Goal: Task Accomplishment & Management: Manage account settings

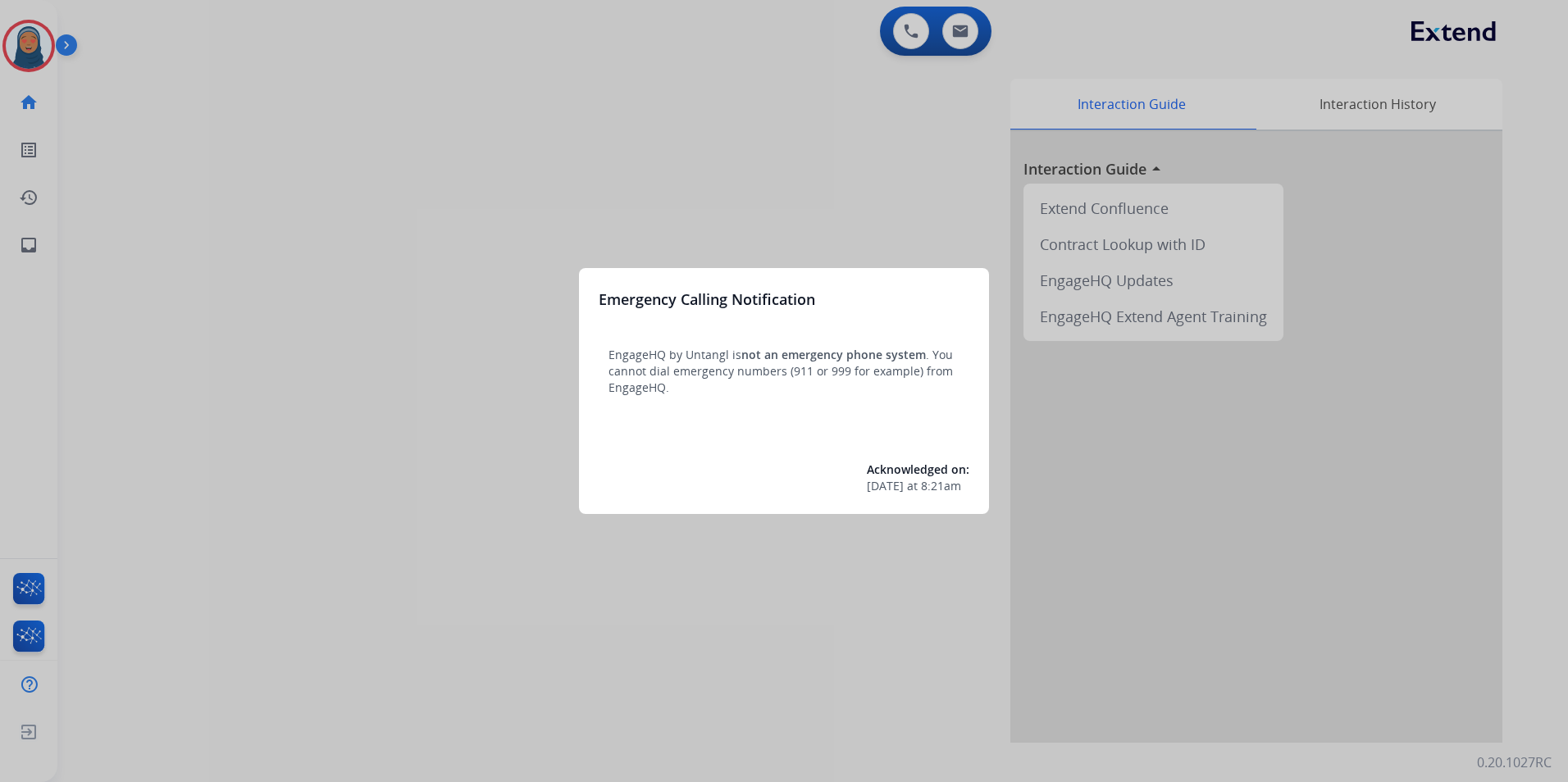
click at [26, 48] on div at bounding box center [784, 391] width 1568 height 782
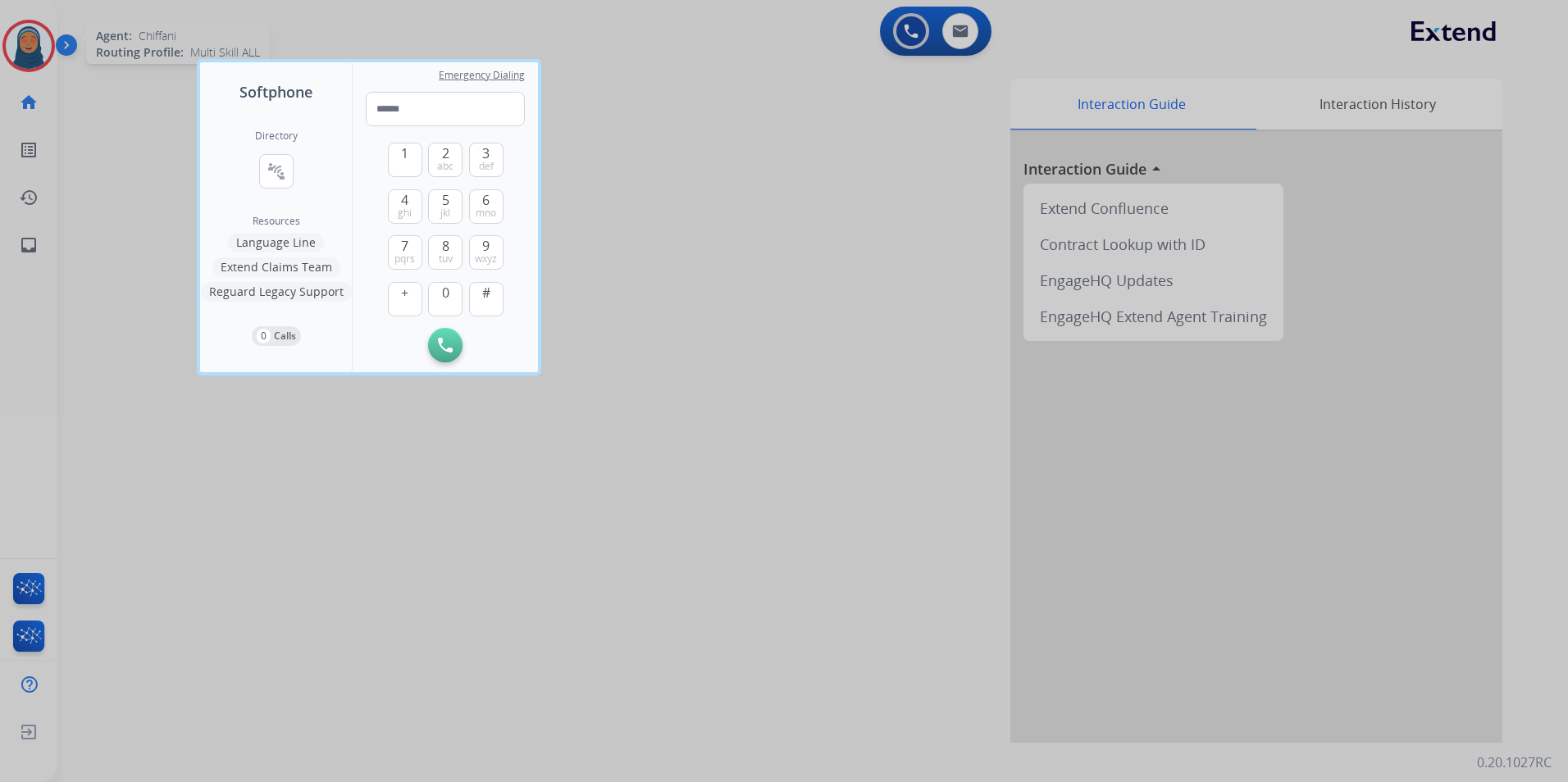
click at [18, 64] on div at bounding box center [784, 391] width 1568 height 782
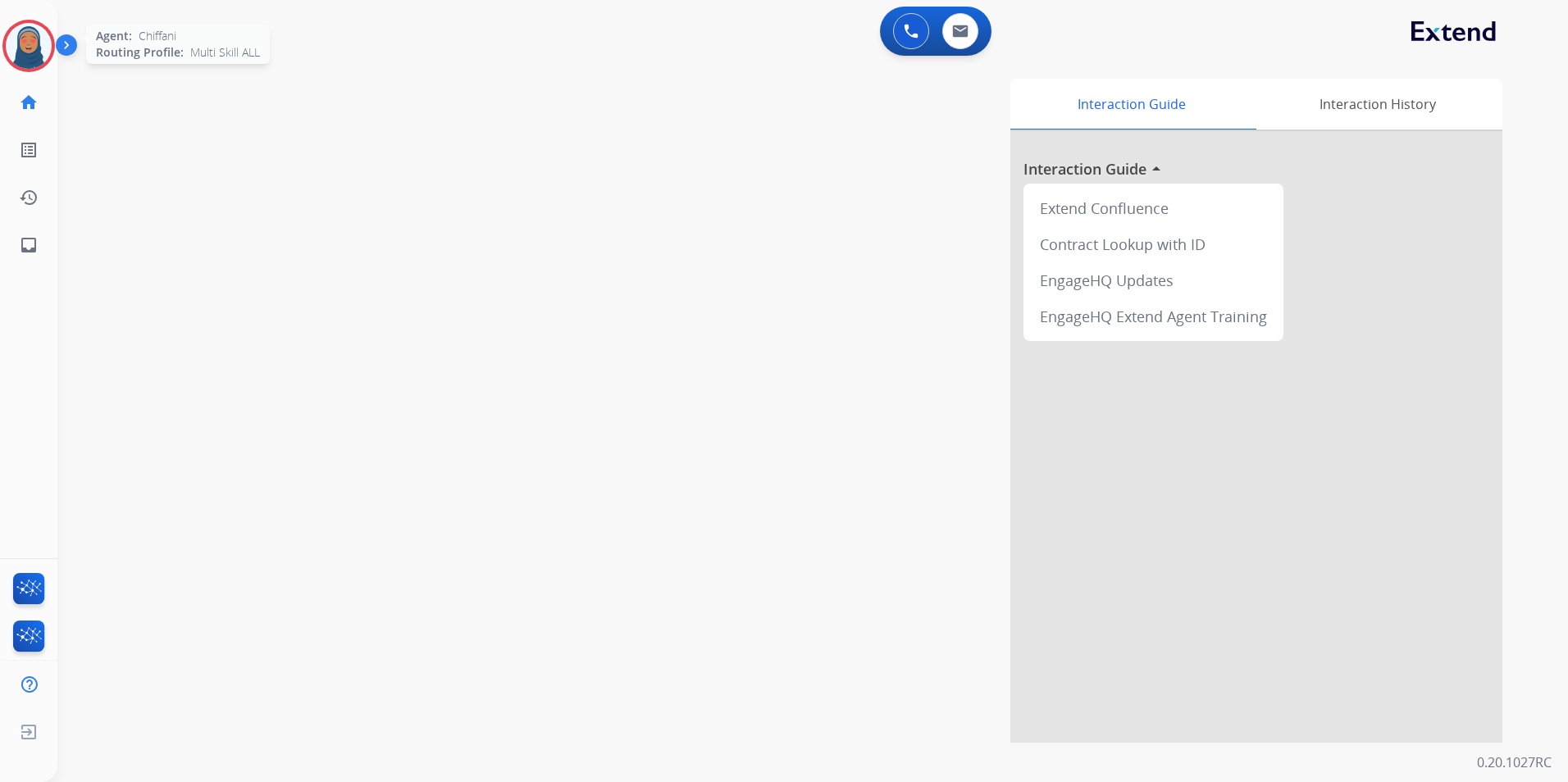
click at [19, 61] on img at bounding box center [29, 46] width 46 height 46
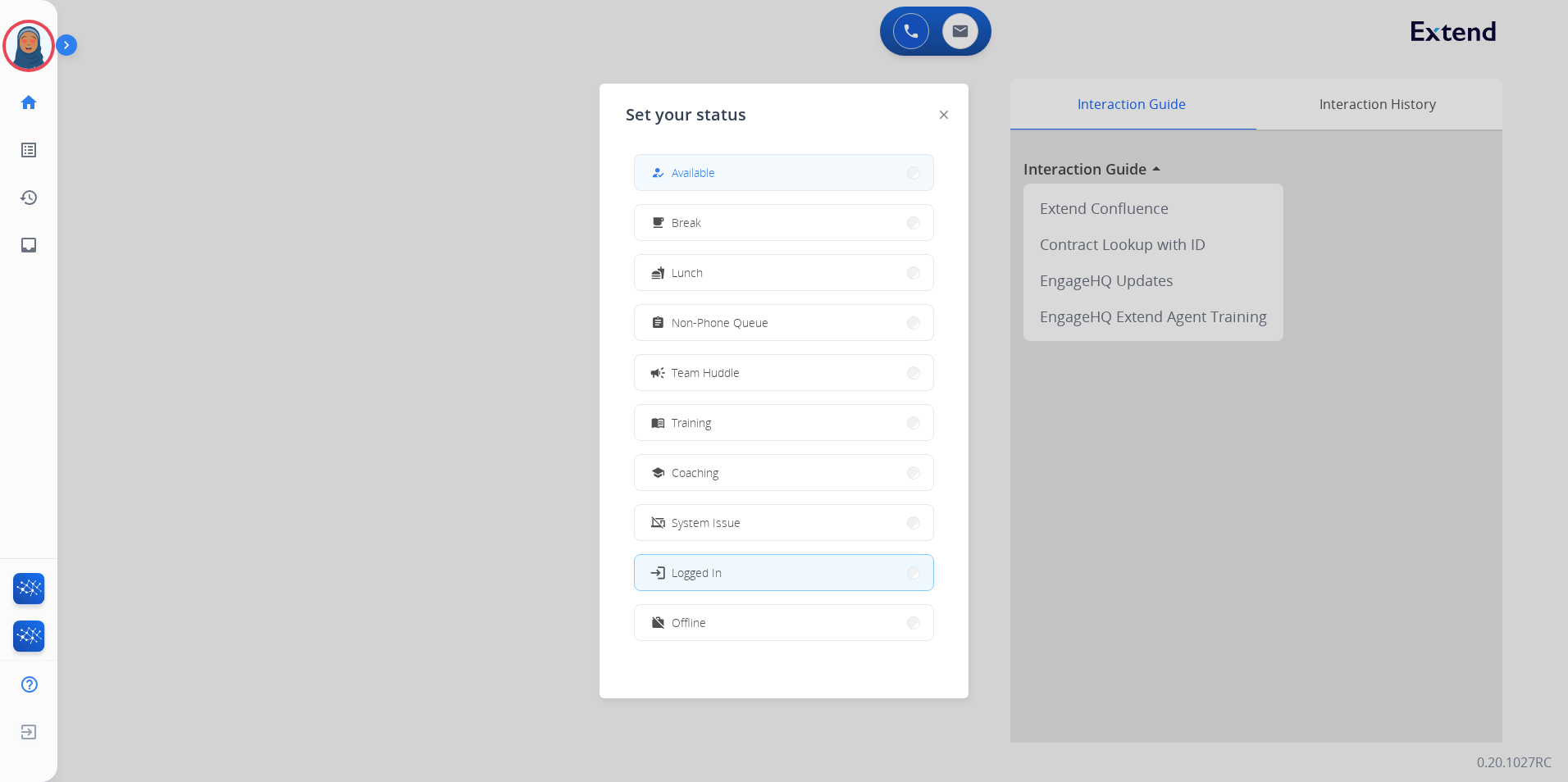
click at [720, 175] on button "how_to_reg Available" at bounding box center [784, 173] width 299 height 36
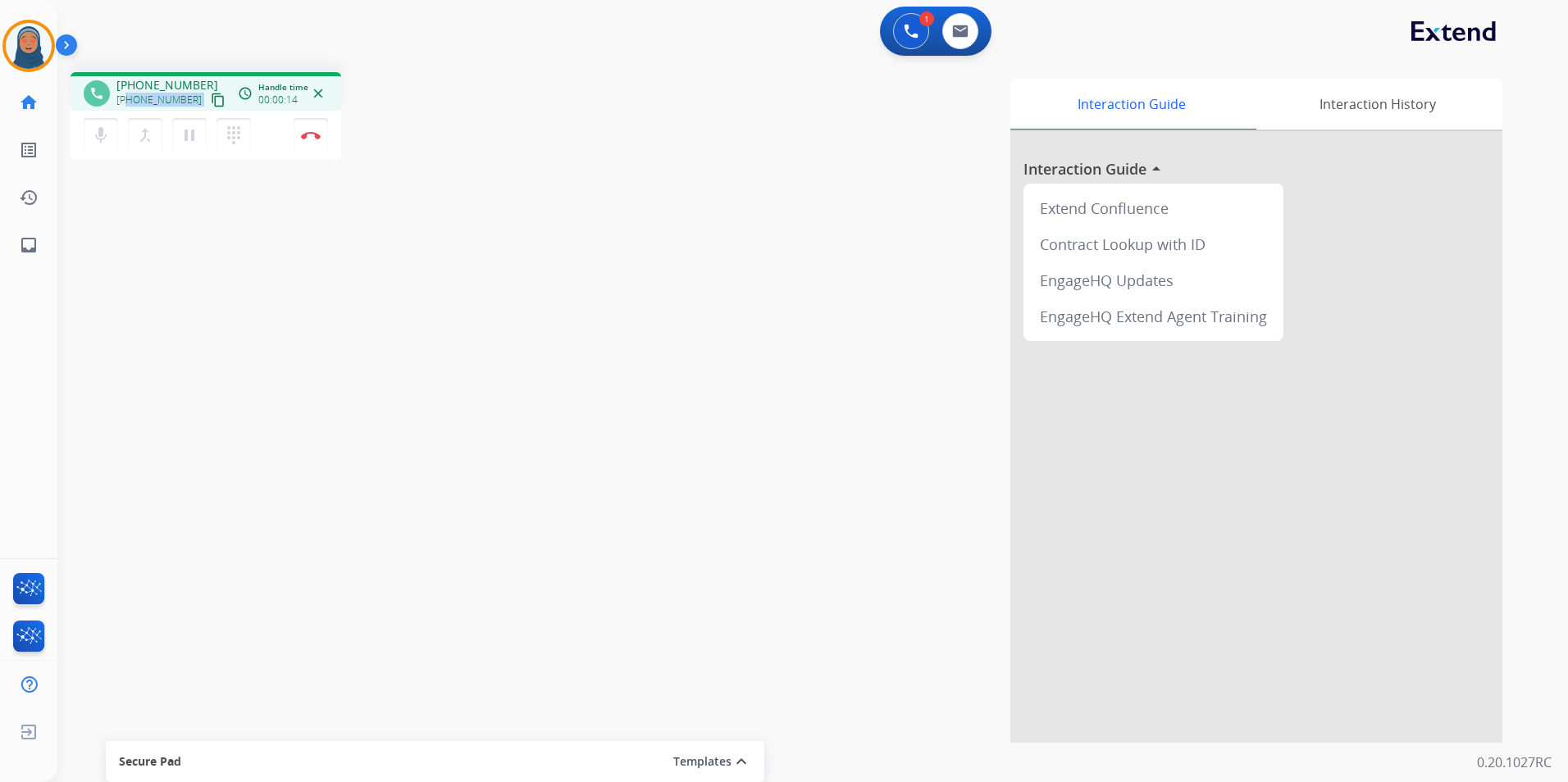
drag, startPoint x: 187, startPoint y: 105, endPoint x: 129, endPoint y: 103, distance: 58.0
click at [129, 103] on div "+15135719729 content_copy" at bounding box center [173, 100] width 112 height 19
copy div "5135719729 content_copy access_time Call metrics Queue 00:11 Hold 00:00 Talk 00…"
click at [308, 143] on button "Disconnect" at bounding box center [311, 135] width 35 height 35
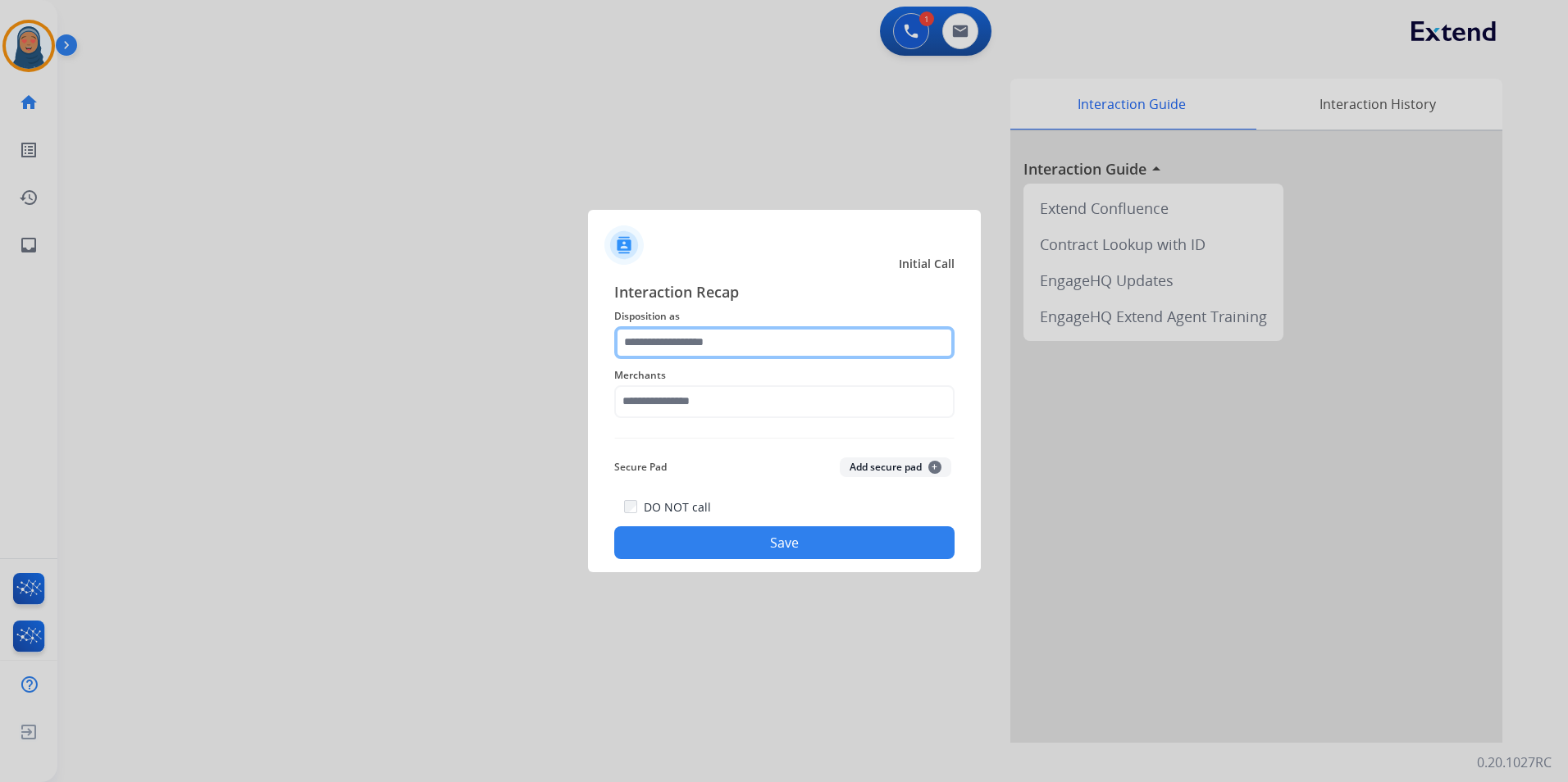
click at [755, 340] on input "text" at bounding box center [785, 343] width 340 height 33
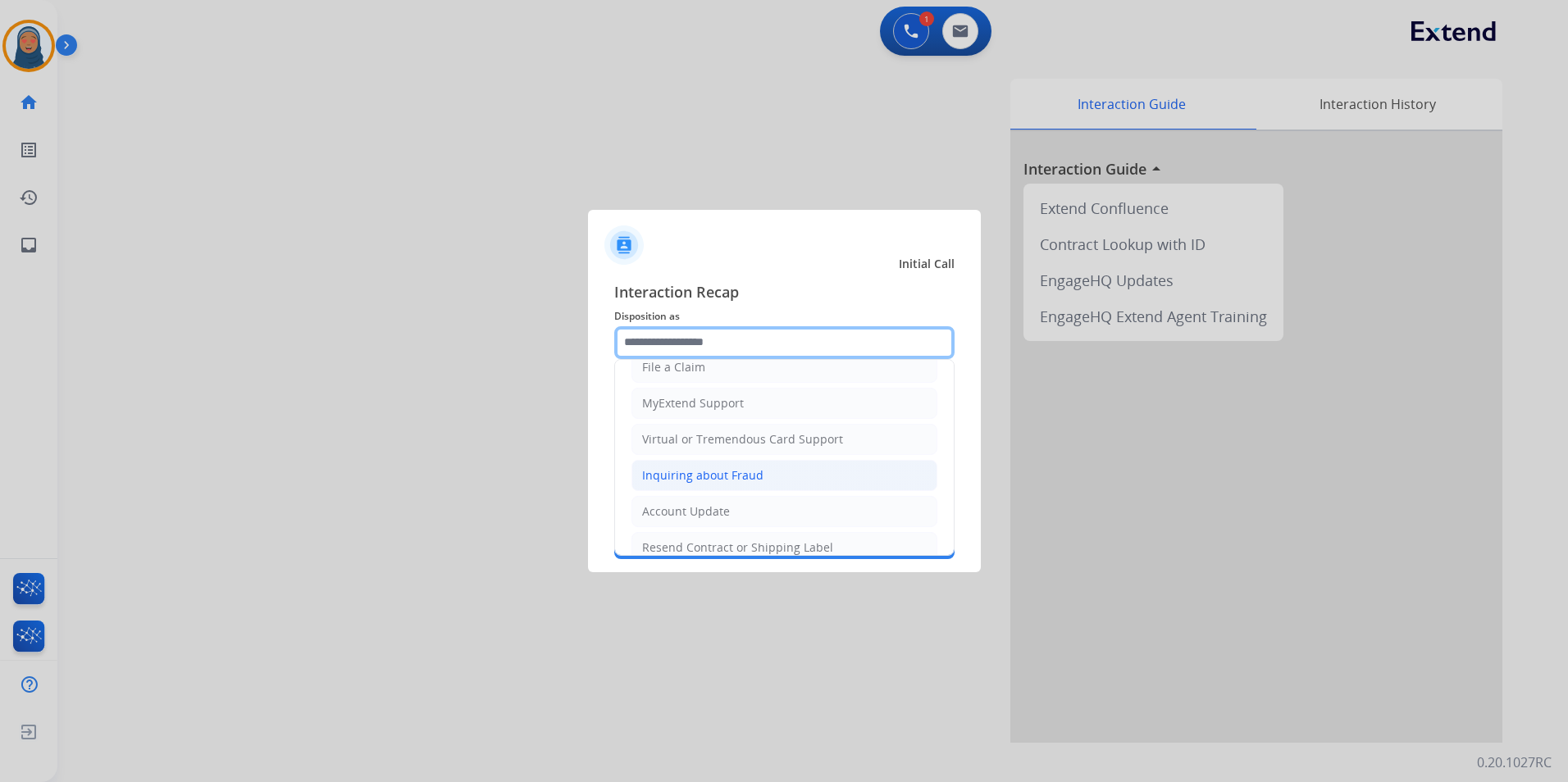
scroll to position [82, 0]
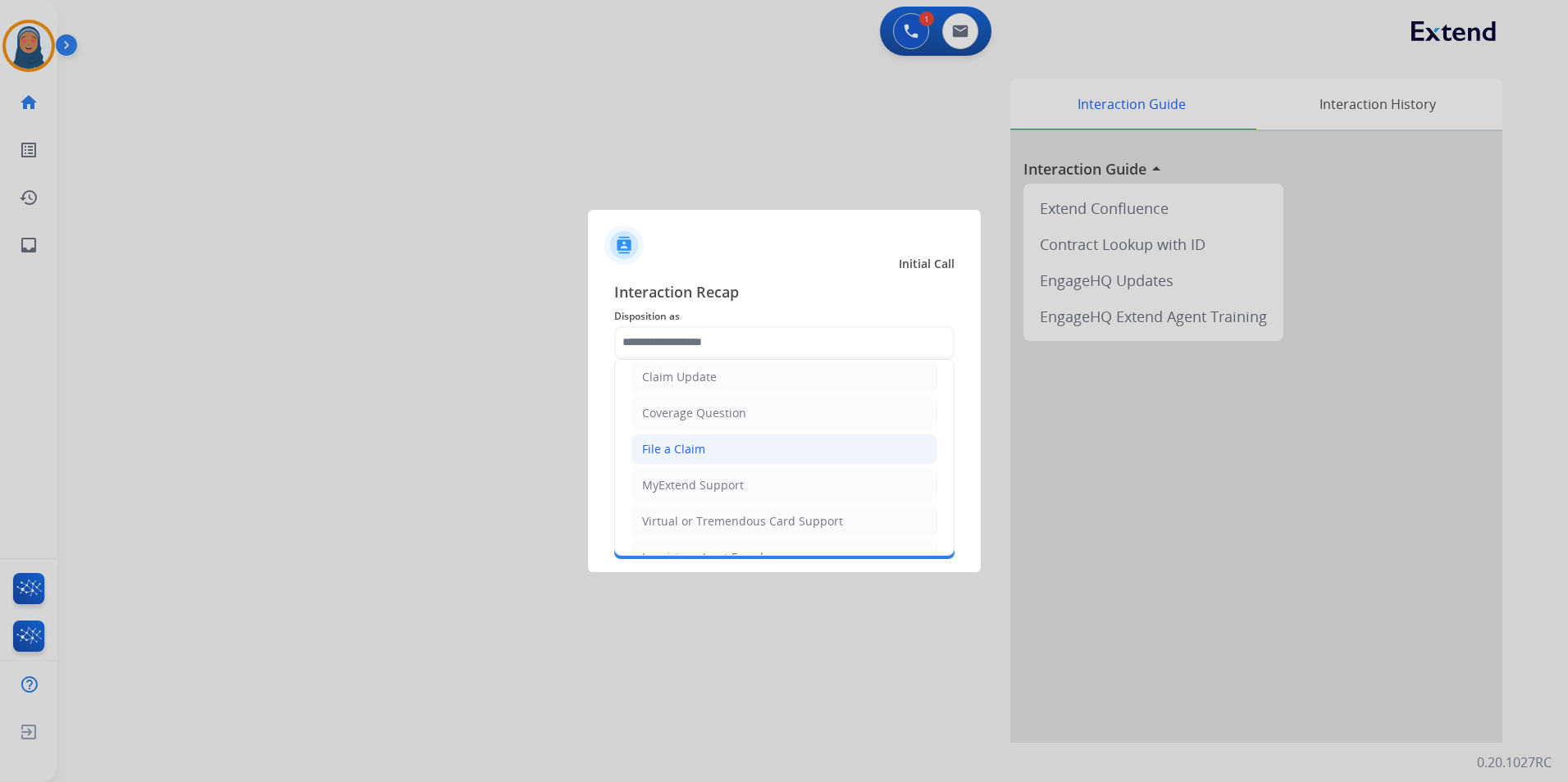
click at [694, 454] on div "File a Claim" at bounding box center [673, 449] width 63 height 16
type input "**********"
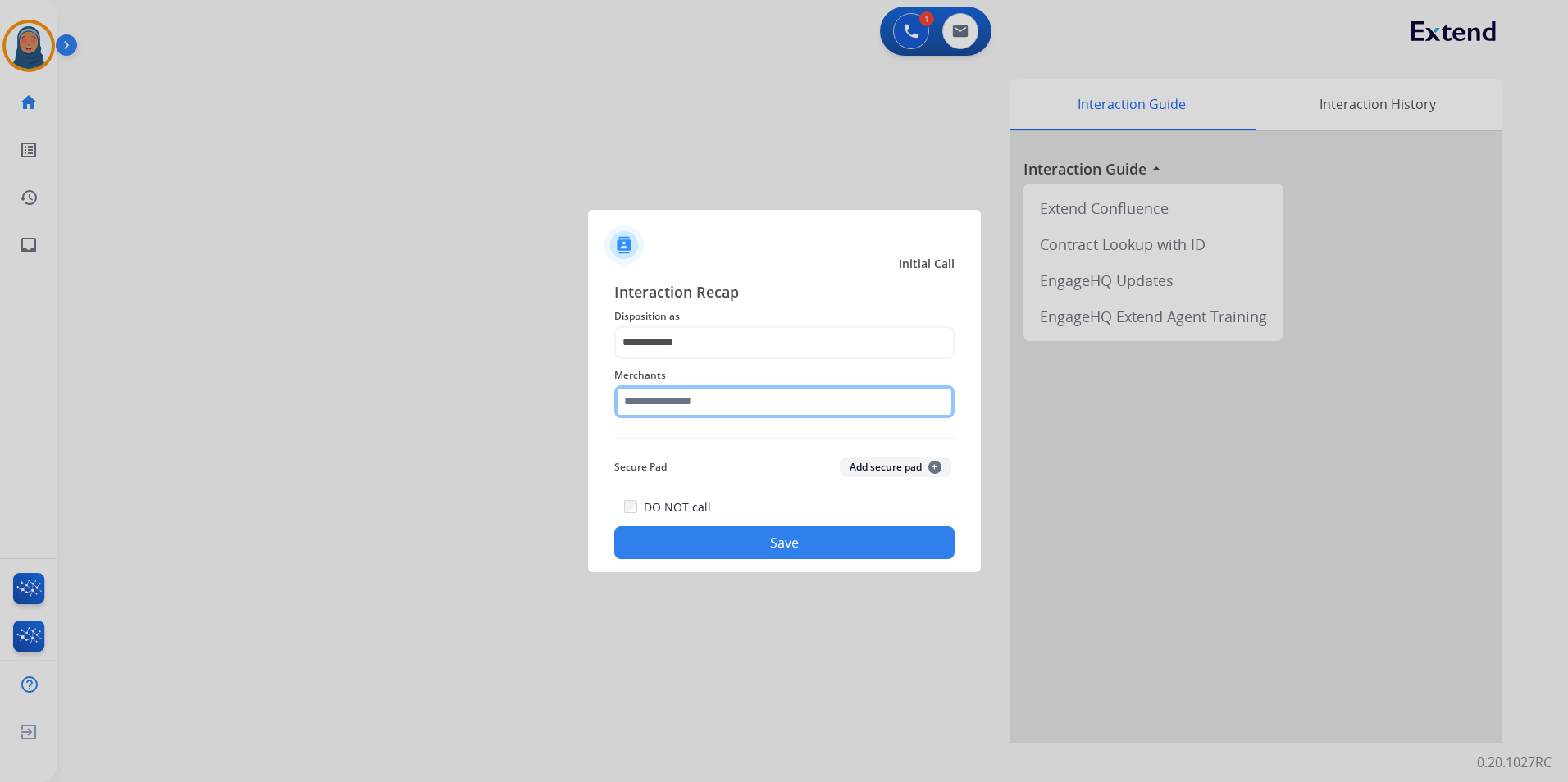
click at [735, 405] on input "text" at bounding box center [785, 401] width 340 height 33
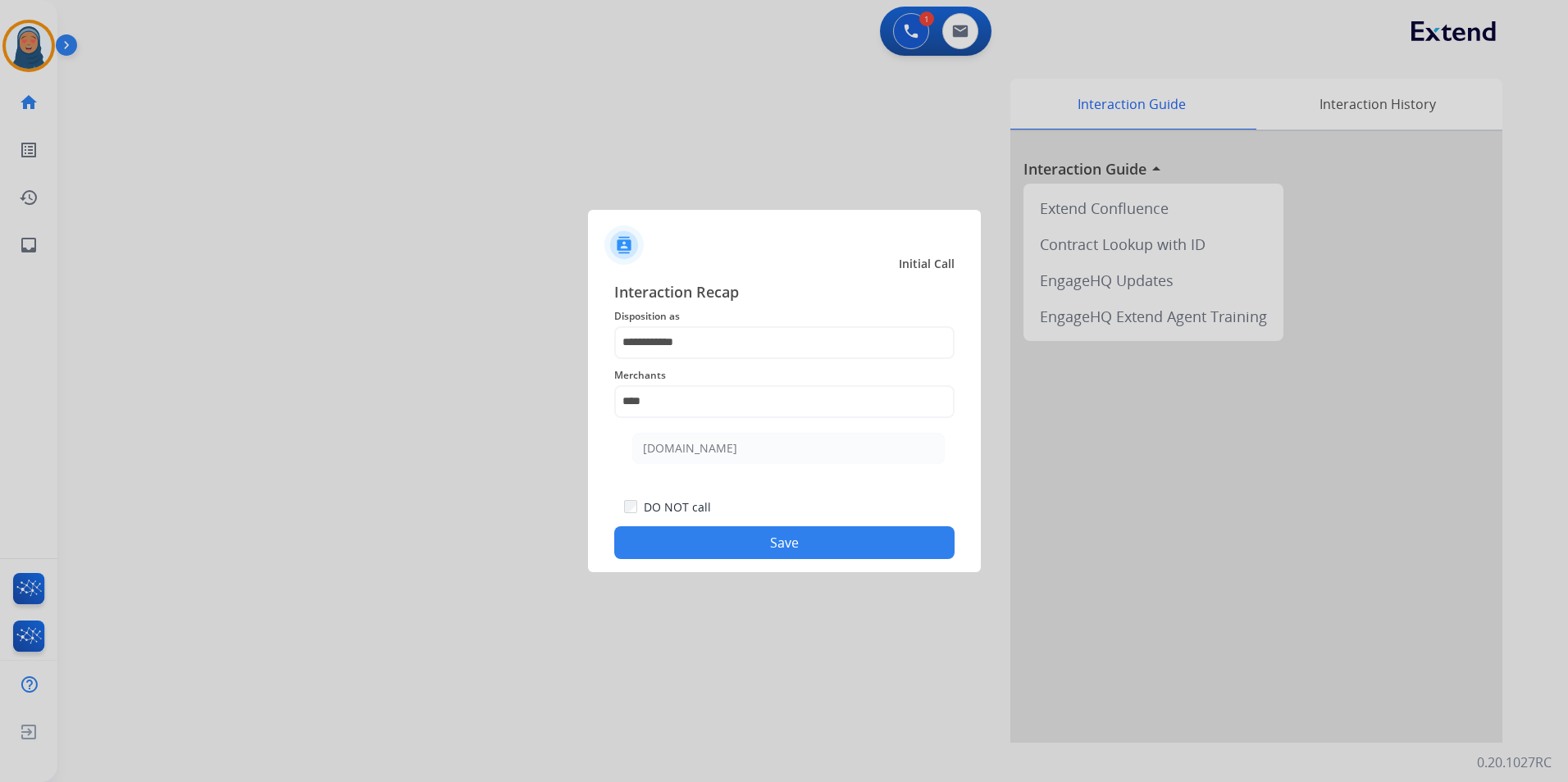
drag, startPoint x: 714, startPoint y: 457, endPoint x: 748, endPoint y: 509, distance: 62.1
click at [714, 456] on li "[DOMAIN_NAME]" at bounding box center [788, 448] width 312 height 31
type input "**********"
click at [792, 551] on button "Save" at bounding box center [785, 542] width 340 height 33
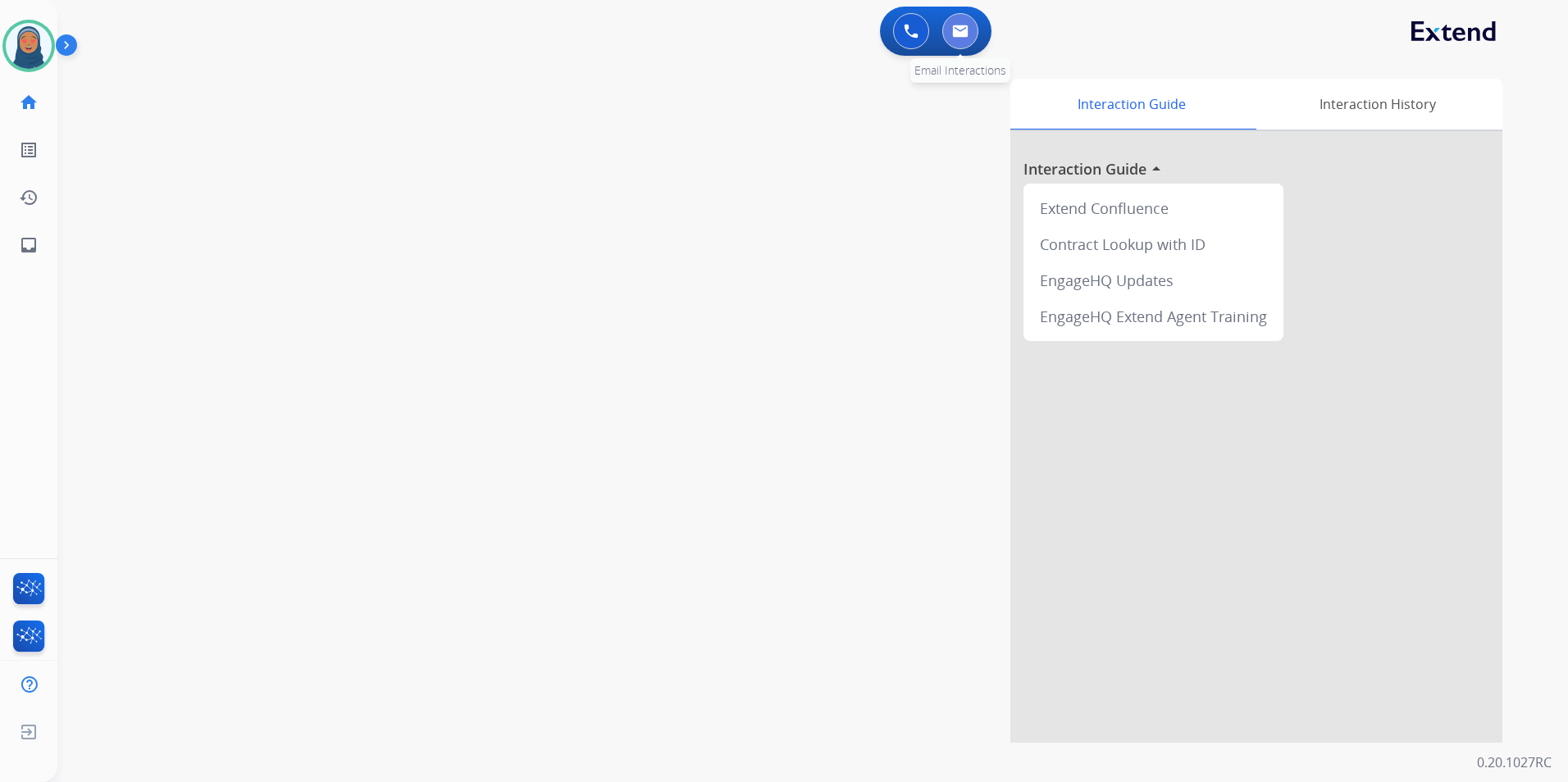
click at [969, 38] on button at bounding box center [960, 30] width 36 height 36
select select "**********"
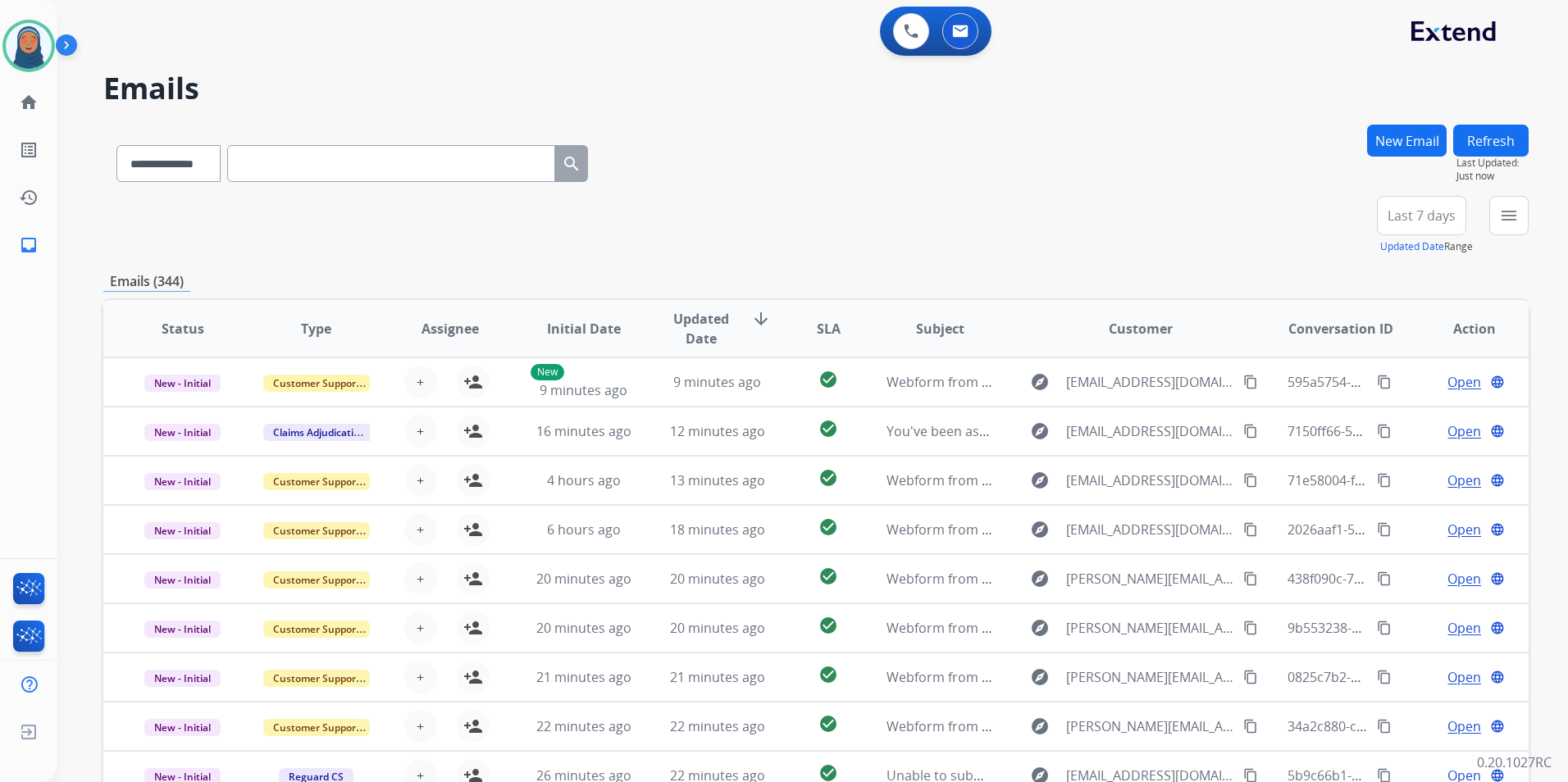
click at [1400, 141] on button "New Email" at bounding box center [1407, 140] width 80 height 32
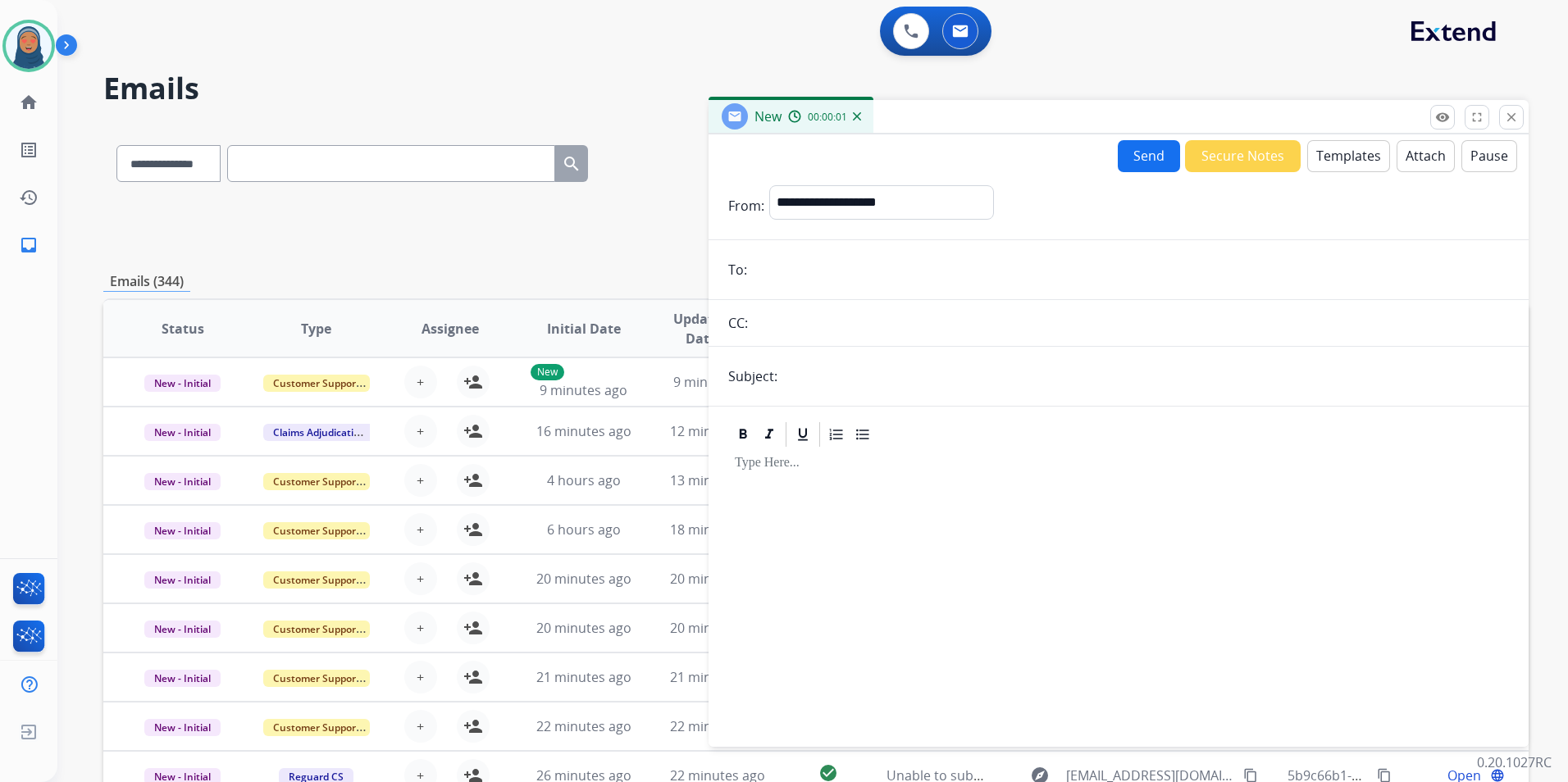
paste input "**********"
type input "**********"
click at [891, 203] on select "**********" at bounding box center [881, 201] width 223 height 33
select select "**********"
click at [770, 185] on select "**********" at bounding box center [881, 201] width 223 height 33
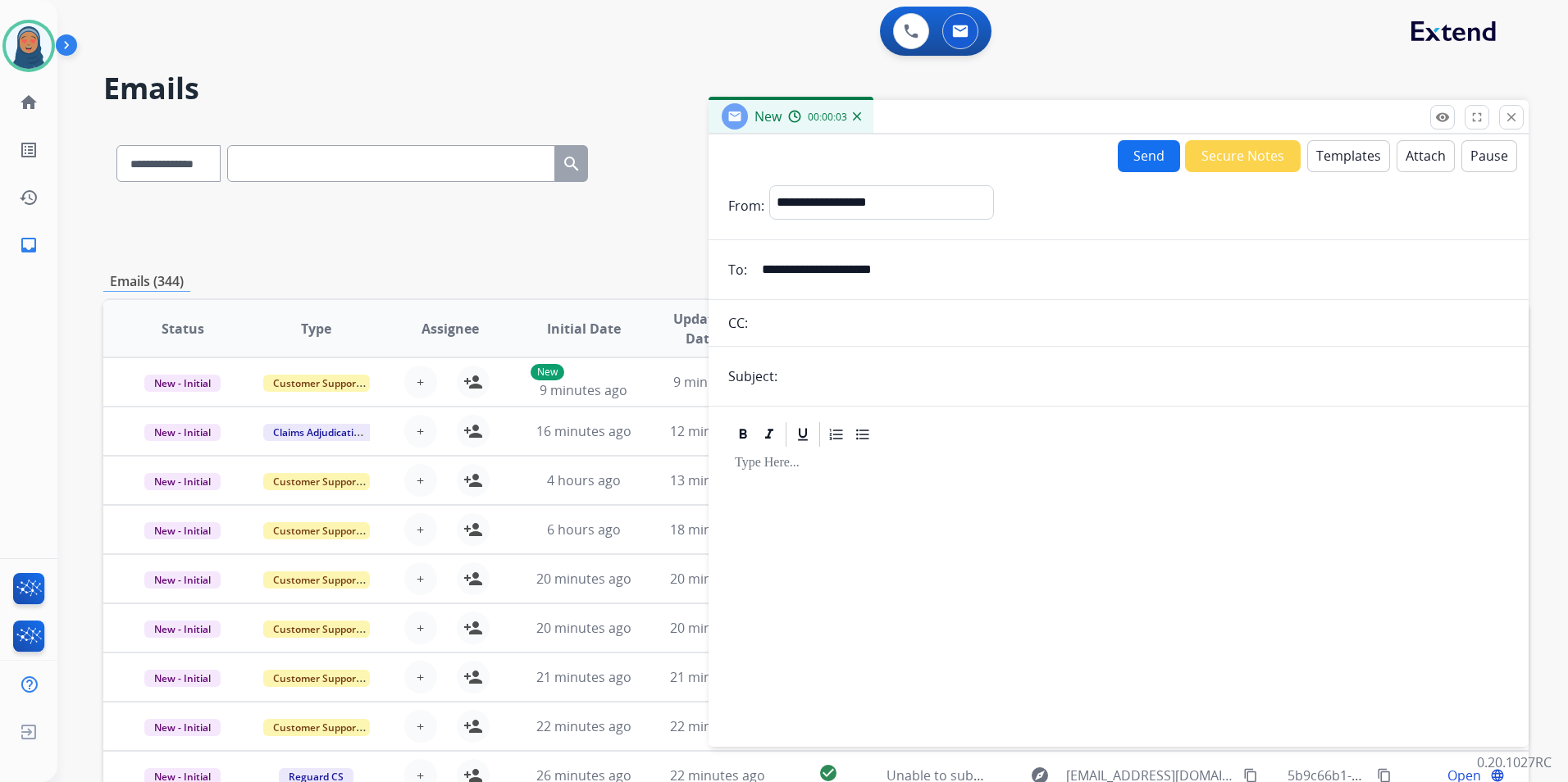
click at [783, 477] on div at bounding box center [1118, 590] width 781 height 281
click at [1345, 161] on button "Templates" at bounding box center [1349, 157] width 83 height 32
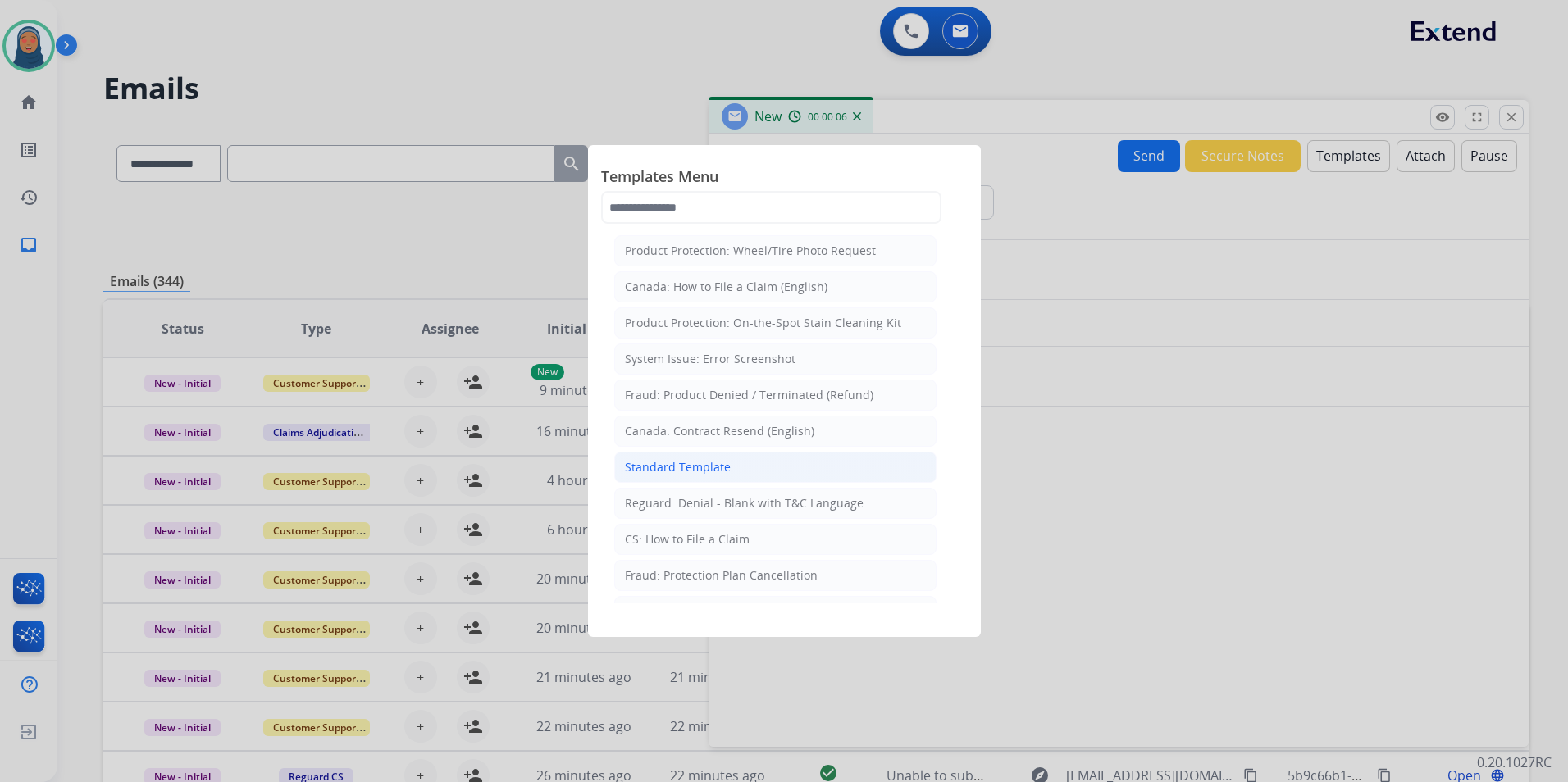
click at [693, 472] on div "Standard Template" at bounding box center [677, 466] width 106 height 16
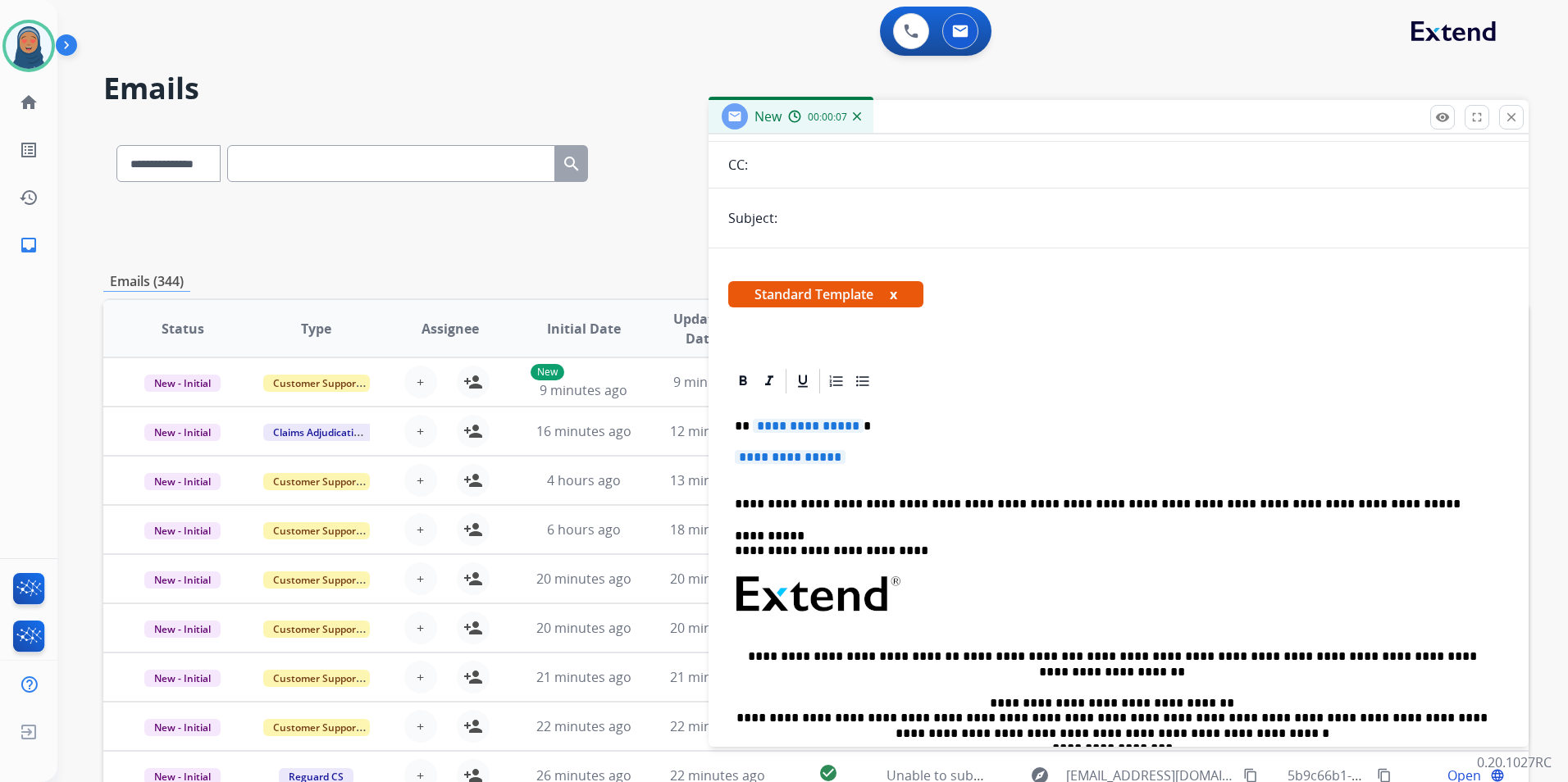
scroll to position [164, 0]
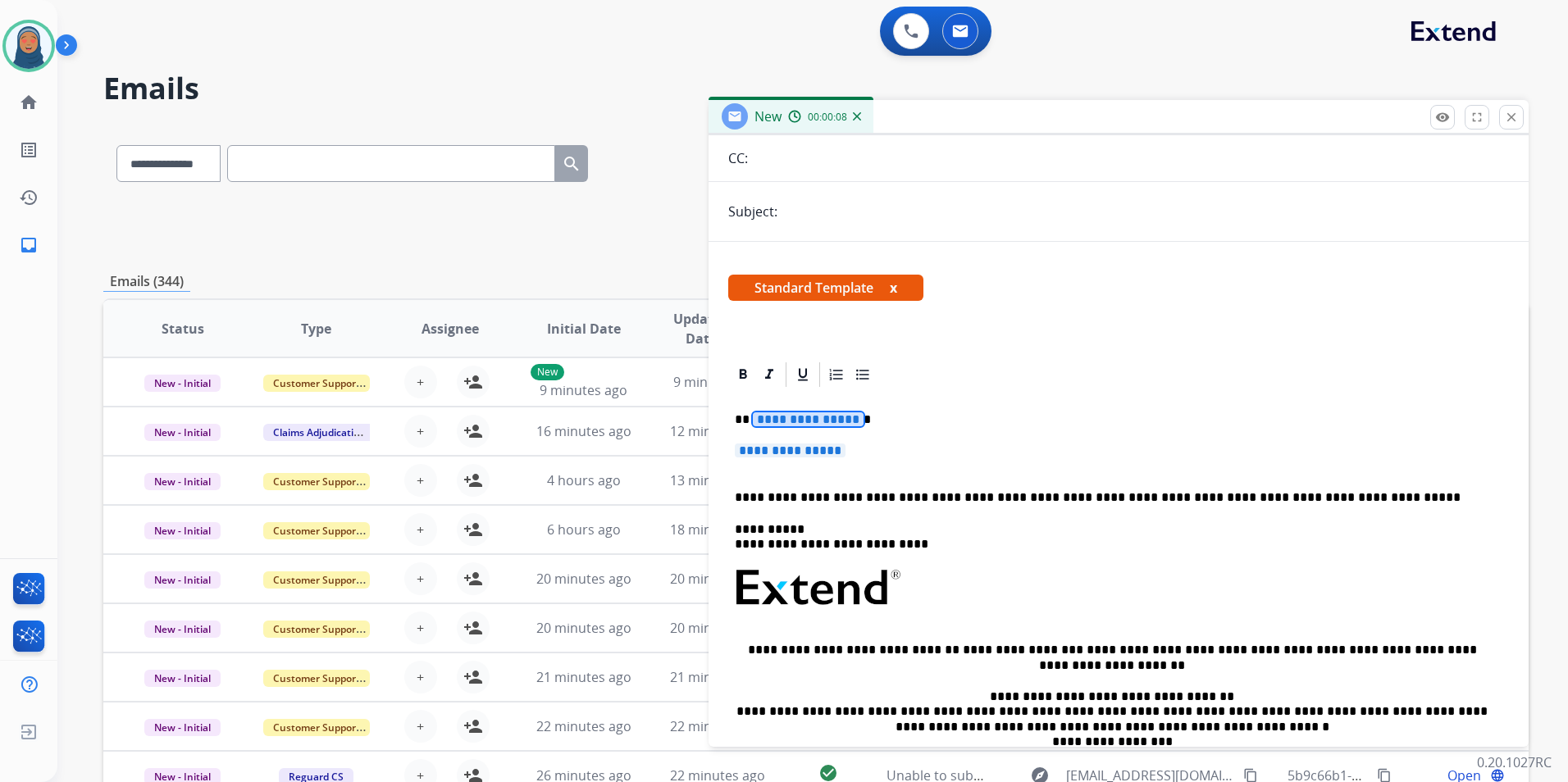
drag, startPoint x: 825, startPoint y: 424, endPoint x: 850, endPoint y: 433, distance: 26.6
click at [826, 423] on span "**********" at bounding box center [808, 419] width 111 height 14
click at [792, 420] on span "**********" at bounding box center [808, 419] width 111 height 14
drag, startPoint x: 749, startPoint y: 423, endPoint x: 758, endPoint y: 420, distance: 9.5
click at [1021, 440] on div "**********" at bounding box center [1118, 626] width 781 height 475
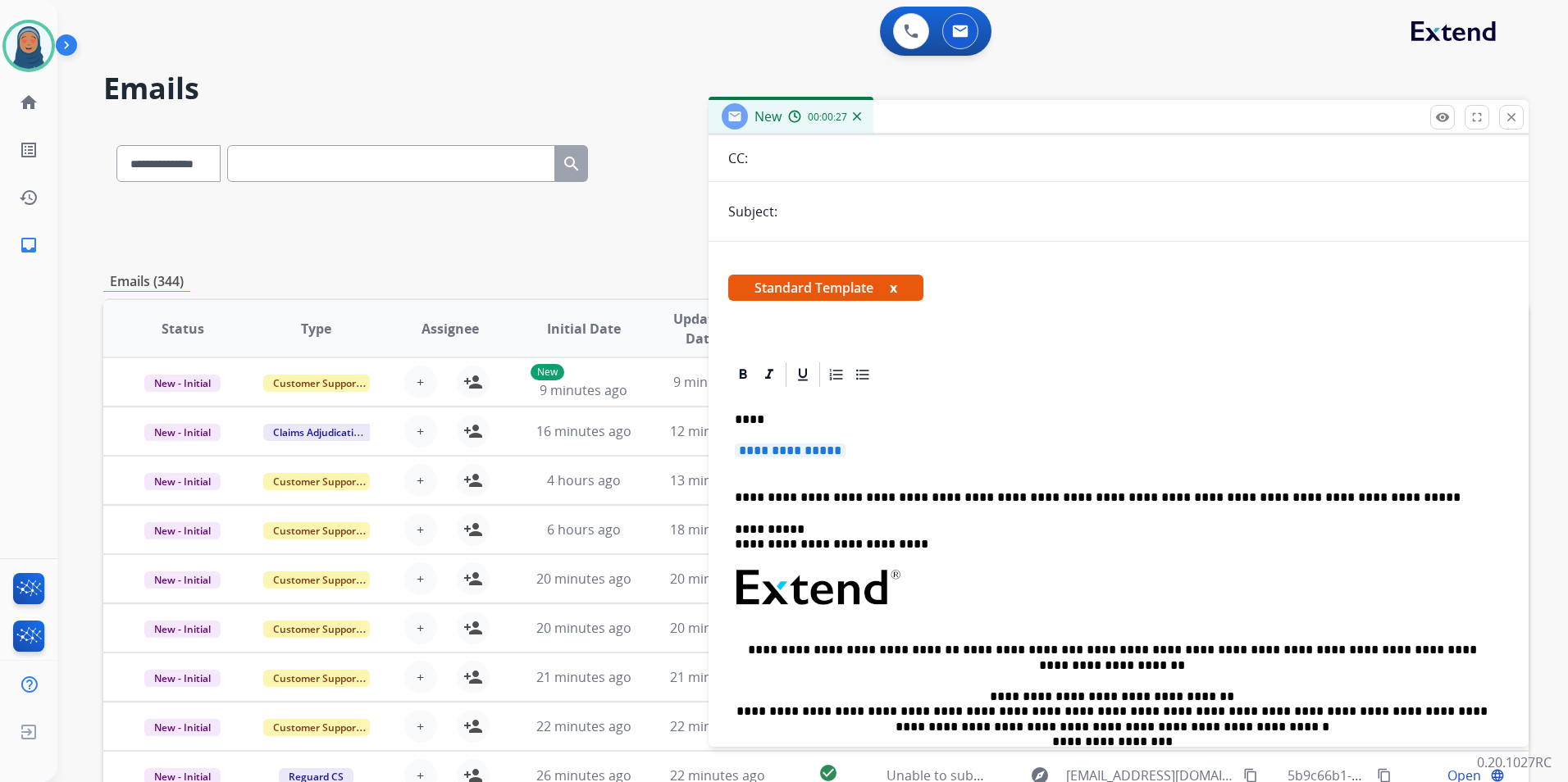
drag, startPoint x: 900, startPoint y: 509, endPoint x: 780, endPoint y: 483, distance: 122.8
click at [899, 509] on div "**********" at bounding box center [1118, 626] width 781 height 475
paste div
click at [796, 454] on span "**********" at bounding box center [790, 450] width 111 height 14
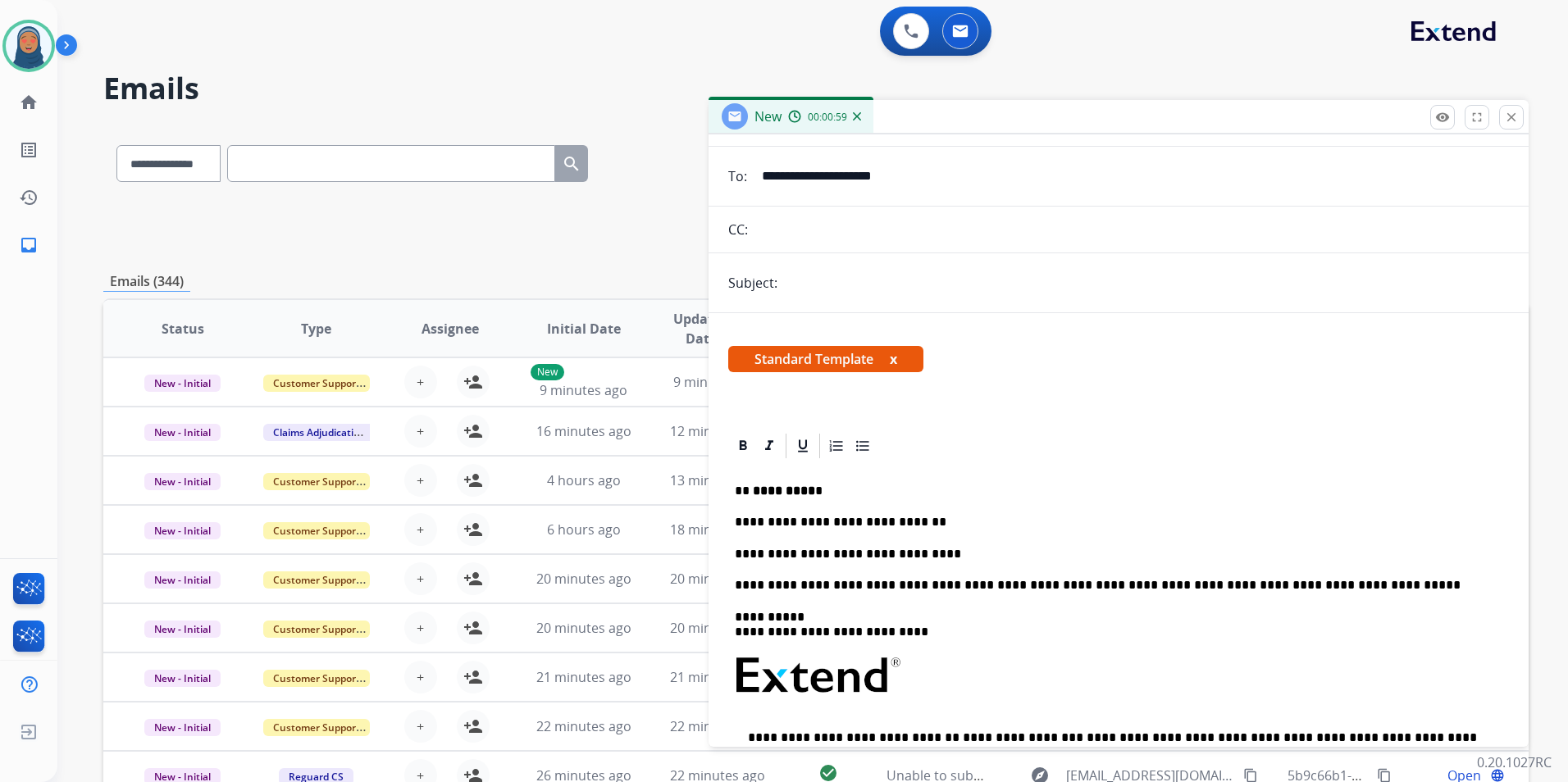
scroll to position [0, 0]
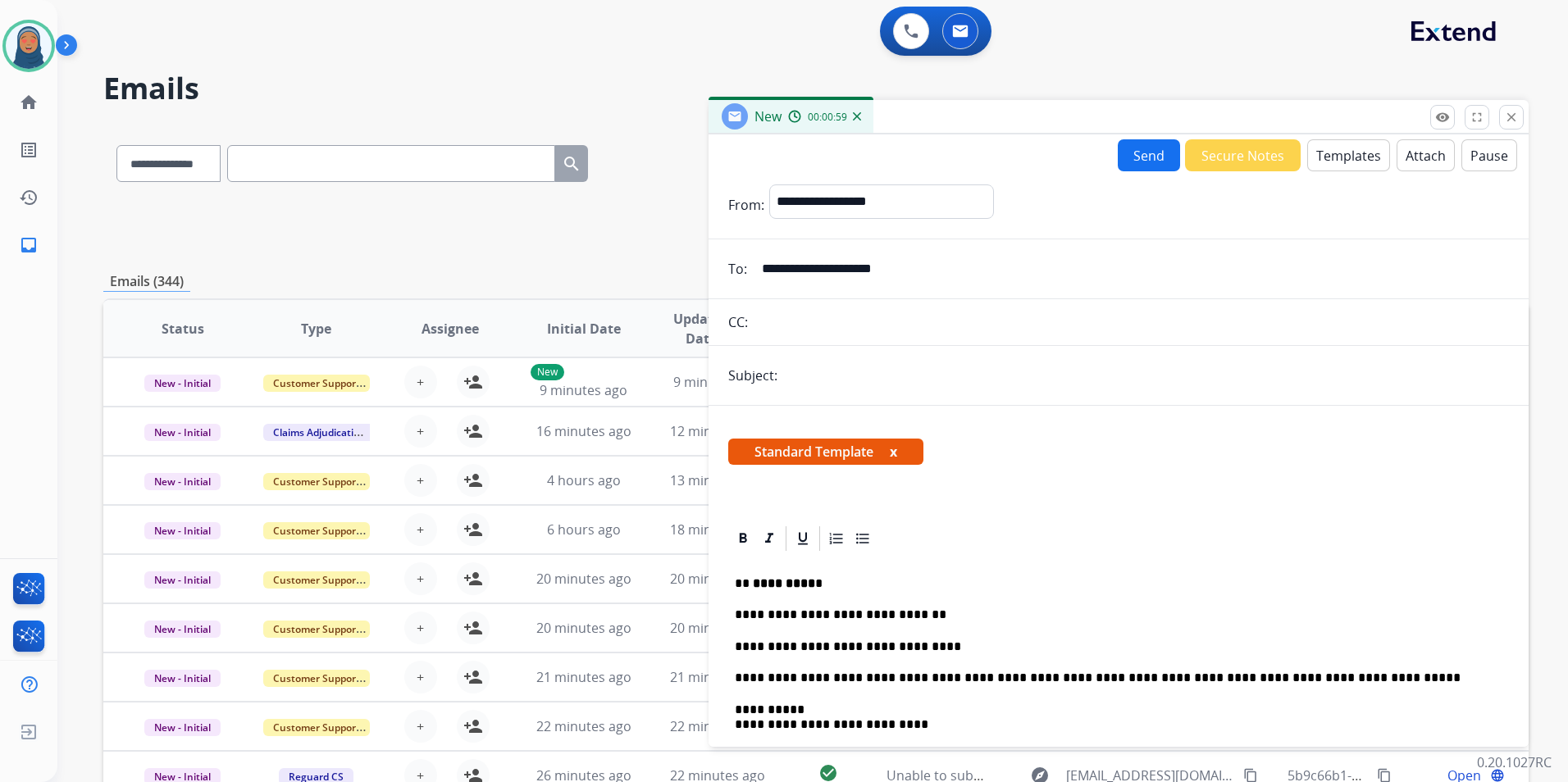
click at [836, 382] on input "text" at bounding box center [1146, 375] width 726 height 33
type input "**********"
click at [1151, 157] on button "Send" at bounding box center [1149, 156] width 63 height 32
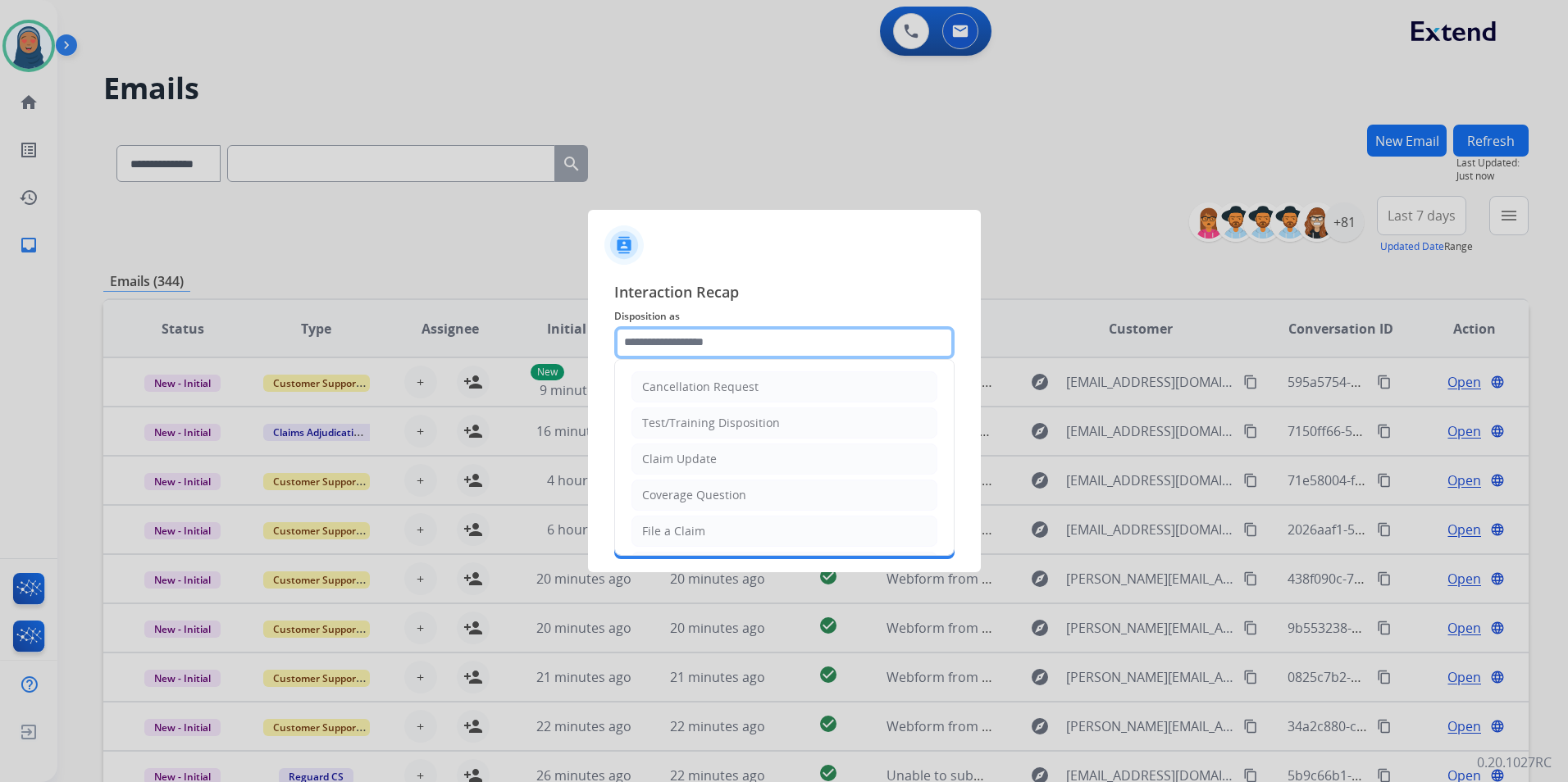
click at [721, 339] on input "text" at bounding box center [785, 343] width 340 height 33
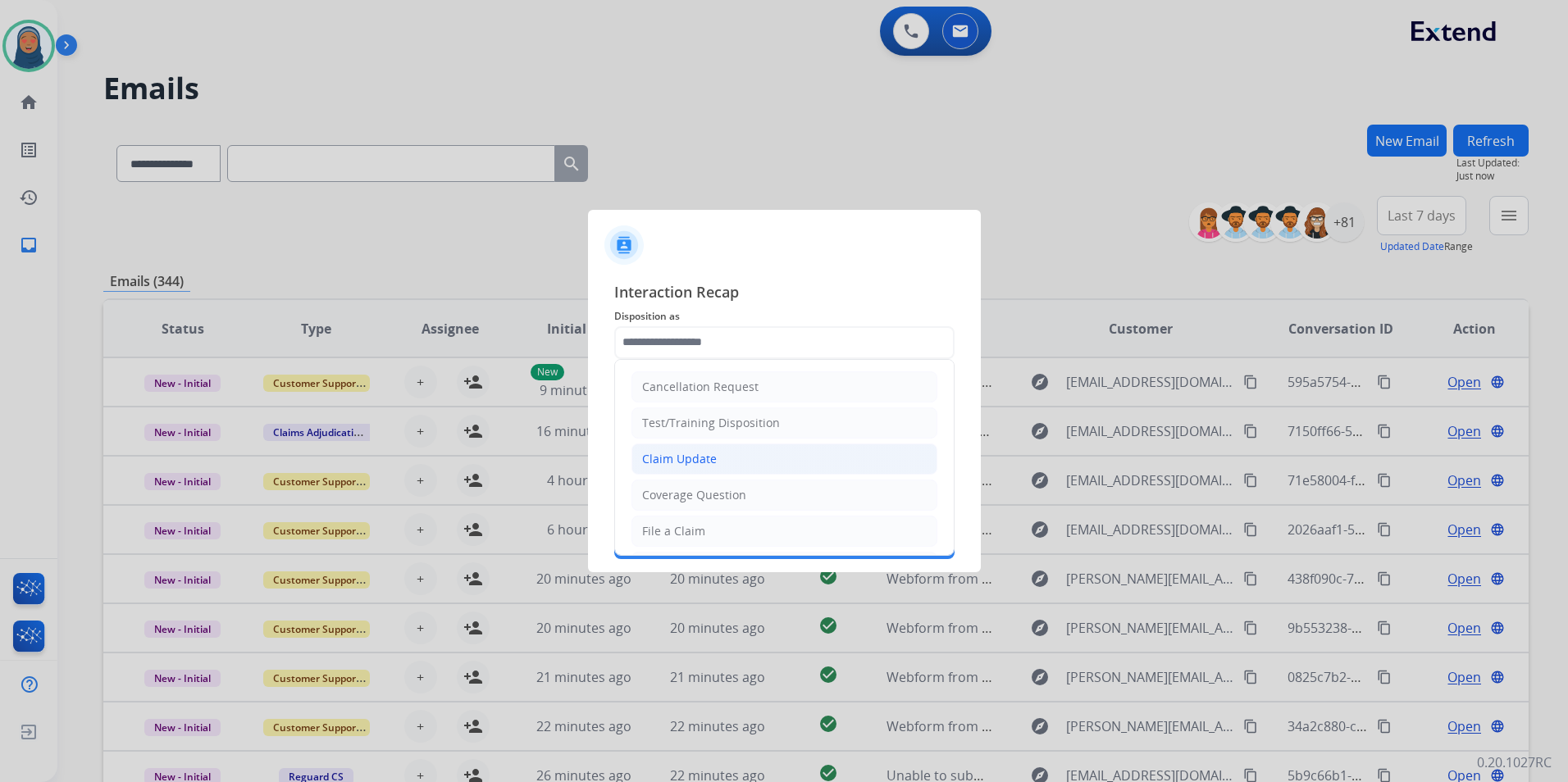
click at [679, 459] on div "Claim Update" at bounding box center [679, 459] width 75 height 16
type input "**********"
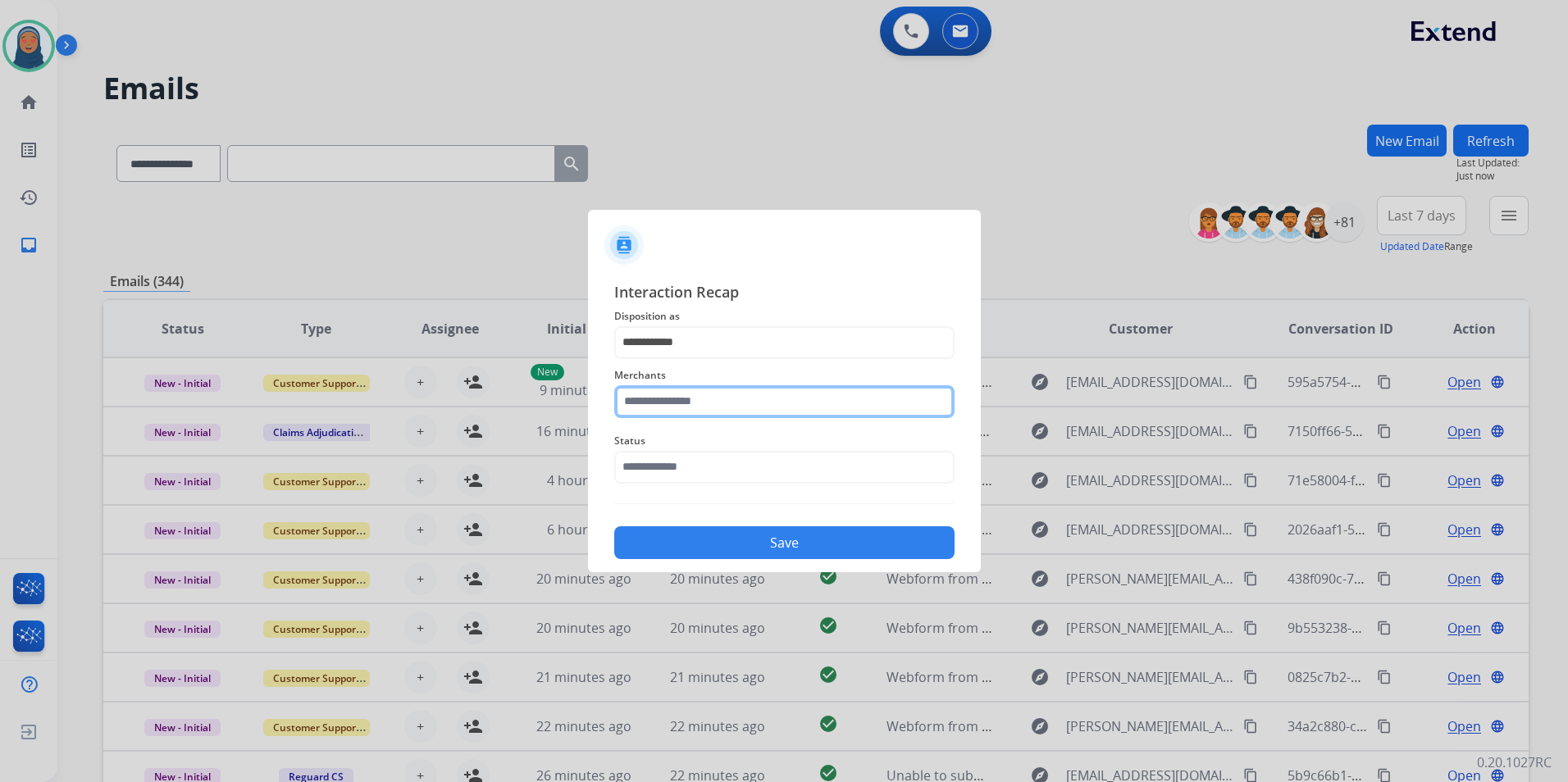
click at [693, 402] on input "text" at bounding box center [785, 401] width 340 height 33
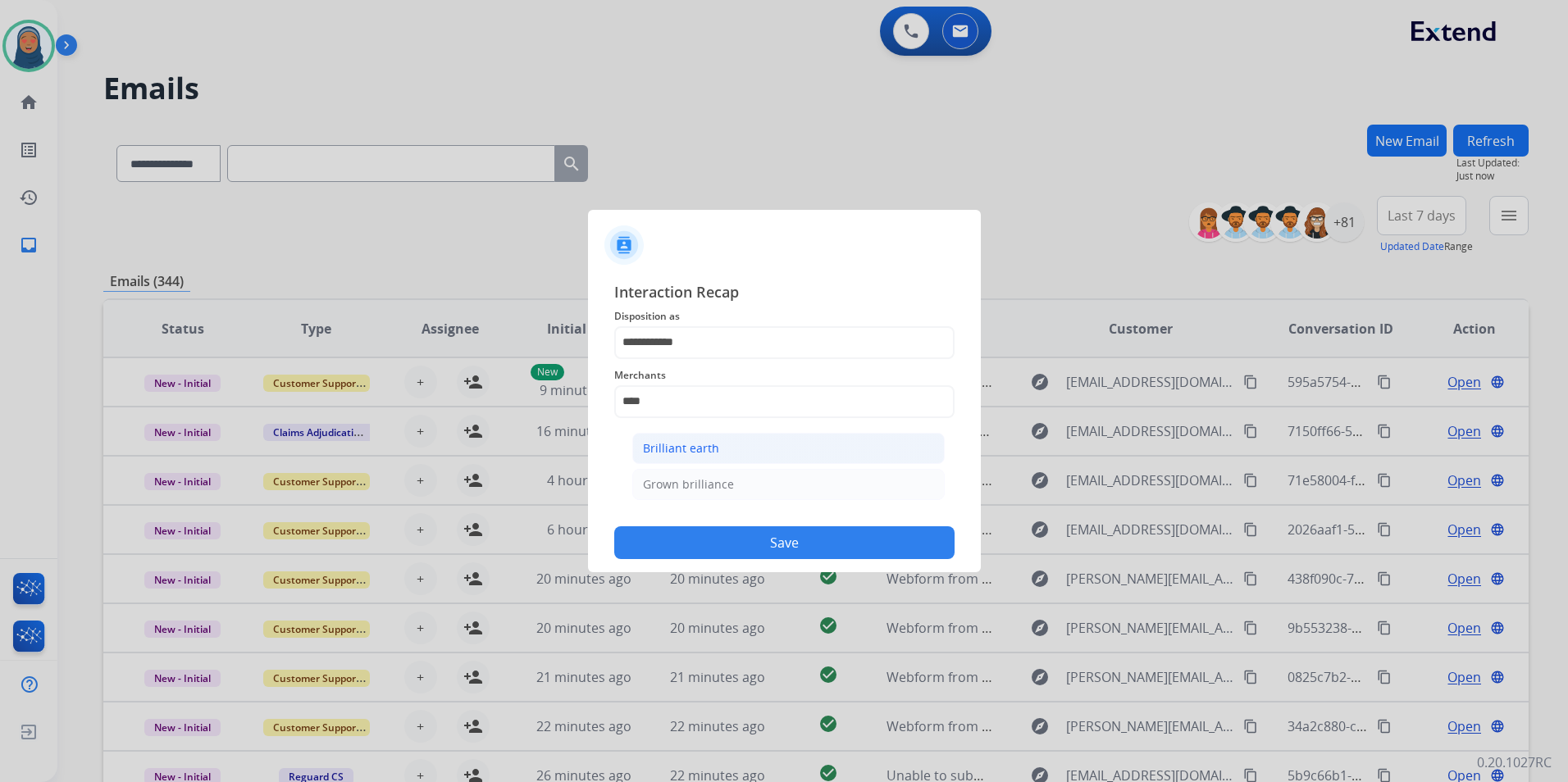
click at [643, 451] on div "Brilliant earth" at bounding box center [681, 448] width 76 height 16
type input "**********"
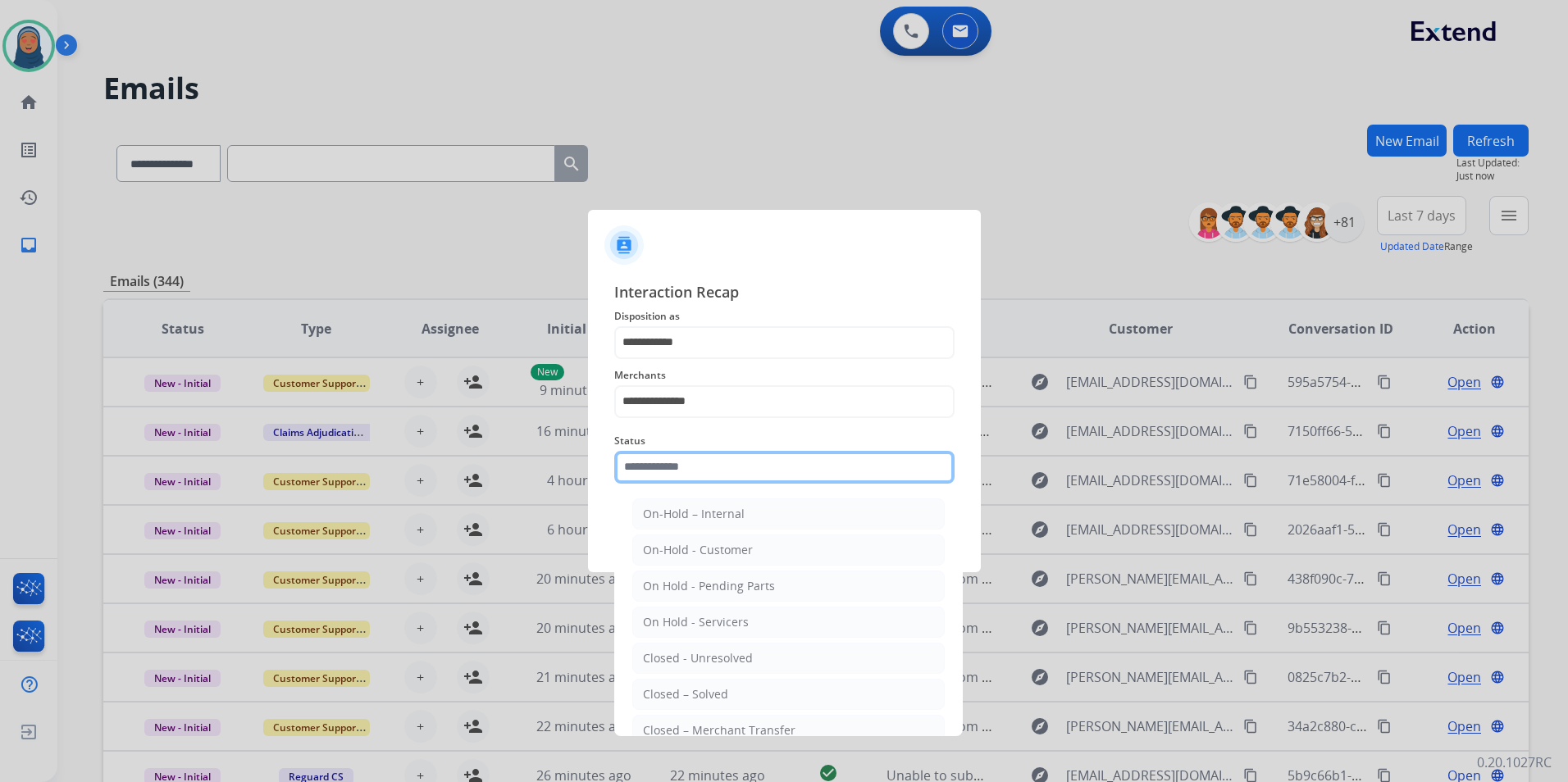
click at [668, 472] on input "text" at bounding box center [785, 467] width 340 height 33
click at [714, 689] on div "Closed – Solved" at bounding box center [685, 694] width 86 height 16
type input "**********"
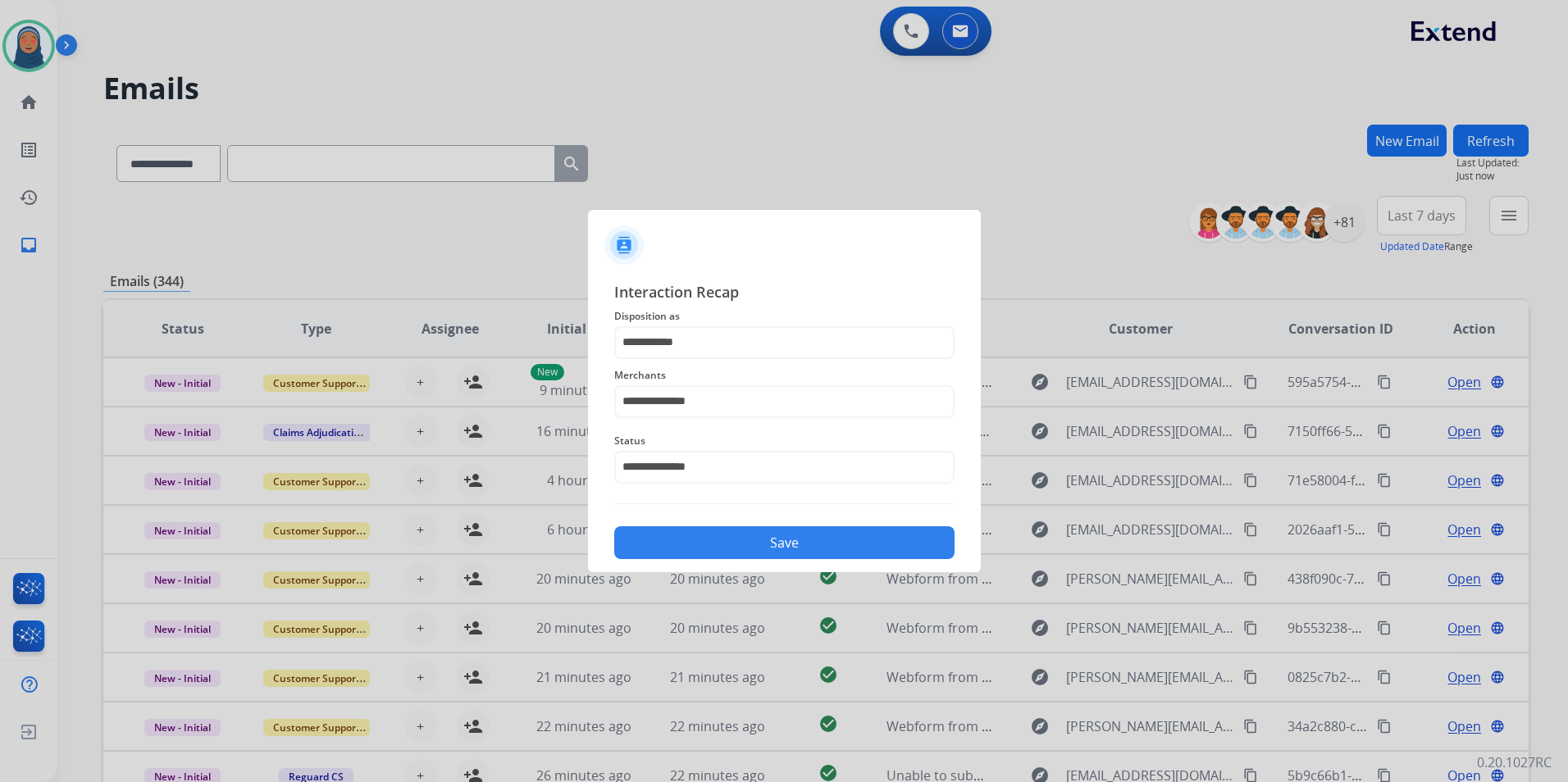
click at [737, 548] on button "Save" at bounding box center [785, 542] width 340 height 33
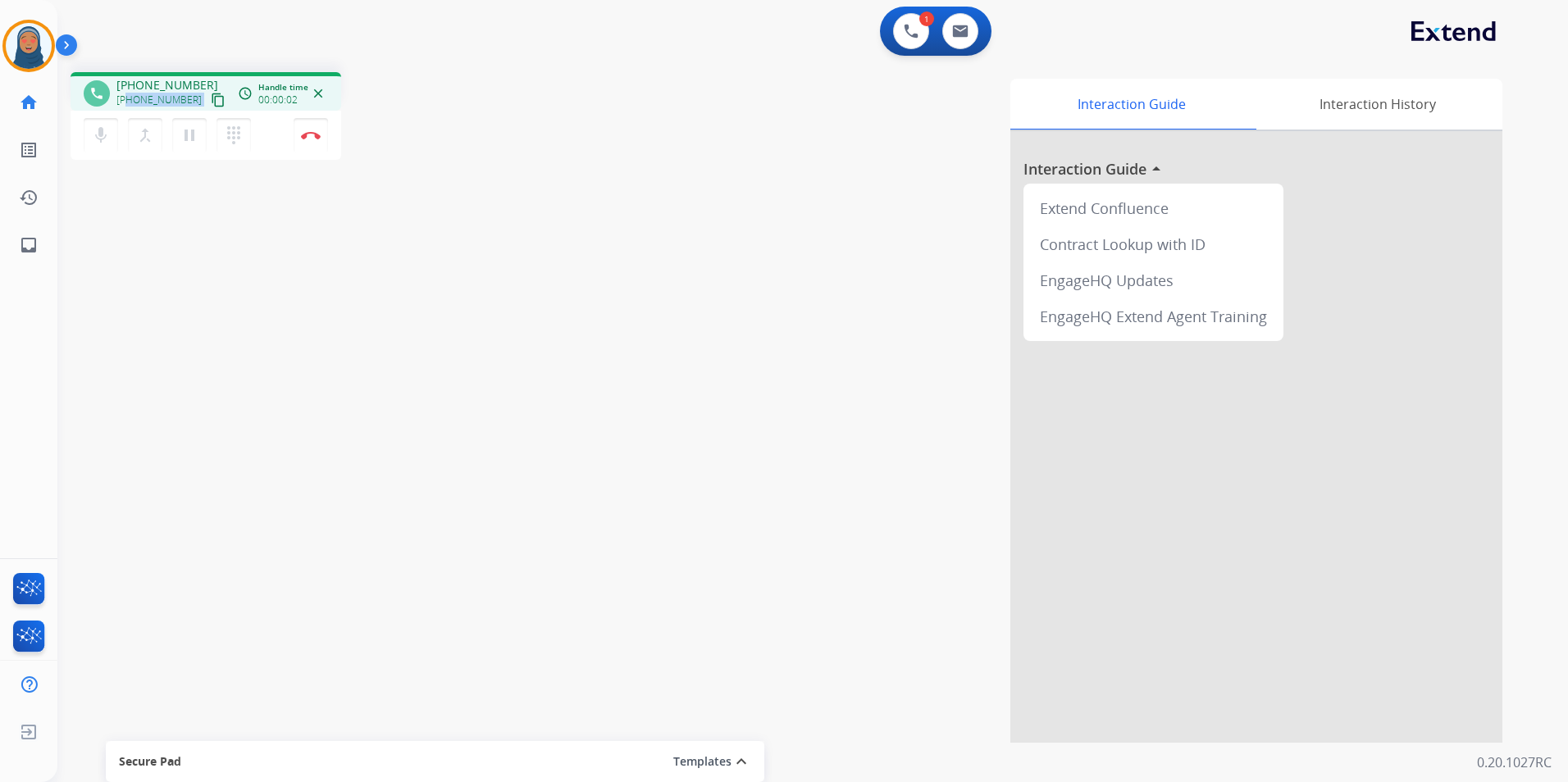
drag, startPoint x: 187, startPoint y: 102, endPoint x: 129, endPoint y: 104, distance: 58.0
click at [129, 104] on div "+16827061003 content_copy" at bounding box center [173, 100] width 112 height 19
click at [313, 137] on img at bounding box center [310, 135] width 19 height 8
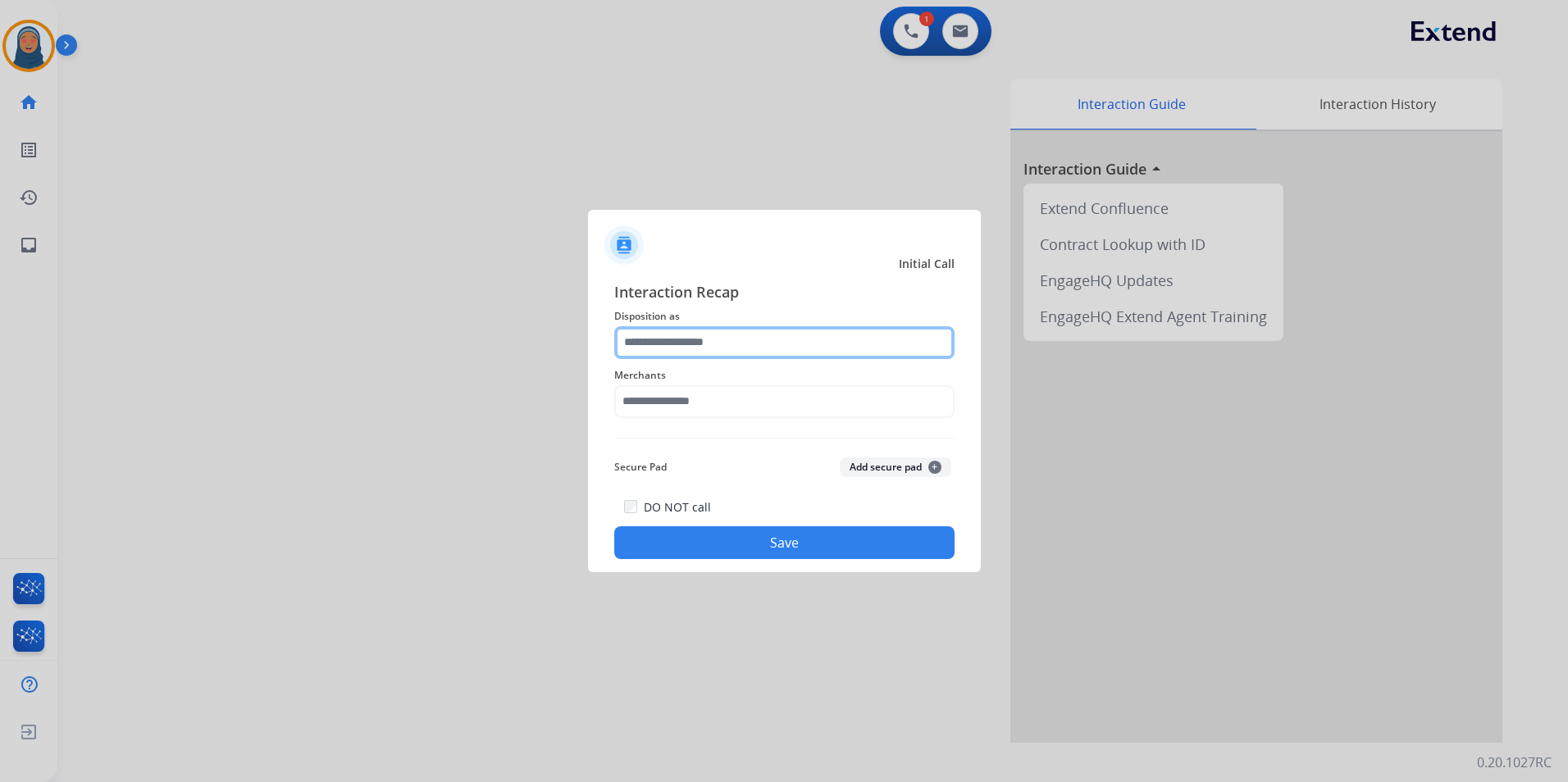
click at [733, 347] on input "text" at bounding box center [785, 343] width 340 height 33
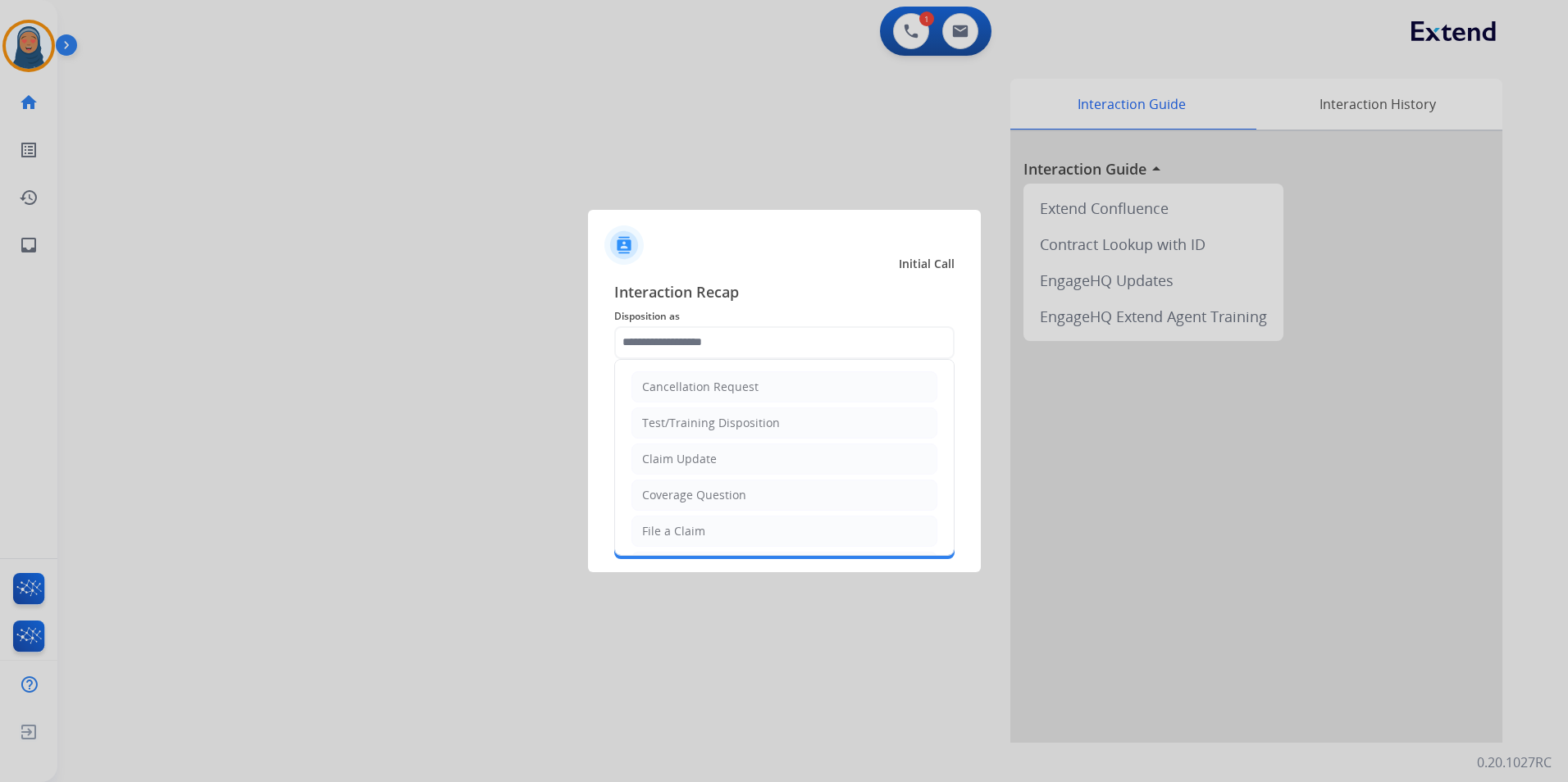
click at [721, 465] on li "Claim Update" at bounding box center [784, 459] width 306 height 31
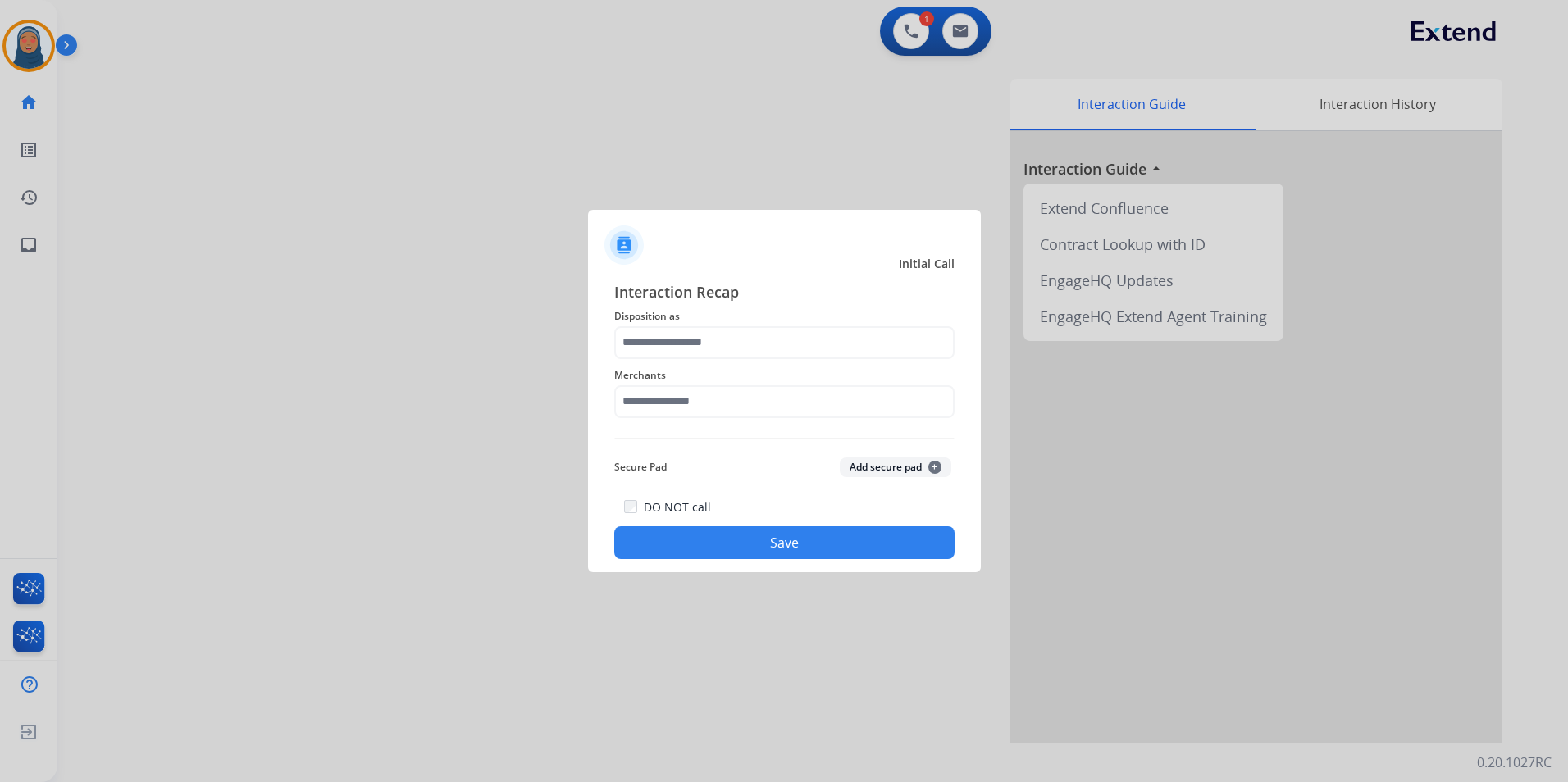
type input "**********"
click at [665, 408] on input "text" at bounding box center [785, 401] width 340 height 33
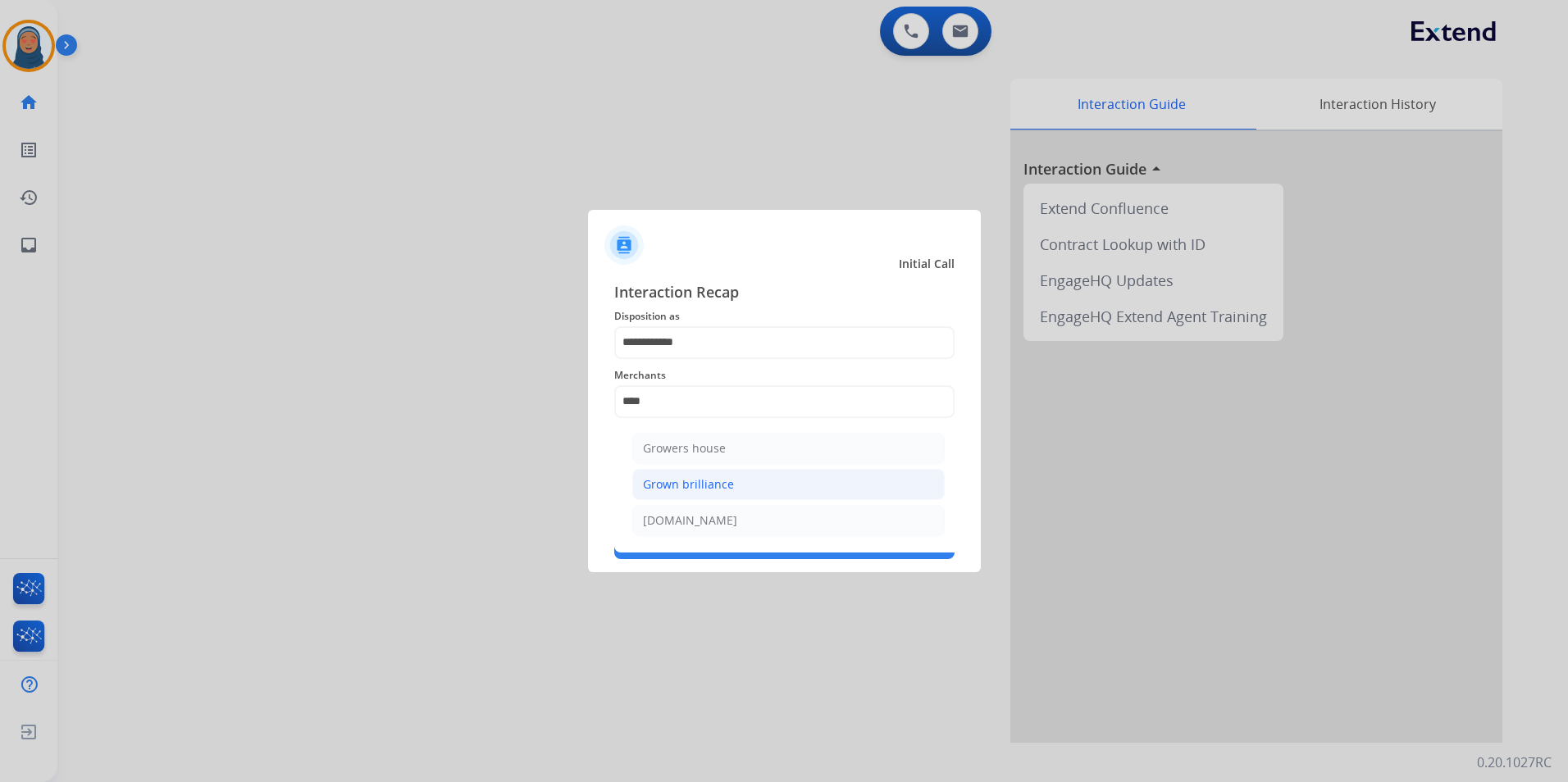
click at [665, 481] on div "Grown brilliance" at bounding box center [688, 484] width 91 height 16
type input "**********"
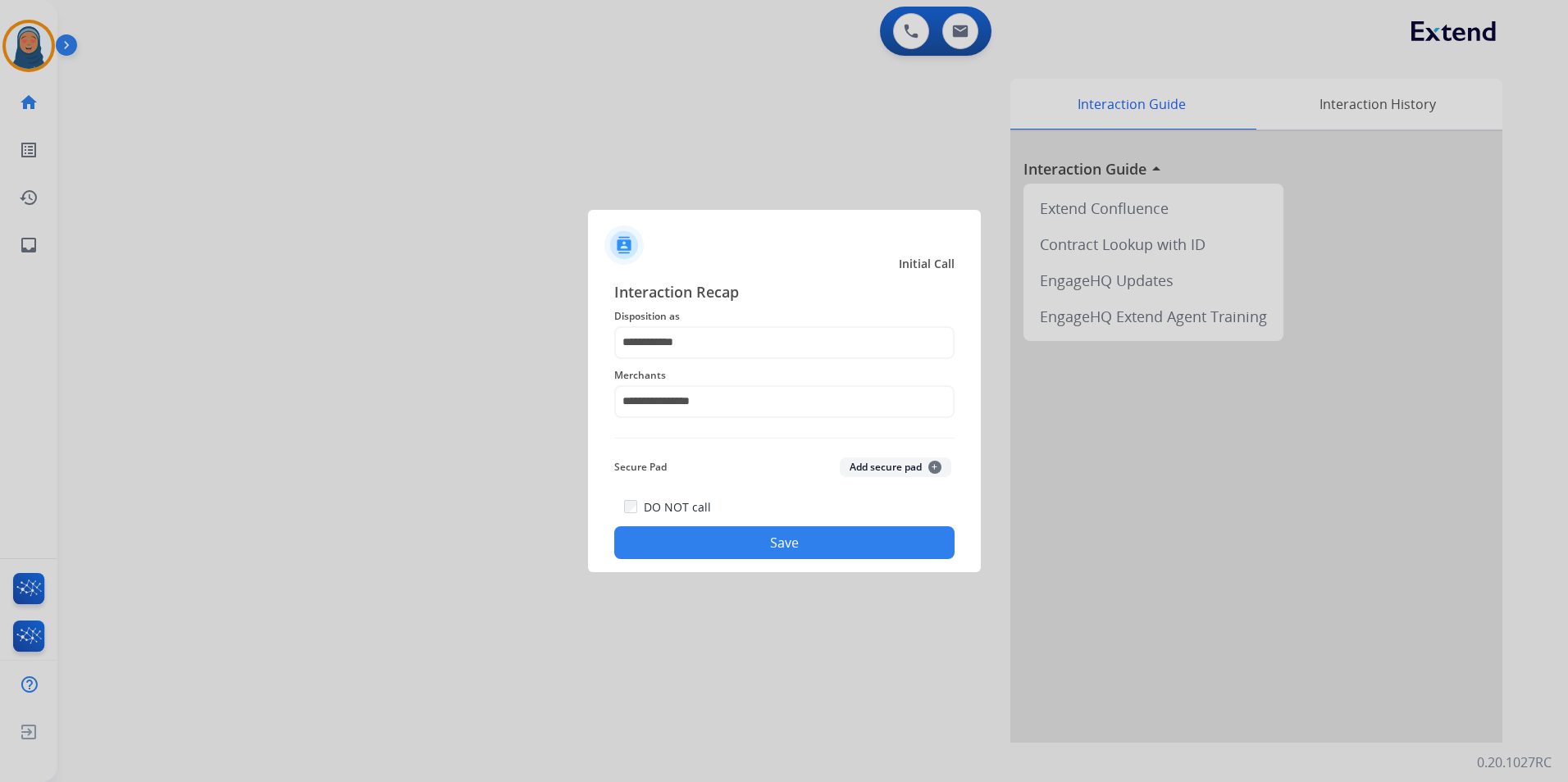
click at [766, 553] on button "Save" at bounding box center [785, 542] width 340 height 33
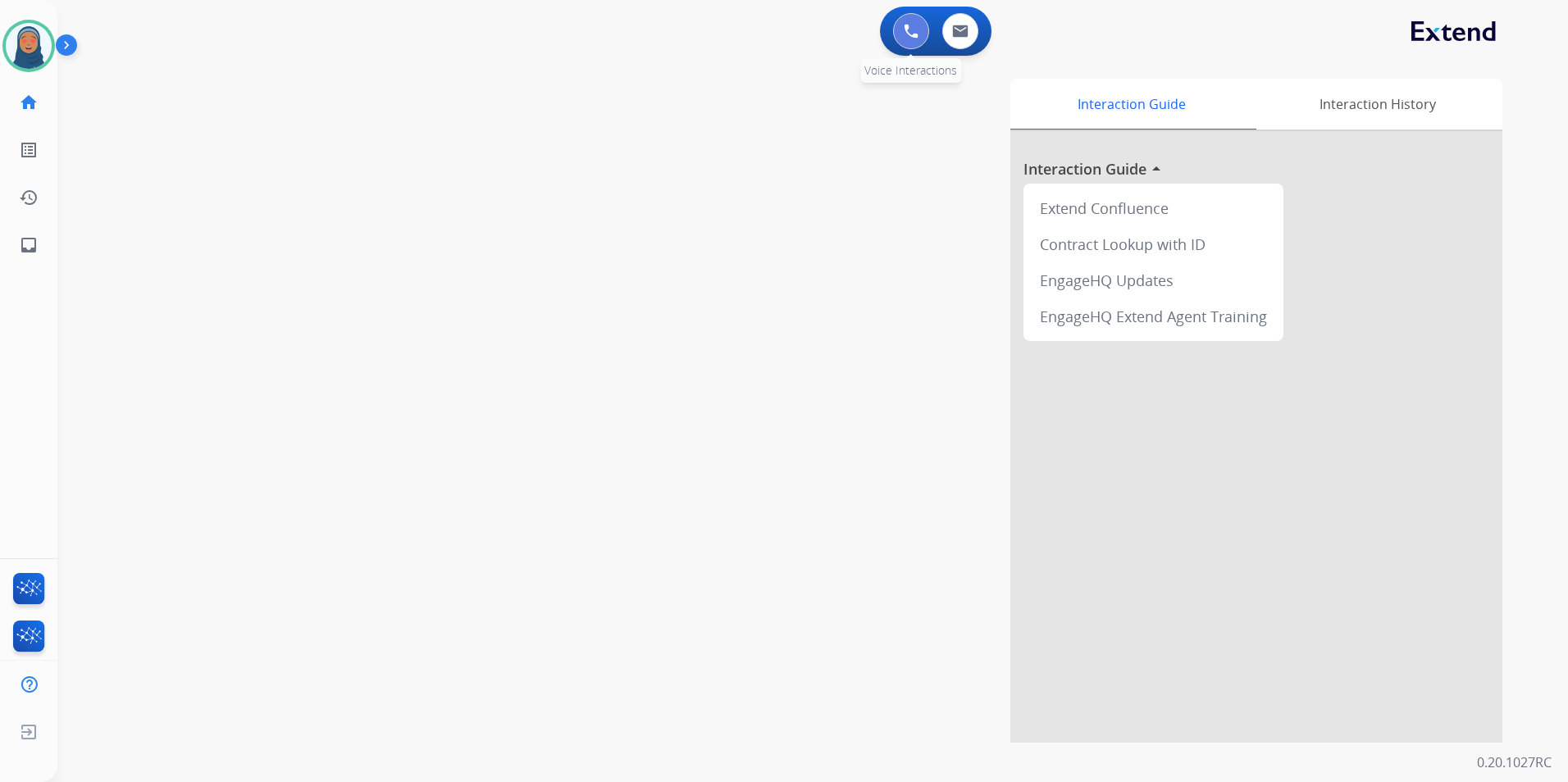
click at [909, 39] on button at bounding box center [911, 30] width 36 height 36
click at [912, 41] on button at bounding box center [911, 30] width 36 height 36
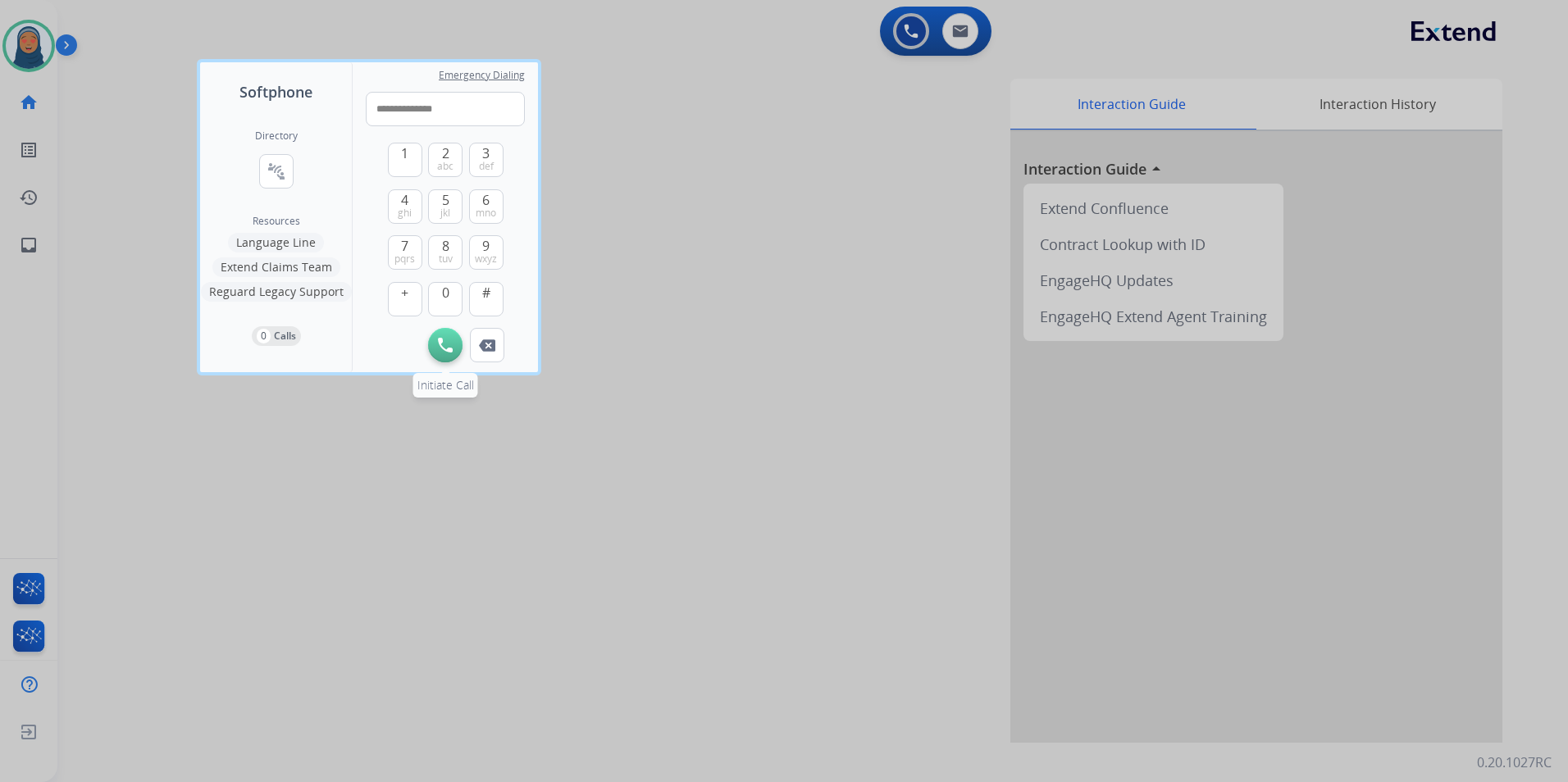
type input "**********"
click at [450, 340] on img at bounding box center [444, 344] width 14 height 14
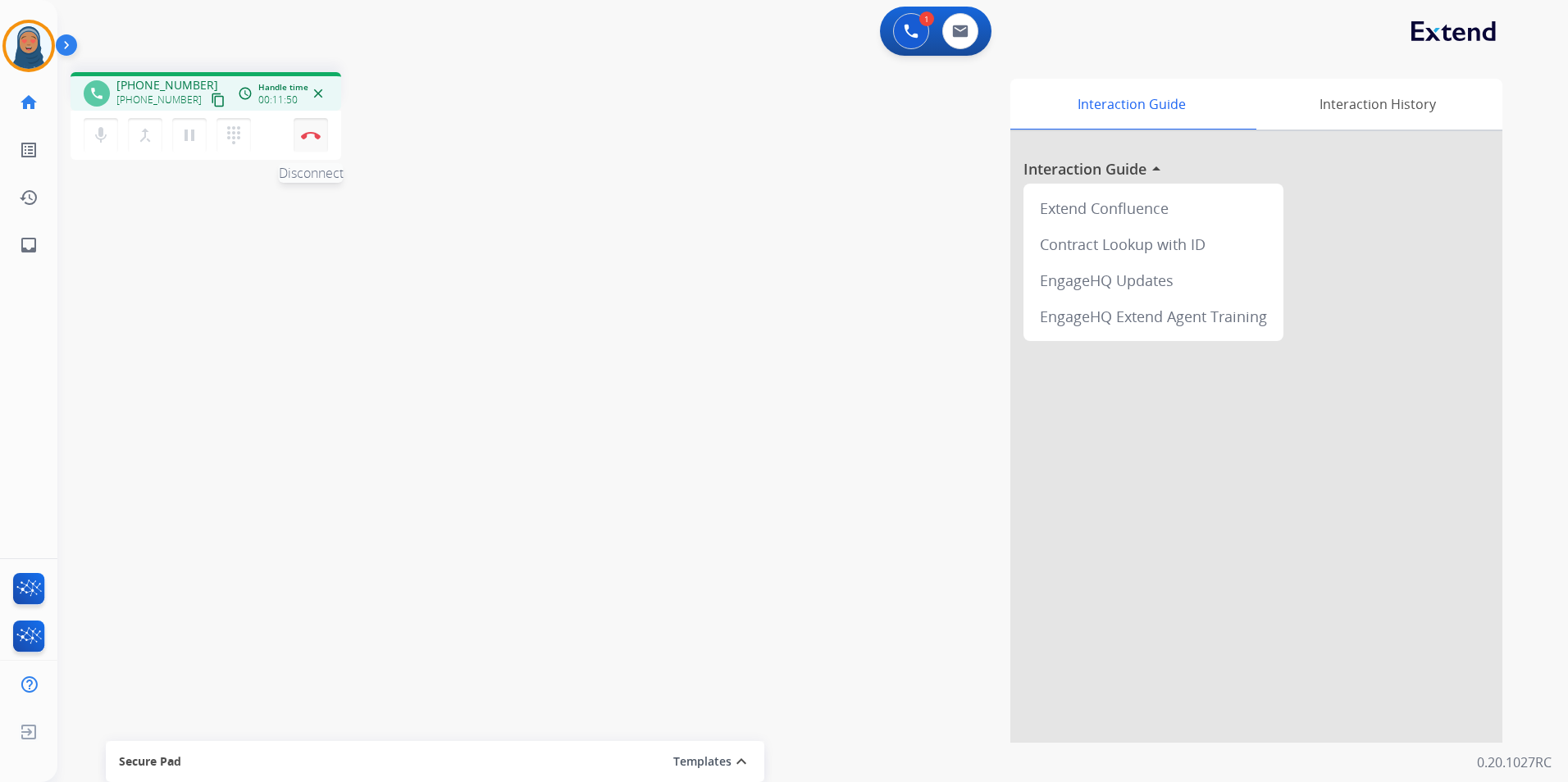
click at [314, 138] on img at bounding box center [310, 135] width 19 height 8
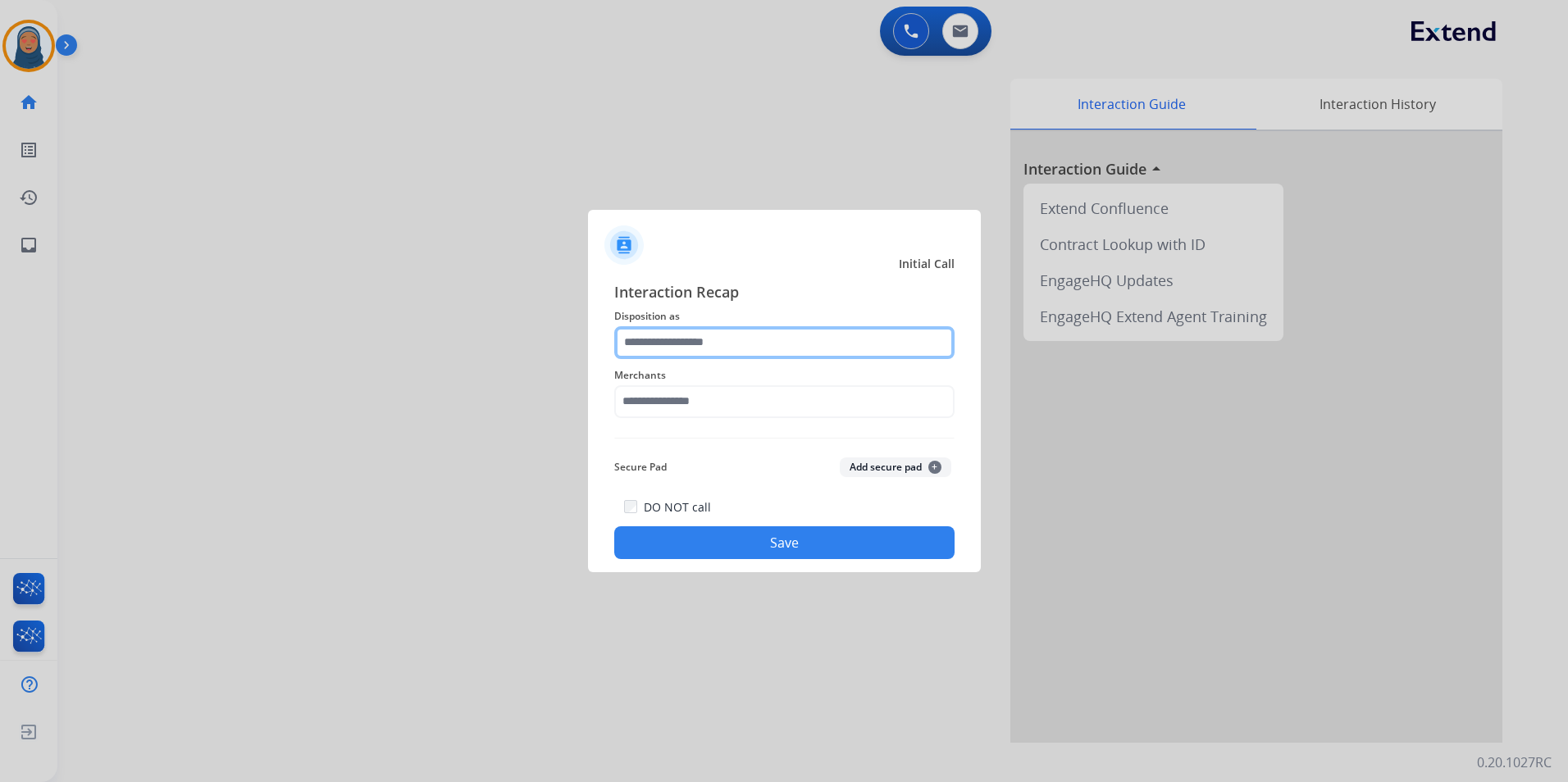
click at [661, 344] on input "text" at bounding box center [785, 343] width 340 height 33
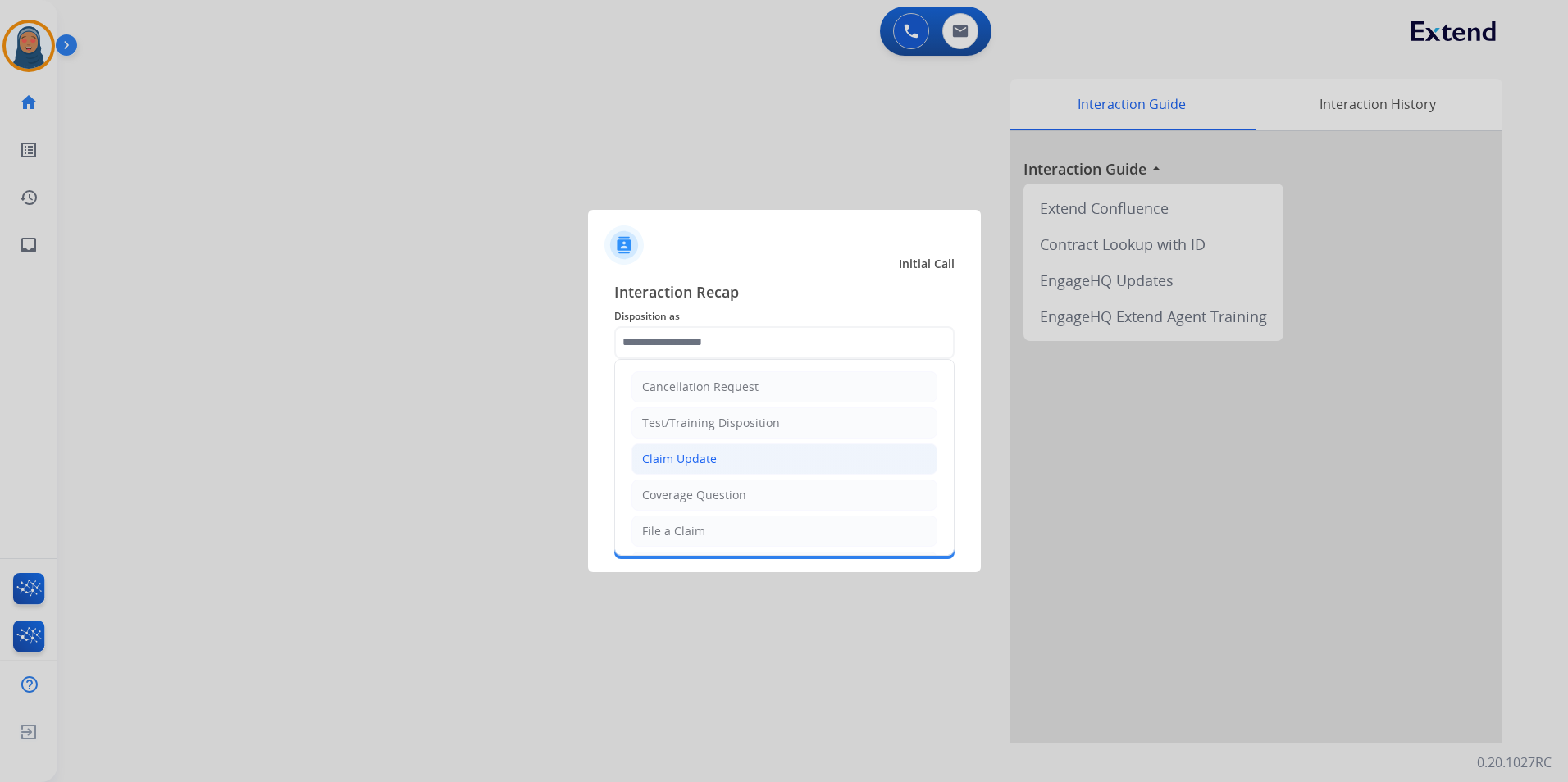
click at [691, 454] on div "Claim Update" at bounding box center [679, 459] width 75 height 16
type input "**********"
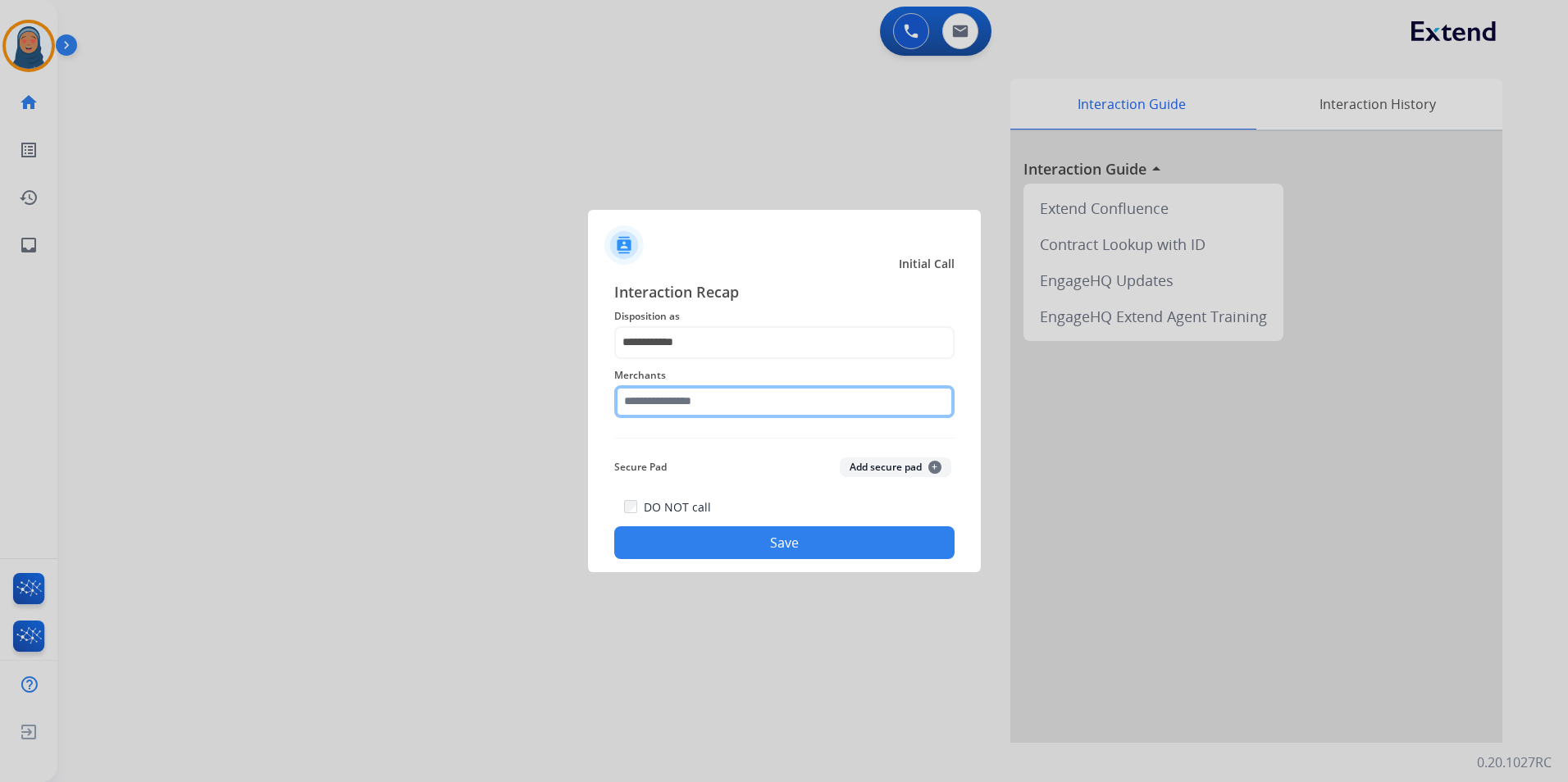
click at [698, 399] on input "text" at bounding box center [785, 401] width 340 height 33
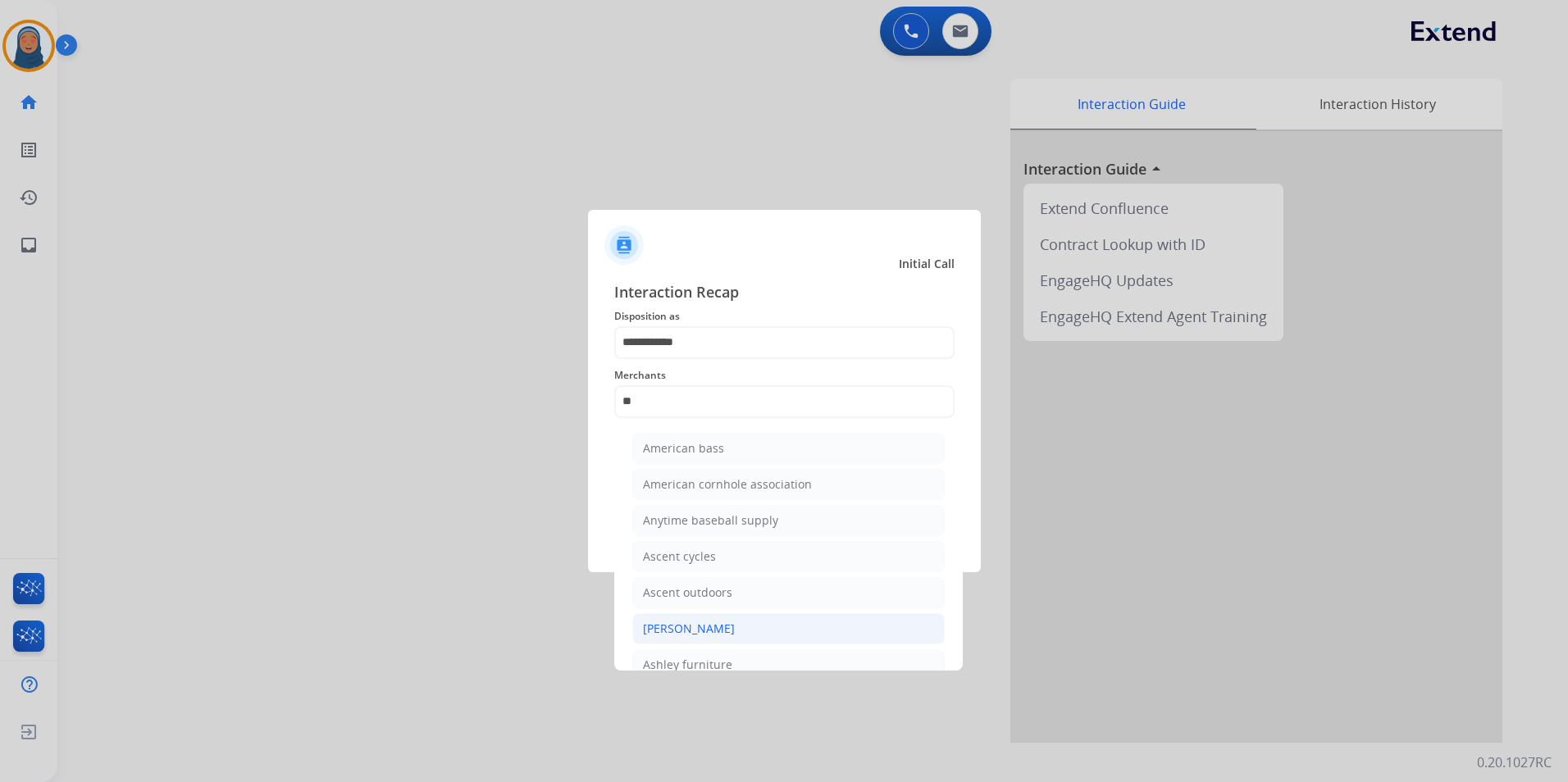
click at [759, 635] on li "Ashley - Reguard" at bounding box center [788, 629] width 312 height 31
type input "**********"
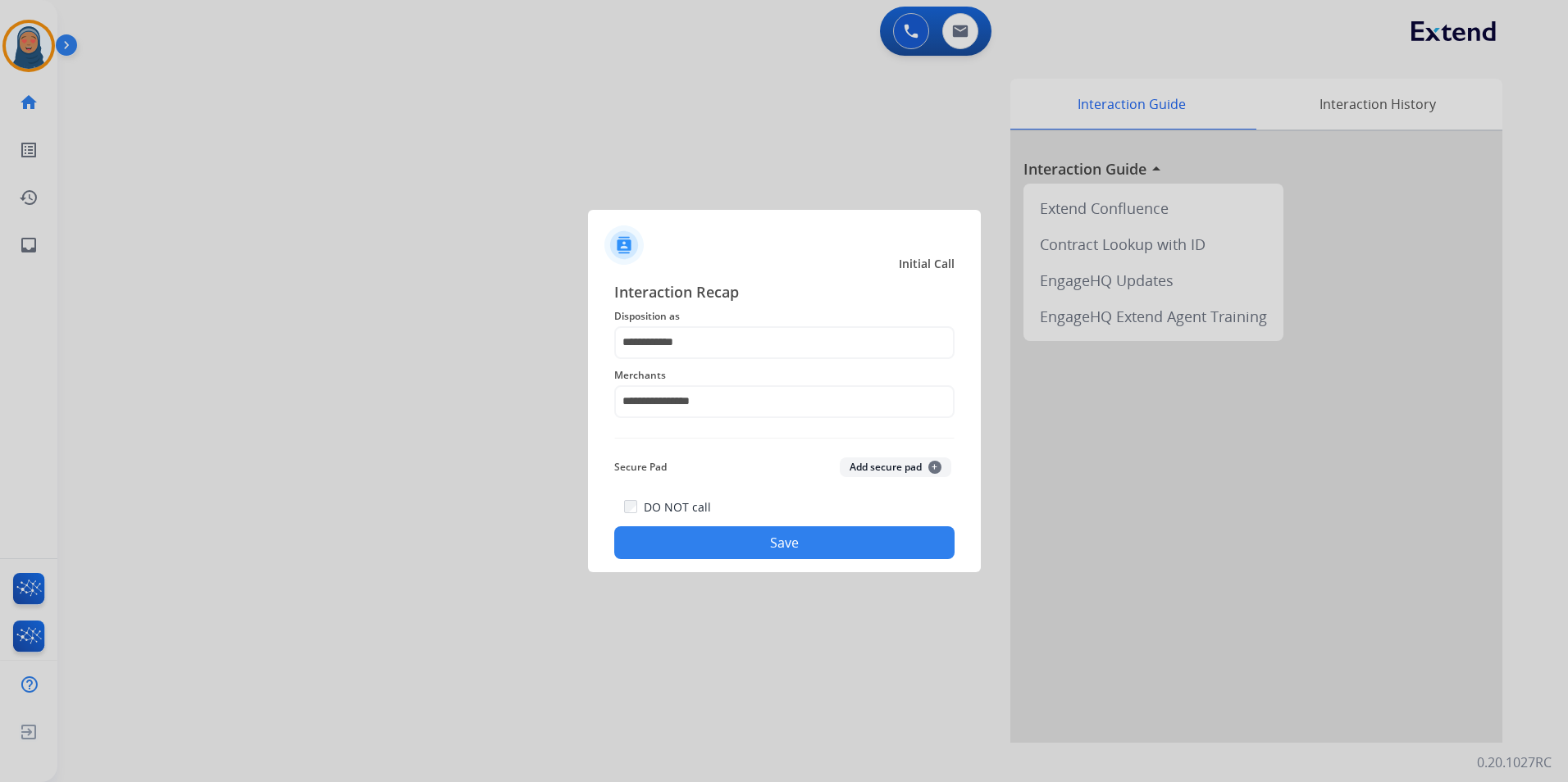
click at [780, 556] on button "Save" at bounding box center [785, 542] width 340 height 33
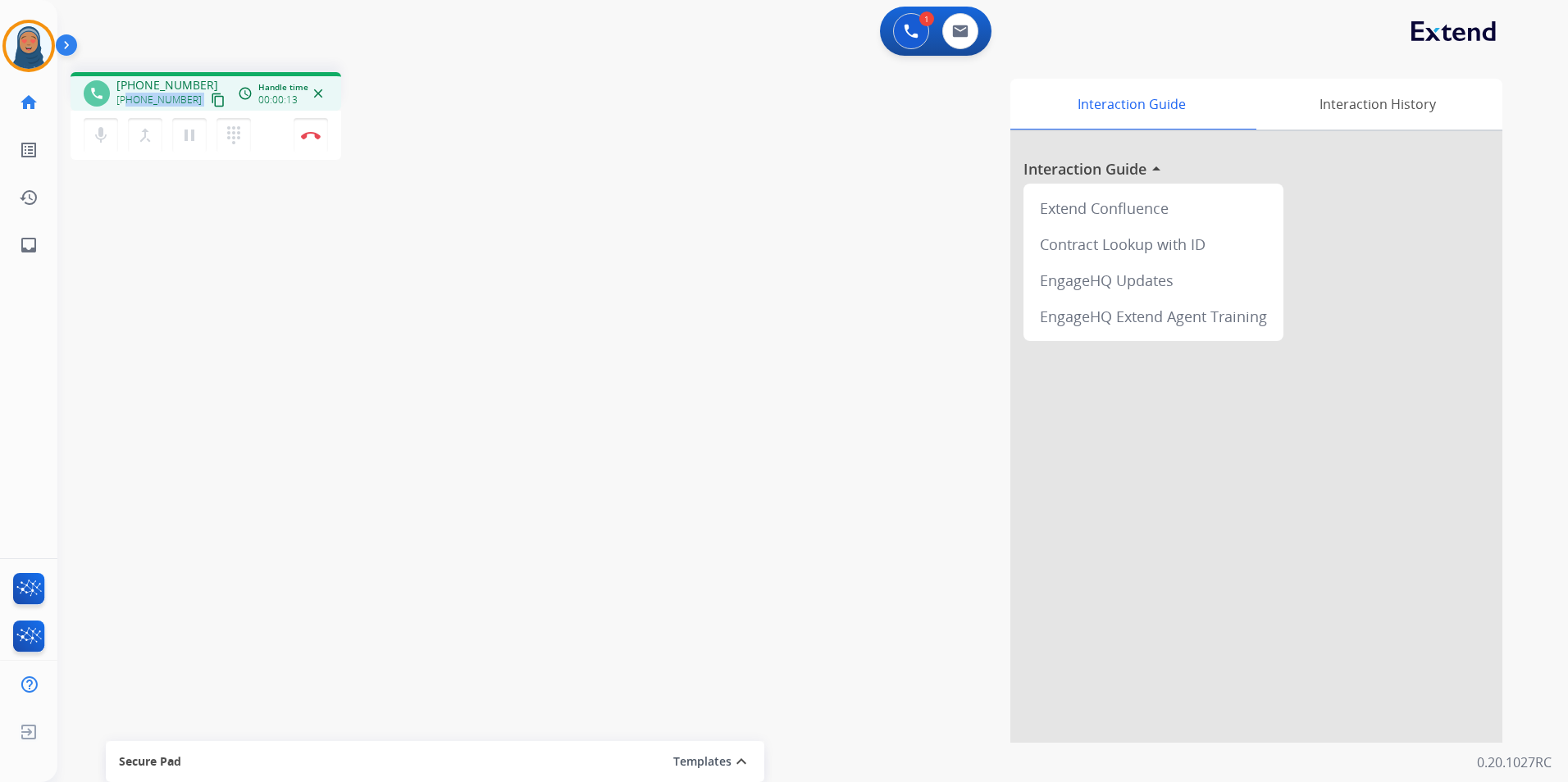
drag, startPoint x: 188, startPoint y: 103, endPoint x: 130, endPoint y: 108, distance: 58.2
click at [130, 108] on div "+14096733148 content_copy" at bounding box center [173, 100] width 112 height 19
copy div "4096733148 content_copy access_time Call metrics Queue 00:09 Hold 00:00 Talk 00…"
click at [320, 146] on button "Disconnect" at bounding box center [311, 135] width 35 height 35
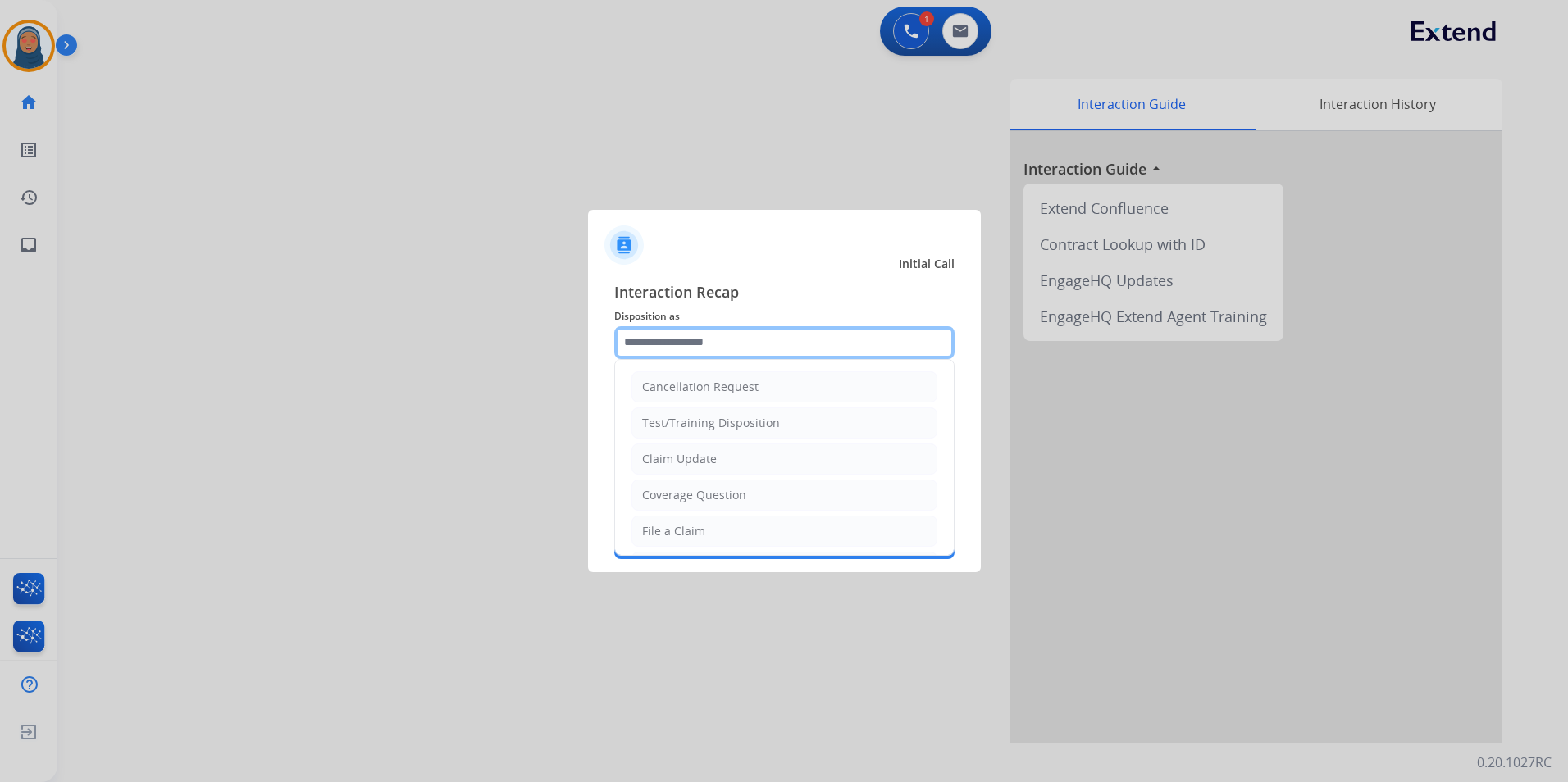
click at [732, 329] on input "text" at bounding box center [785, 343] width 340 height 33
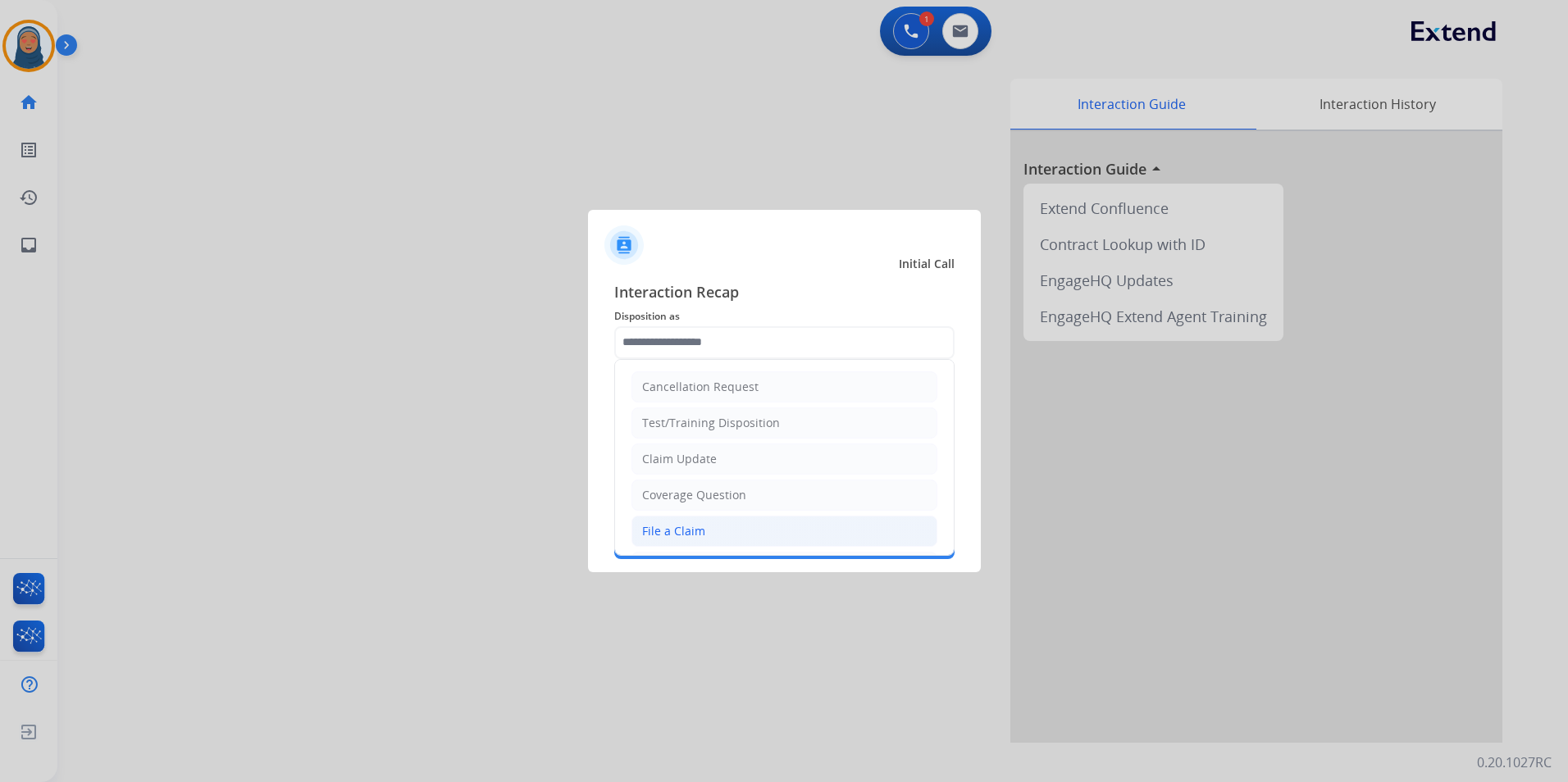
click at [694, 526] on div "File a Claim" at bounding box center [673, 531] width 63 height 16
type input "**********"
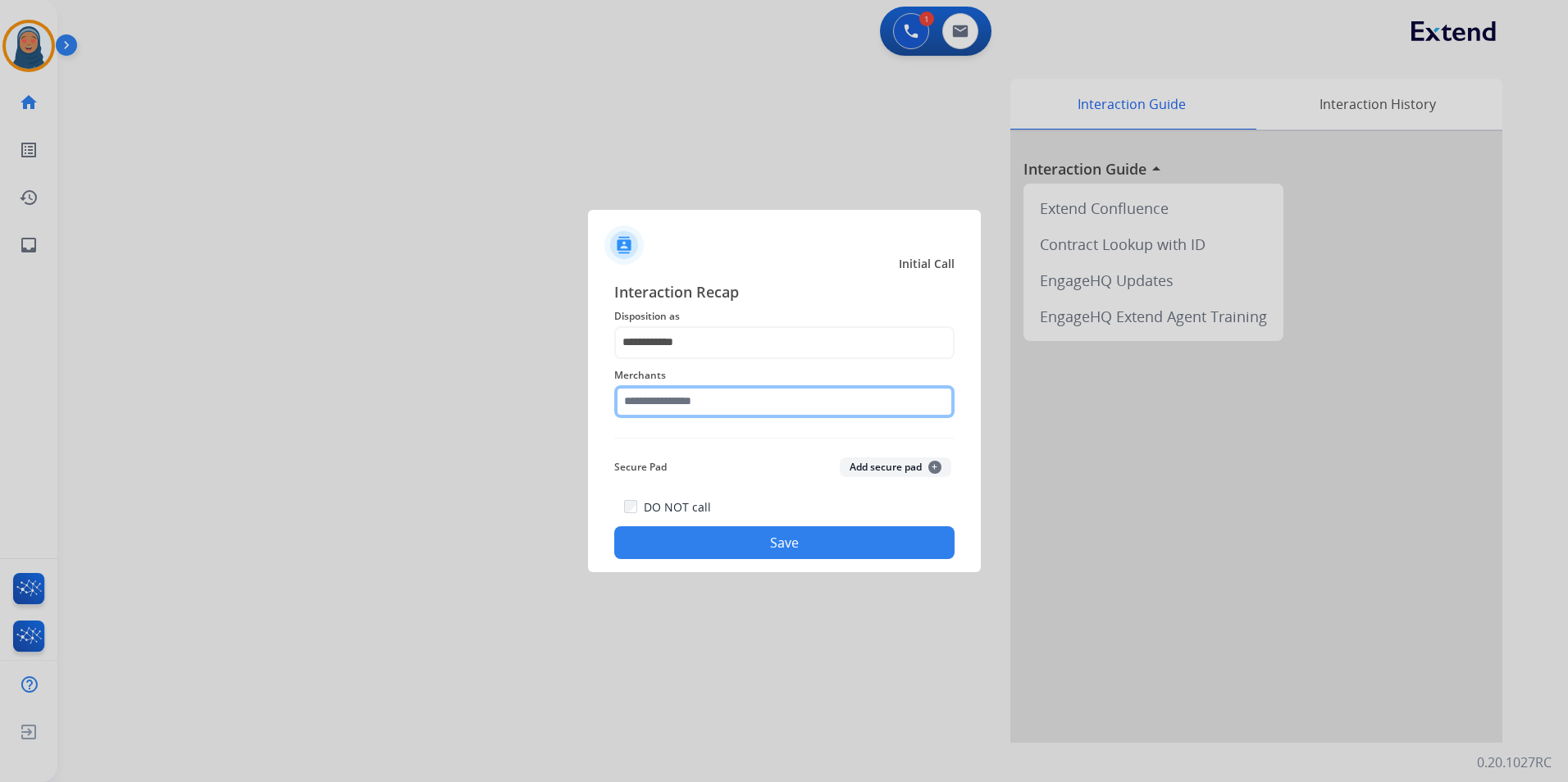
click at [695, 405] on input "text" at bounding box center [785, 401] width 340 height 33
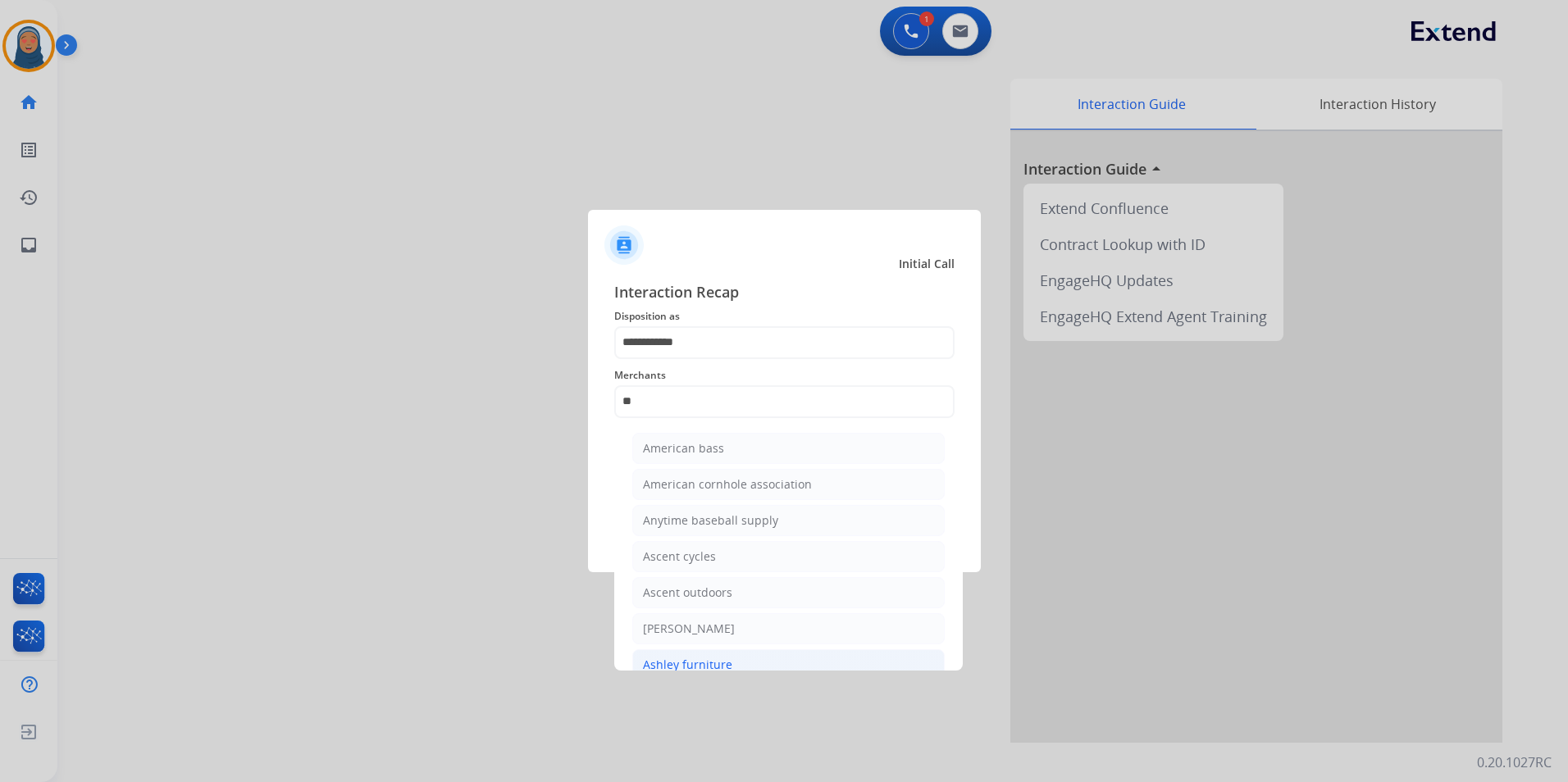
click at [717, 660] on div "Ashley furniture" at bounding box center [687, 664] width 90 height 16
type input "**********"
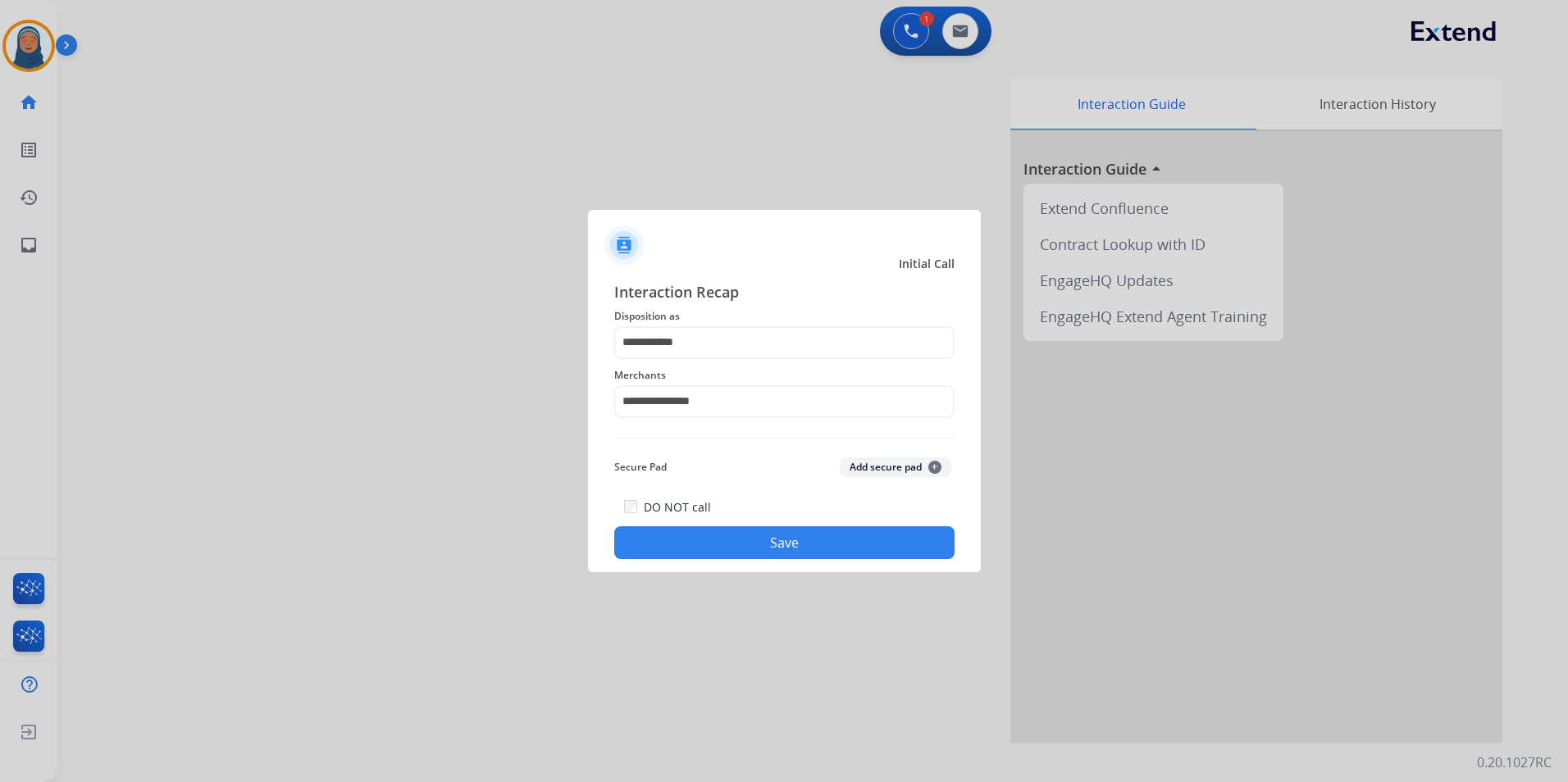
click at [803, 542] on button "Save" at bounding box center [785, 542] width 340 height 33
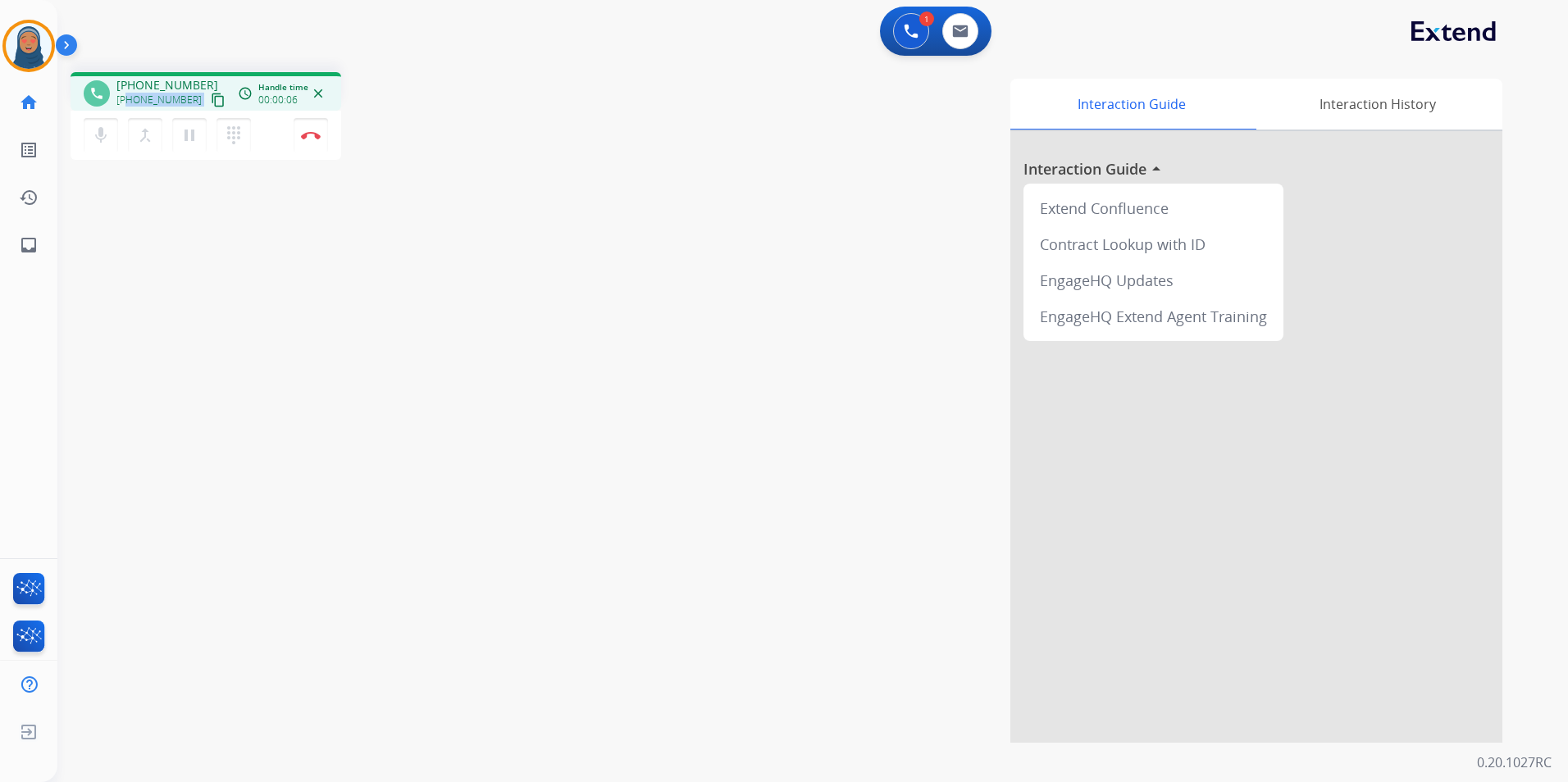
drag, startPoint x: 188, startPoint y: 101, endPoint x: 127, endPoint y: 106, distance: 61.2
click at [127, 106] on div "+16109521112 content_copy" at bounding box center [173, 100] width 112 height 19
copy div "6109521112 content_copy access_time Call metrics Queue 00:10 Hold 00:00 Talk 00…"
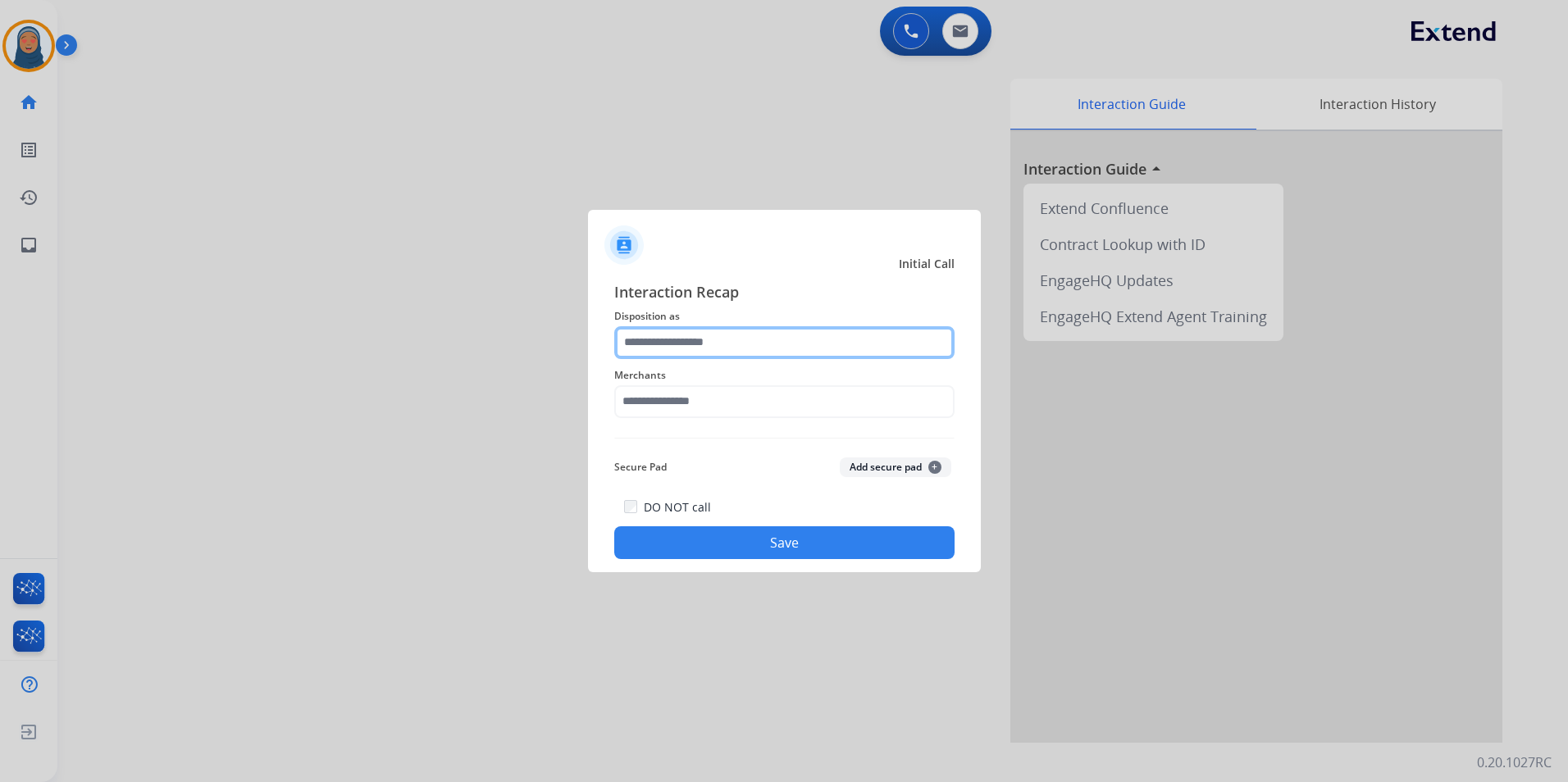
click at [675, 344] on input "text" at bounding box center [785, 343] width 340 height 33
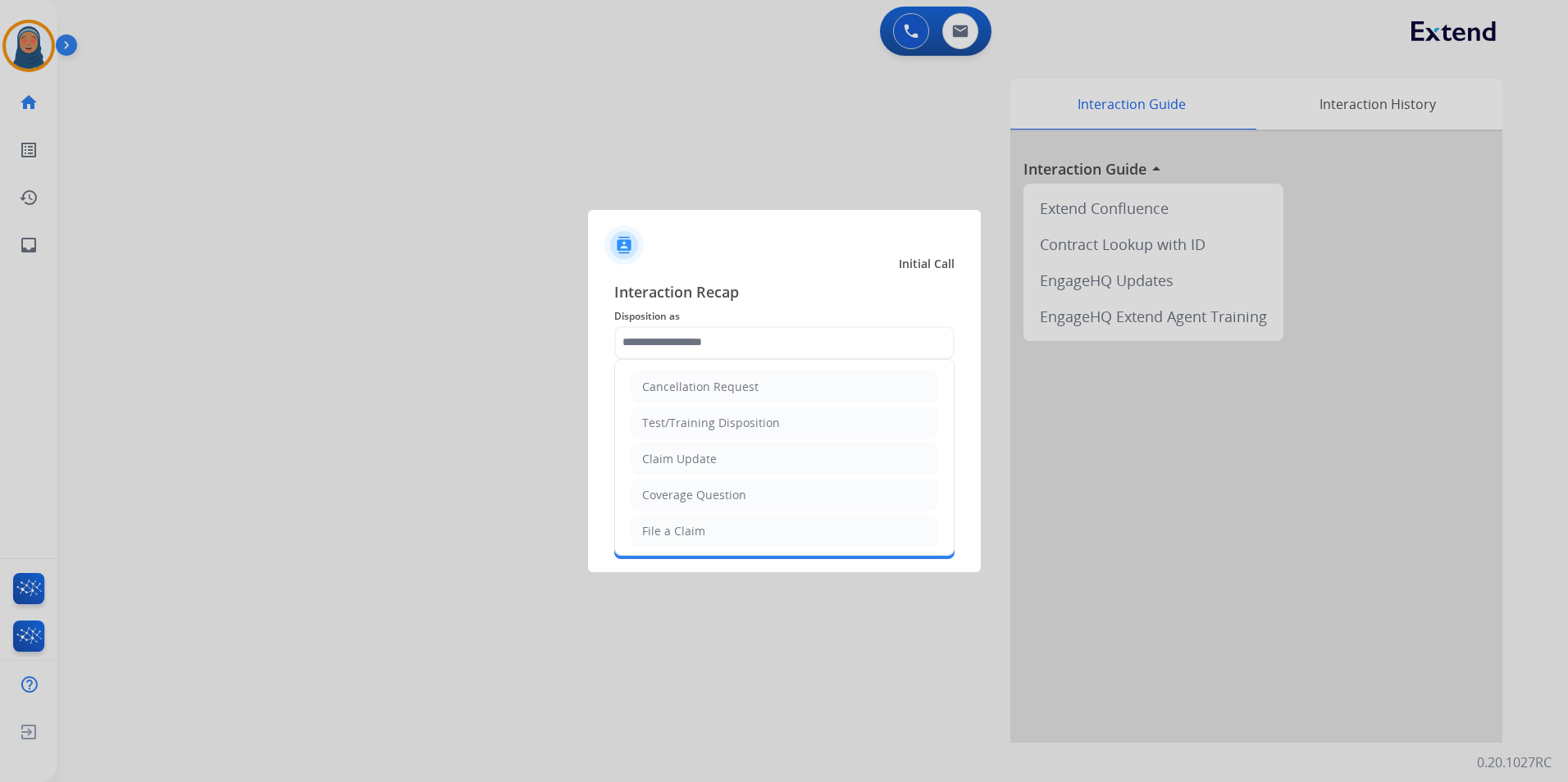
drag, startPoint x: 694, startPoint y: 534, endPoint x: 701, endPoint y: 459, distance: 75.3
click at [699, 516] on li "File a Claim" at bounding box center [784, 531] width 306 height 31
type input "**********"
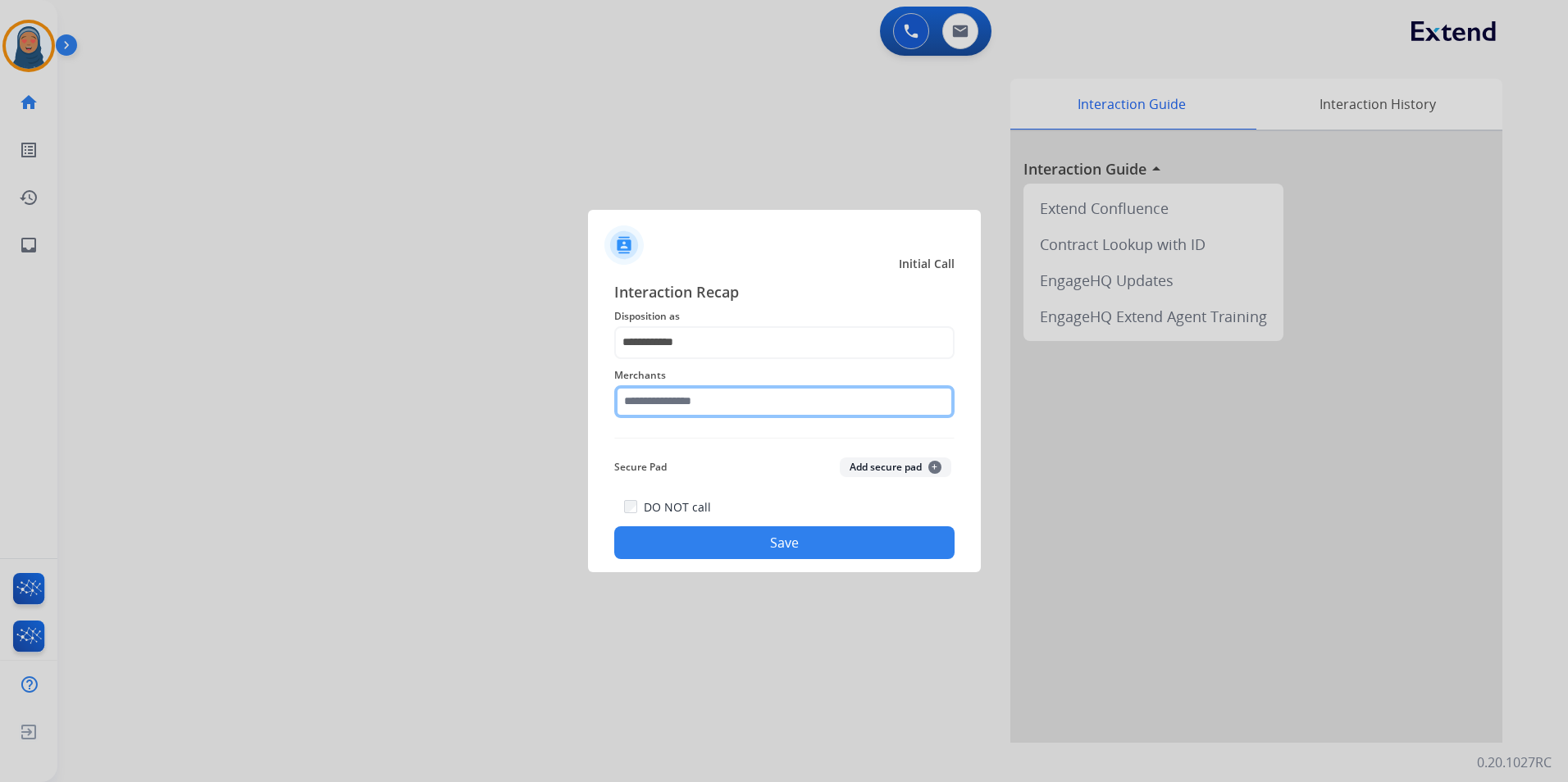
click at [695, 399] on input "text" at bounding box center [785, 401] width 340 height 33
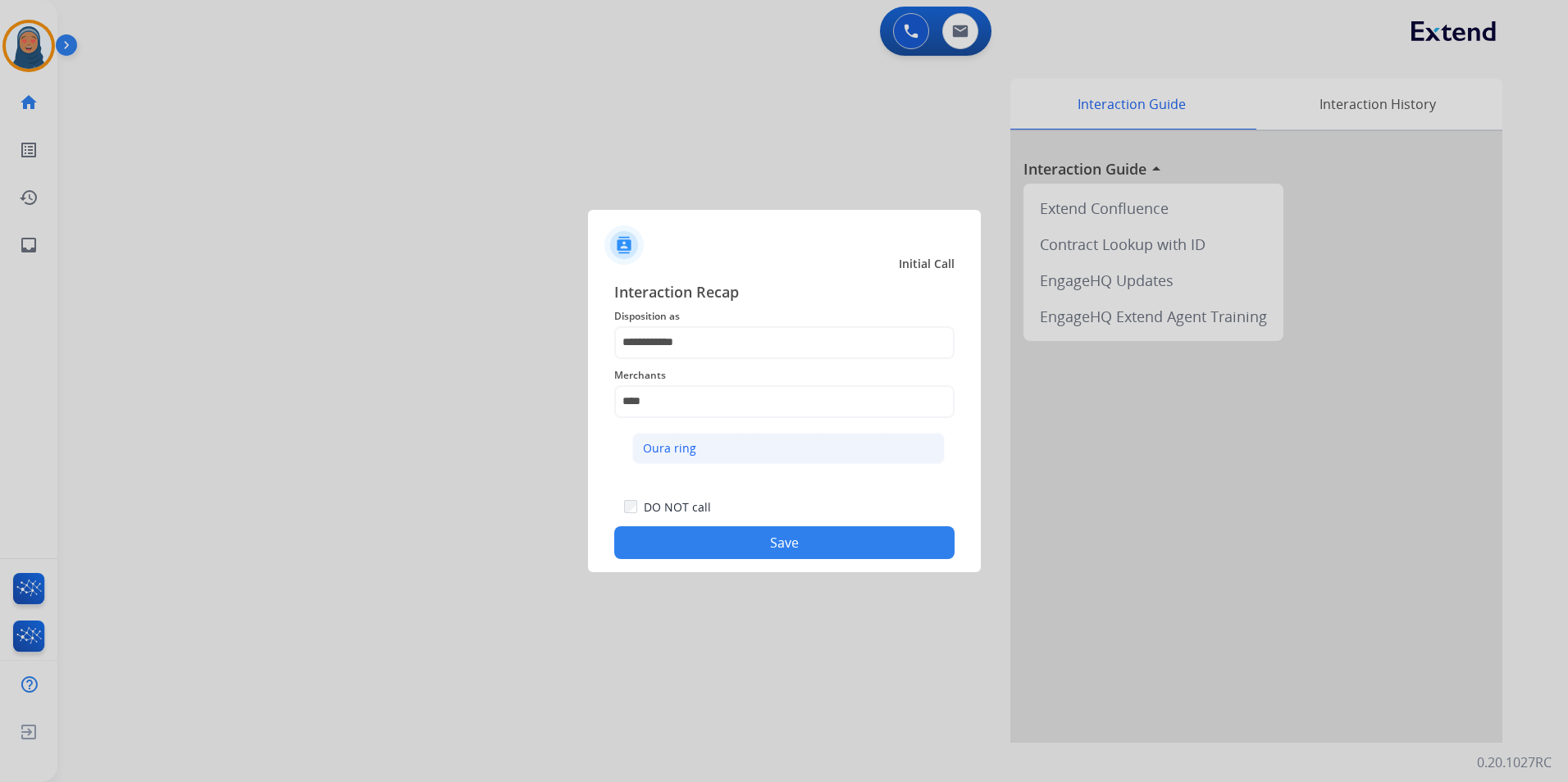
click at [671, 440] on div "Oura ring" at bounding box center [669, 448] width 53 height 16
type input "*********"
click at [790, 555] on button "Save" at bounding box center [785, 542] width 340 height 33
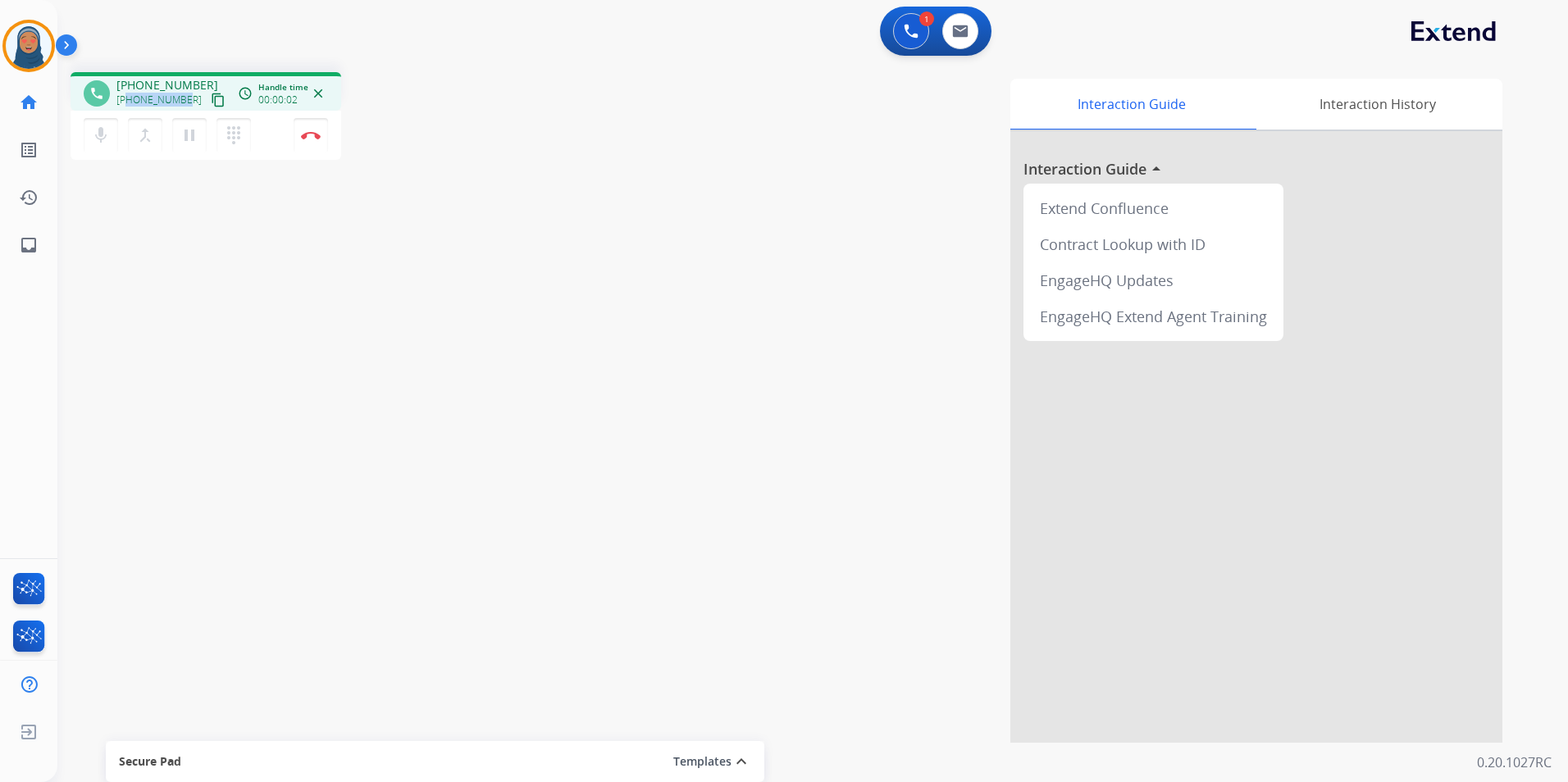
drag, startPoint x: 185, startPoint y: 99, endPoint x: 128, endPoint y: 101, distance: 57.0
click at [128, 101] on div "+17255772900 content_copy" at bounding box center [173, 100] width 112 height 19
copy span "7255772900"
click at [323, 140] on button "Disconnect" at bounding box center [311, 135] width 35 height 35
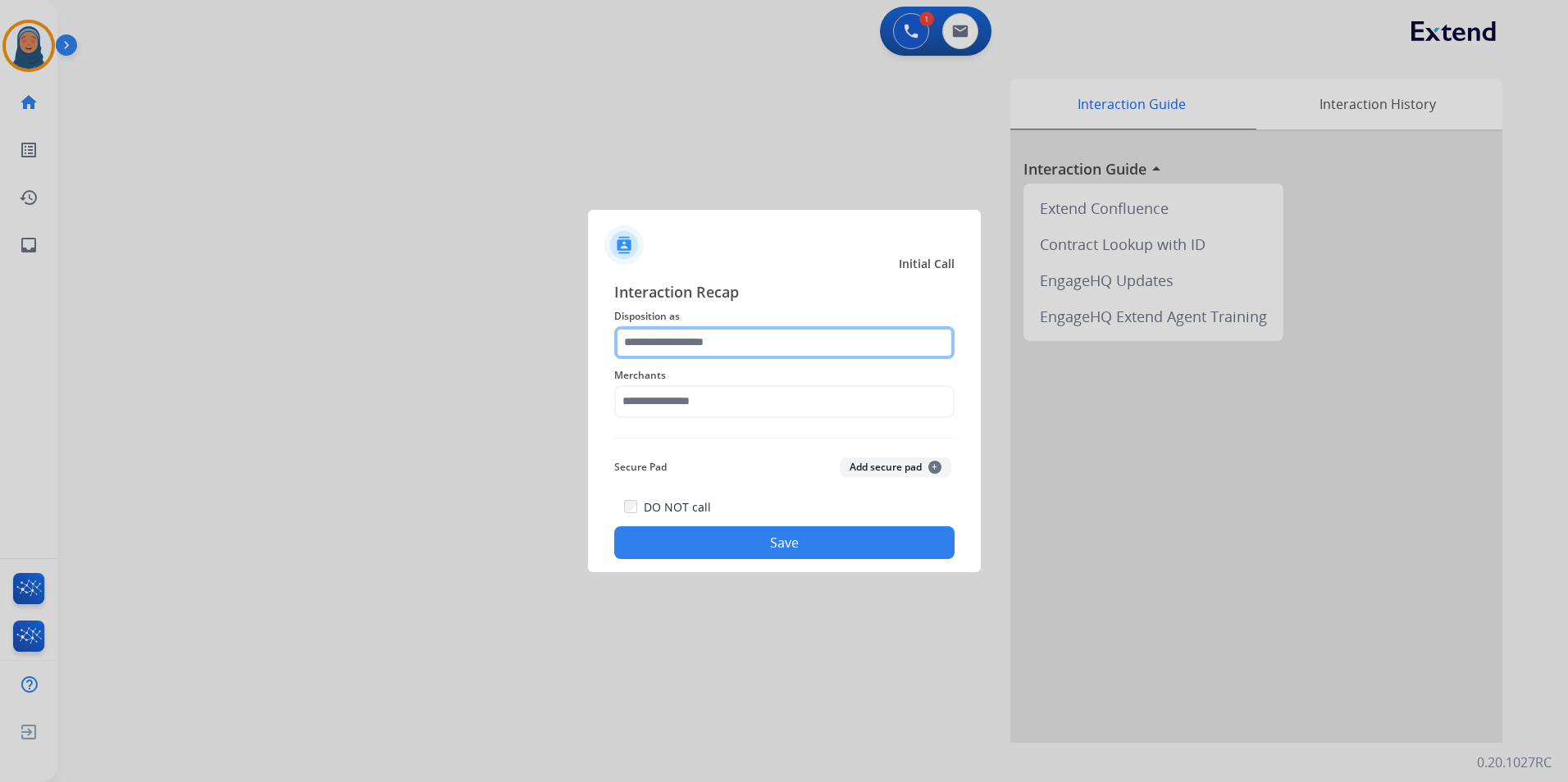
click at [729, 344] on input "text" at bounding box center [785, 343] width 340 height 33
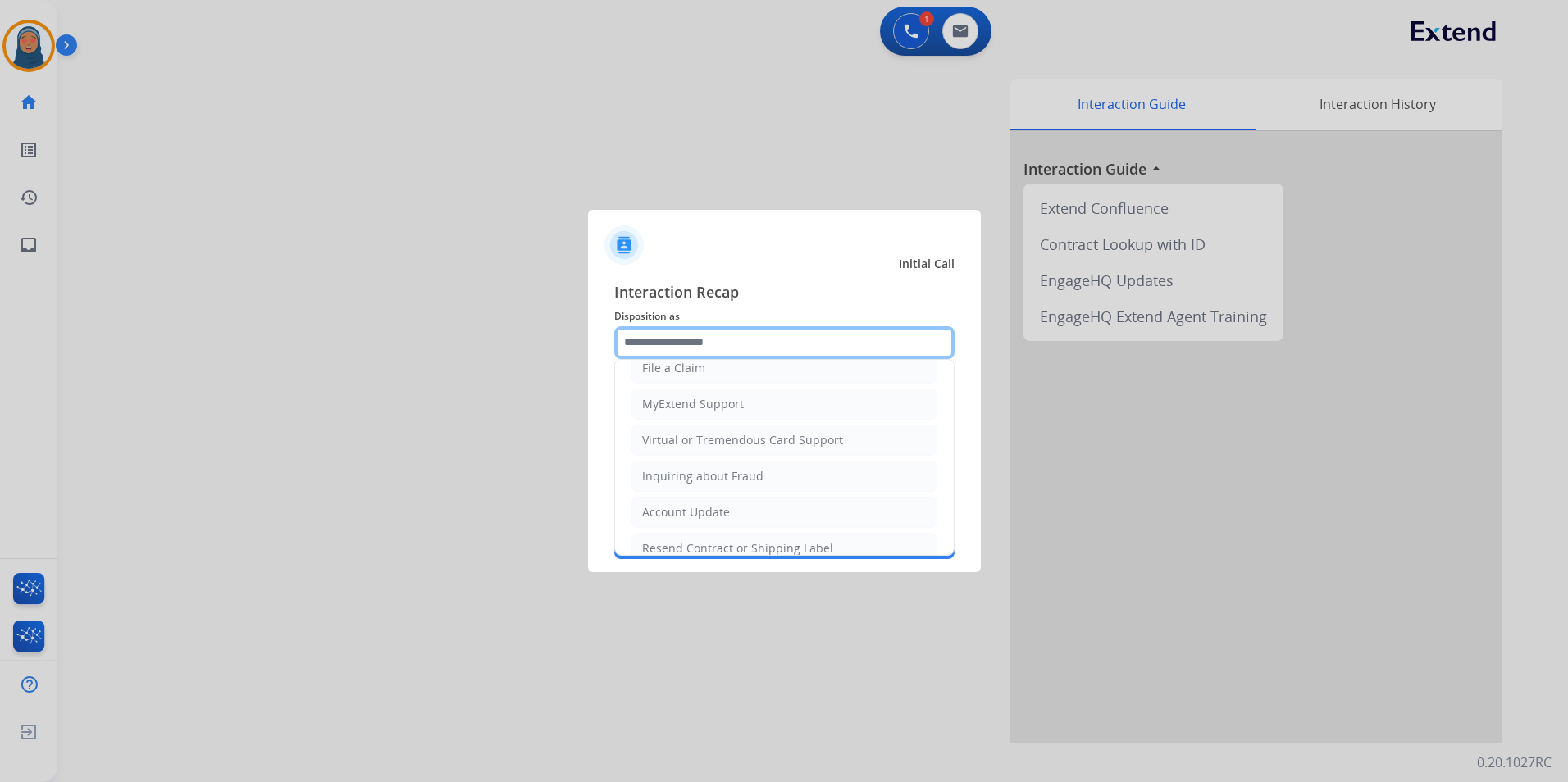
scroll to position [164, 0]
click at [715, 446] on li "Virtual or Tremendous Card Support" at bounding box center [784, 439] width 306 height 31
type input "**********"
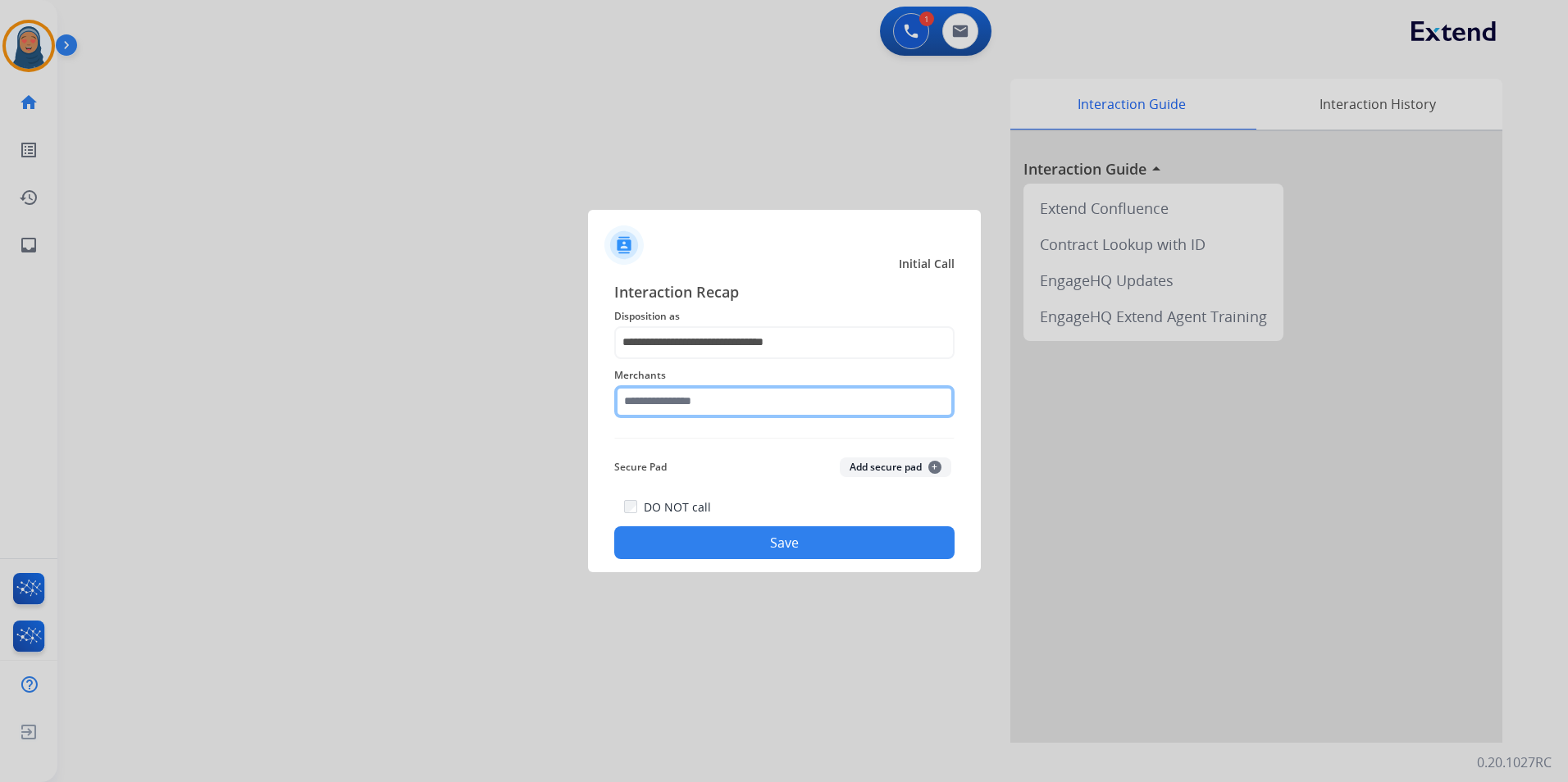
click at [706, 390] on input "text" at bounding box center [785, 401] width 340 height 33
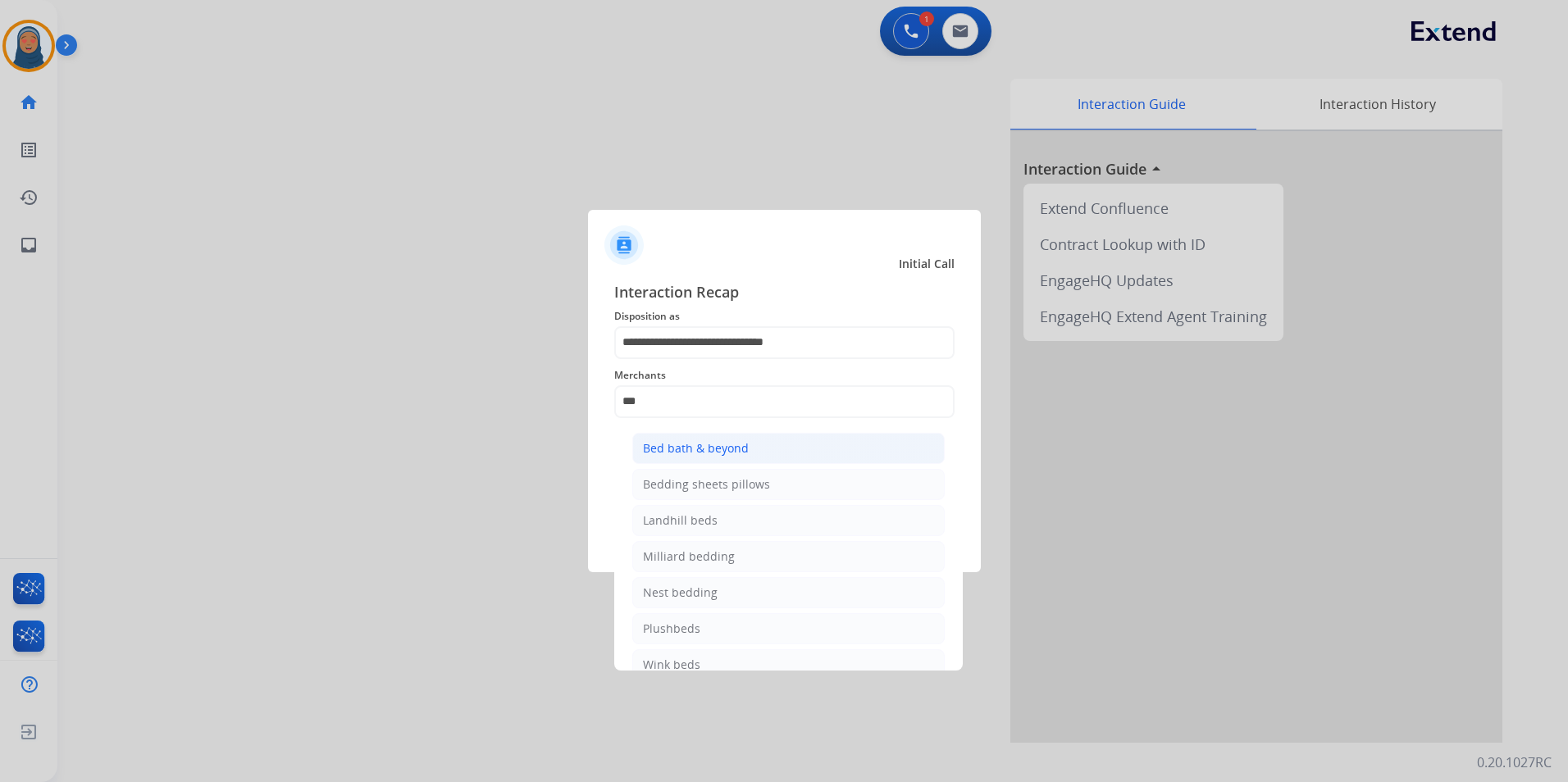
click at [733, 450] on div "Bed bath & beyond" at bounding box center [695, 448] width 106 height 16
type input "**********"
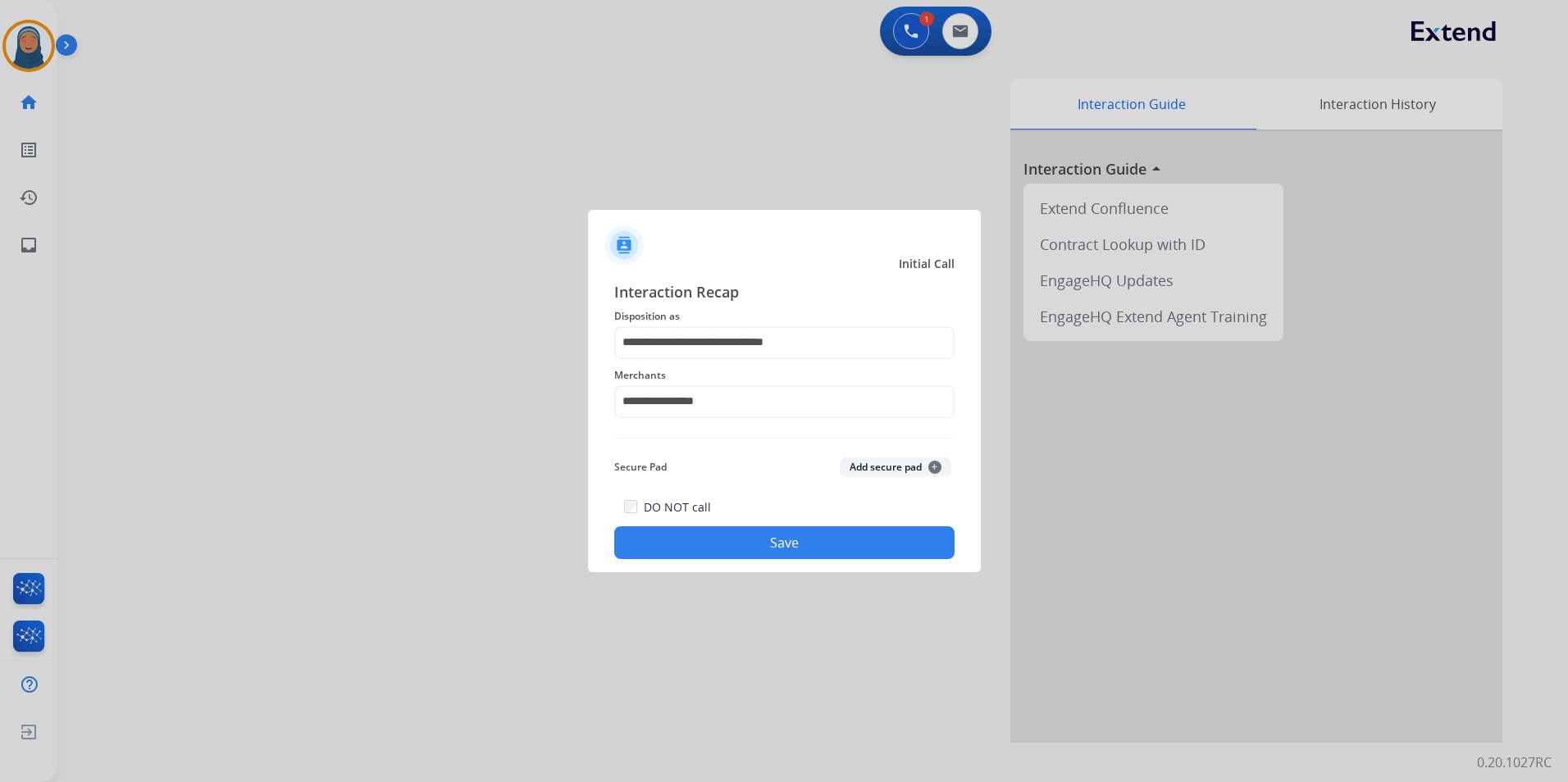
click at [778, 531] on button "Save" at bounding box center [785, 542] width 340 height 33
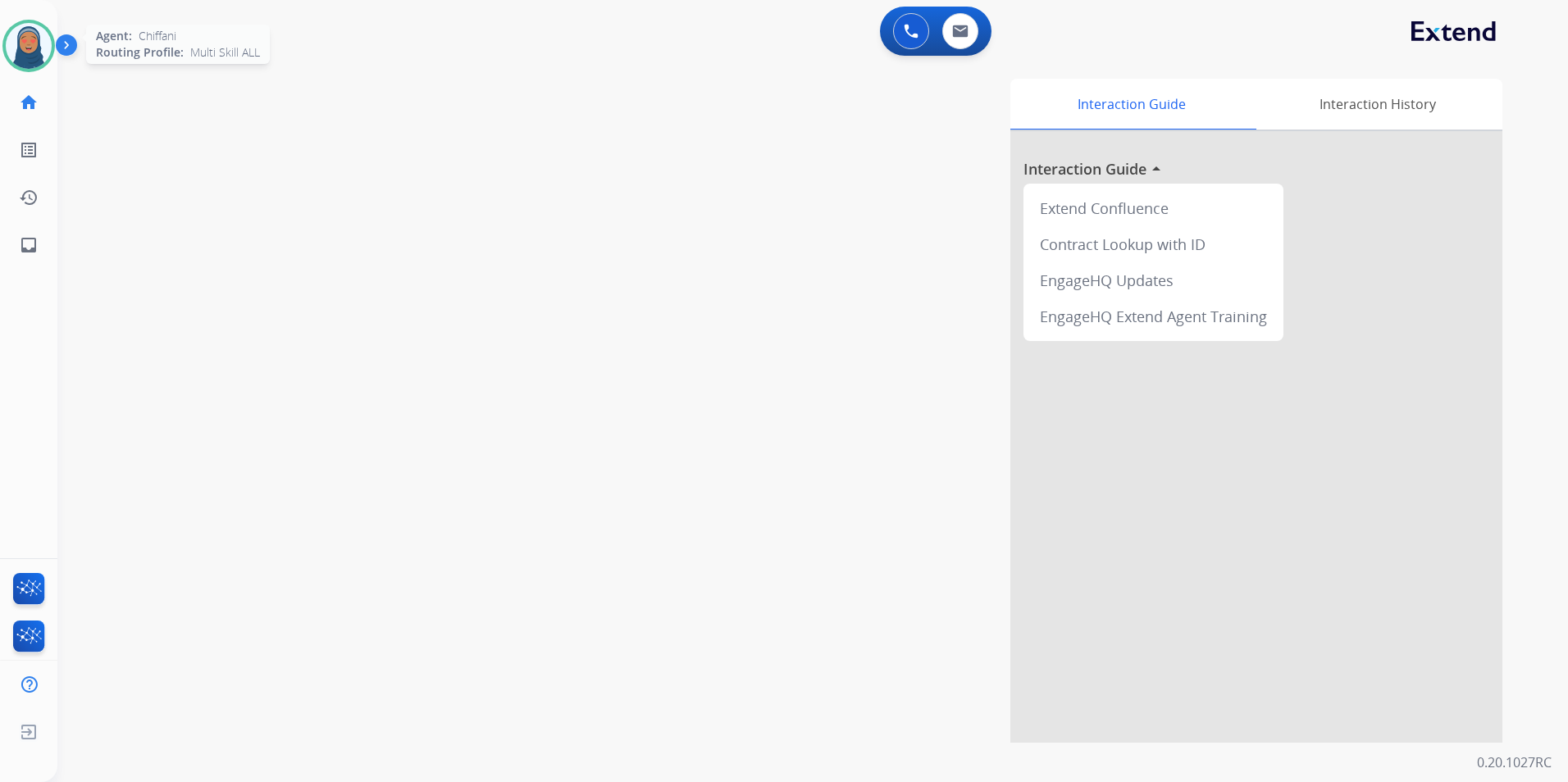
click at [19, 56] on img at bounding box center [29, 46] width 46 height 46
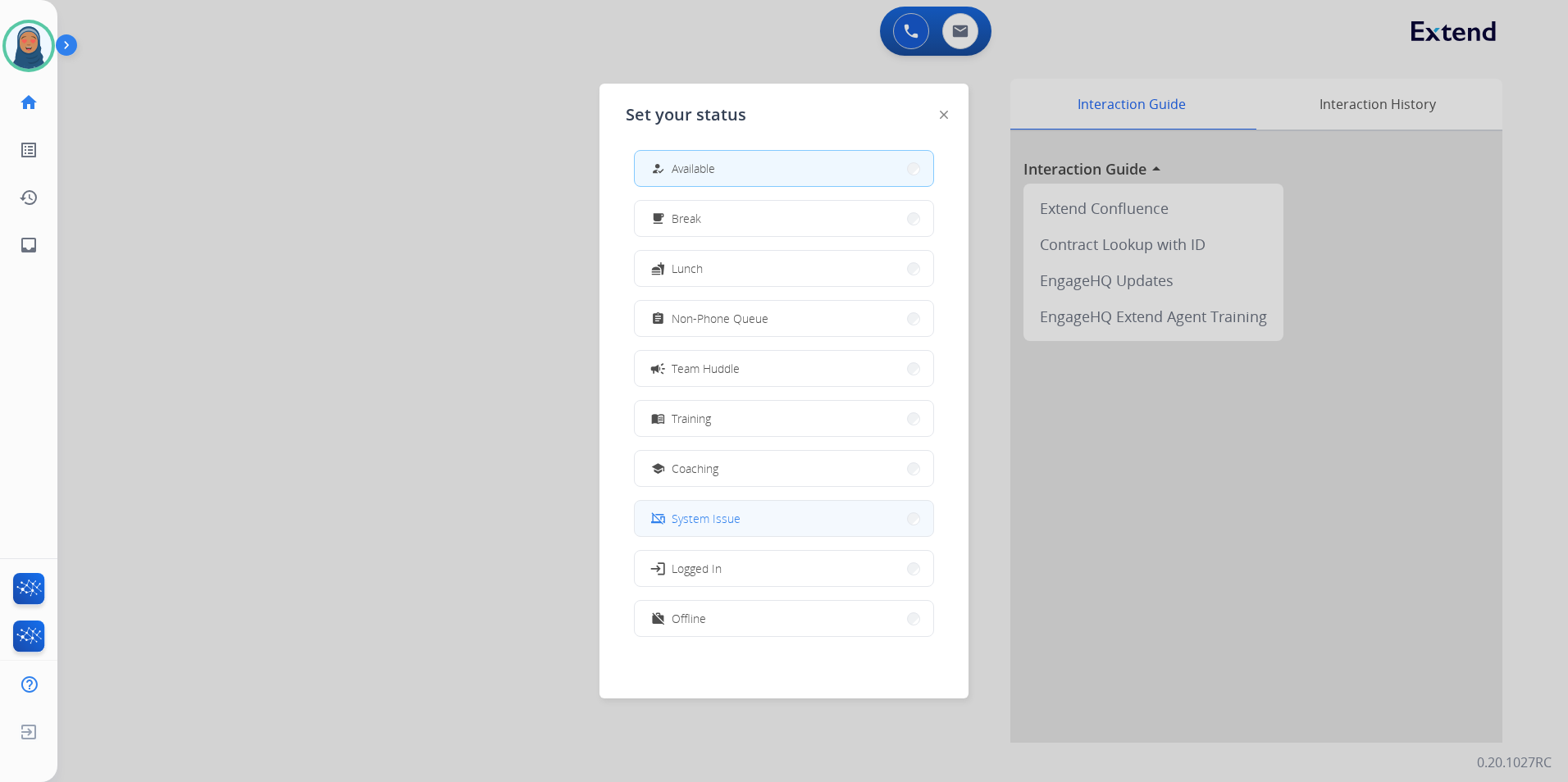
scroll to position [5, 0]
click at [806, 622] on button "work_off Offline" at bounding box center [784, 618] width 299 height 36
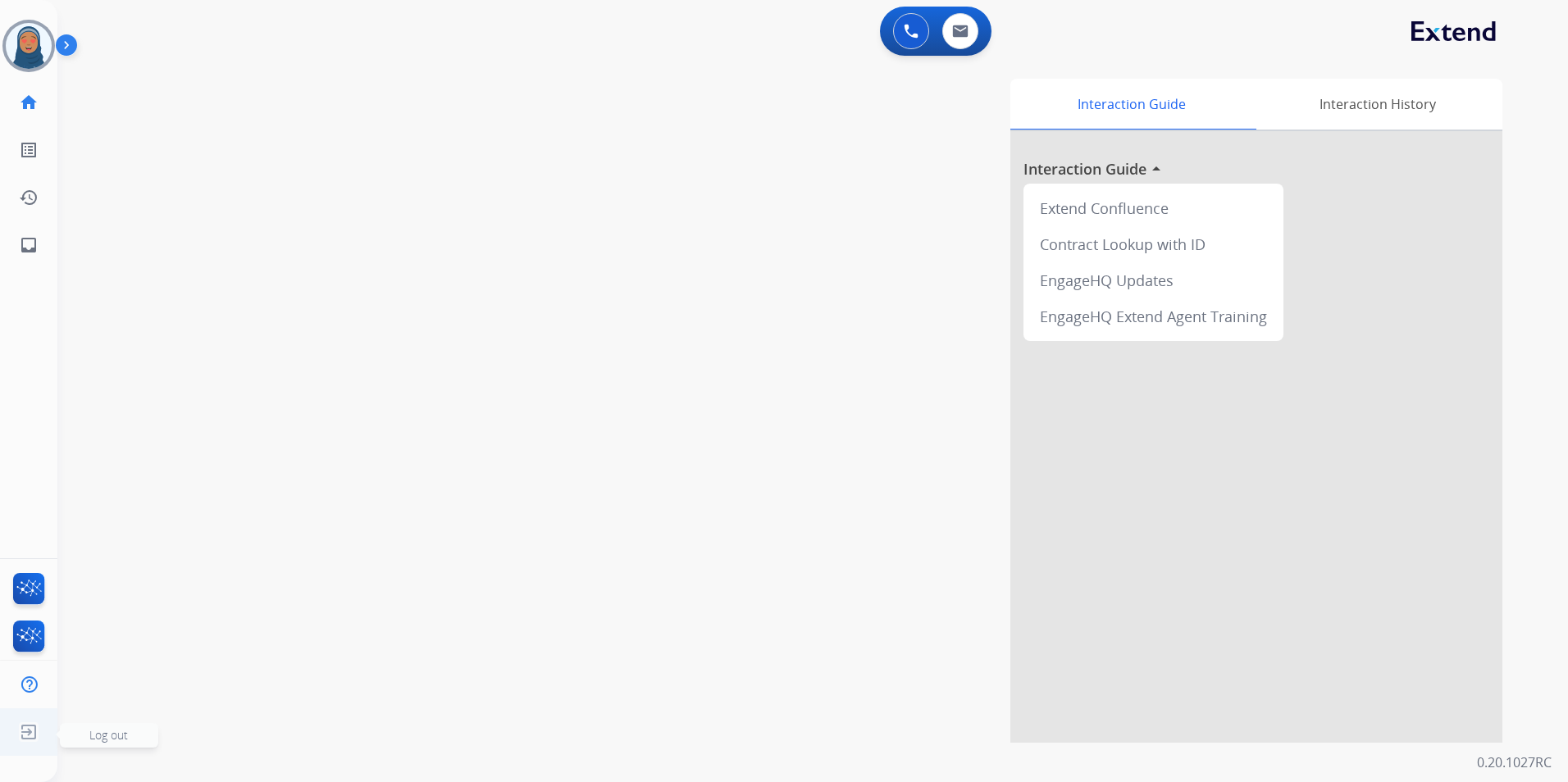
click at [32, 736] on img at bounding box center [28, 732] width 30 height 31
click at [118, 740] on span "Log out" at bounding box center [109, 735] width 39 height 15
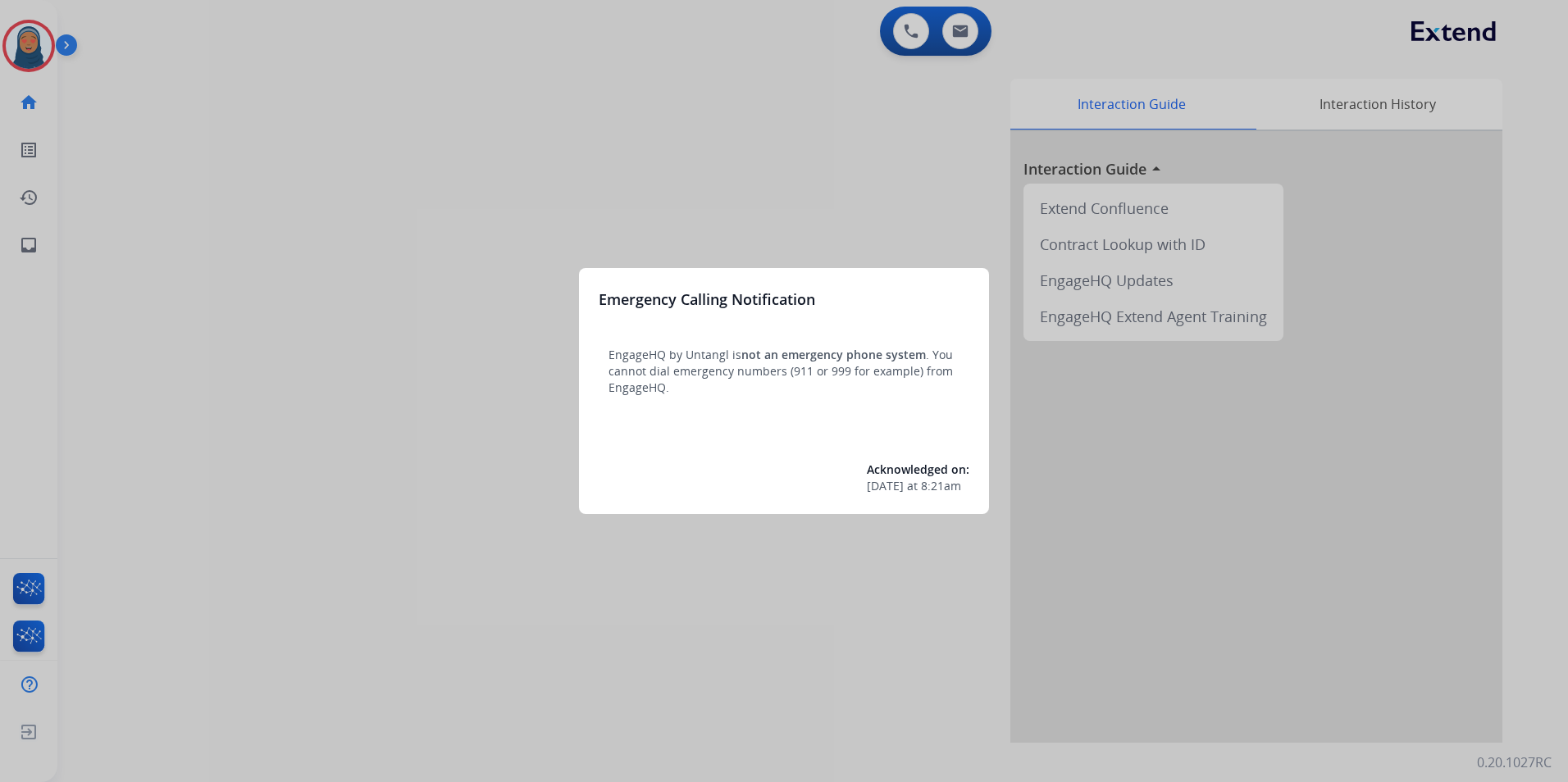
click at [33, 52] on div at bounding box center [784, 391] width 1568 height 782
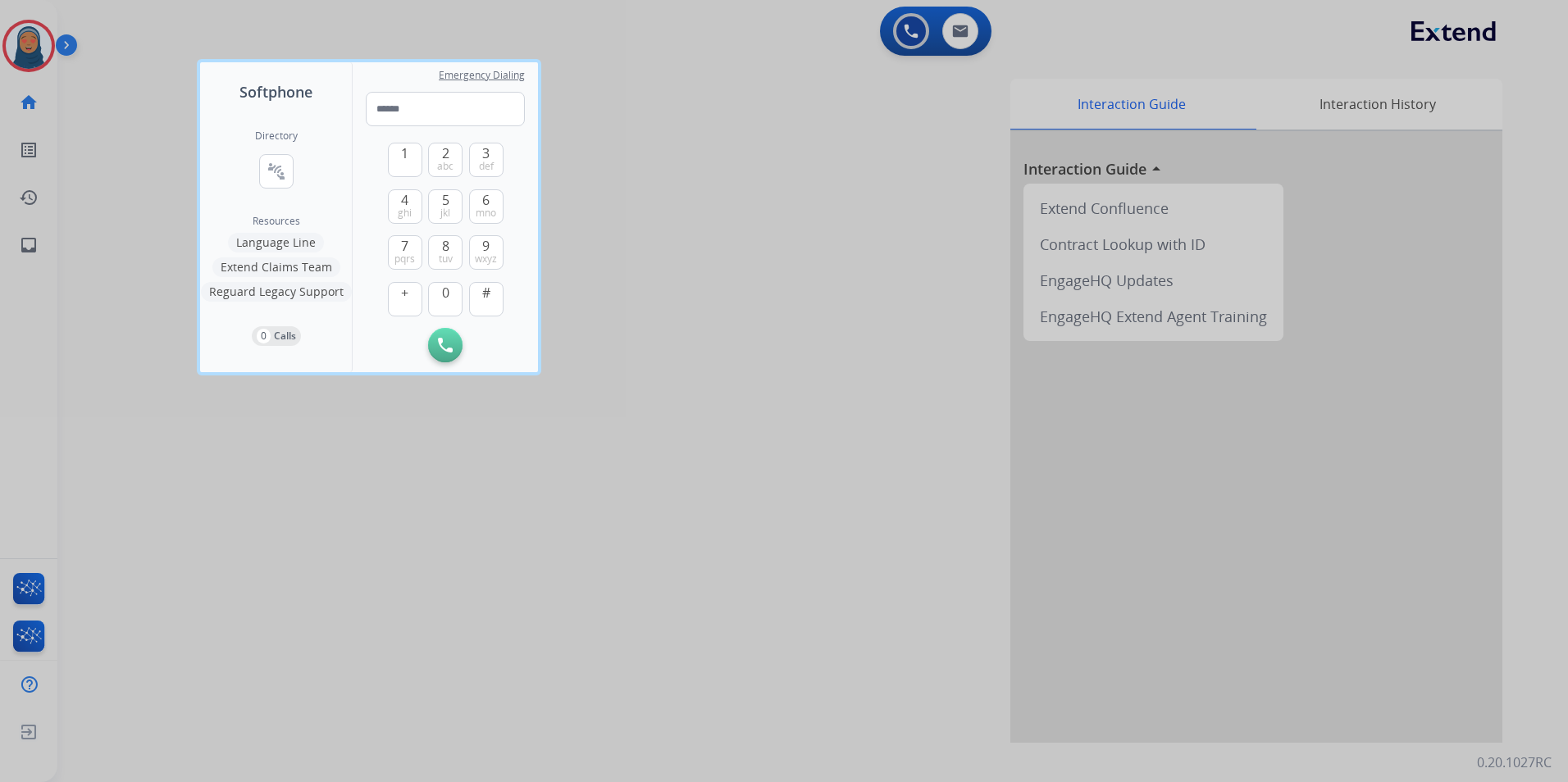
click at [32, 52] on div at bounding box center [784, 391] width 1568 height 782
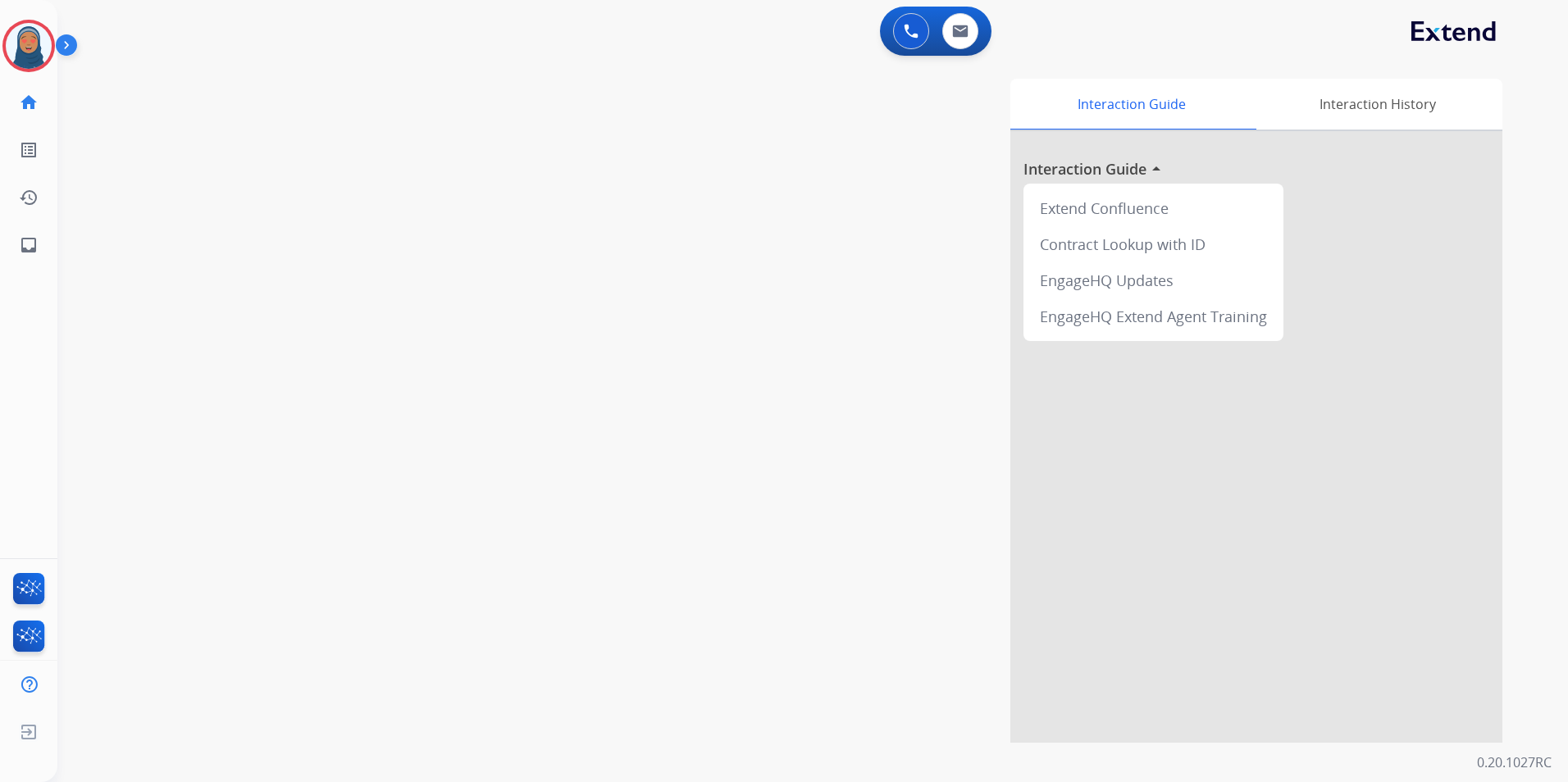
click at [32, 52] on img at bounding box center [29, 46] width 46 height 46
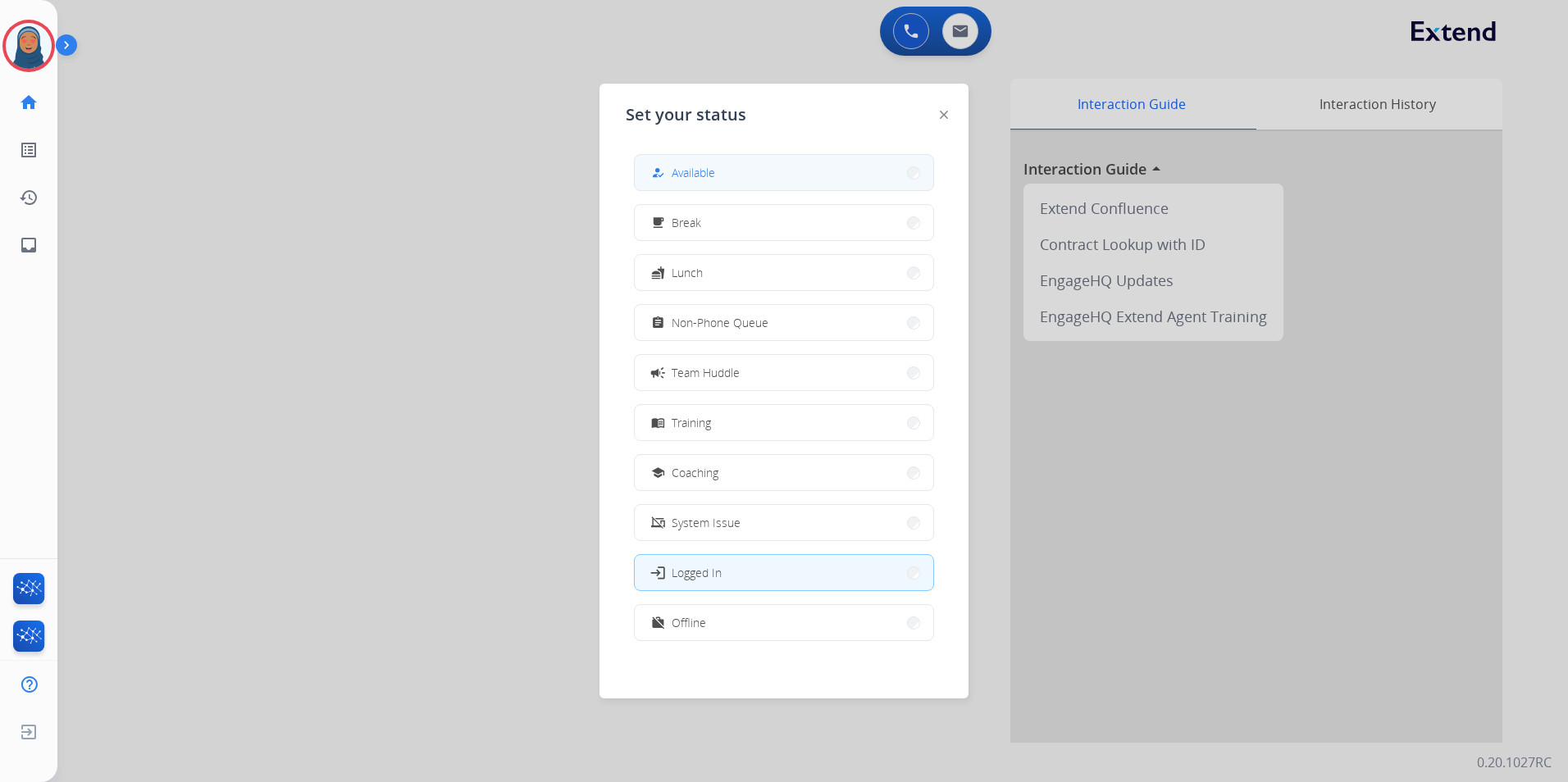
click at [718, 170] on button "how_to_reg Available" at bounding box center [784, 173] width 299 height 36
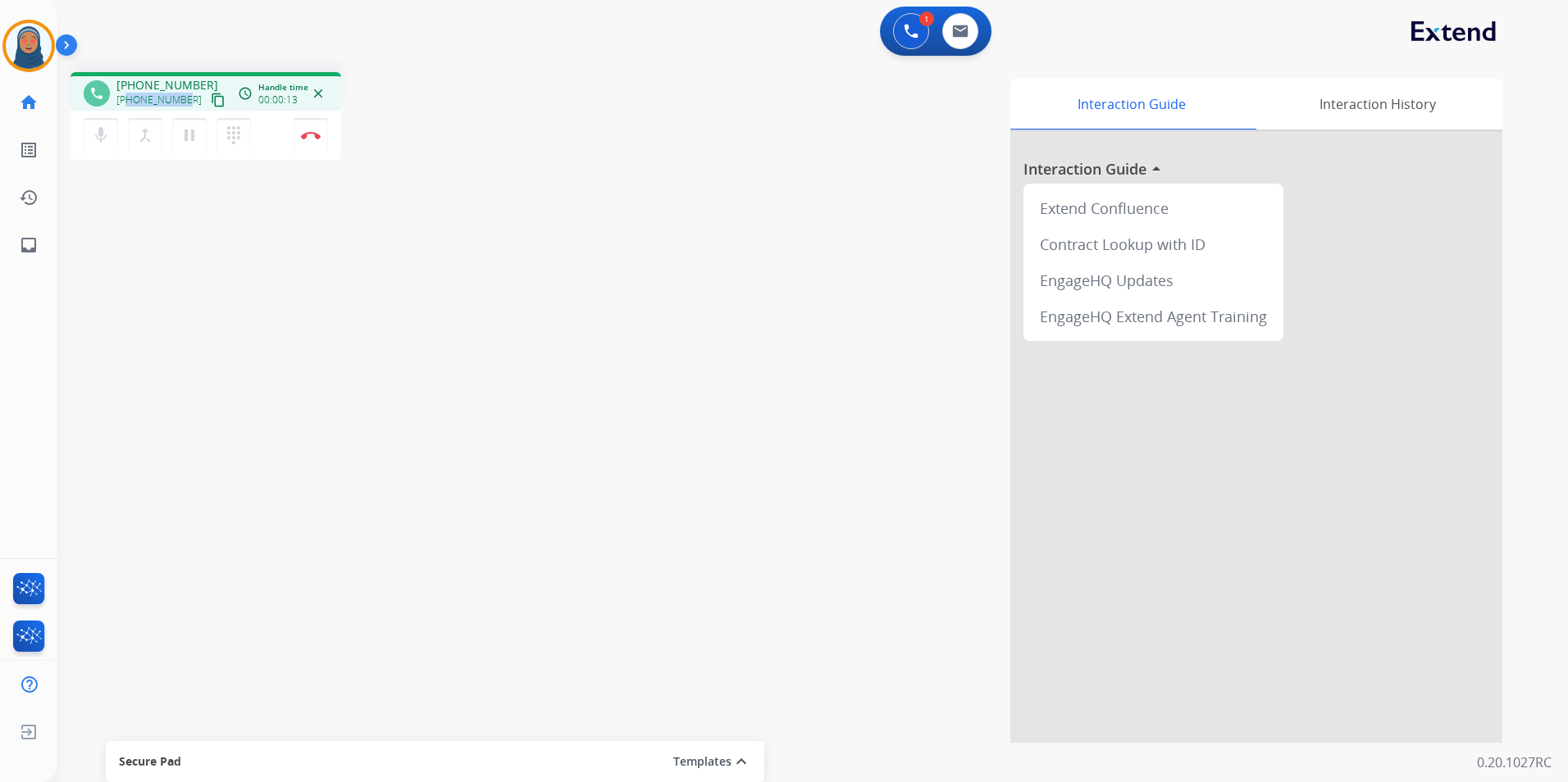
drag, startPoint x: 186, startPoint y: 98, endPoint x: 129, endPoint y: 107, distance: 57.7
click at [129, 107] on div "+16269746101 content_copy" at bounding box center [173, 100] width 112 height 19
copy span "6269746101"
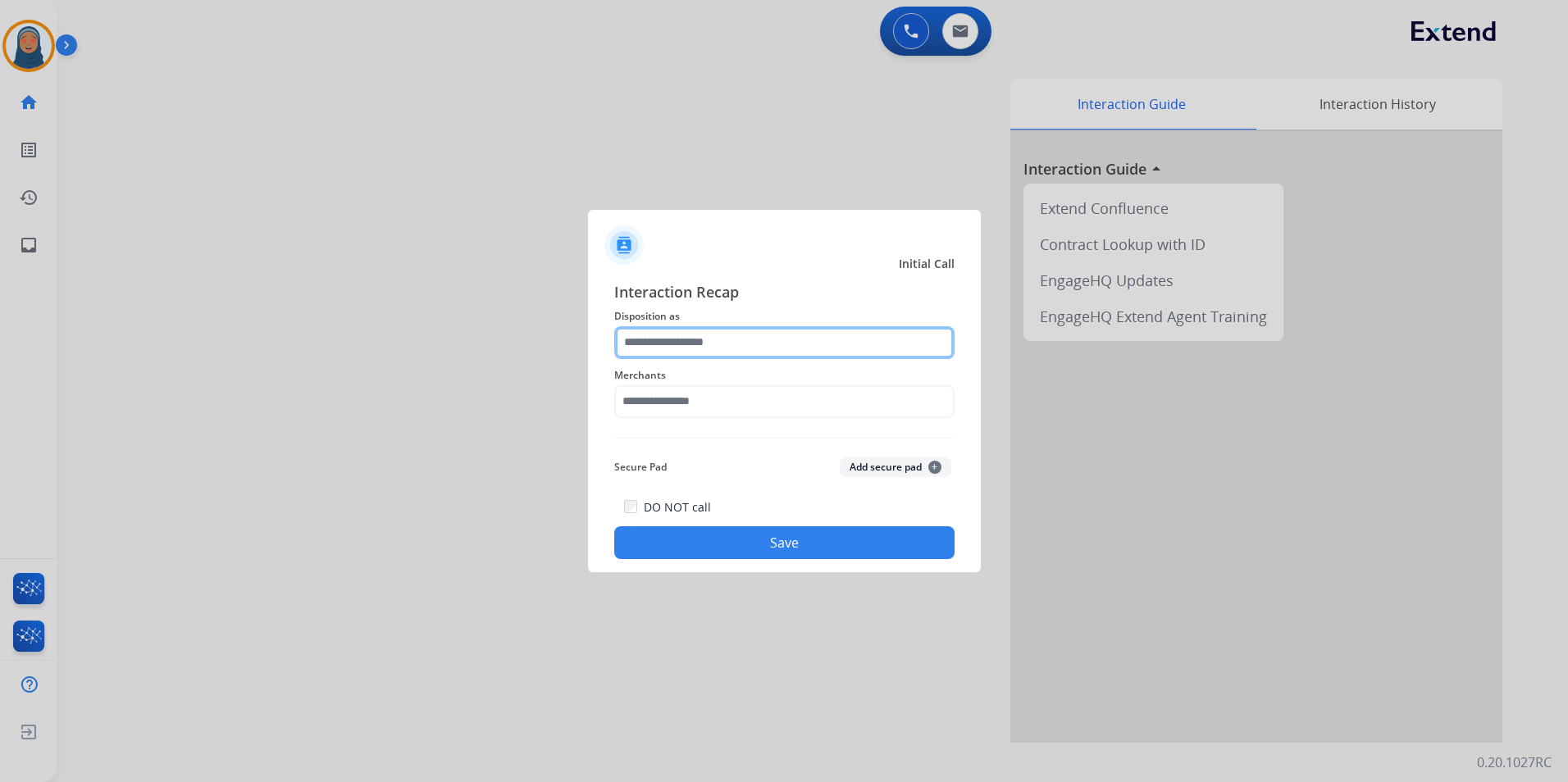
click at [712, 337] on input "text" at bounding box center [785, 343] width 340 height 33
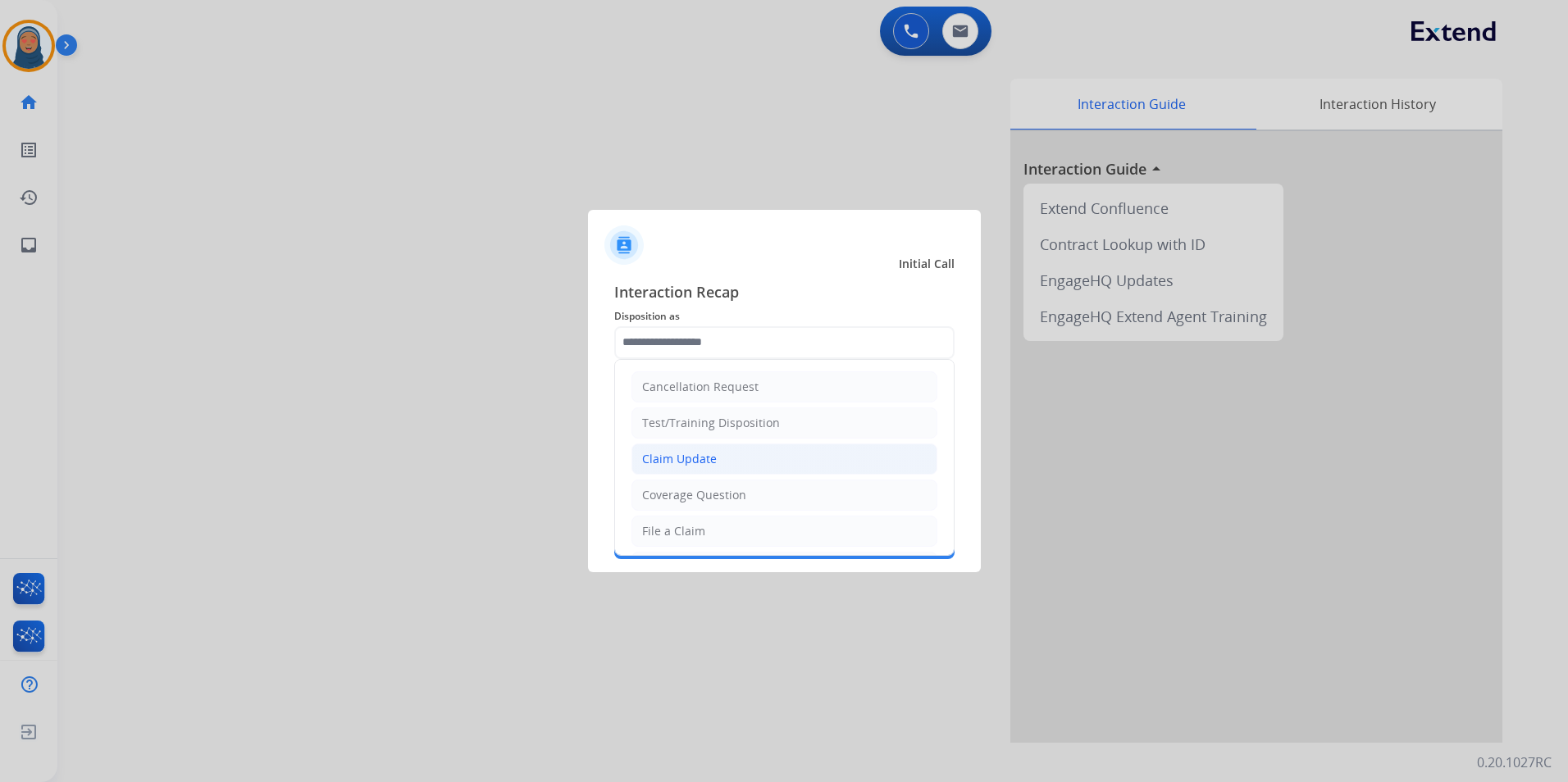
drag, startPoint x: 724, startPoint y: 462, endPoint x: 715, endPoint y: 436, distance: 27.5
click at [724, 461] on li "Claim Update" at bounding box center [784, 459] width 306 height 31
type input "**********"
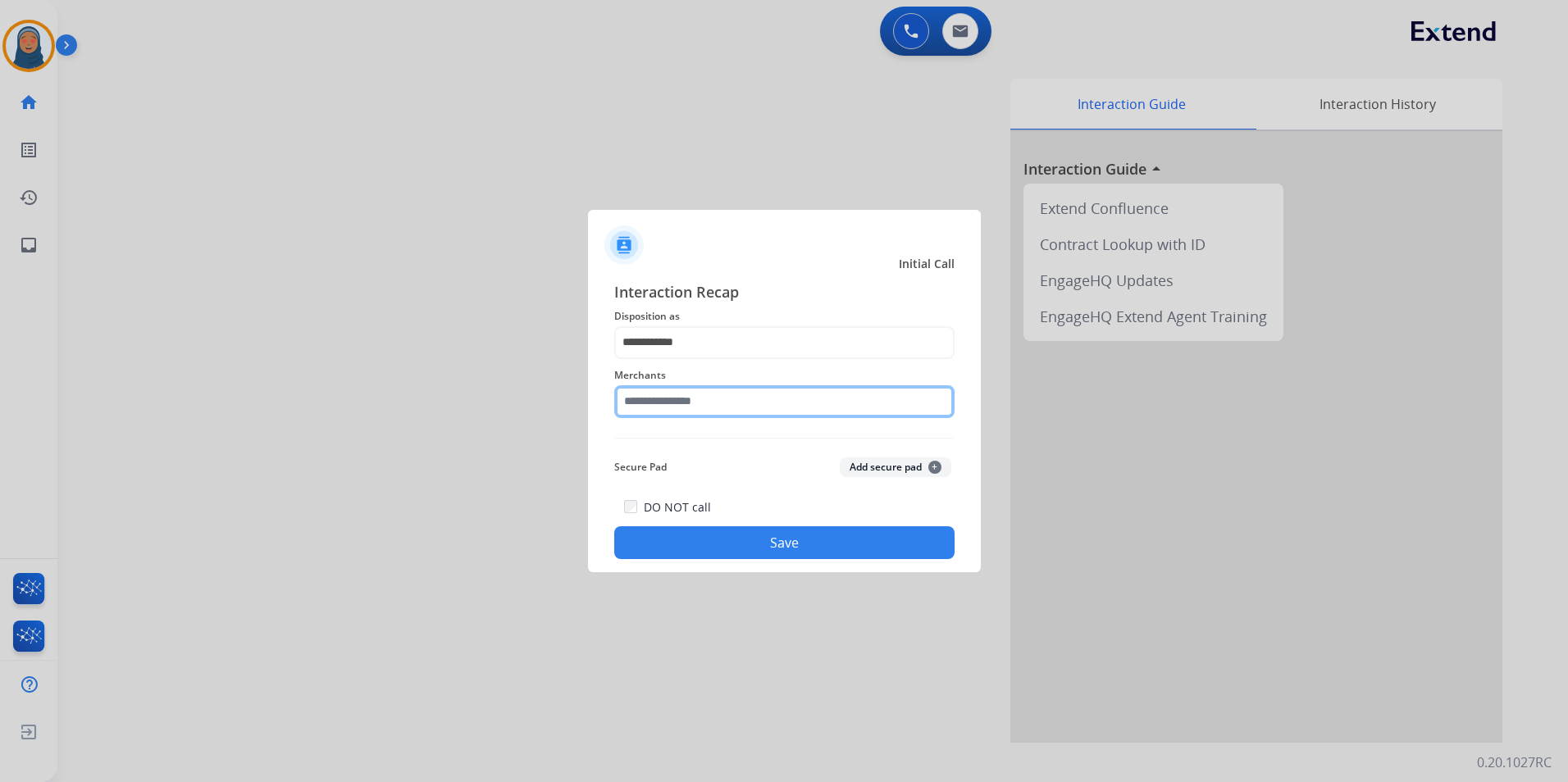
click at [709, 401] on input "text" at bounding box center [785, 401] width 340 height 33
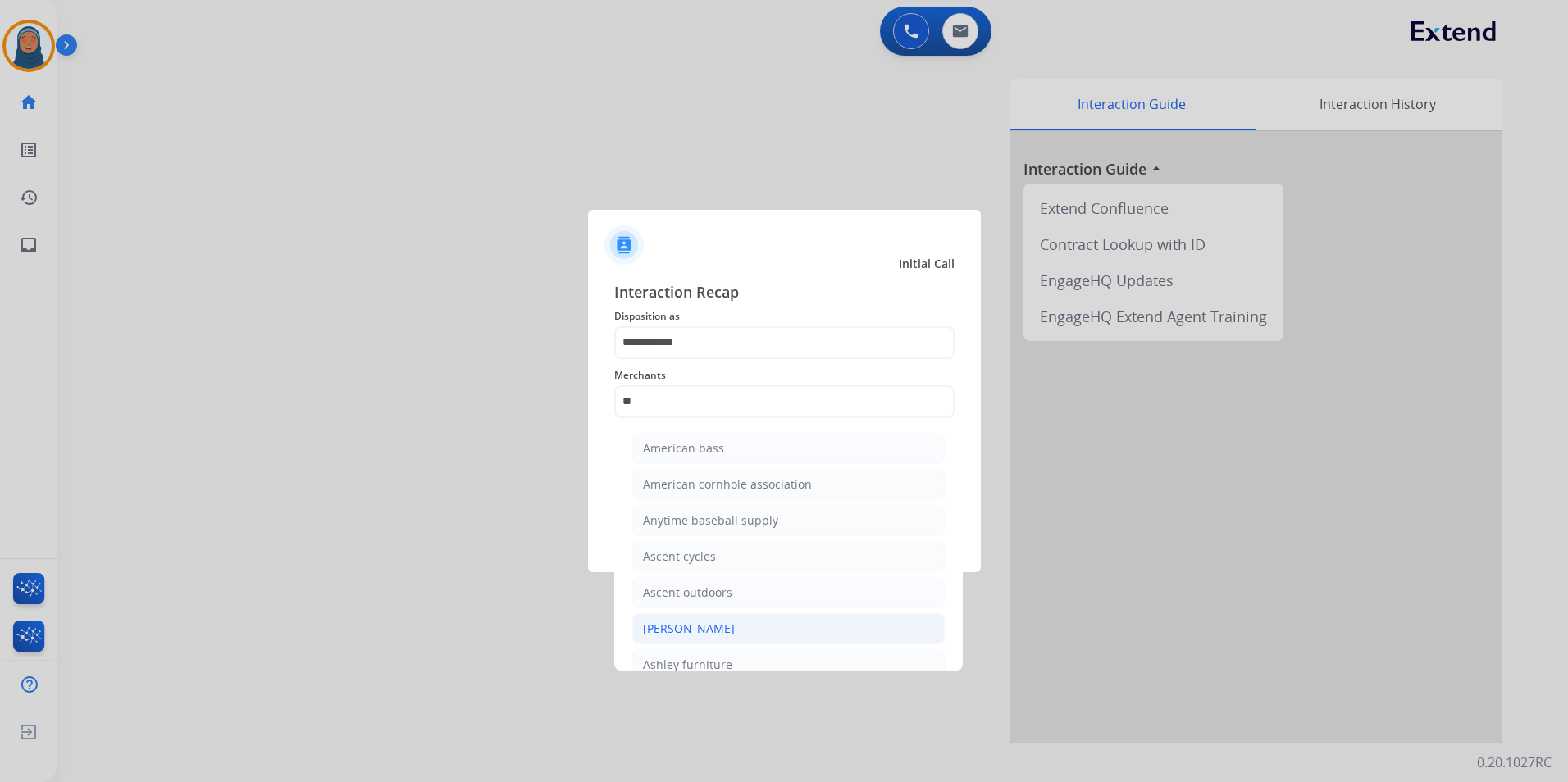
click at [730, 626] on div "[PERSON_NAME]" at bounding box center [688, 628] width 91 height 16
type input "**********"
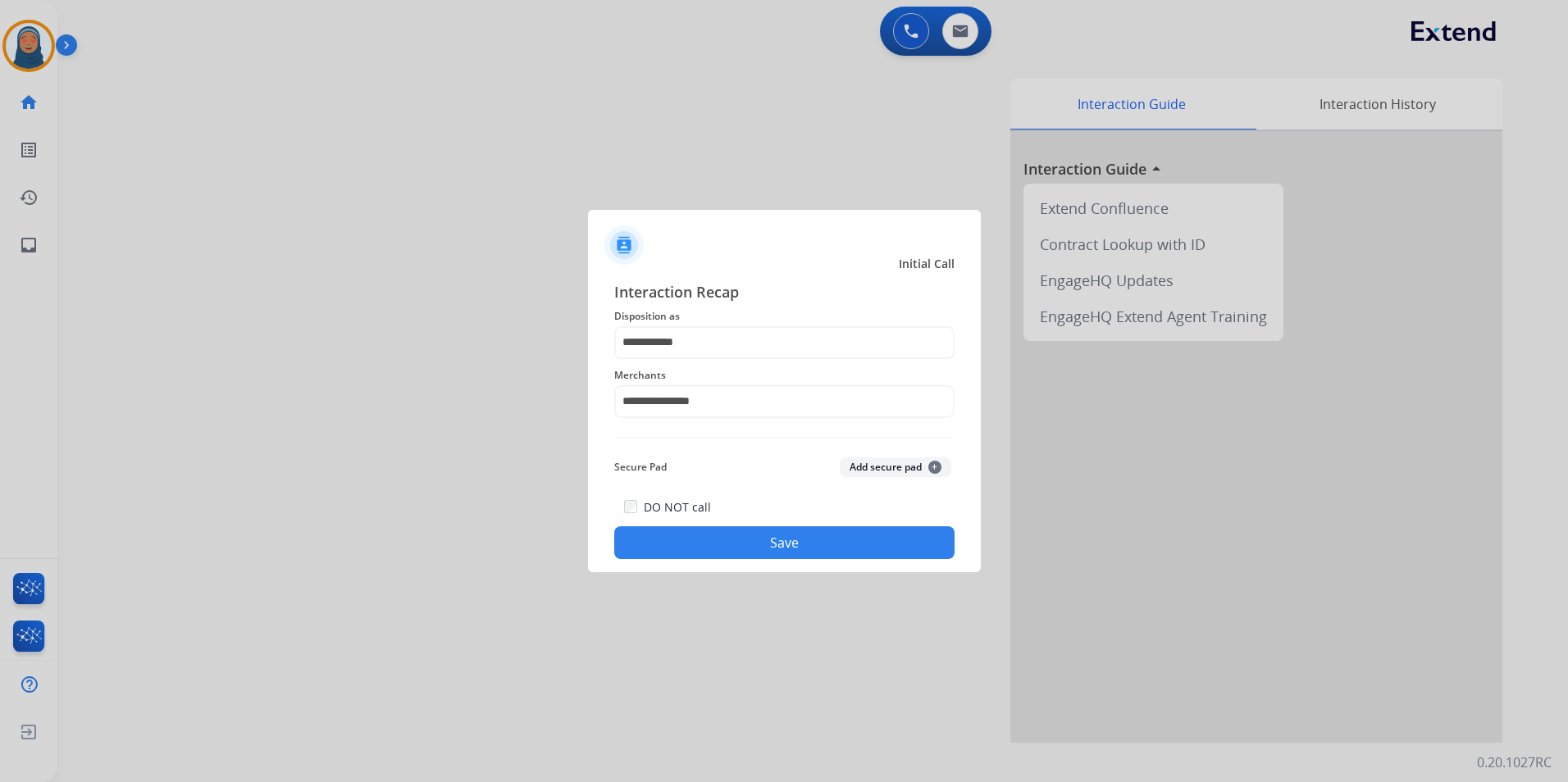
click at [816, 549] on button "Save" at bounding box center [785, 542] width 340 height 33
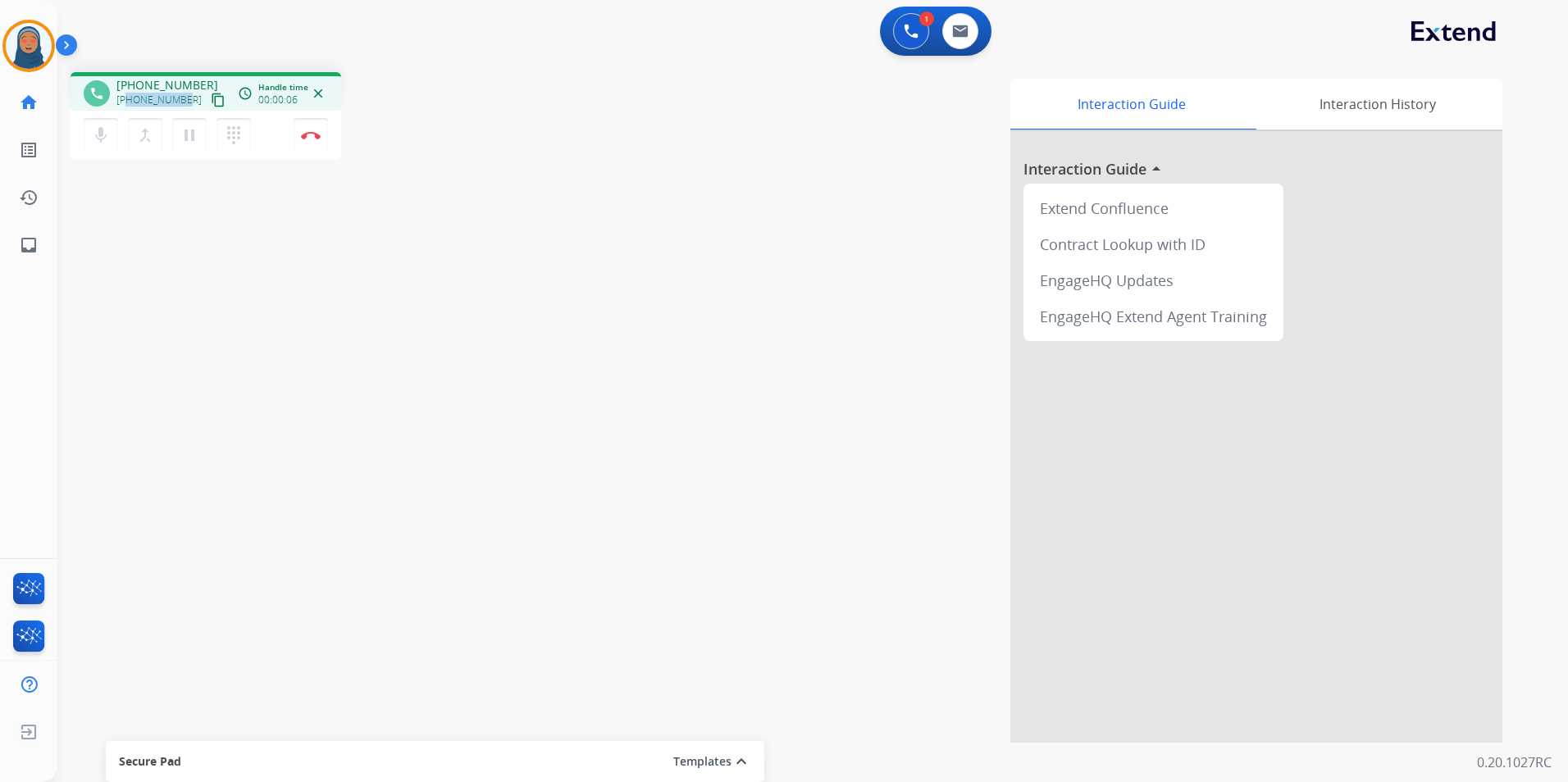
drag, startPoint x: 185, startPoint y: 98, endPoint x: 129, endPoint y: 109, distance: 57.1
click at [129, 109] on div "+13127809285 content_copy" at bounding box center [173, 100] width 112 height 19
copy span "3127809285"
click at [314, 142] on button "Disconnect" at bounding box center [311, 135] width 35 height 35
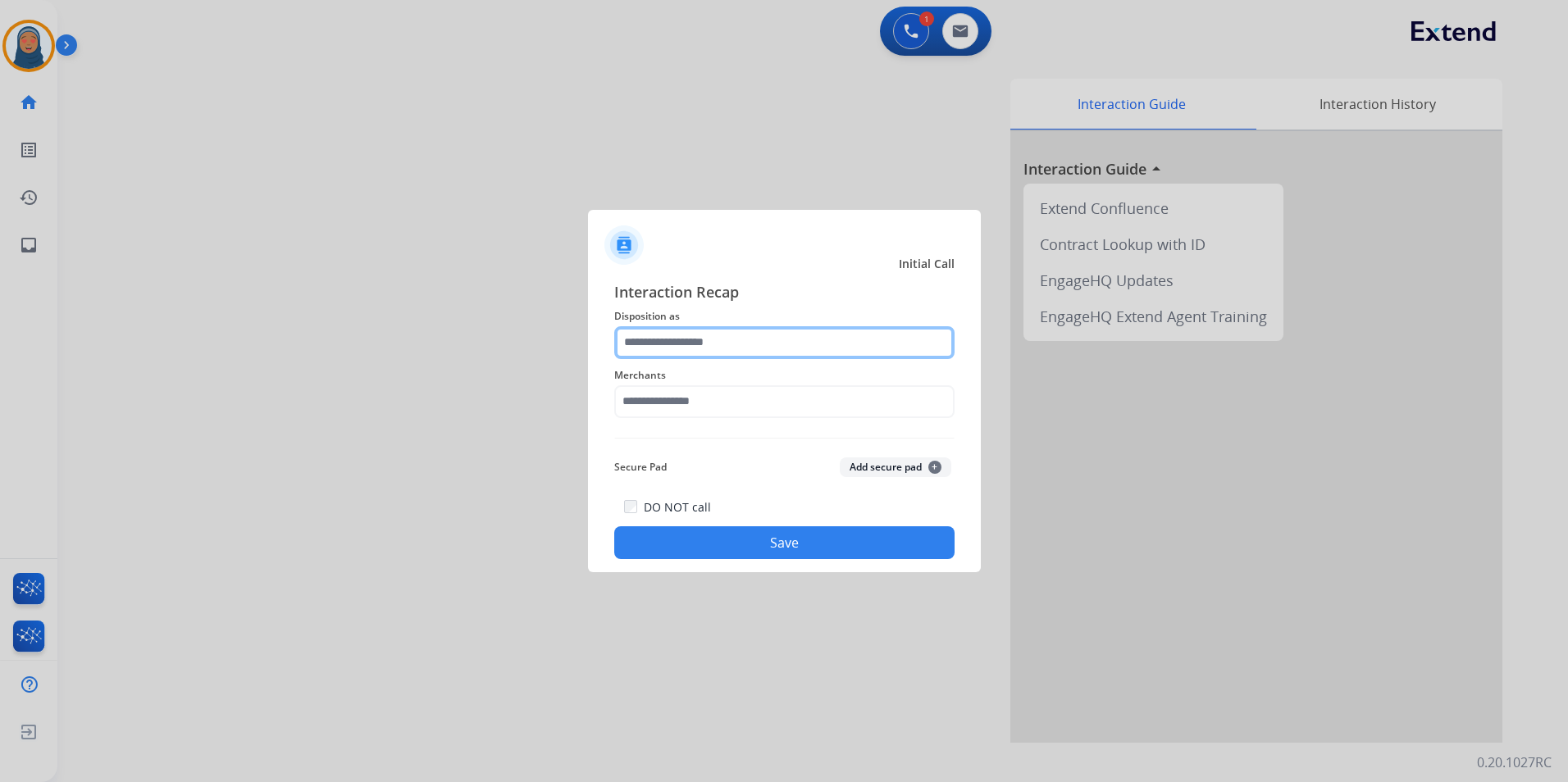
click at [740, 342] on input "text" at bounding box center [785, 343] width 340 height 33
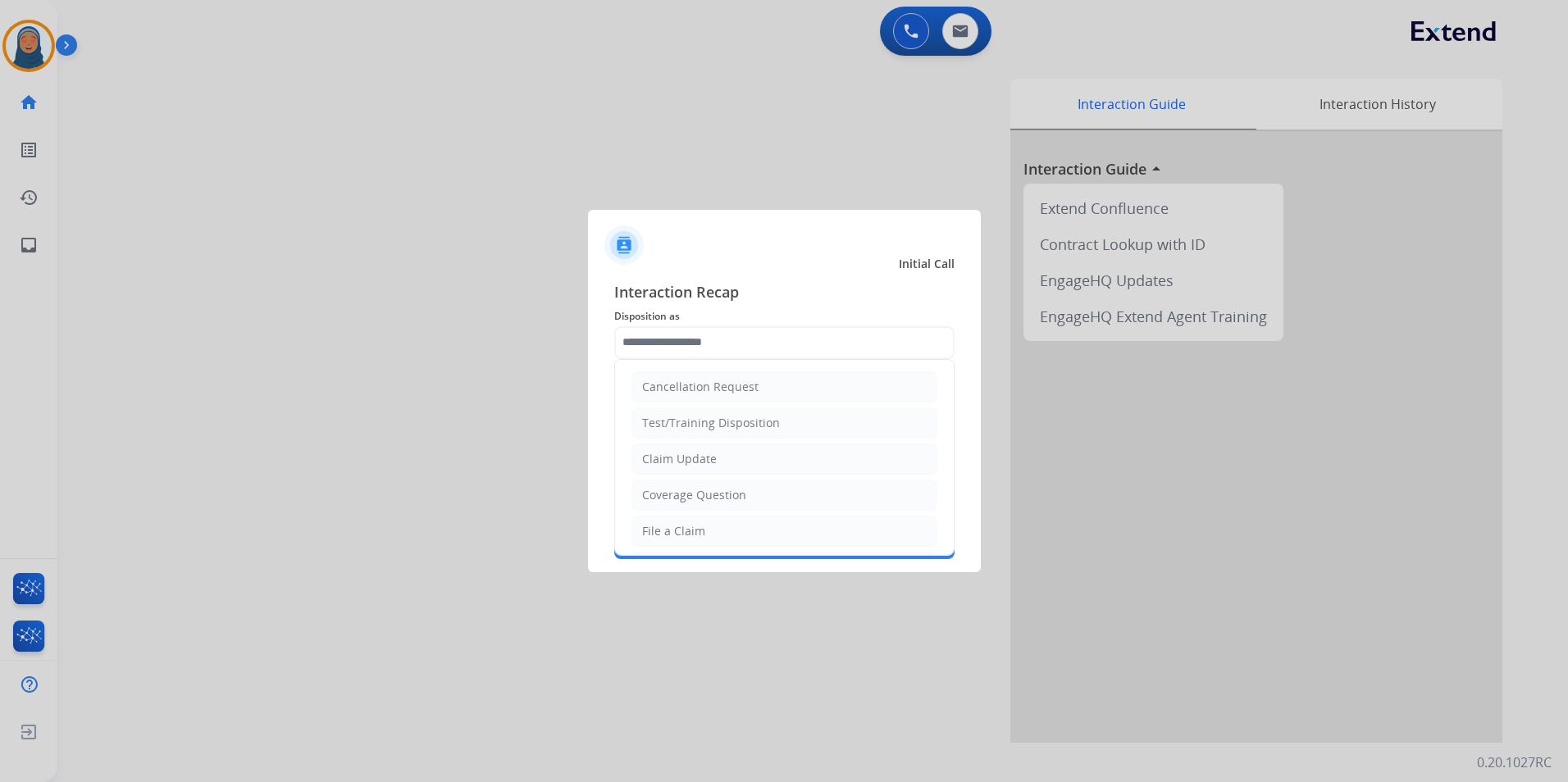
drag, startPoint x: 700, startPoint y: 454, endPoint x: 699, endPoint y: 410, distance: 44.0
click at [700, 447] on li "Claim Update" at bounding box center [784, 459] width 306 height 31
type input "**********"
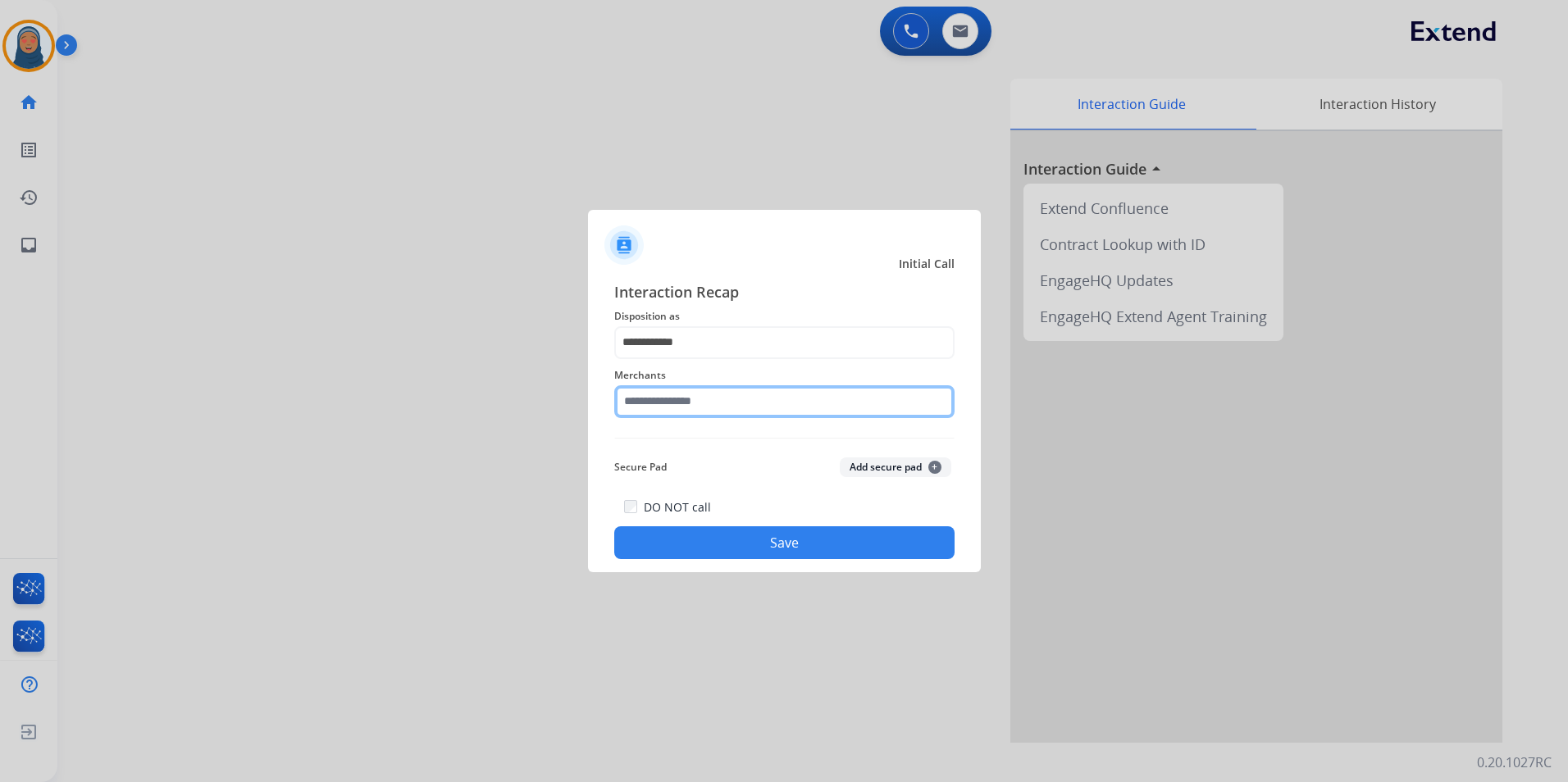
drag, startPoint x: 700, startPoint y: 406, endPoint x: 716, endPoint y: 404, distance: 16.1
click at [701, 408] on input "text" at bounding box center [785, 401] width 340 height 33
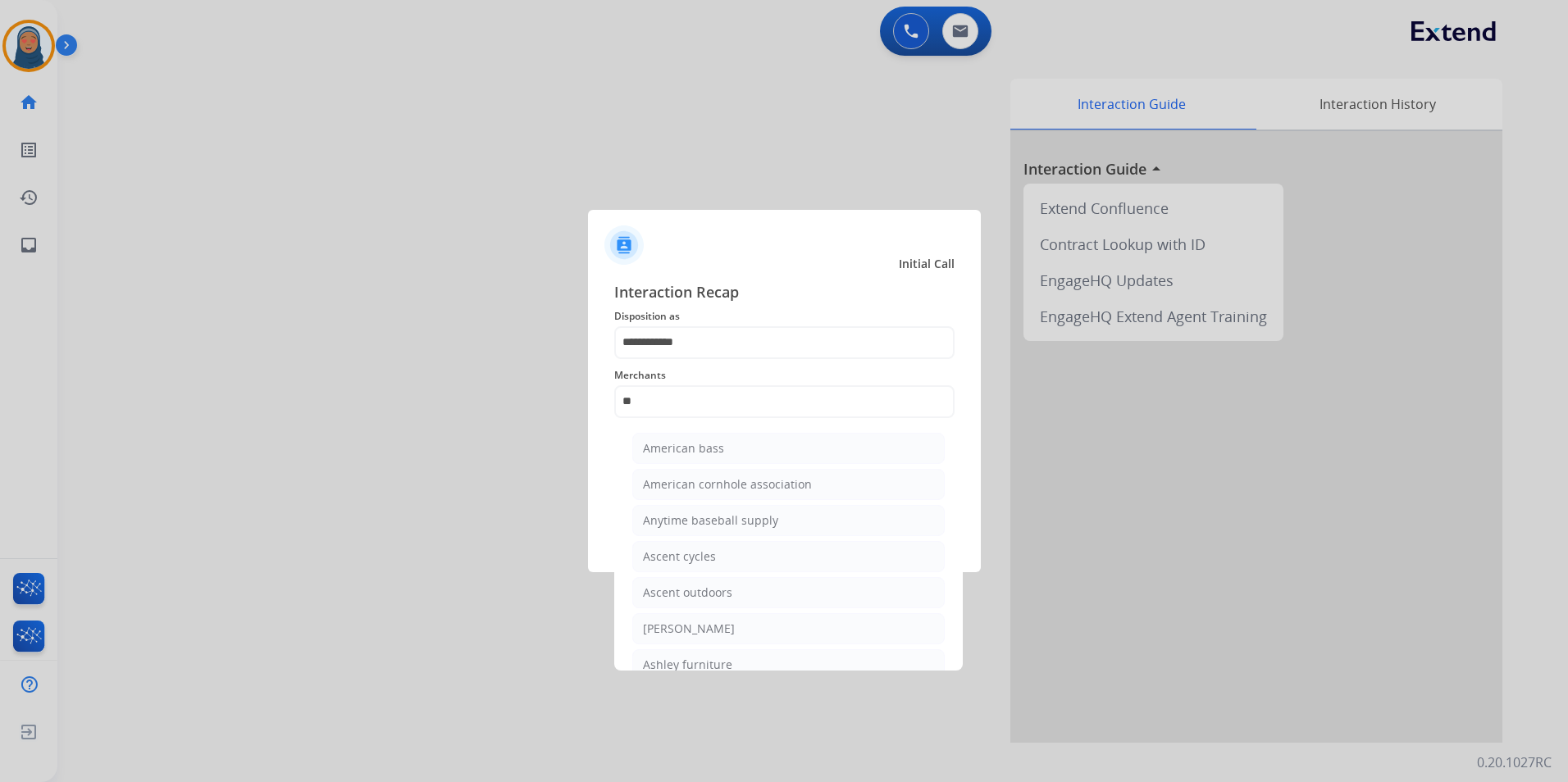
click at [728, 671] on div at bounding box center [784, 391] width 1568 height 782
drag, startPoint x: 728, startPoint y: 666, endPoint x: 731, endPoint y: 653, distance: 13.3
click at [728, 665] on div "Ashley furniture" at bounding box center [687, 664] width 90 height 16
type input "**********"
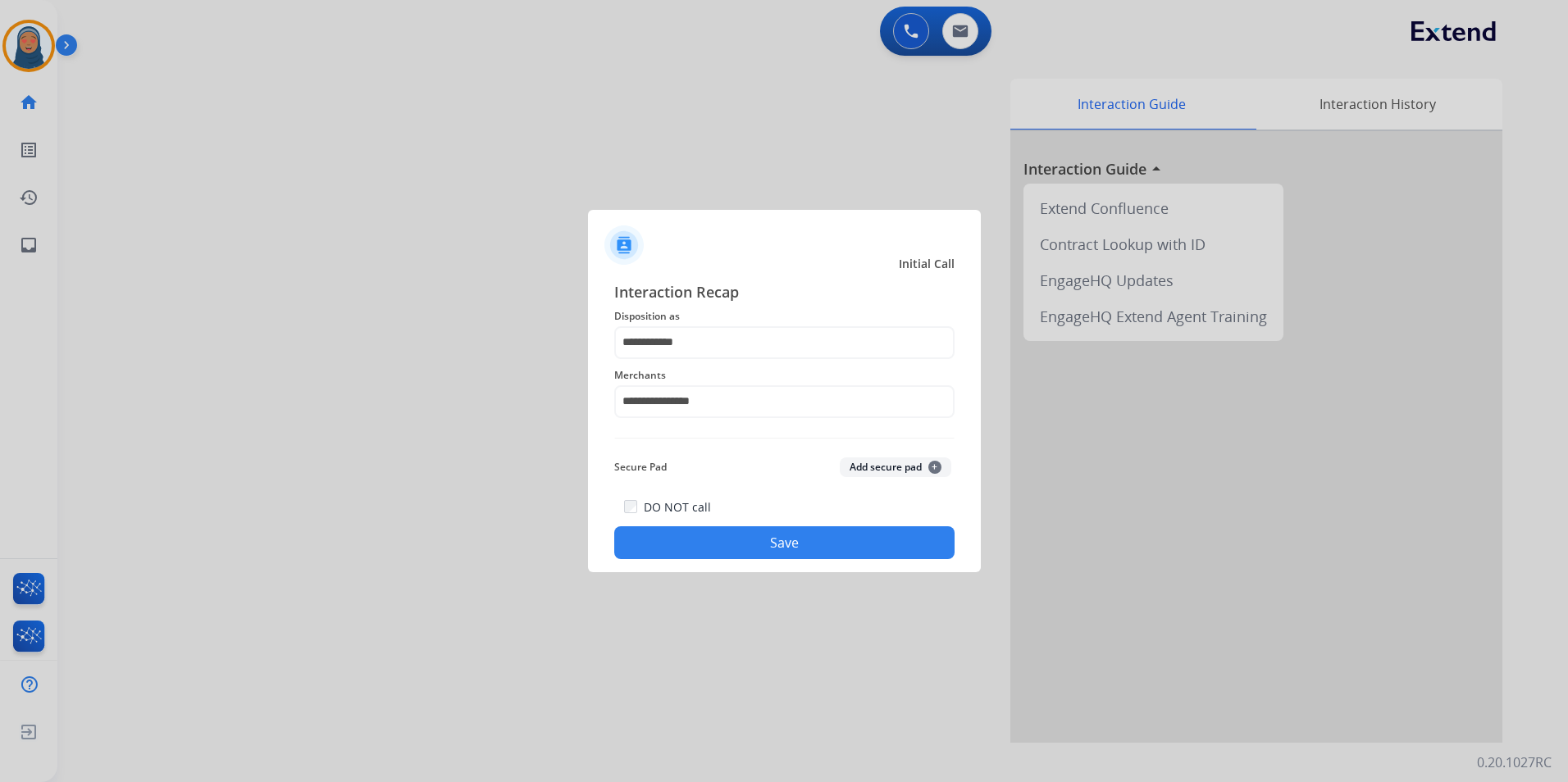
click at [801, 555] on button "Save" at bounding box center [785, 542] width 340 height 33
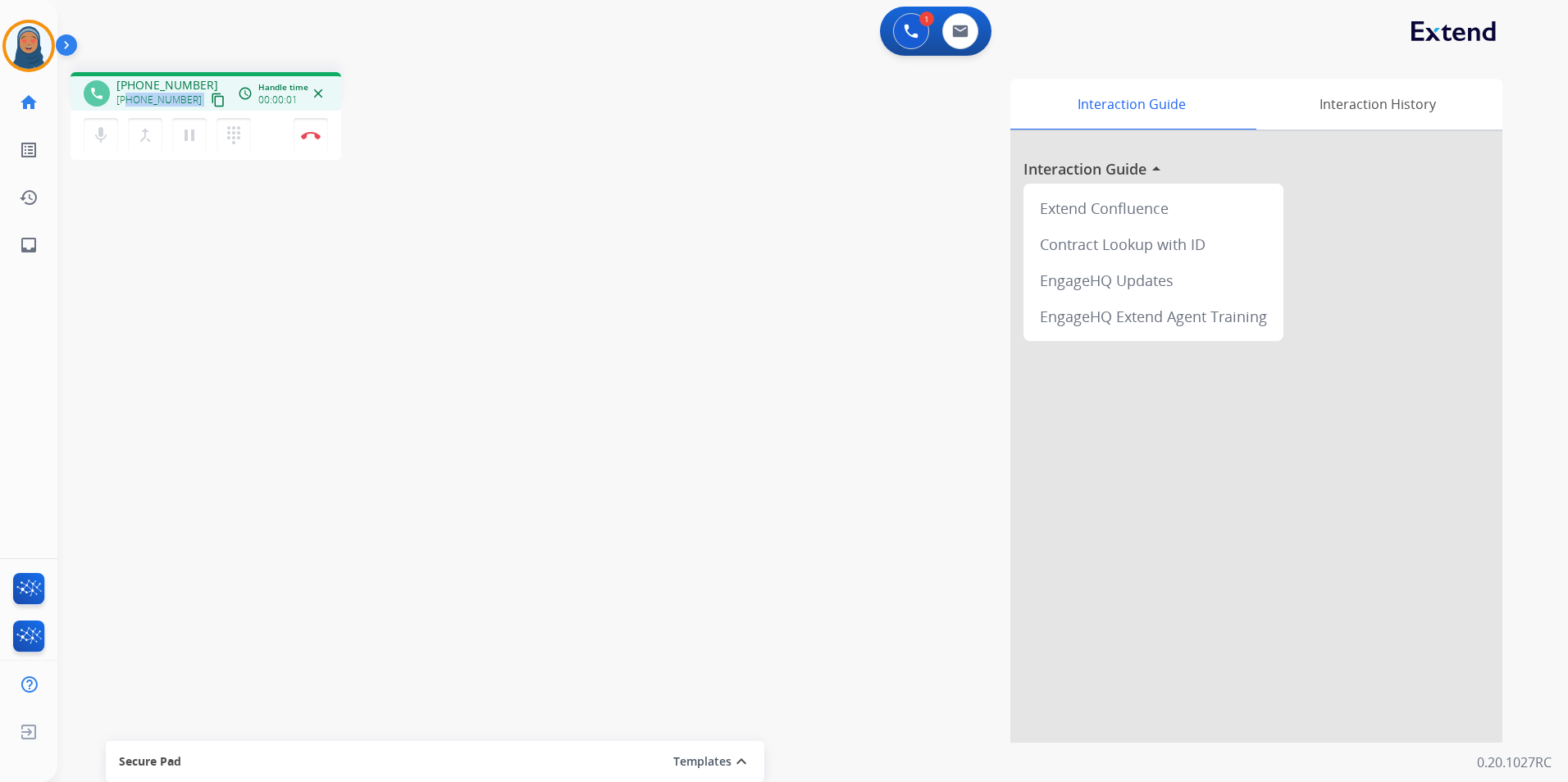
drag, startPoint x: 190, startPoint y: 97, endPoint x: 129, endPoint y: 100, distance: 61.1
click at [129, 100] on div "+18105154009 content_copy" at bounding box center [173, 100] width 112 height 19
copy div "8105154009 content_copy access_time Call metrics Queue 00:09 Hold 00:00 Talk 00…"
click at [315, 146] on button "Disconnect" at bounding box center [311, 135] width 35 height 35
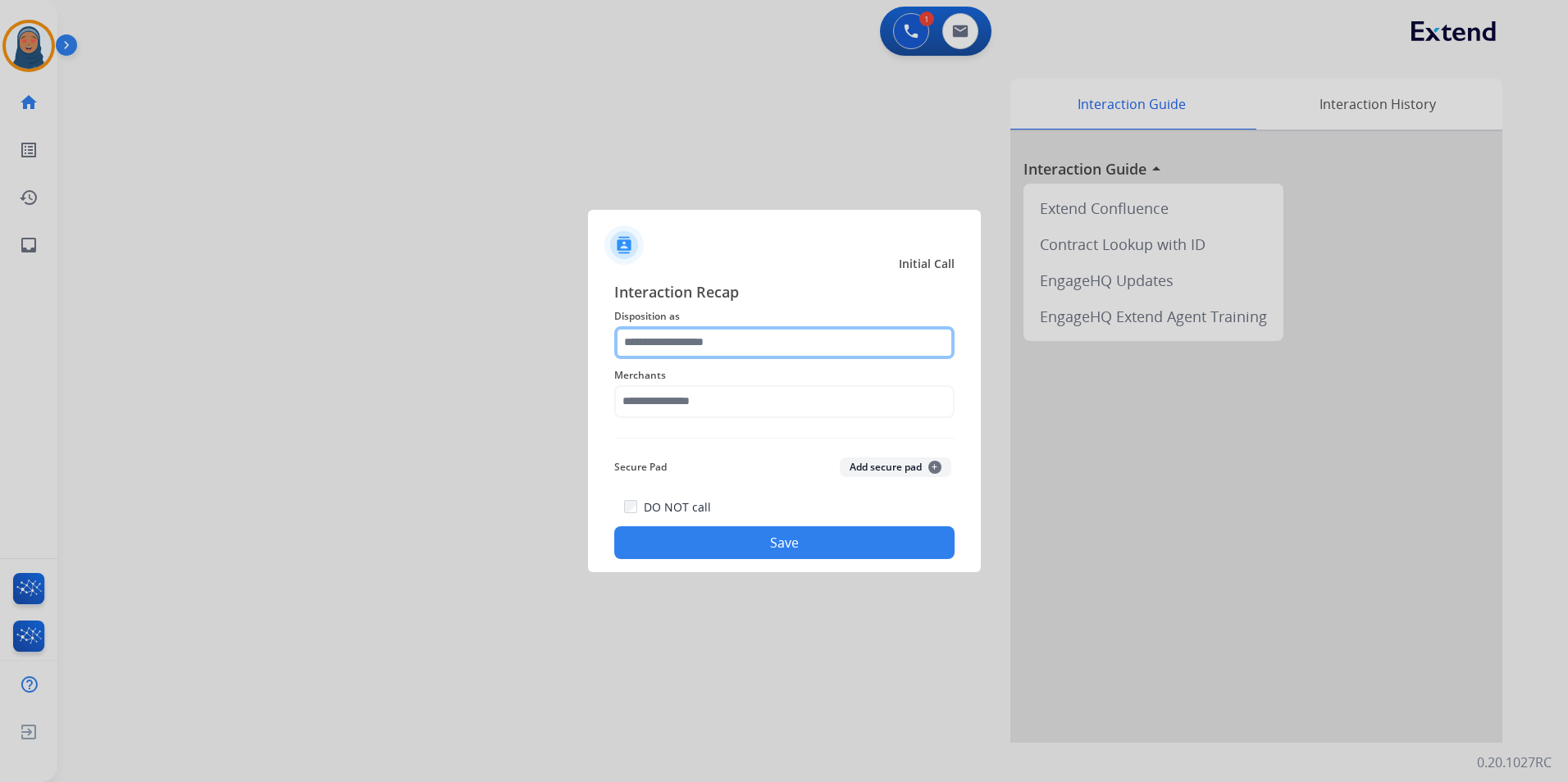
click at [677, 347] on input "text" at bounding box center [785, 343] width 340 height 33
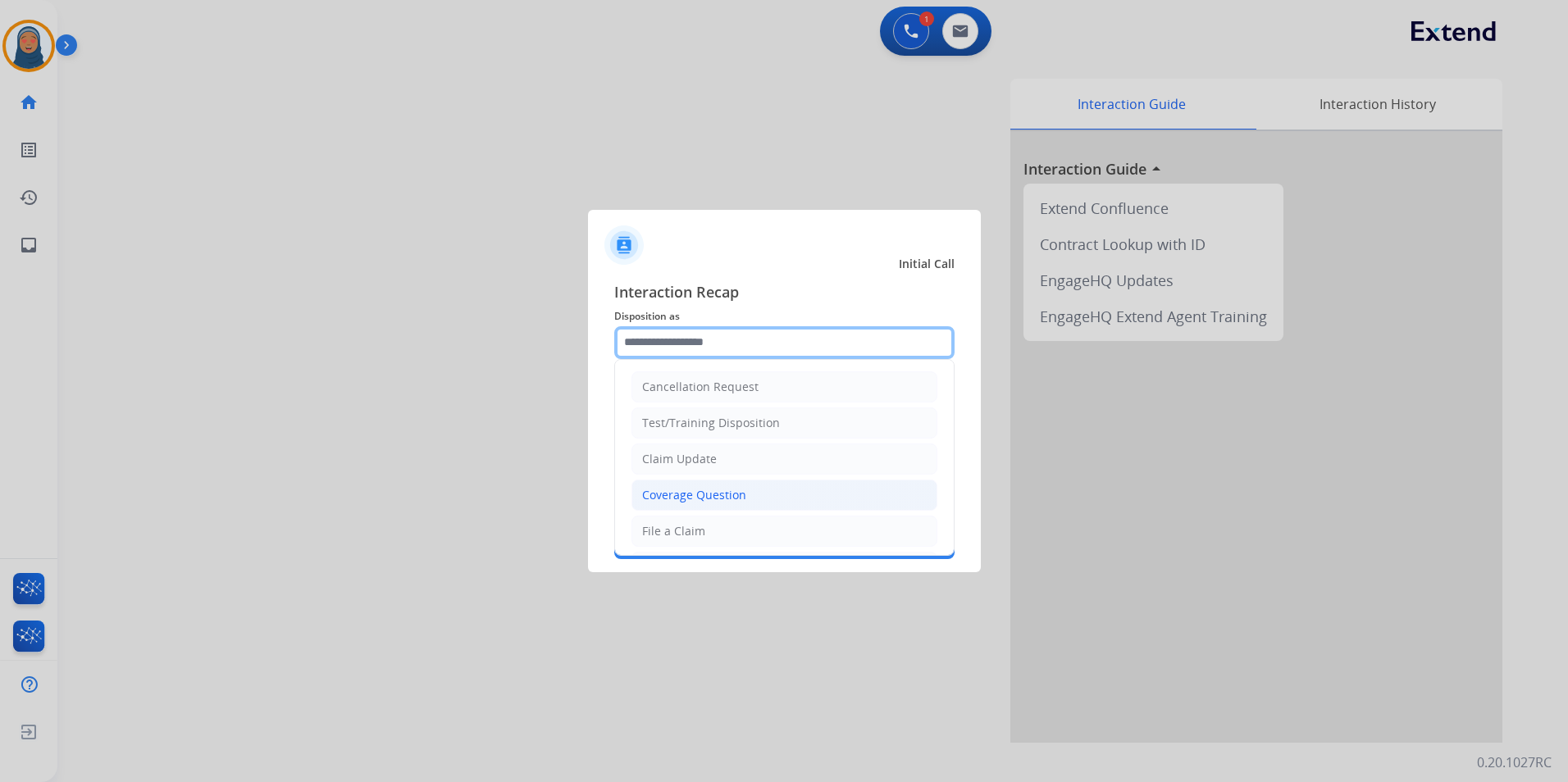
scroll to position [82, 0]
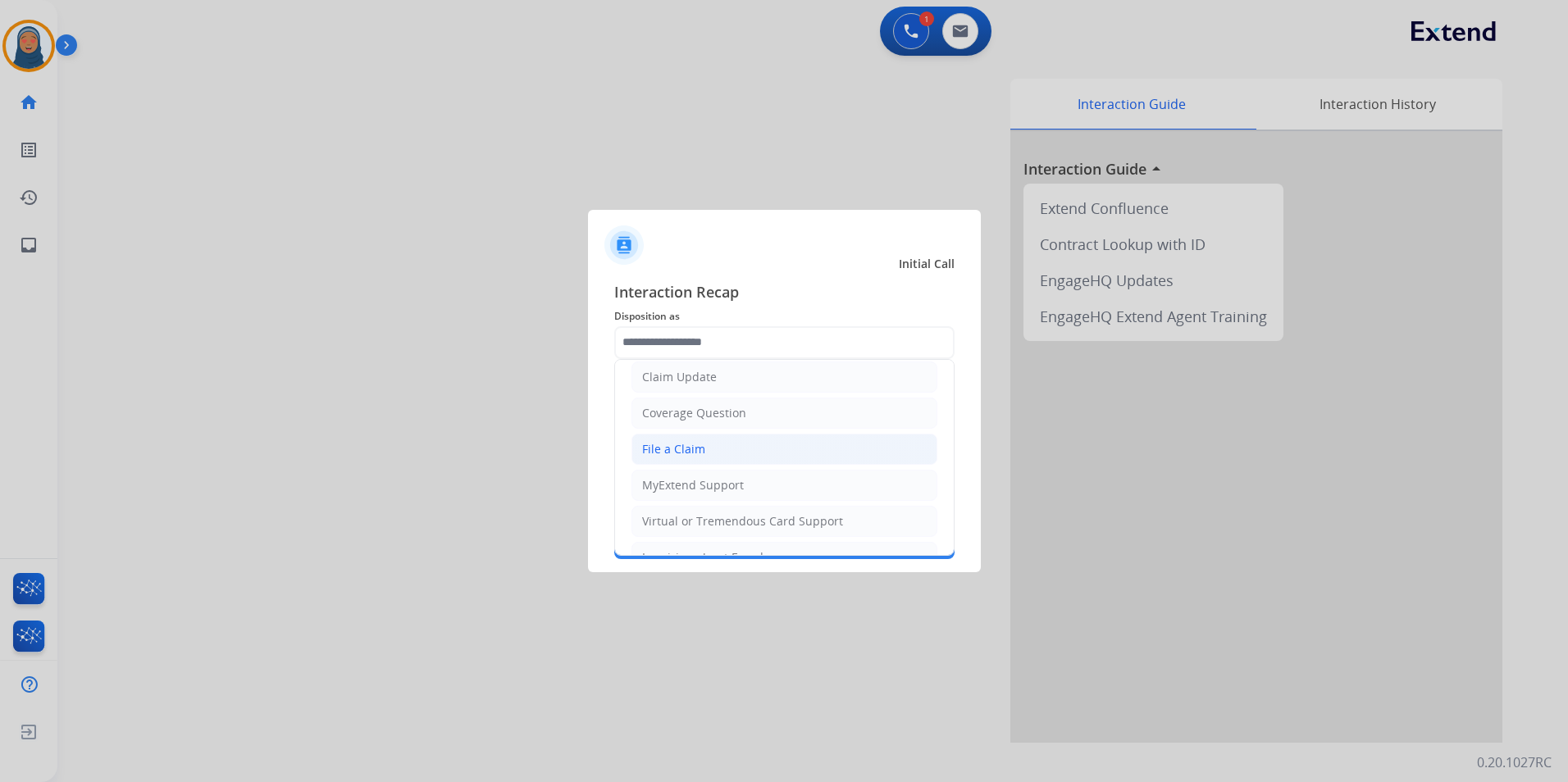
drag, startPoint x: 701, startPoint y: 455, endPoint x: 700, endPoint y: 441, distance: 14.0
click at [701, 454] on div "File a Claim" at bounding box center [673, 449] width 63 height 16
type input "**********"
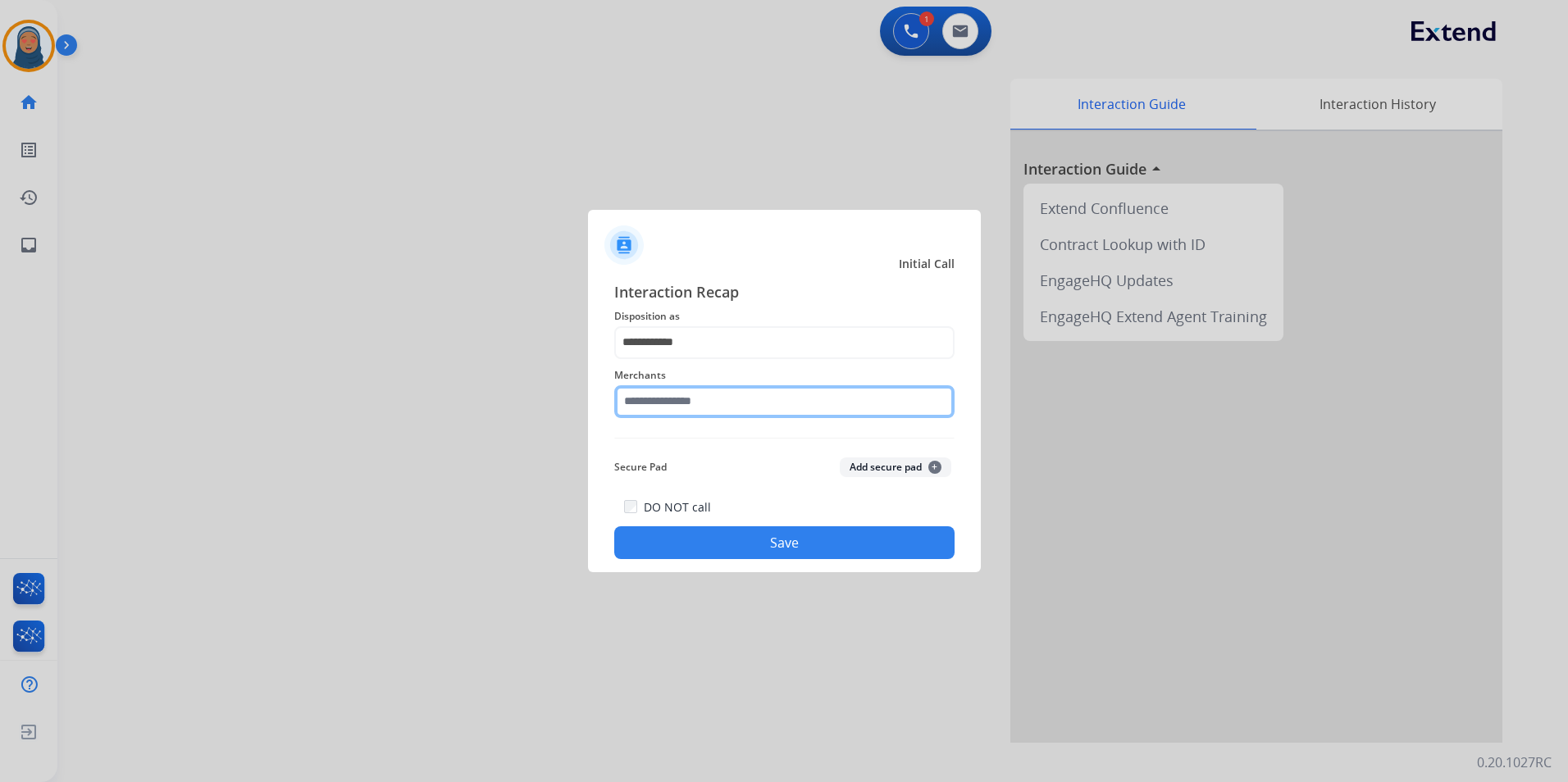
click at [698, 406] on input "text" at bounding box center [785, 401] width 340 height 33
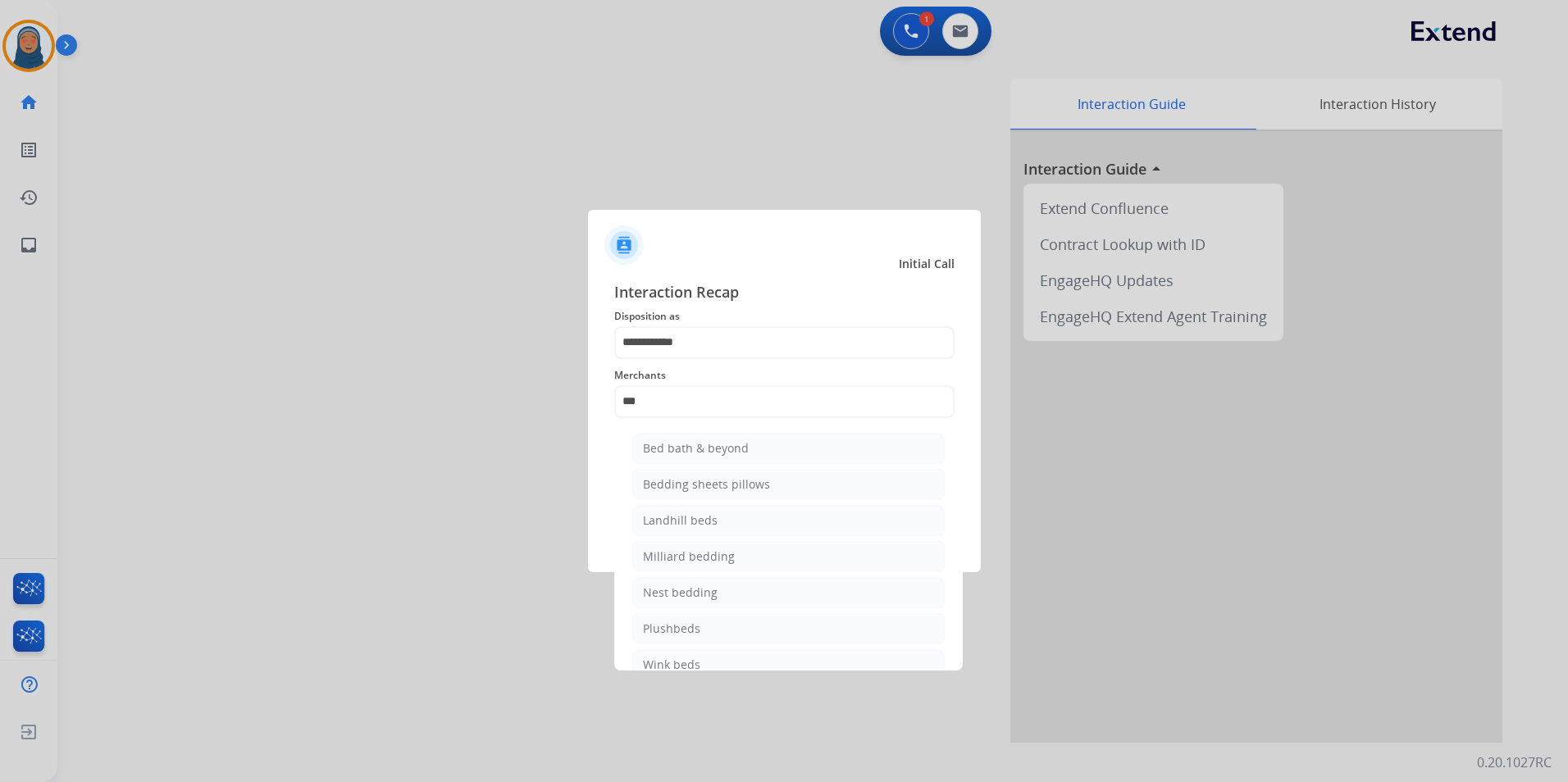
click at [649, 451] on div "Bed bath & beyond" at bounding box center [695, 448] width 106 height 16
type input "**********"
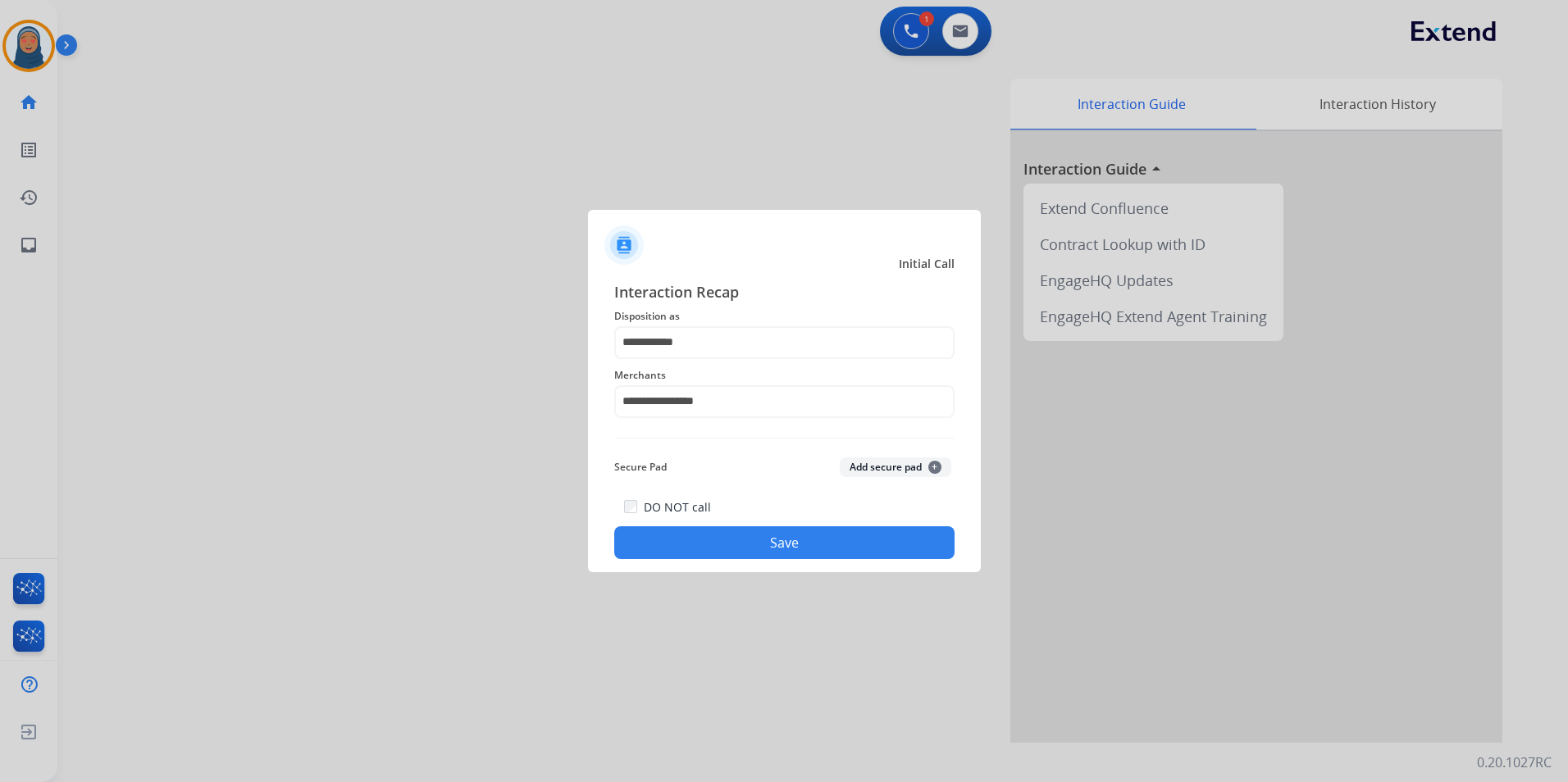
click at [758, 542] on button "Save" at bounding box center [785, 542] width 340 height 33
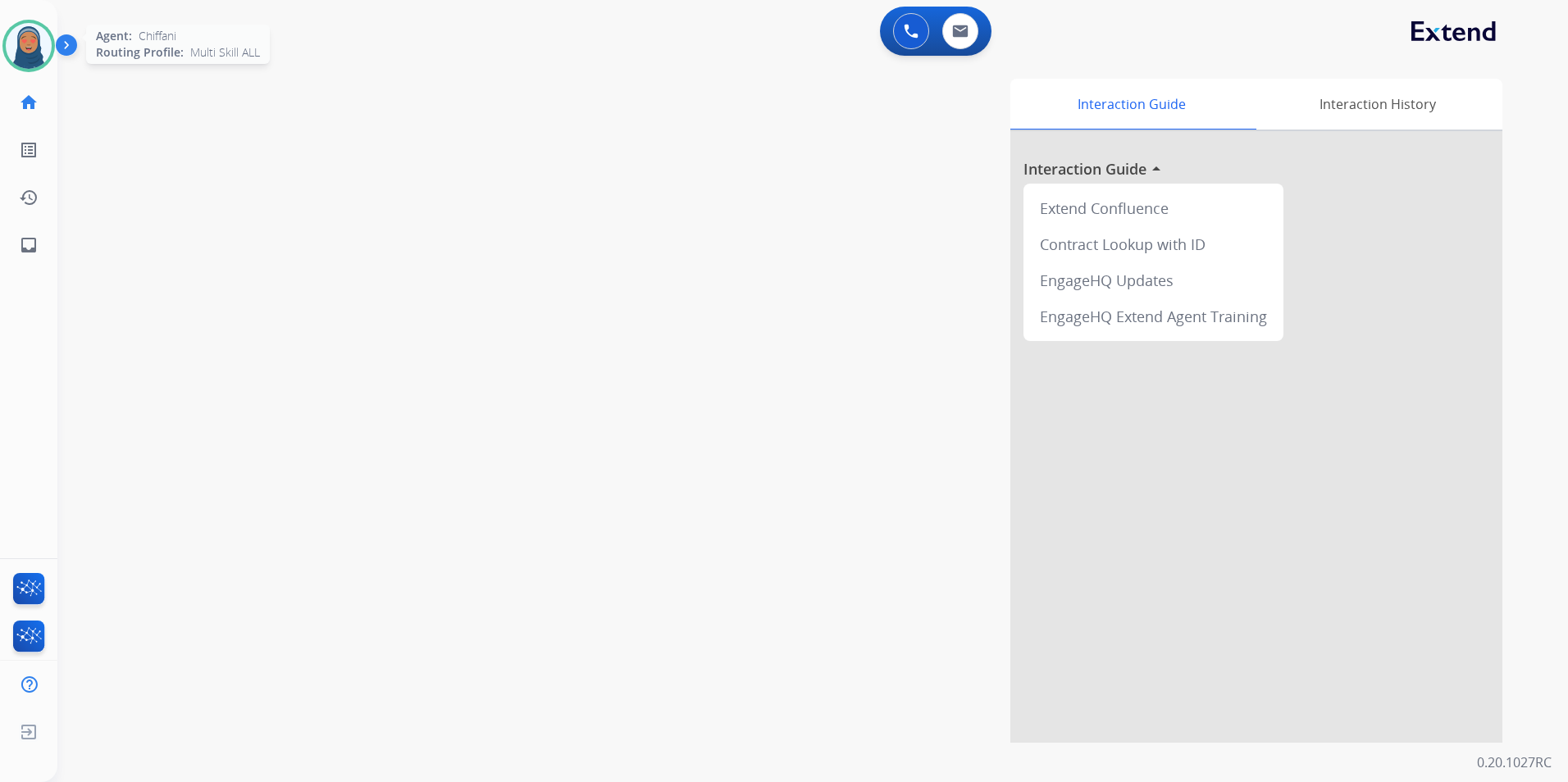
click at [19, 48] on img at bounding box center [29, 46] width 46 height 46
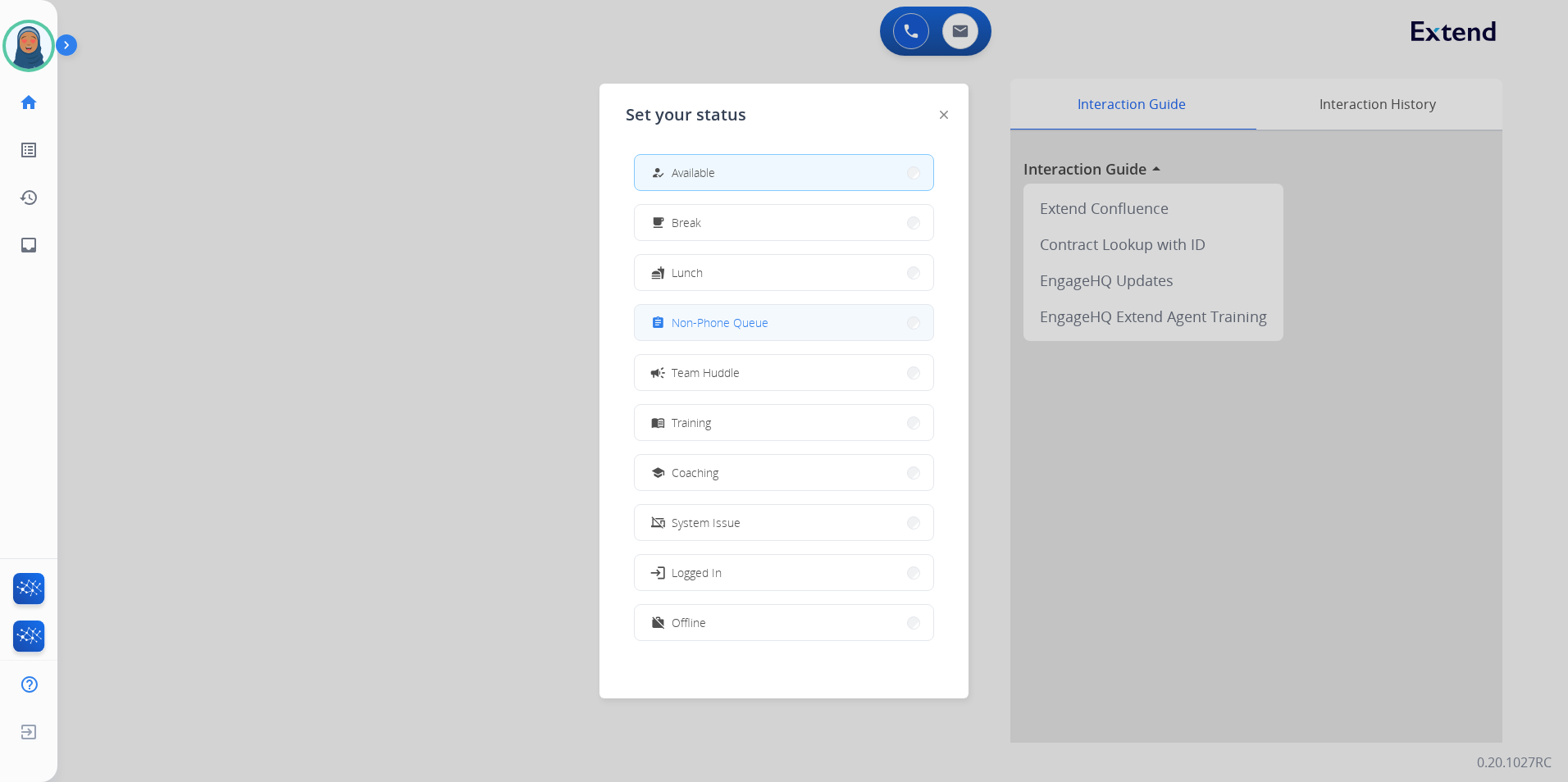
click at [781, 317] on button "assignment Non-Phone Queue" at bounding box center [784, 322] width 299 height 36
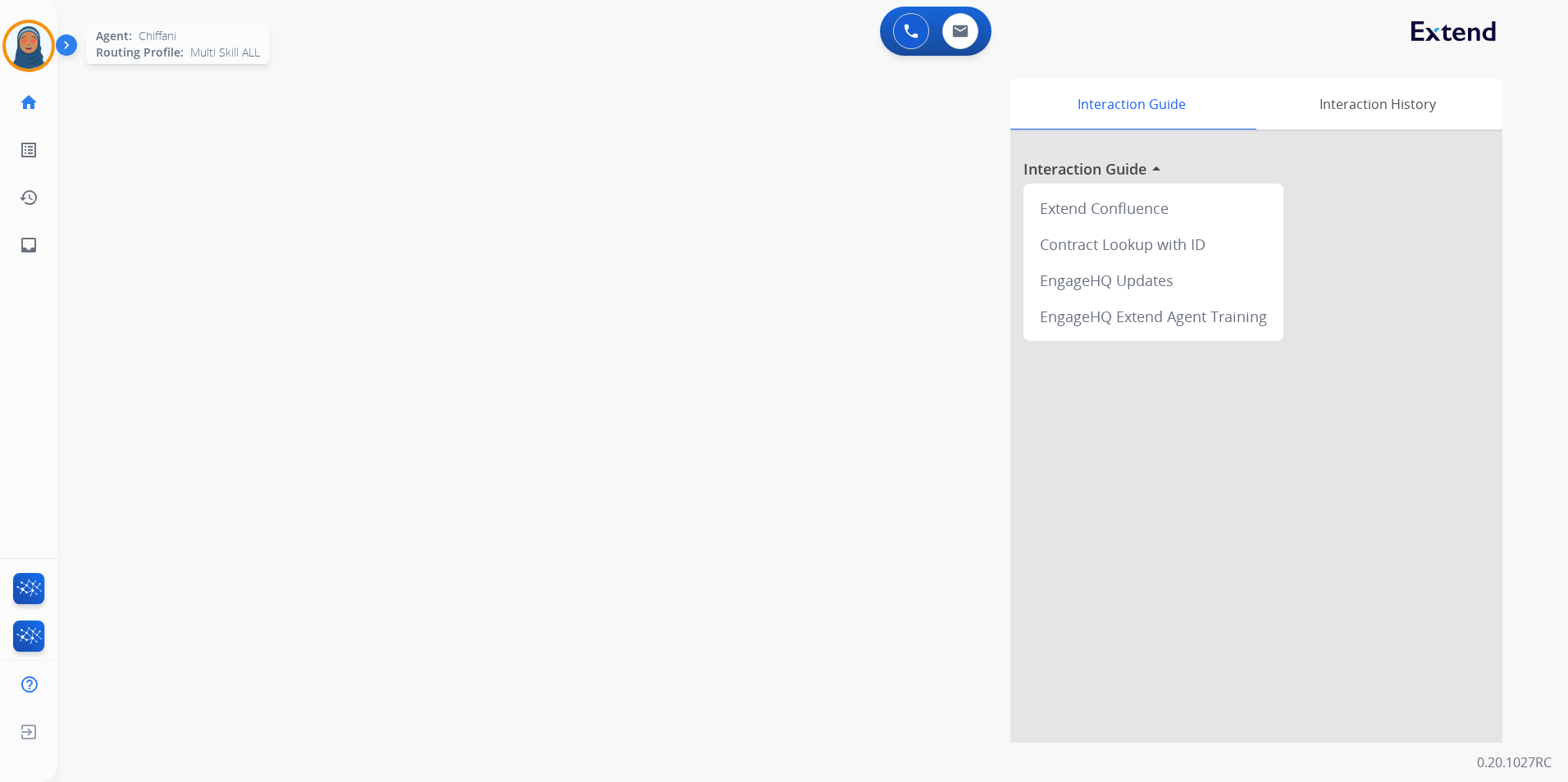
click at [36, 54] on img at bounding box center [29, 46] width 46 height 46
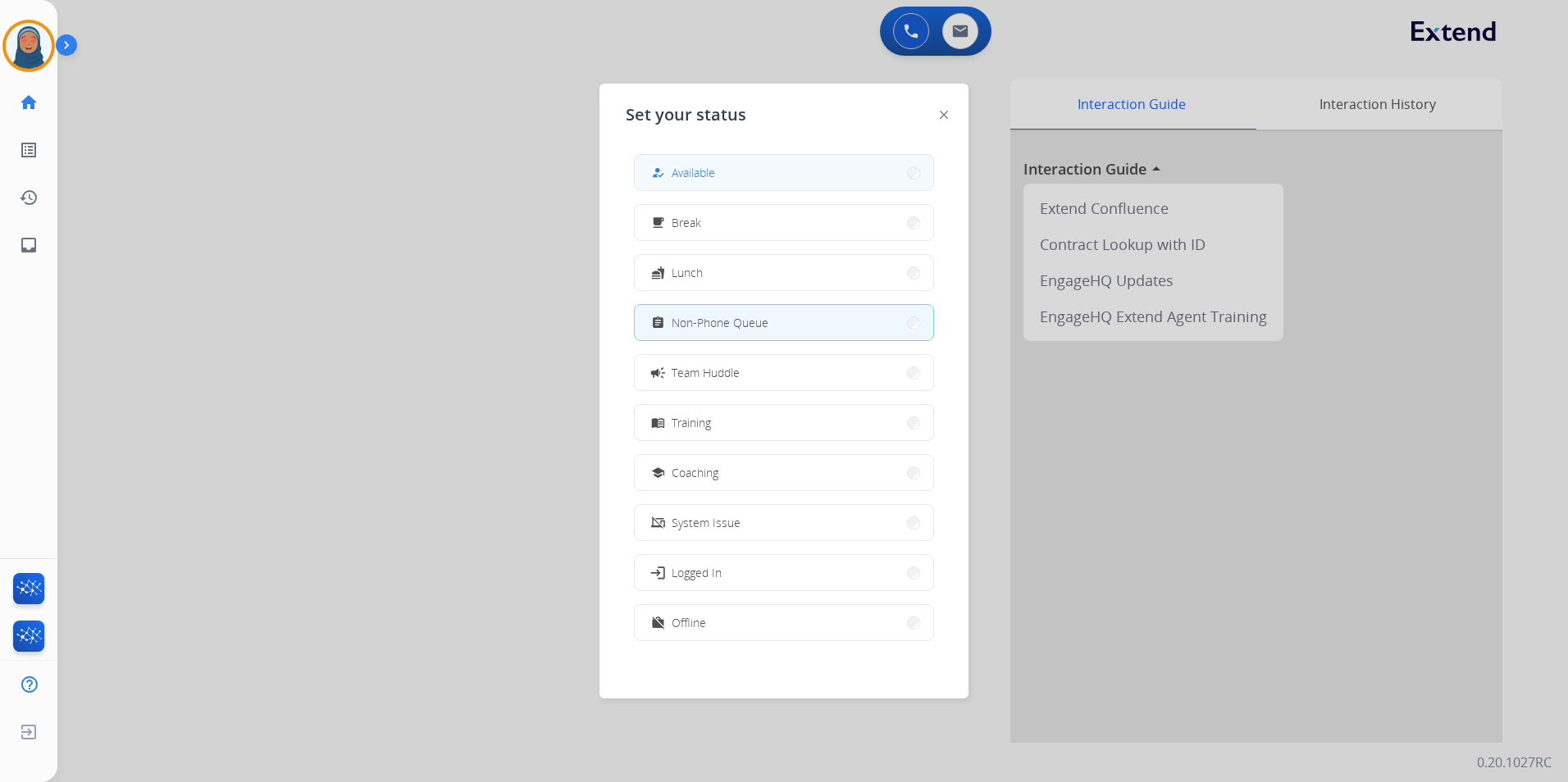
click at [703, 174] on span "Available" at bounding box center [693, 173] width 43 height 17
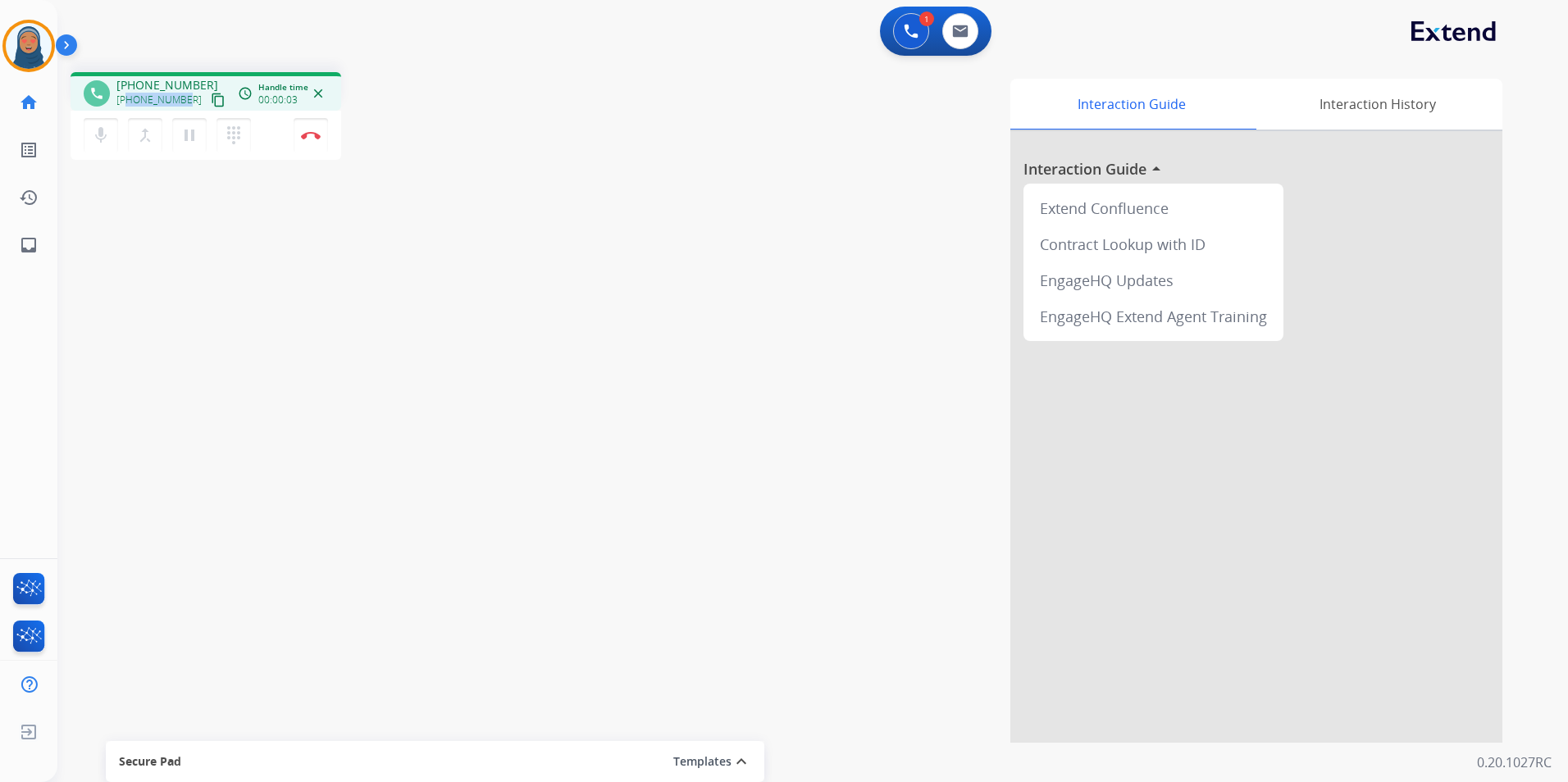
drag, startPoint x: 184, startPoint y: 100, endPoint x: 127, endPoint y: 103, distance: 57.1
click at [127, 103] on span "+12093211685" at bounding box center [159, 99] width 86 height 13
copy span "2093211685"
click at [315, 144] on button "Disconnect" at bounding box center [311, 135] width 35 height 35
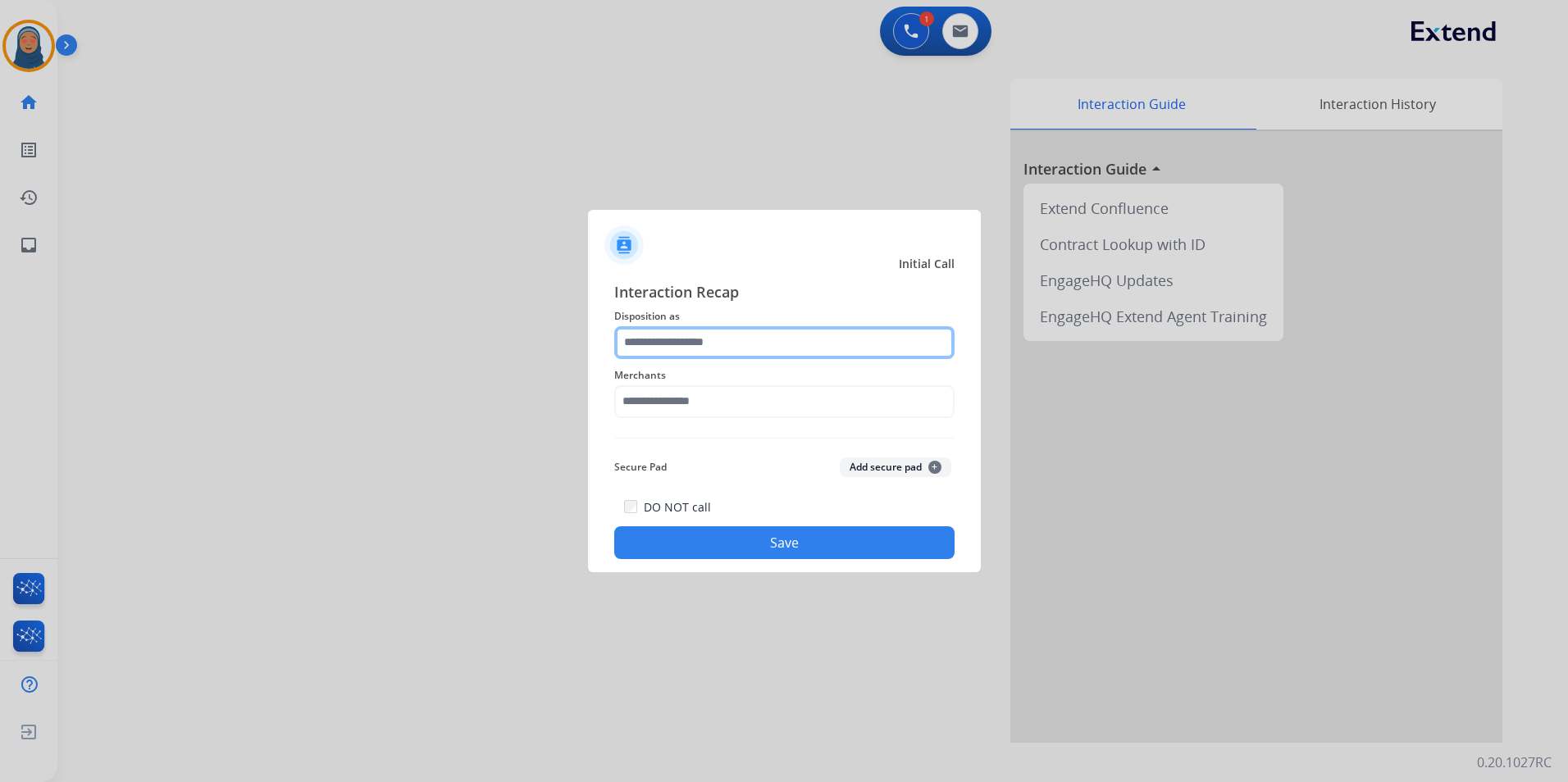
click at [798, 339] on input "text" at bounding box center [785, 343] width 340 height 33
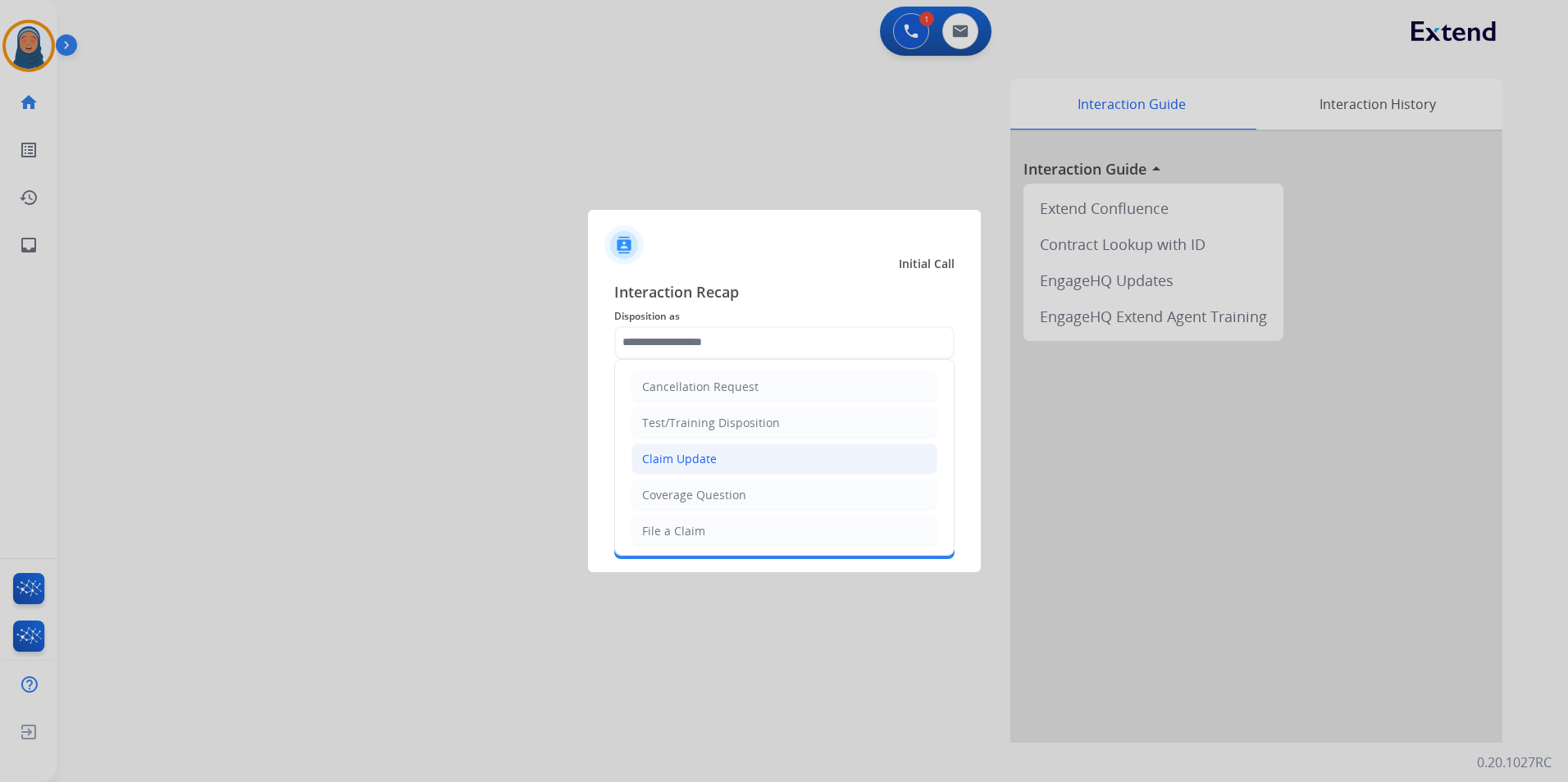
click at [718, 459] on li "Claim Update" at bounding box center [784, 459] width 306 height 31
type input "**********"
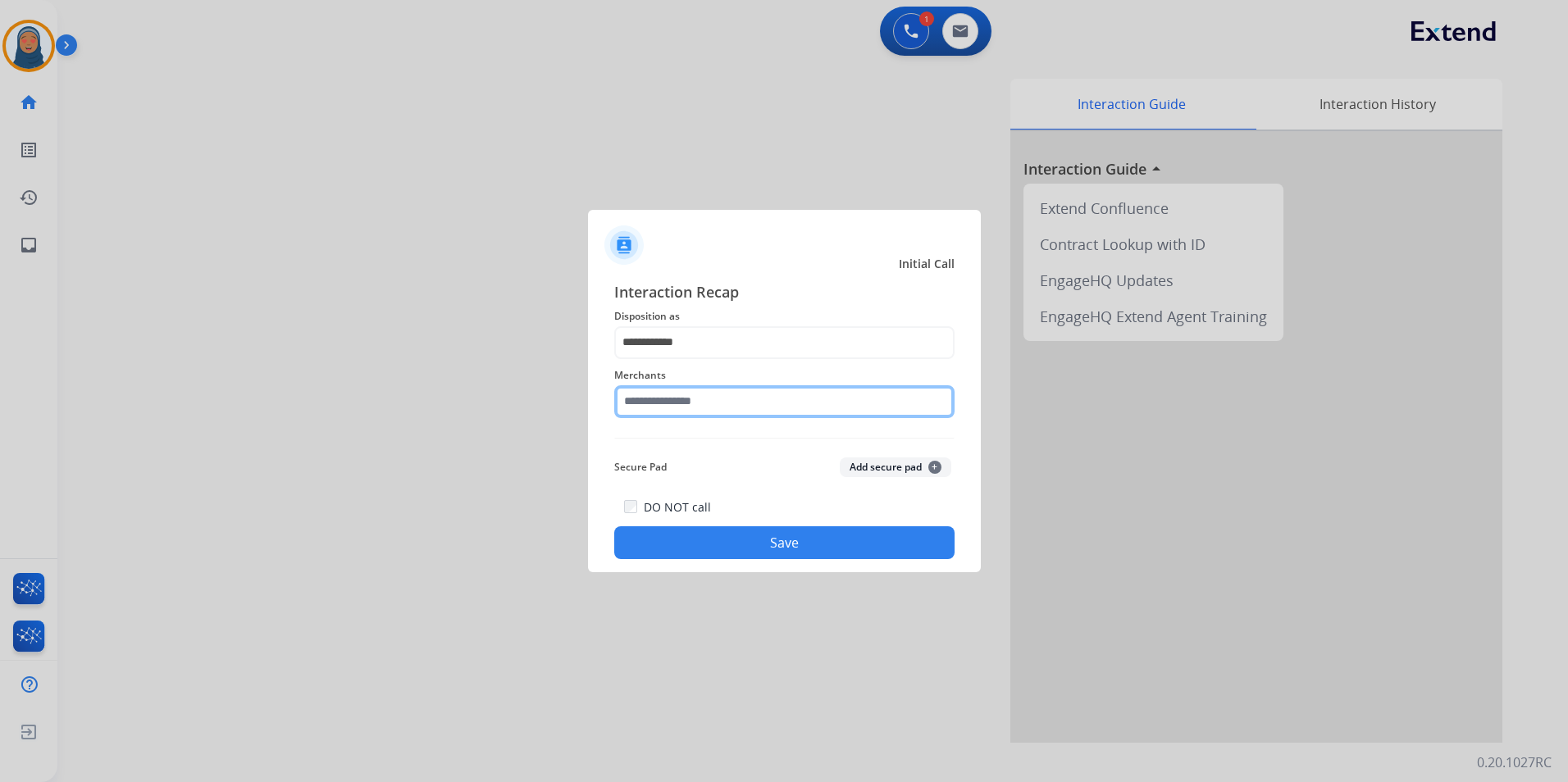
click at [718, 409] on input "text" at bounding box center [785, 401] width 340 height 33
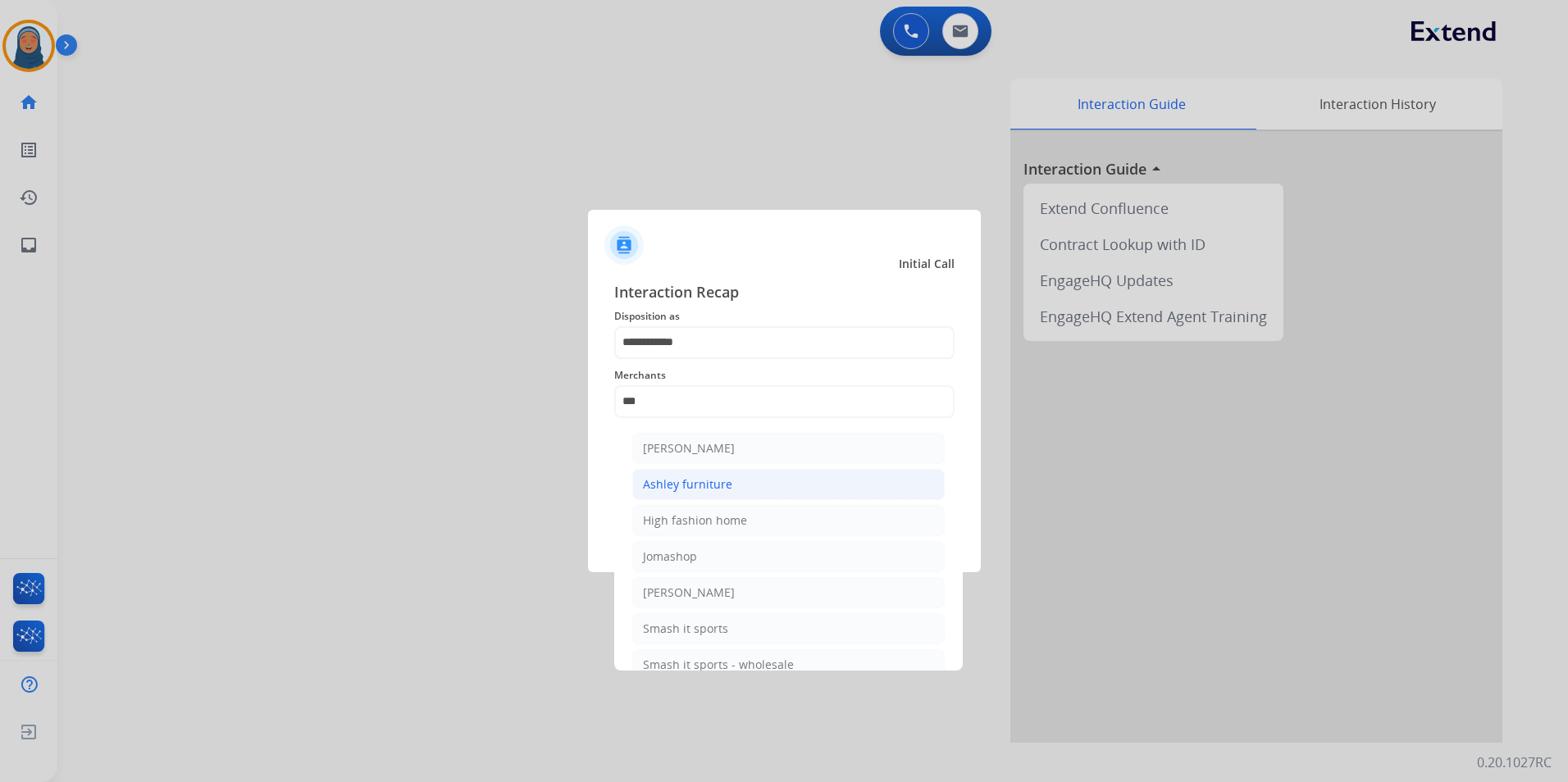
click at [685, 482] on div "Ashley furniture" at bounding box center [687, 484] width 90 height 16
type input "**********"
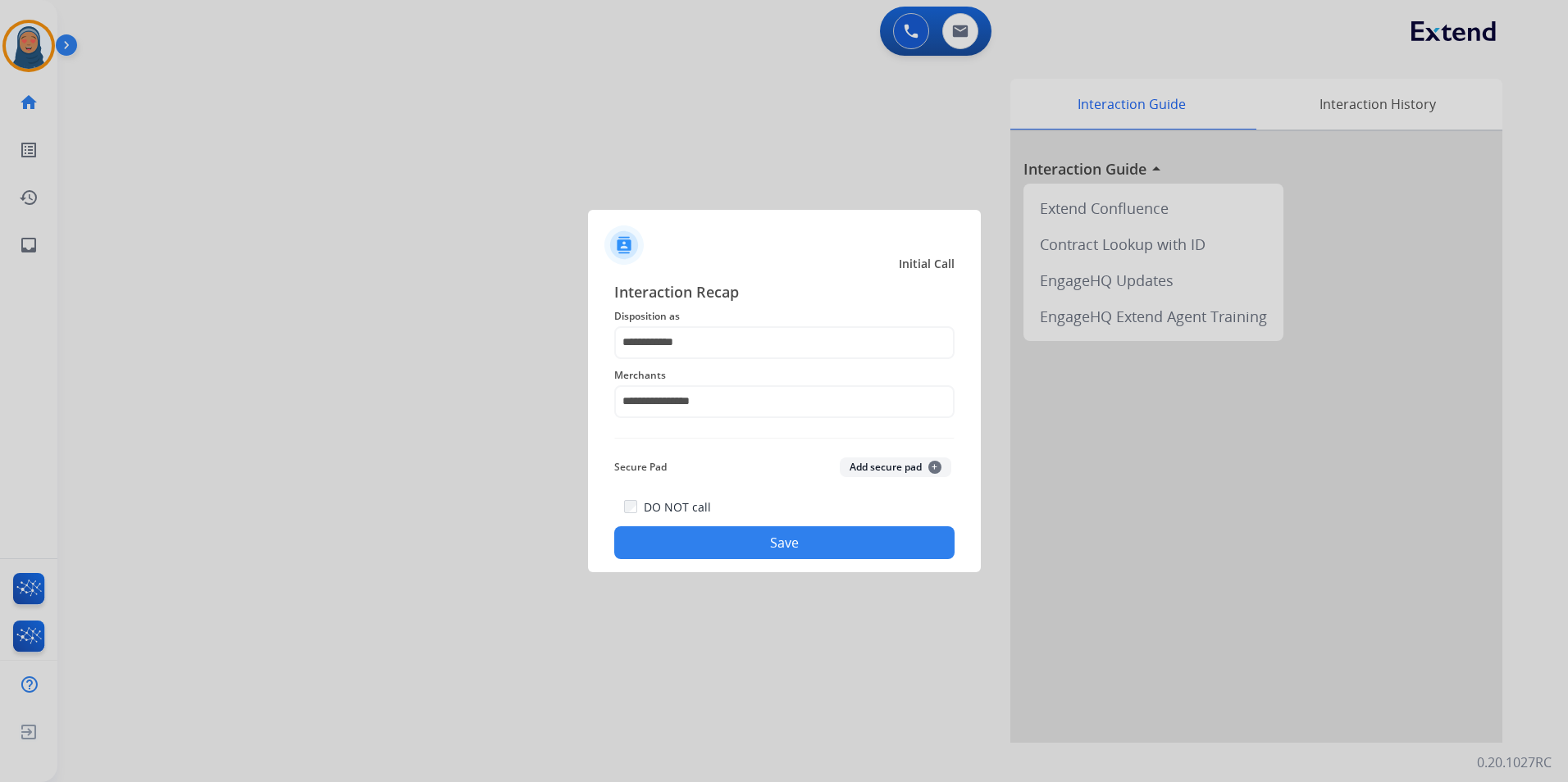
click at [781, 550] on button "Save" at bounding box center [785, 542] width 340 height 33
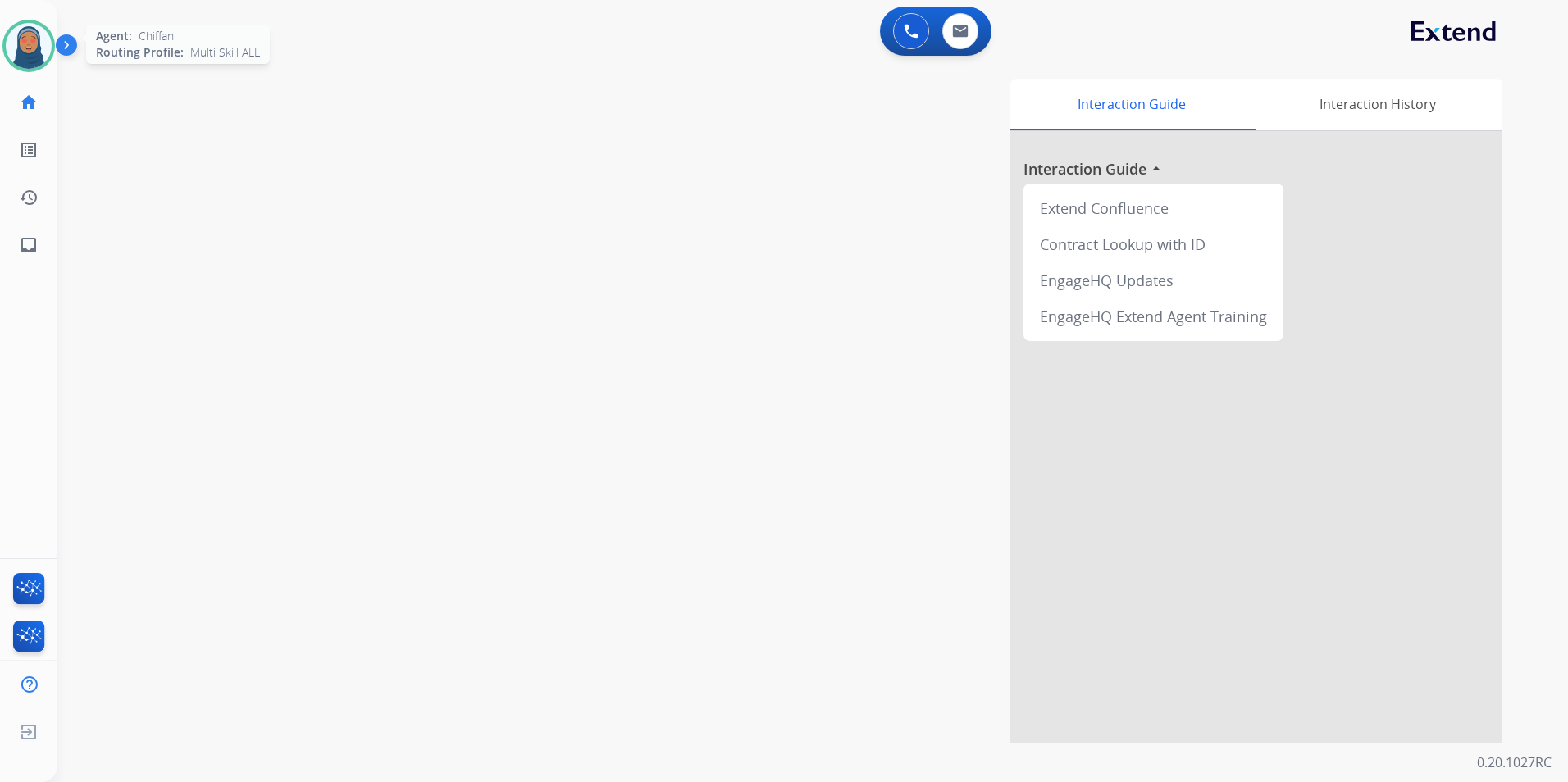
click at [28, 47] on img at bounding box center [29, 46] width 46 height 46
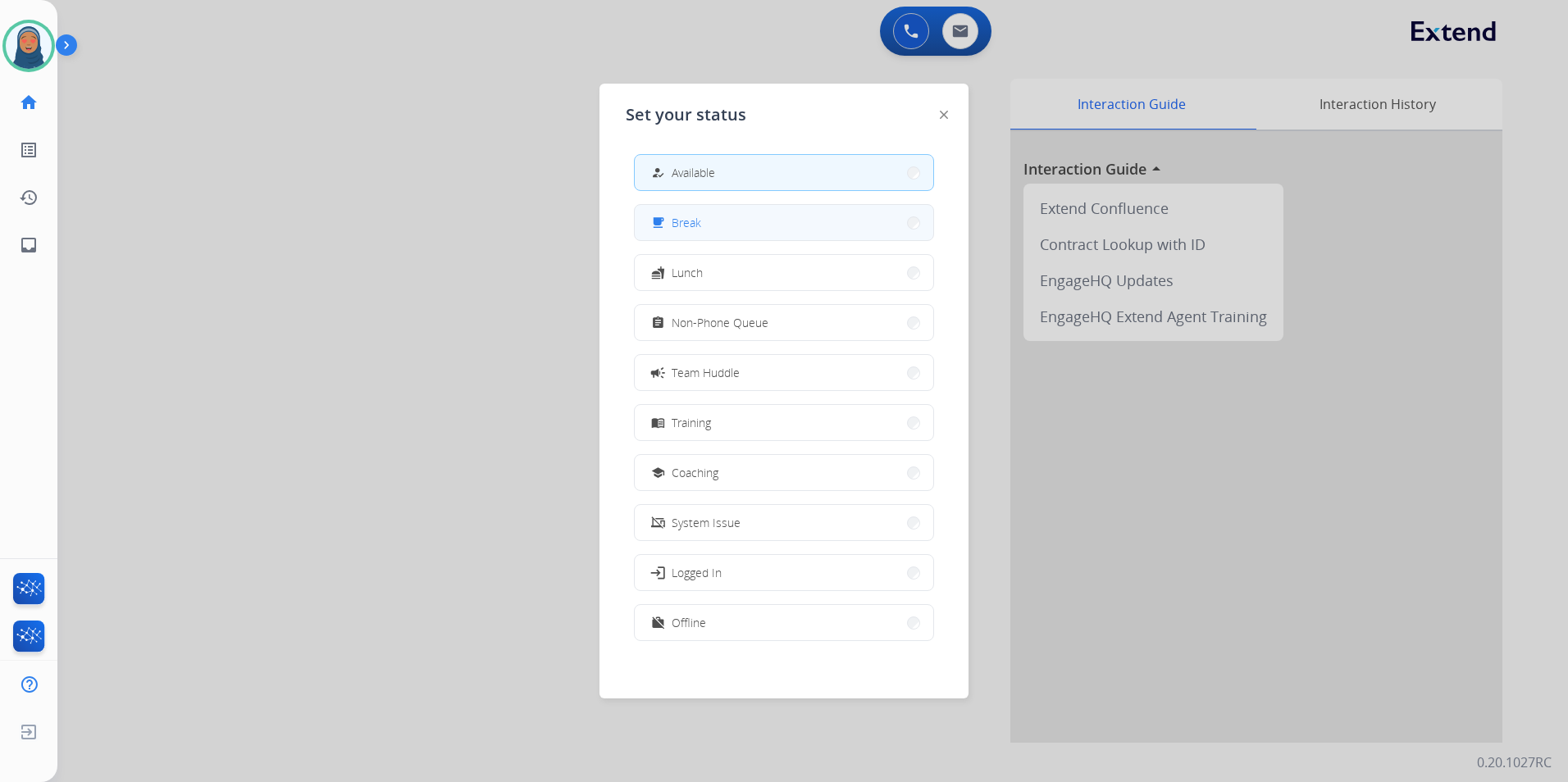
click at [720, 230] on button "free_breakfast Break" at bounding box center [784, 223] width 299 height 36
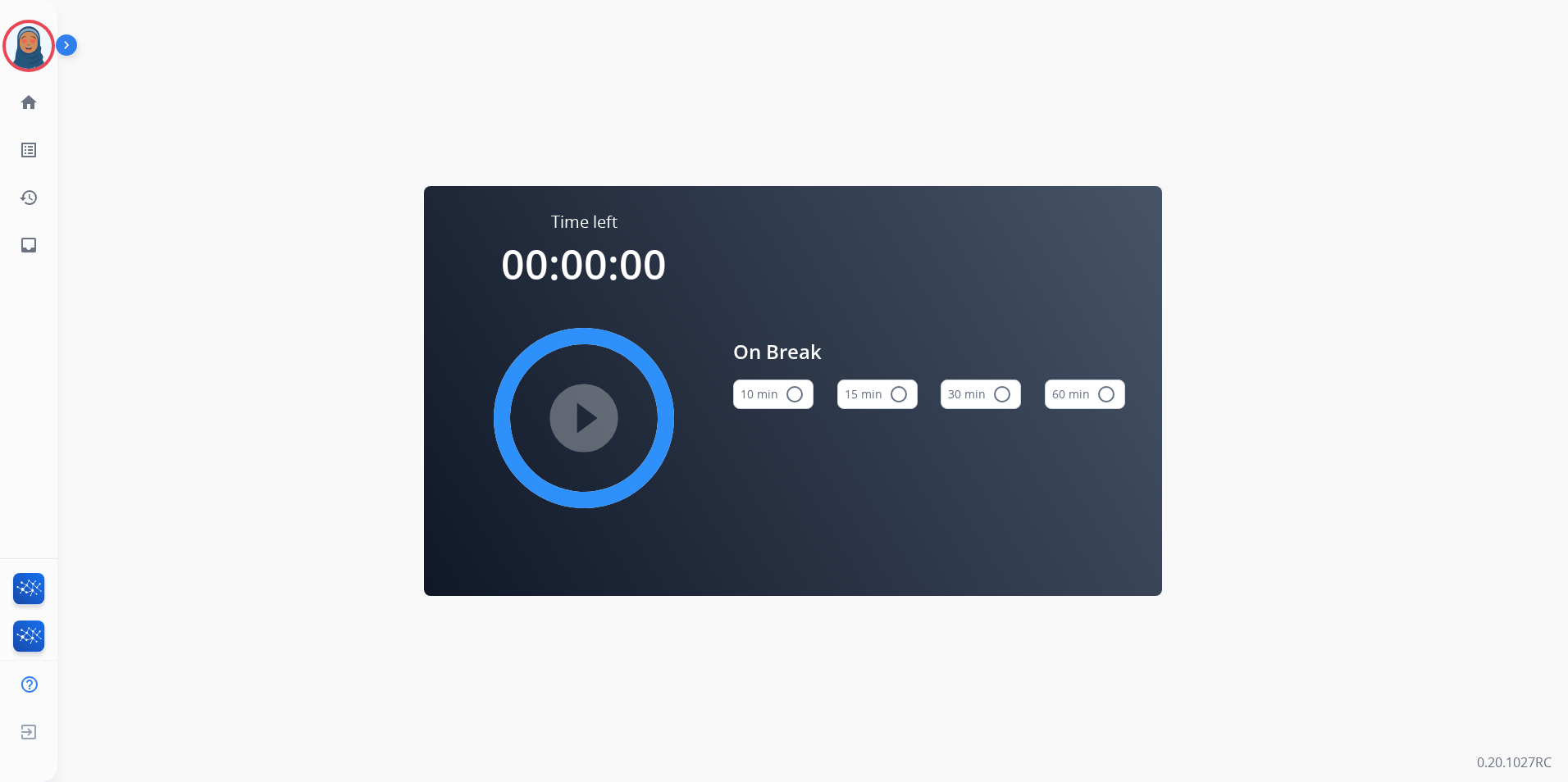
click at [906, 392] on button "15 min radio_button_unchecked" at bounding box center [877, 394] width 80 height 30
click at [36, 46] on img at bounding box center [29, 46] width 46 height 46
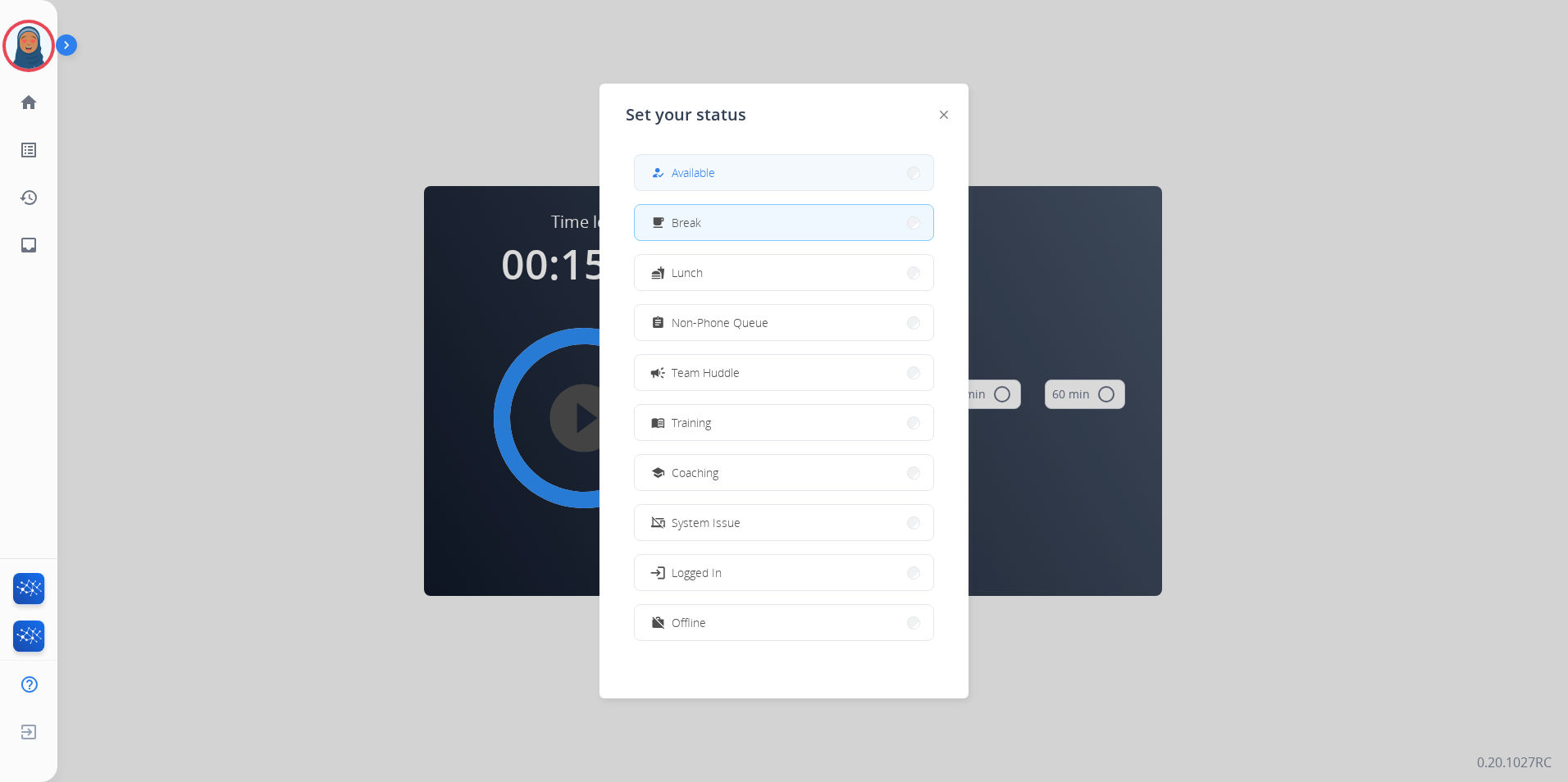
click at [708, 180] on span "Available" at bounding box center [693, 173] width 43 height 17
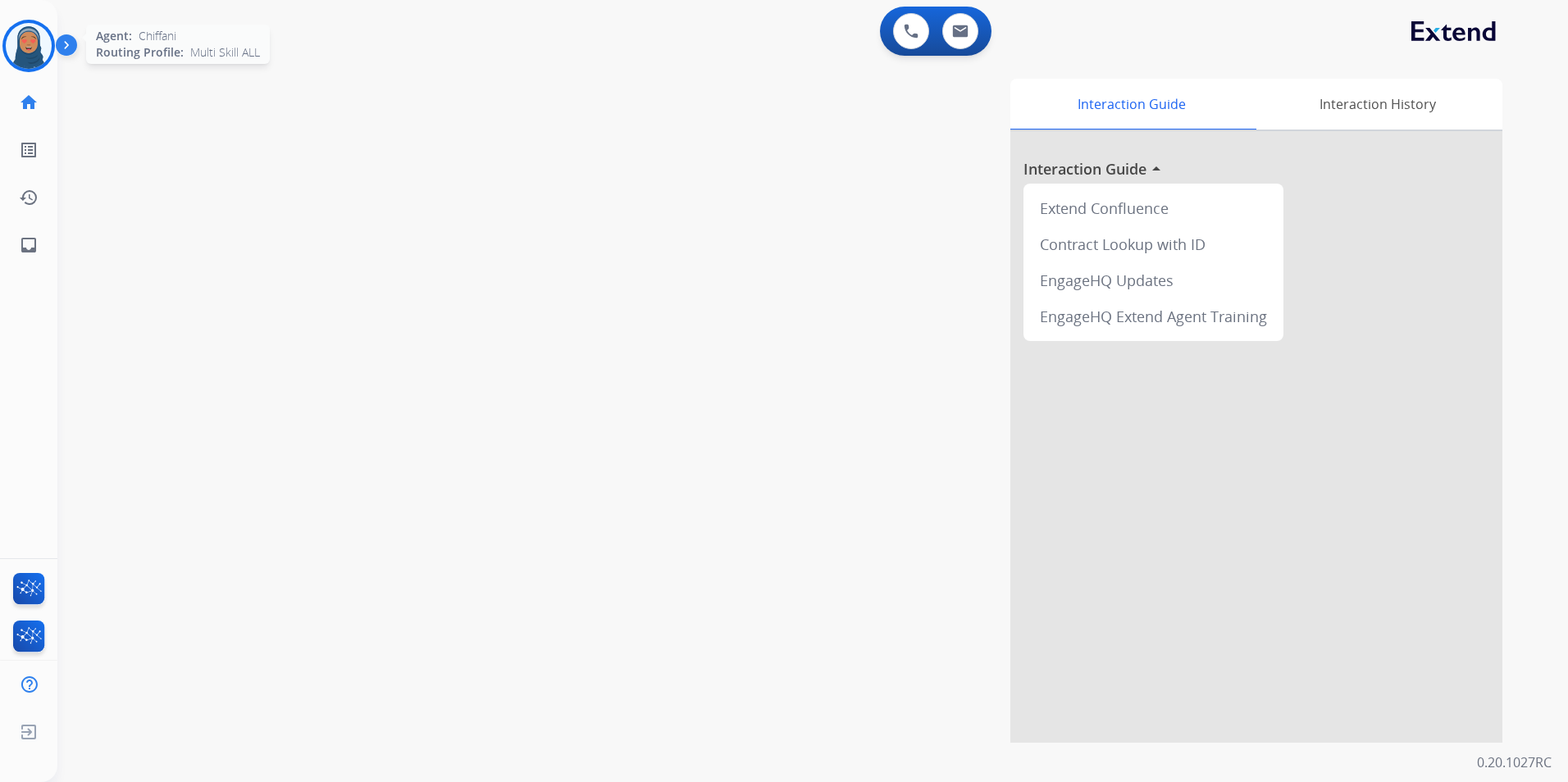
click at [13, 45] on img at bounding box center [29, 46] width 46 height 46
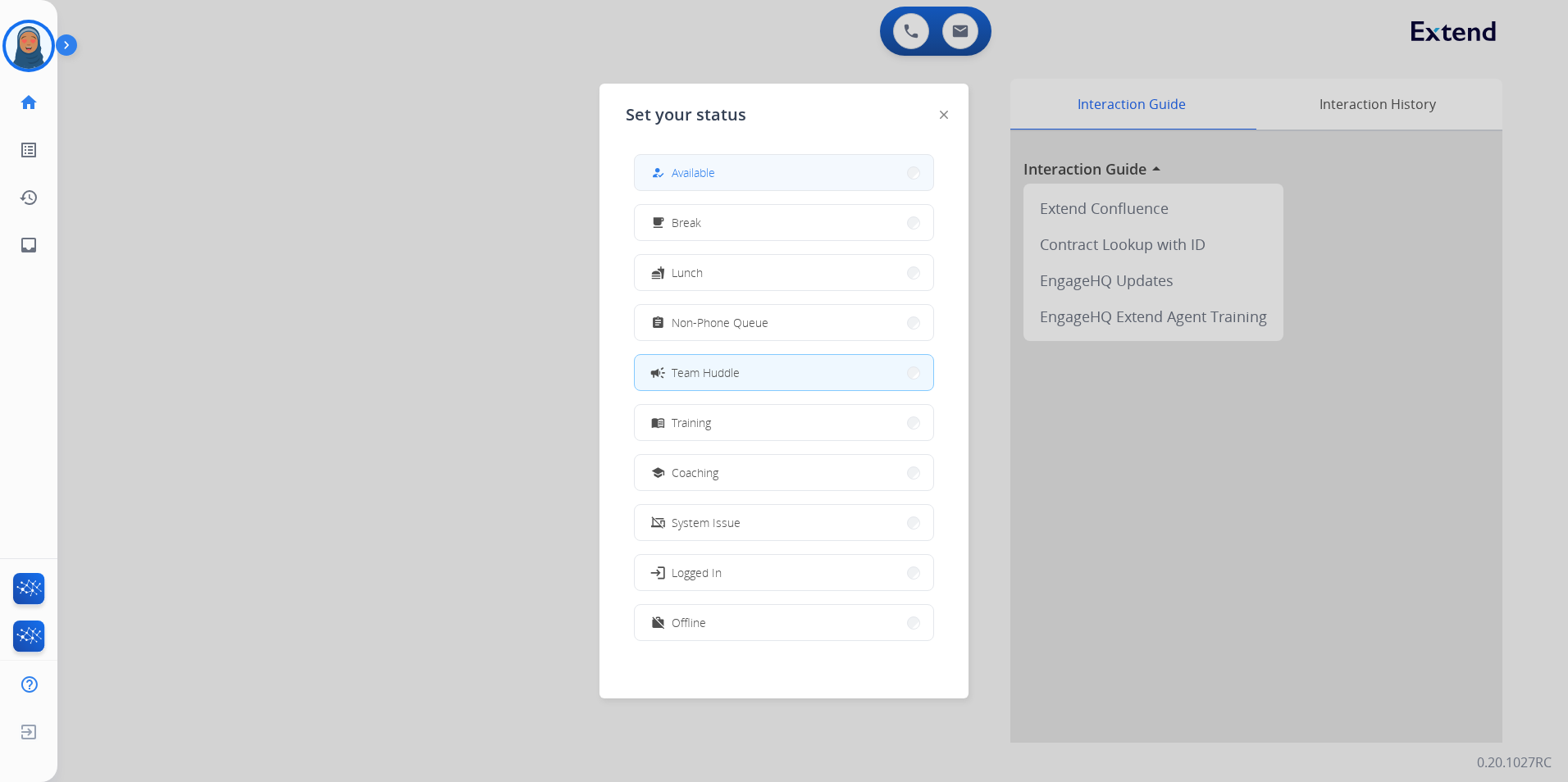
click at [759, 169] on button "how_to_reg Available" at bounding box center [784, 173] width 299 height 36
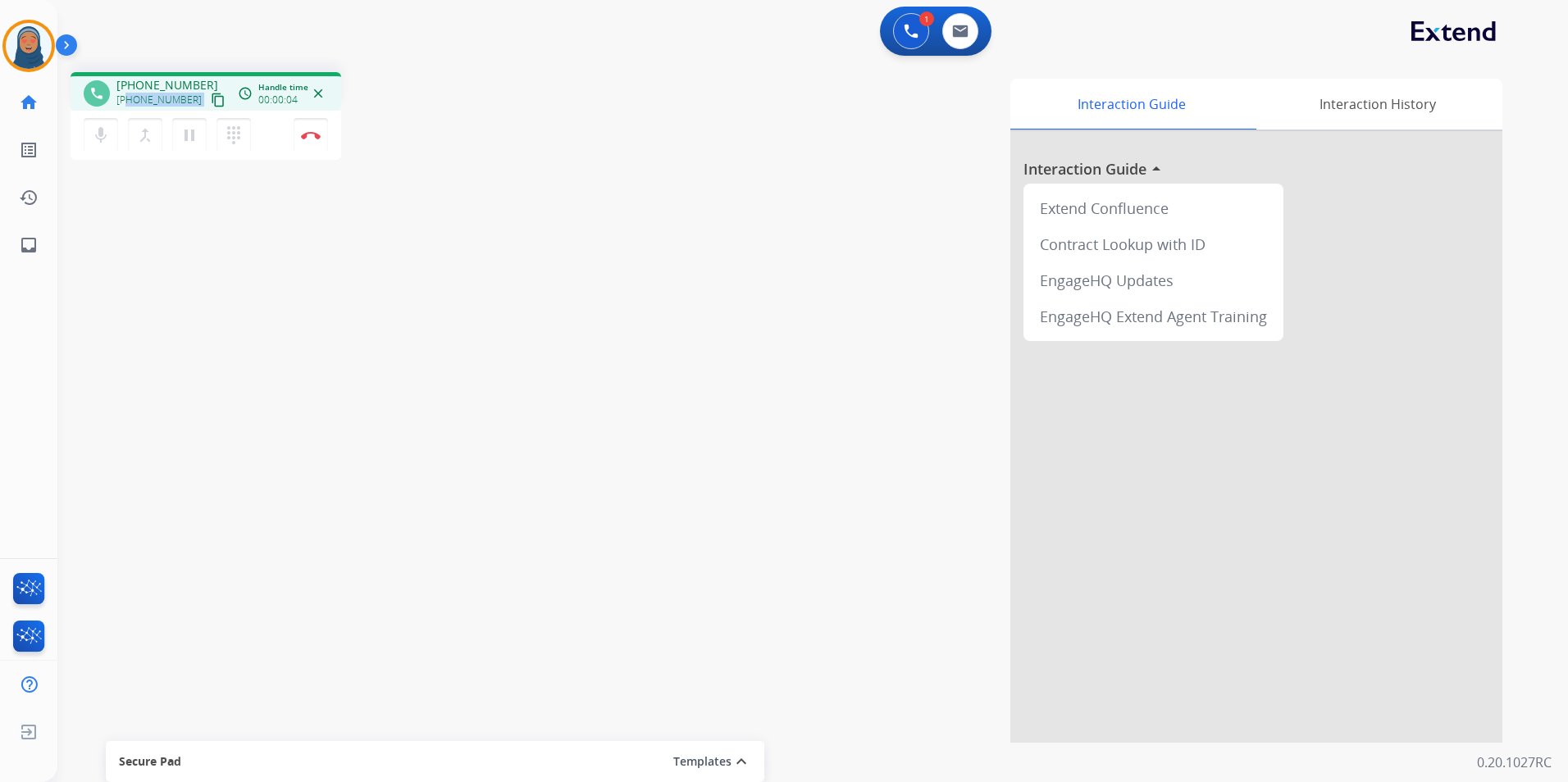
drag, startPoint x: 187, startPoint y: 102, endPoint x: 128, endPoint y: 103, distance: 59.0
click at [128, 103] on div "+18184263830 content_copy" at bounding box center [173, 100] width 112 height 19
copy div "8184263830 content_copy access_time Call metrics Queue 00:10 Hold 00:00 Talk 00…"
click at [313, 144] on button "Disconnect" at bounding box center [311, 135] width 35 height 35
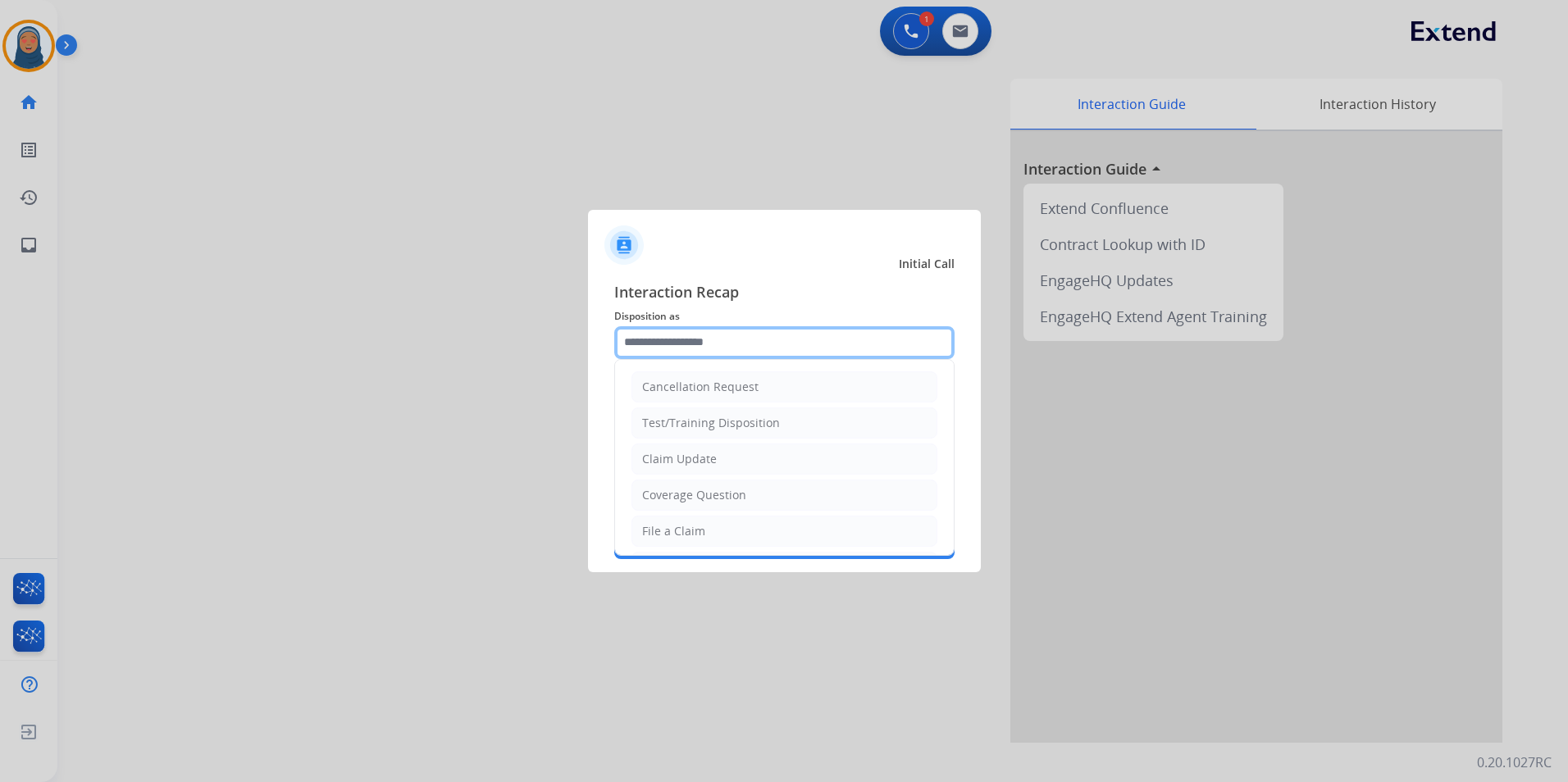
click at [765, 341] on input "text" at bounding box center [785, 343] width 340 height 33
click at [710, 515] on li "File a Claim" at bounding box center [784, 531] width 306 height 31
type input "**********"
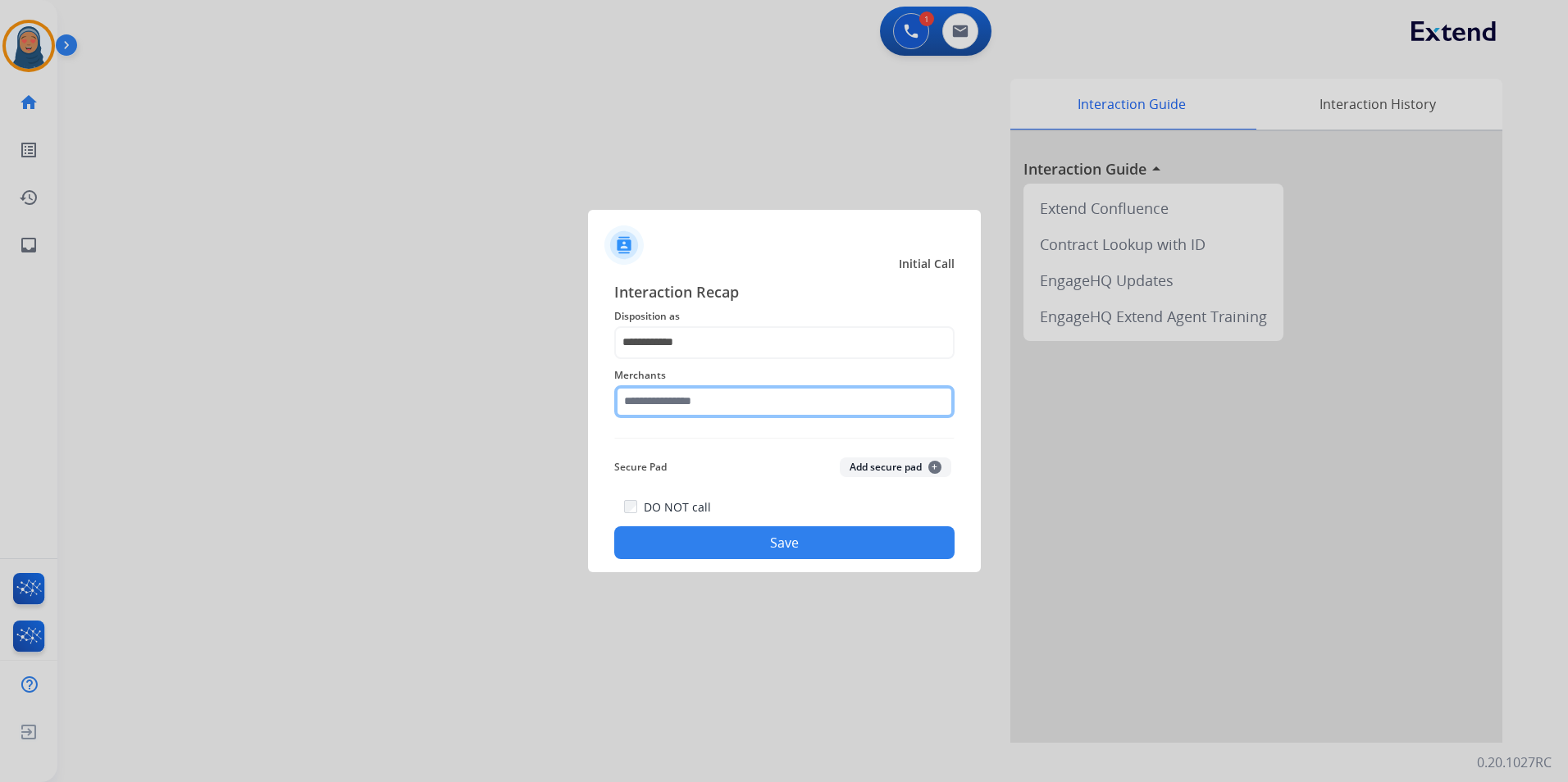
click at [703, 404] on input "text" at bounding box center [785, 401] width 340 height 33
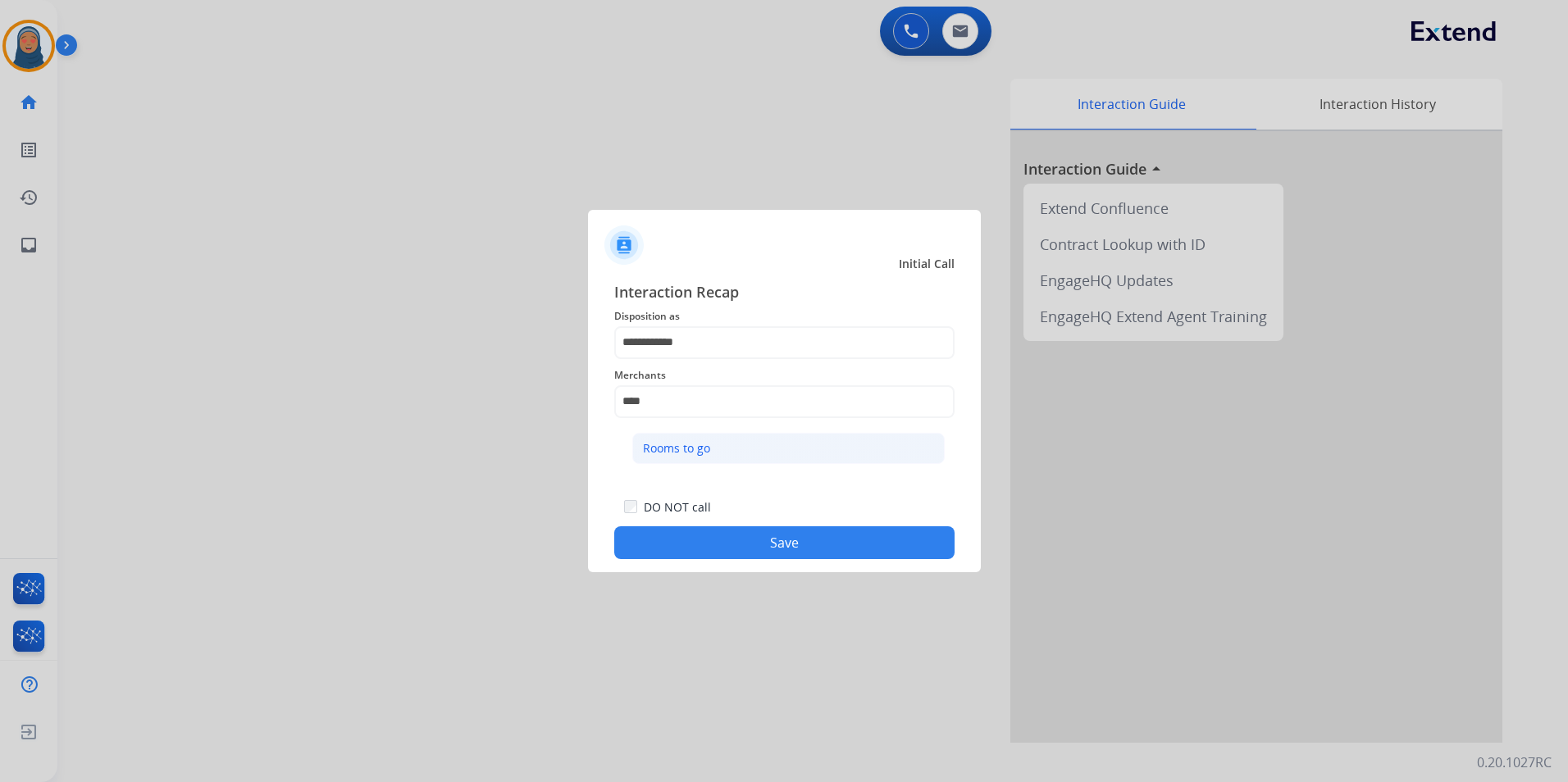
click at [661, 450] on div "Rooms to go" at bounding box center [676, 448] width 67 height 16
type input "**********"
click at [743, 550] on button "Save" at bounding box center [785, 542] width 340 height 33
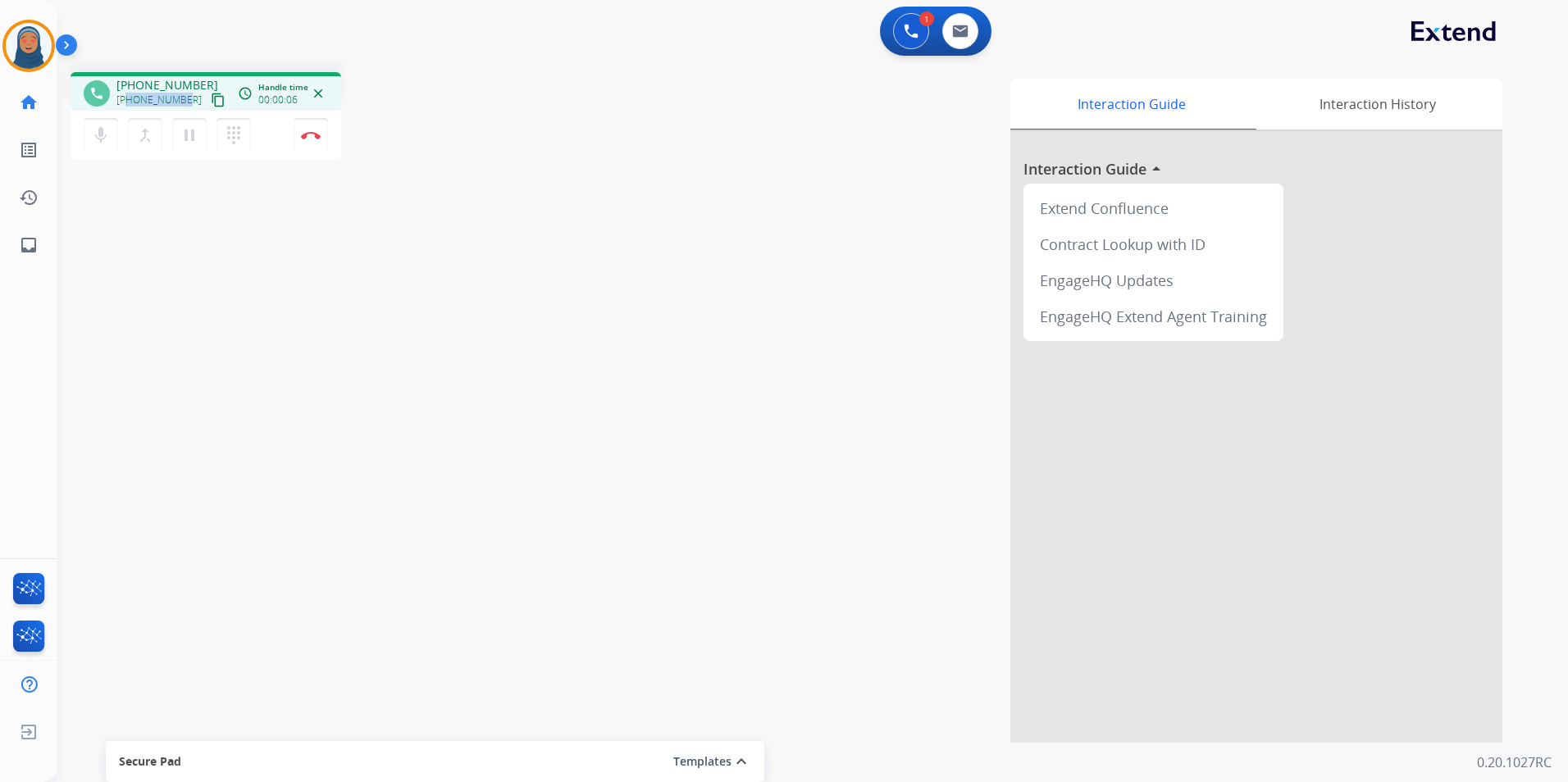
drag, startPoint x: 186, startPoint y: 101, endPoint x: 129, endPoint y: 103, distance: 57.0
click at [129, 103] on div "+16158139263 content_copy" at bounding box center [173, 100] width 112 height 19
copy span "6158139263"
click at [316, 141] on button "Disconnect" at bounding box center [311, 135] width 35 height 35
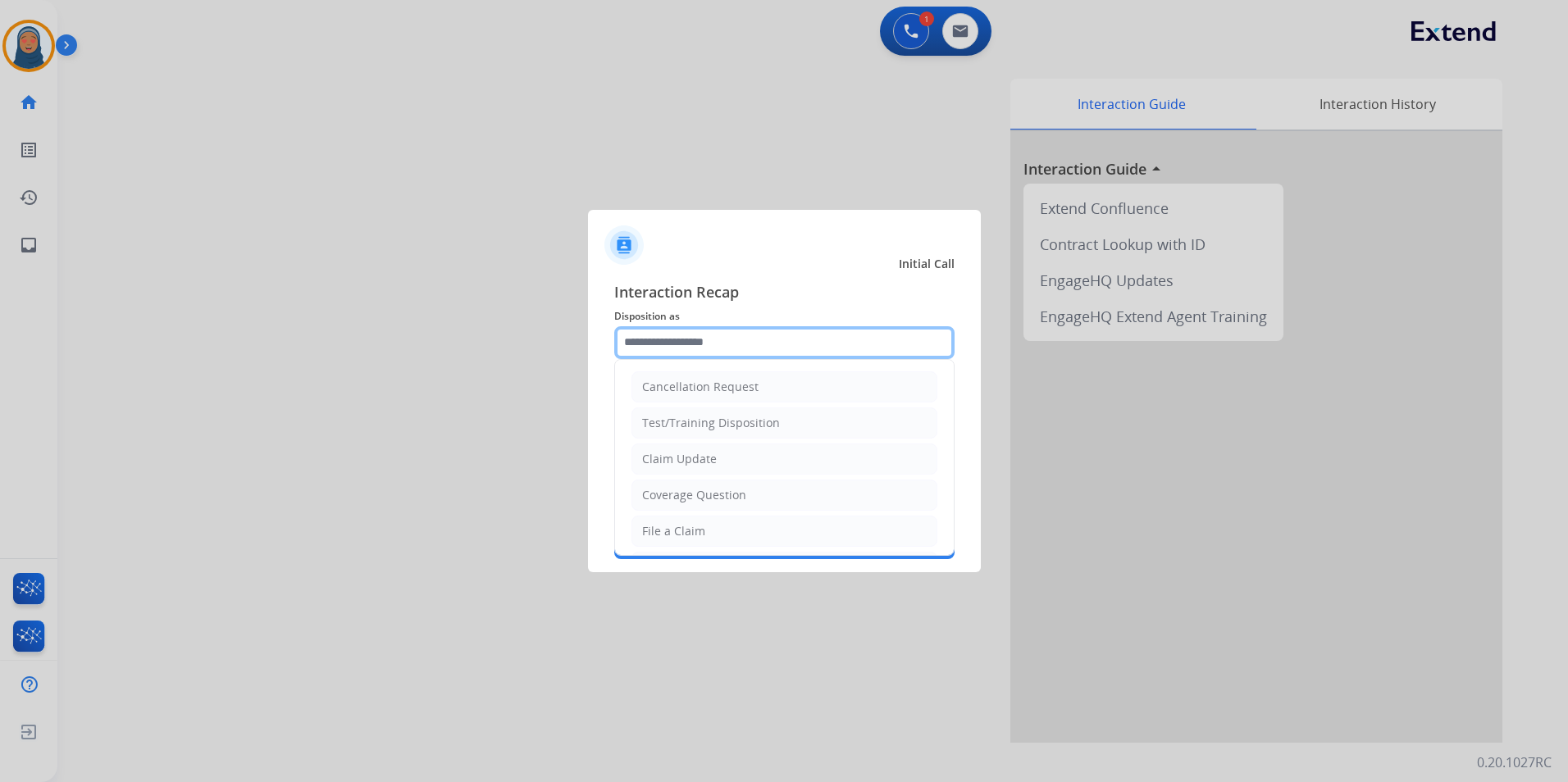
click at [746, 333] on input "text" at bounding box center [785, 343] width 340 height 33
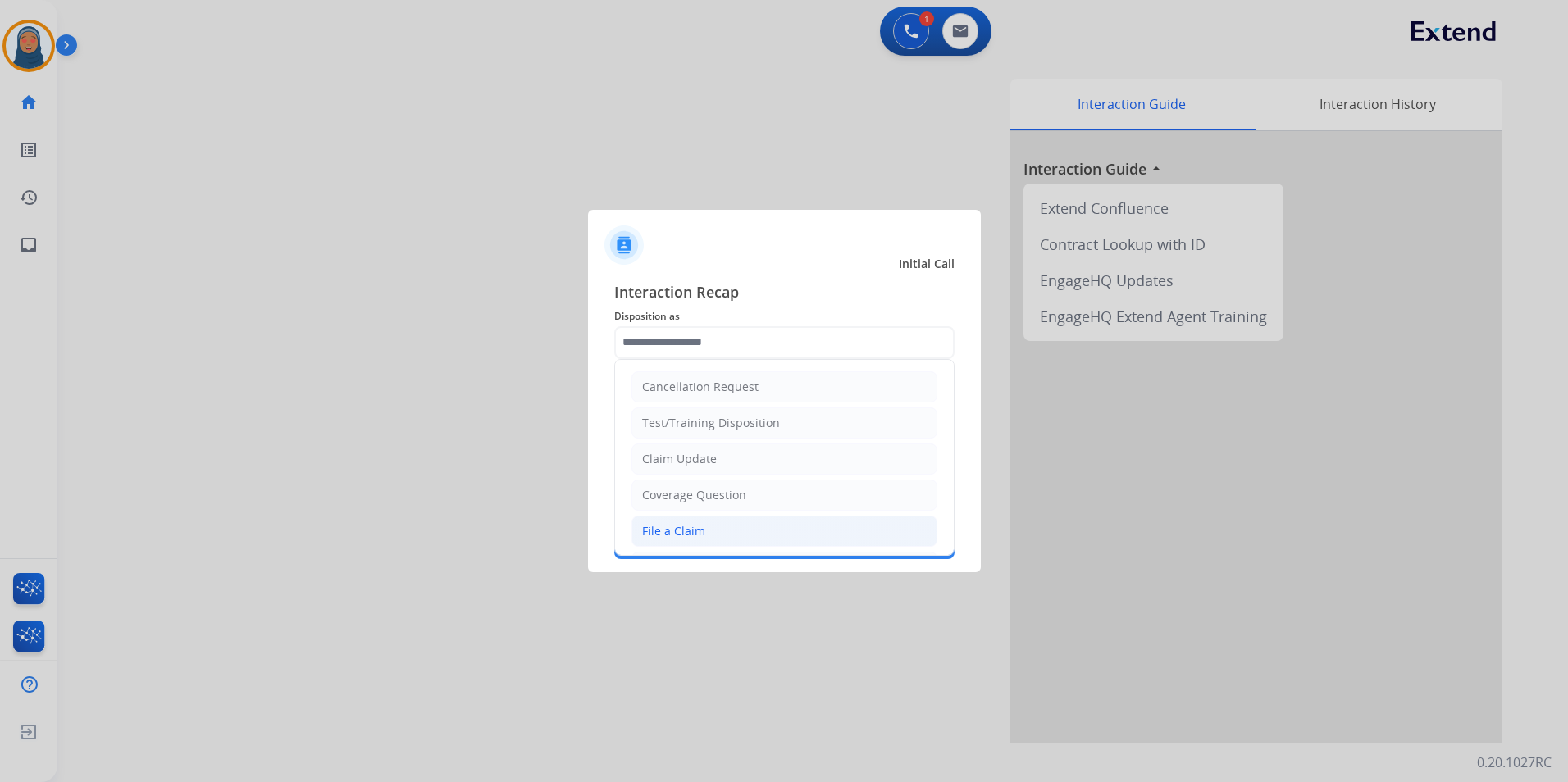
click at [706, 531] on li "File a Claim" at bounding box center [784, 531] width 306 height 31
type input "**********"
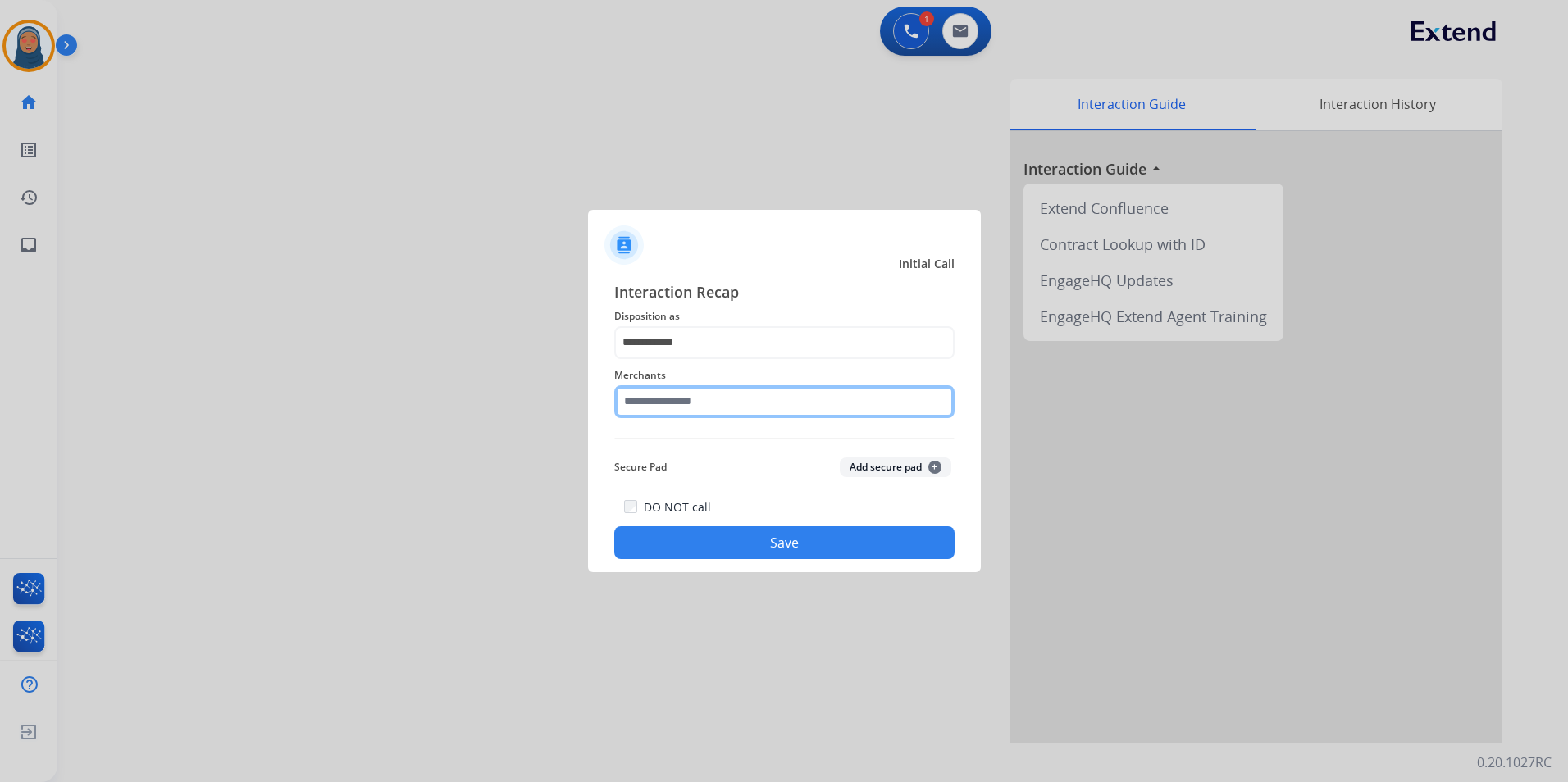
click at [720, 404] on input "text" at bounding box center [785, 401] width 340 height 33
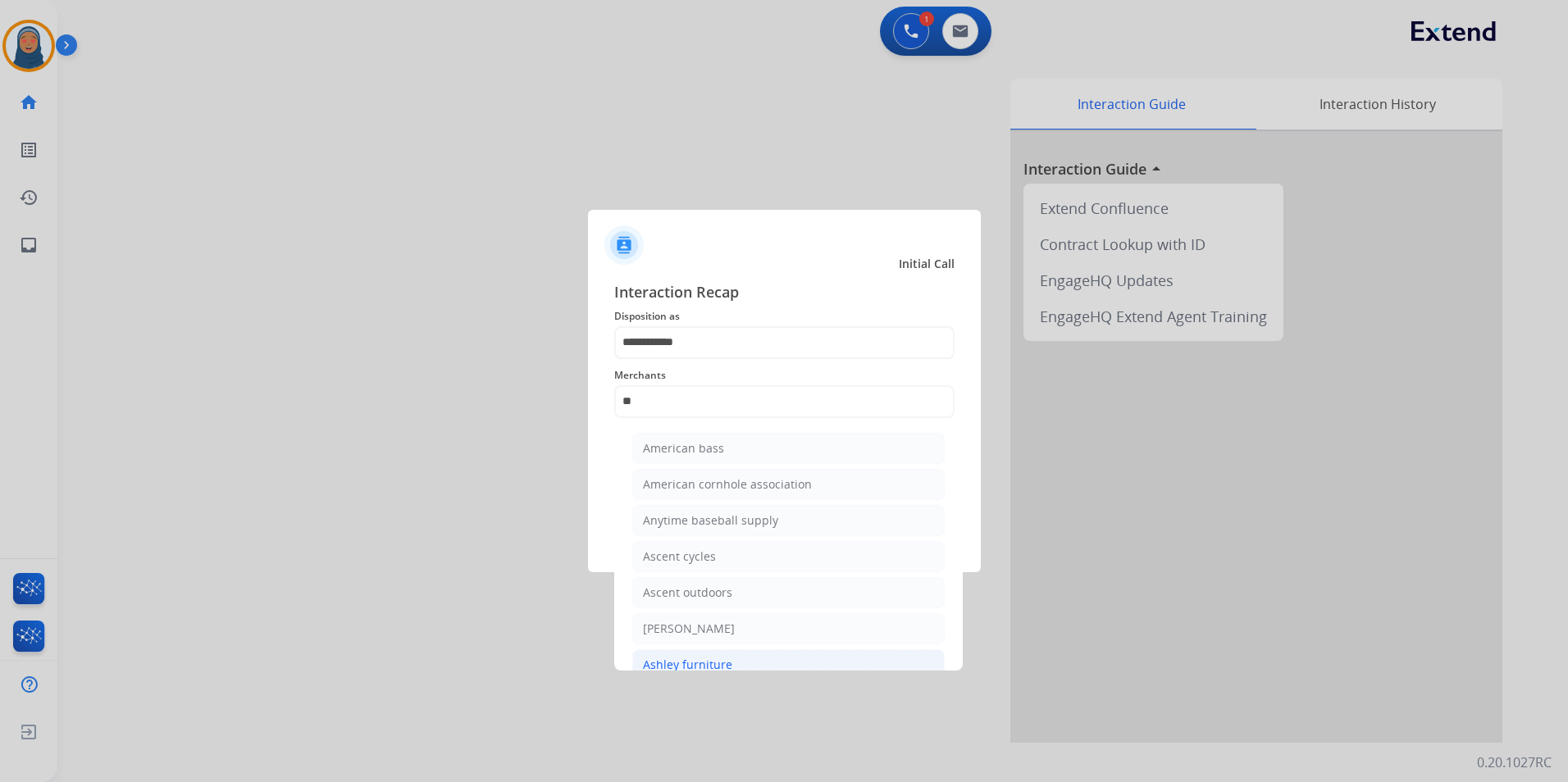
click at [770, 664] on li "Ashley furniture" at bounding box center [788, 664] width 312 height 31
type input "**********"
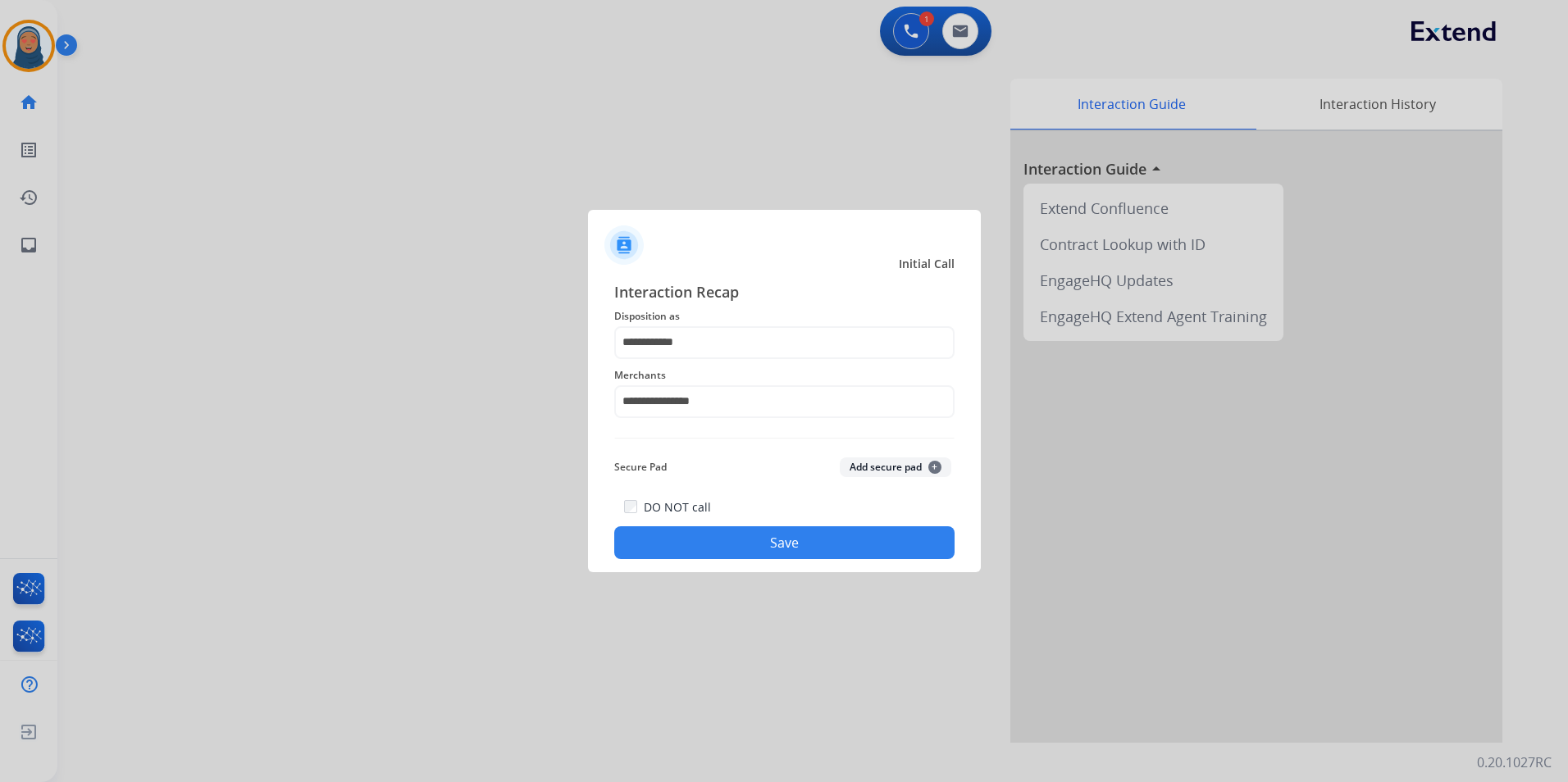
click at [790, 537] on button "Save" at bounding box center [785, 542] width 340 height 33
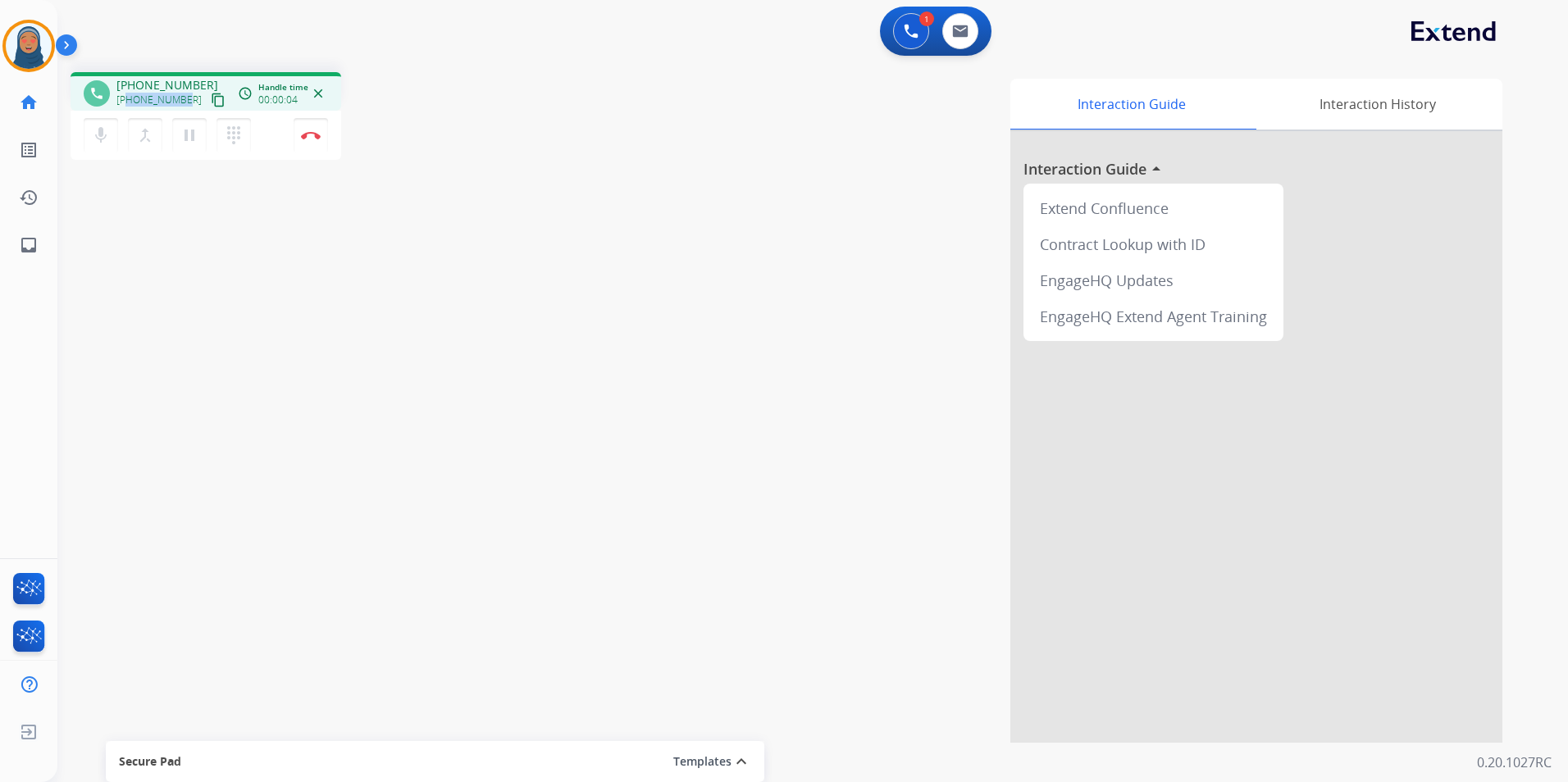
drag, startPoint x: 185, startPoint y: 99, endPoint x: 130, endPoint y: 103, distance: 55.1
click at [130, 103] on div "+13046122943 content_copy" at bounding box center [173, 100] width 112 height 19
copy span "3046122943"
click at [306, 140] on button "Disconnect" at bounding box center [311, 135] width 35 height 35
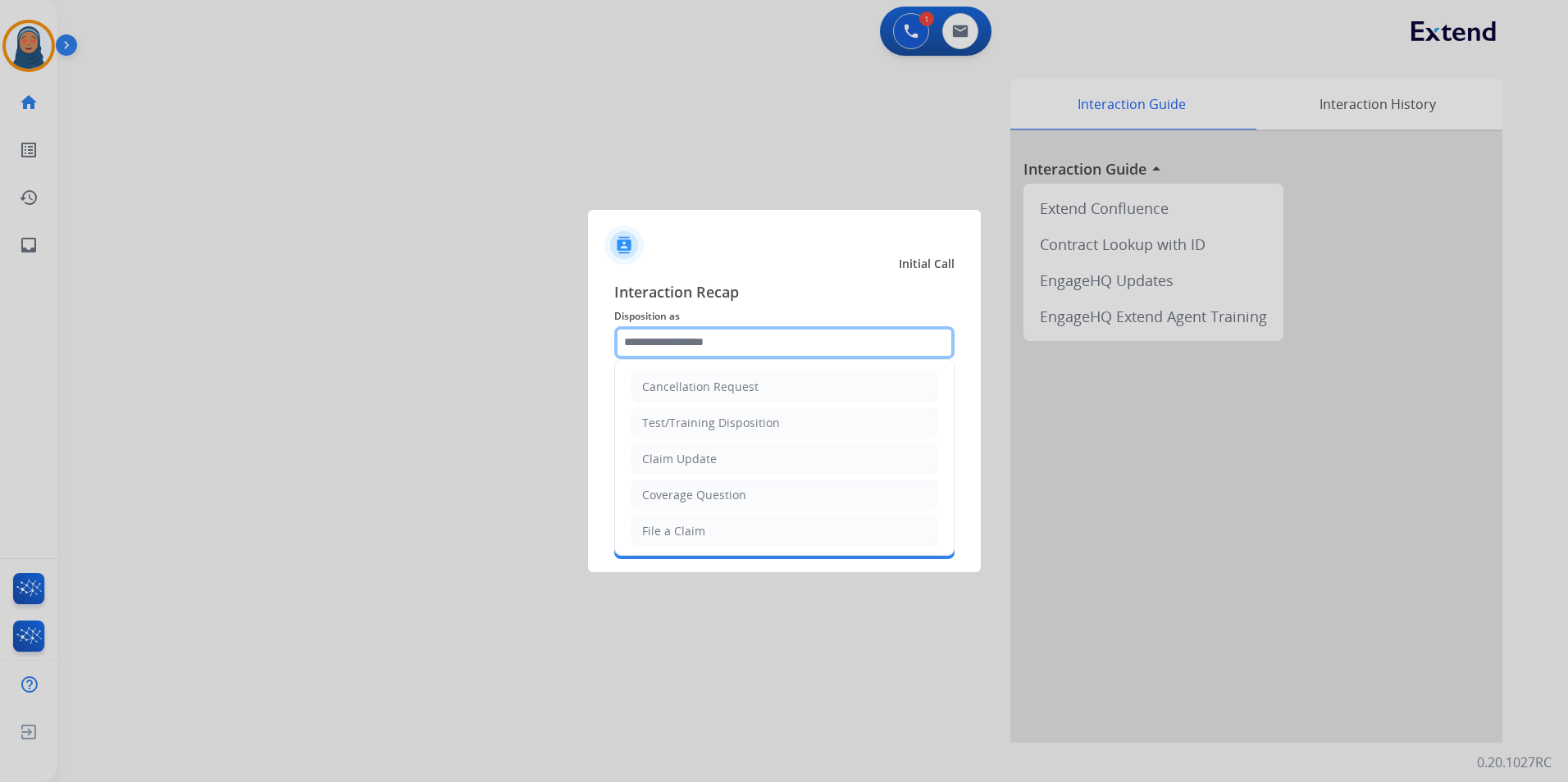
click at [681, 342] on input "text" at bounding box center [785, 343] width 340 height 33
drag, startPoint x: 709, startPoint y: 526, endPoint x: 713, endPoint y: 494, distance: 32.2
click at [709, 522] on li "File a Claim" at bounding box center [784, 531] width 306 height 31
type input "**********"
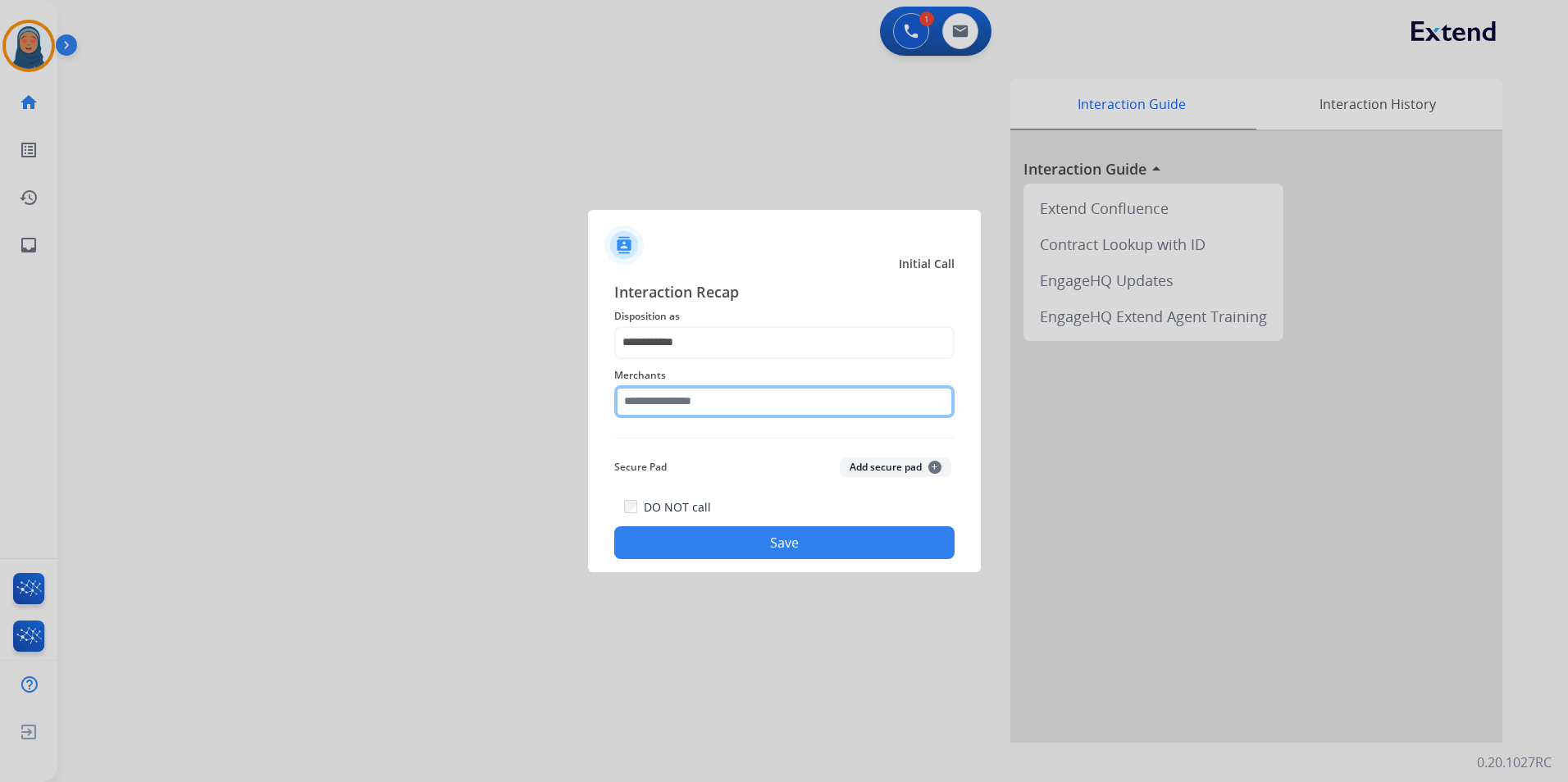
click at [702, 399] on input "text" at bounding box center [785, 401] width 340 height 33
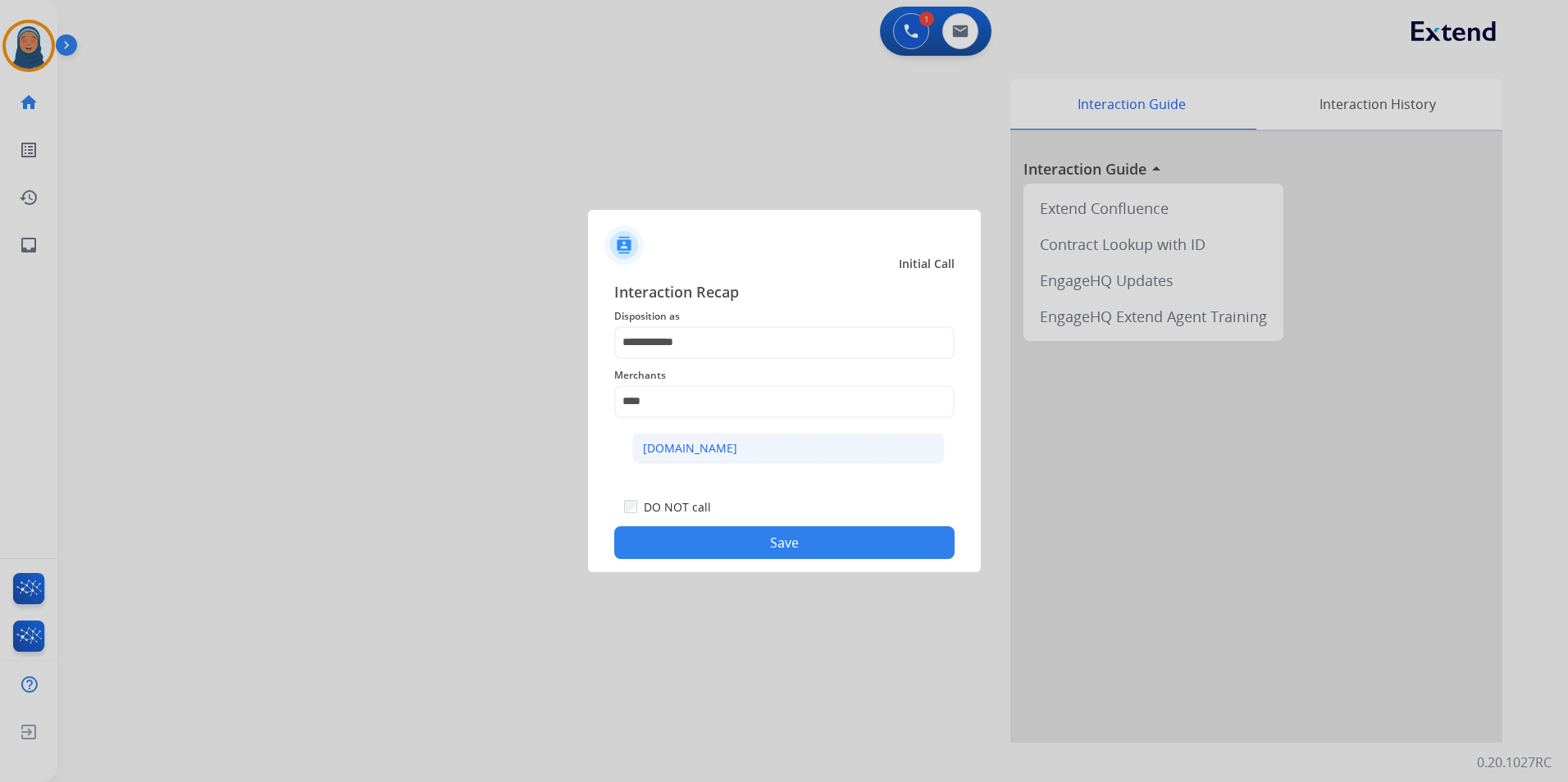
click at [751, 444] on li "Carparts.com" at bounding box center [788, 448] width 312 height 31
type input "**********"
drag, startPoint x: 779, startPoint y: 541, endPoint x: 838, endPoint y: 549, distance: 59.5
click at [781, 541] on button "Save" at bounding box center [785, 542] width 340 height 33
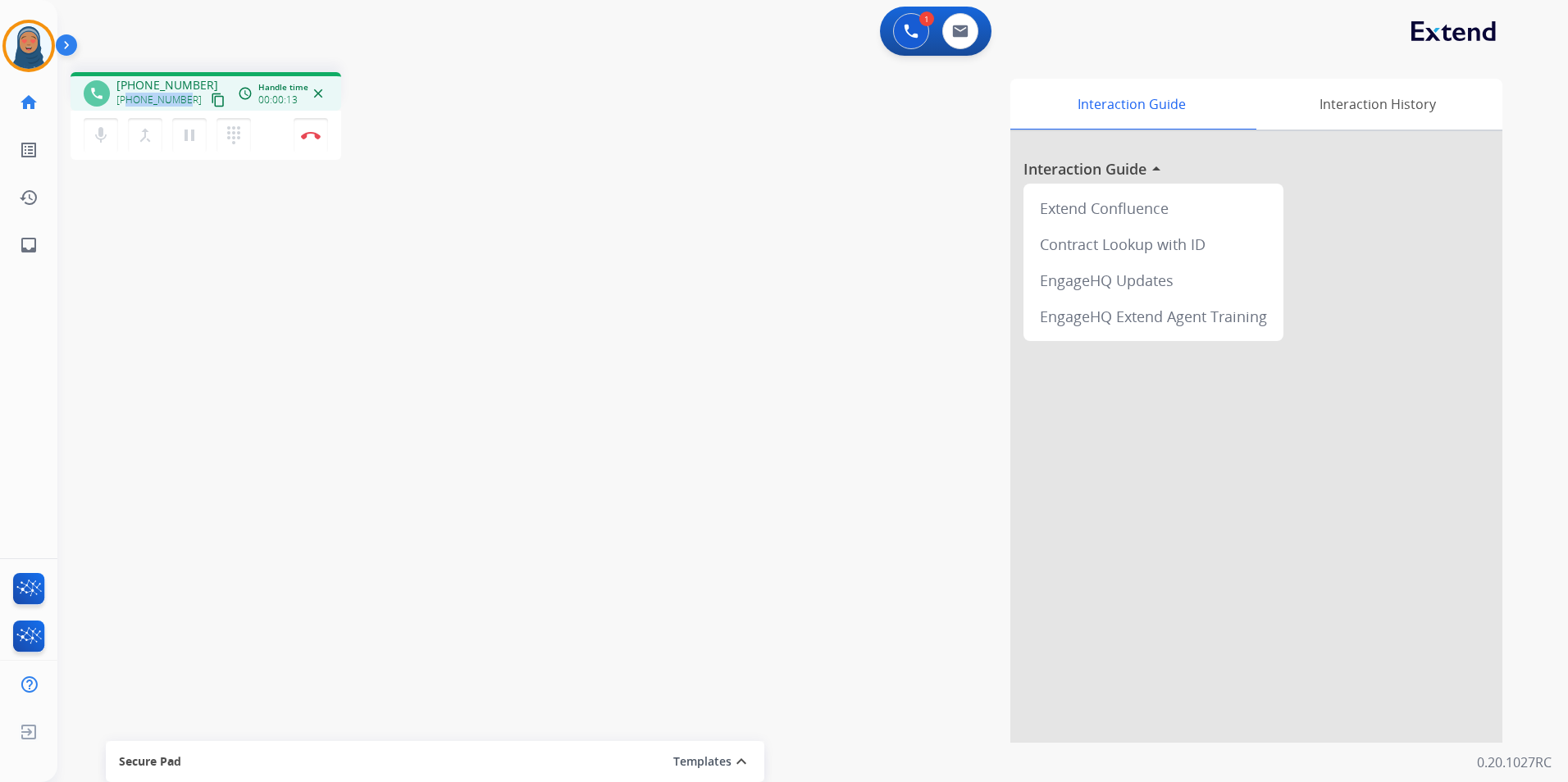
drag, startPoint x: 185, startPoint y: 100, endPoint x: 130, endPoint y: 100, distance: 55.0
click at [130, 100] on div "+13479651800 content_copy" at bounding box center [173, 100] width 112 height 19
copy span "3479651800"
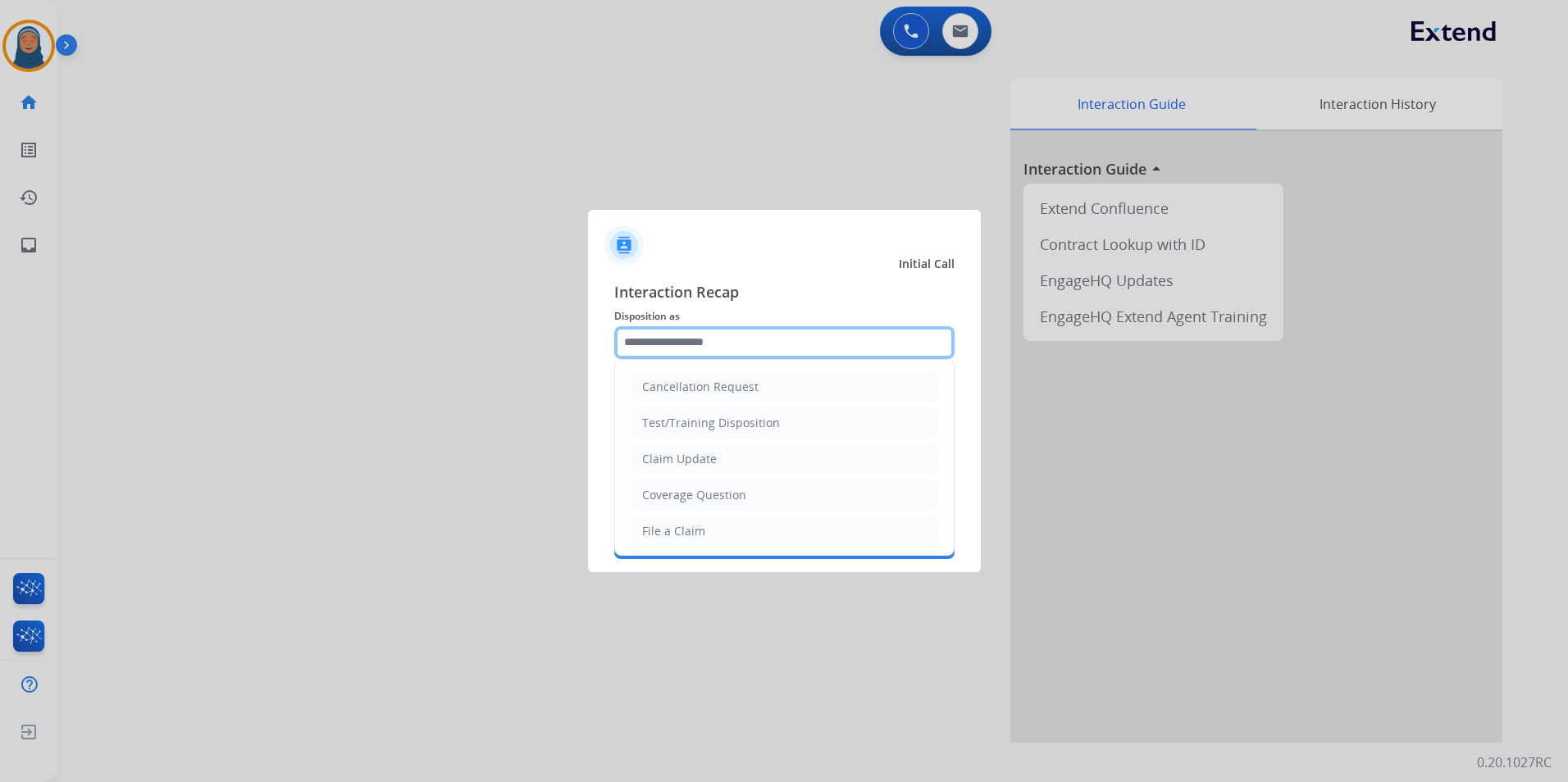
click at [671, 339] on input "text" at bounding box center [785, 343] width 340 height 33
drag, startPoint x: 687, startPoint y: 535, endPoint x: 688, endPoint y: 516, distance: 19.0
click at [688, 535] on div "File a Claim" at bounding box center [673, 531] width 63 height 16
type input "**********"
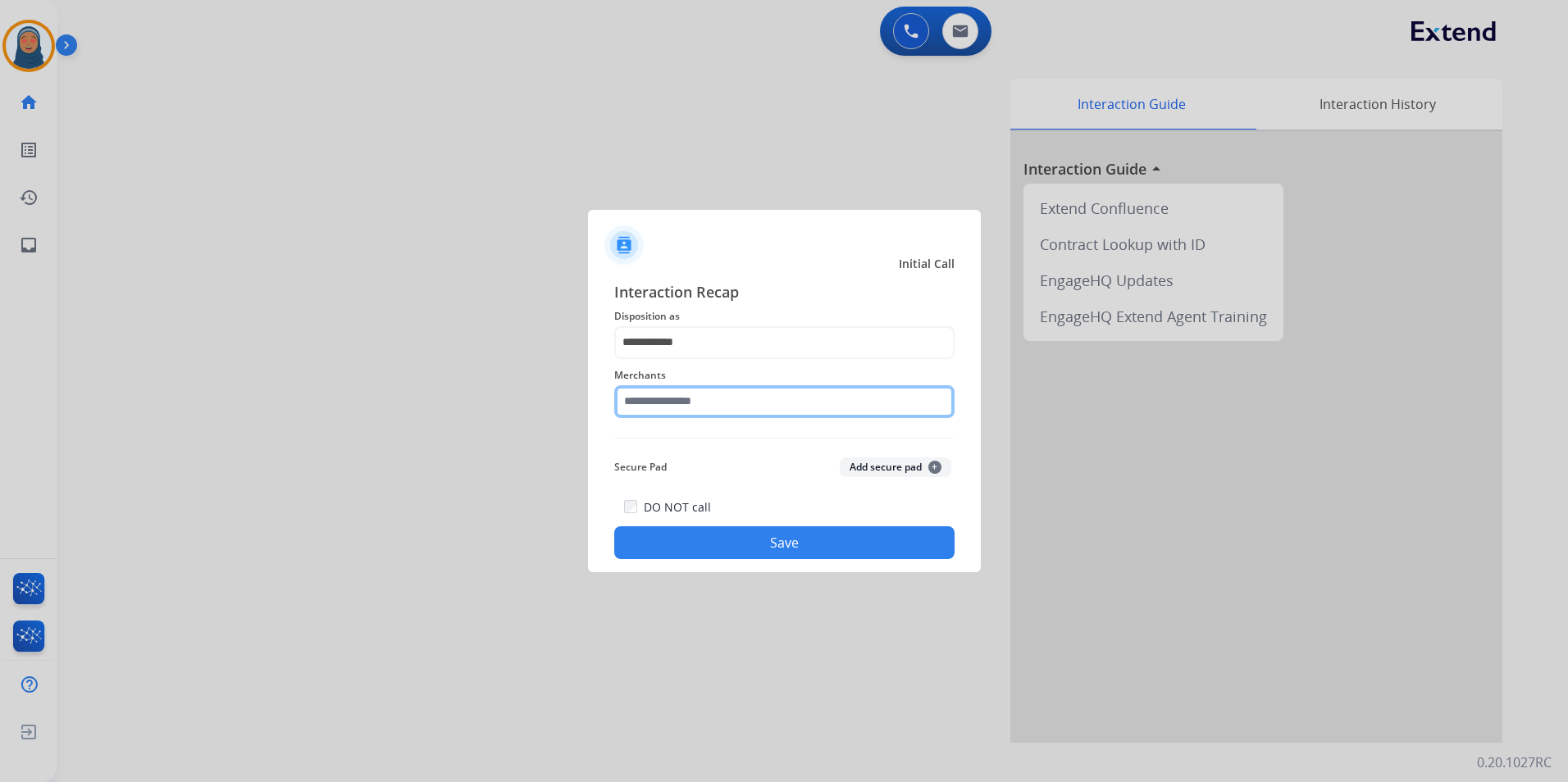
click at [706, 385] on input "text" at bounding box center [785, 401] width 340 height 33
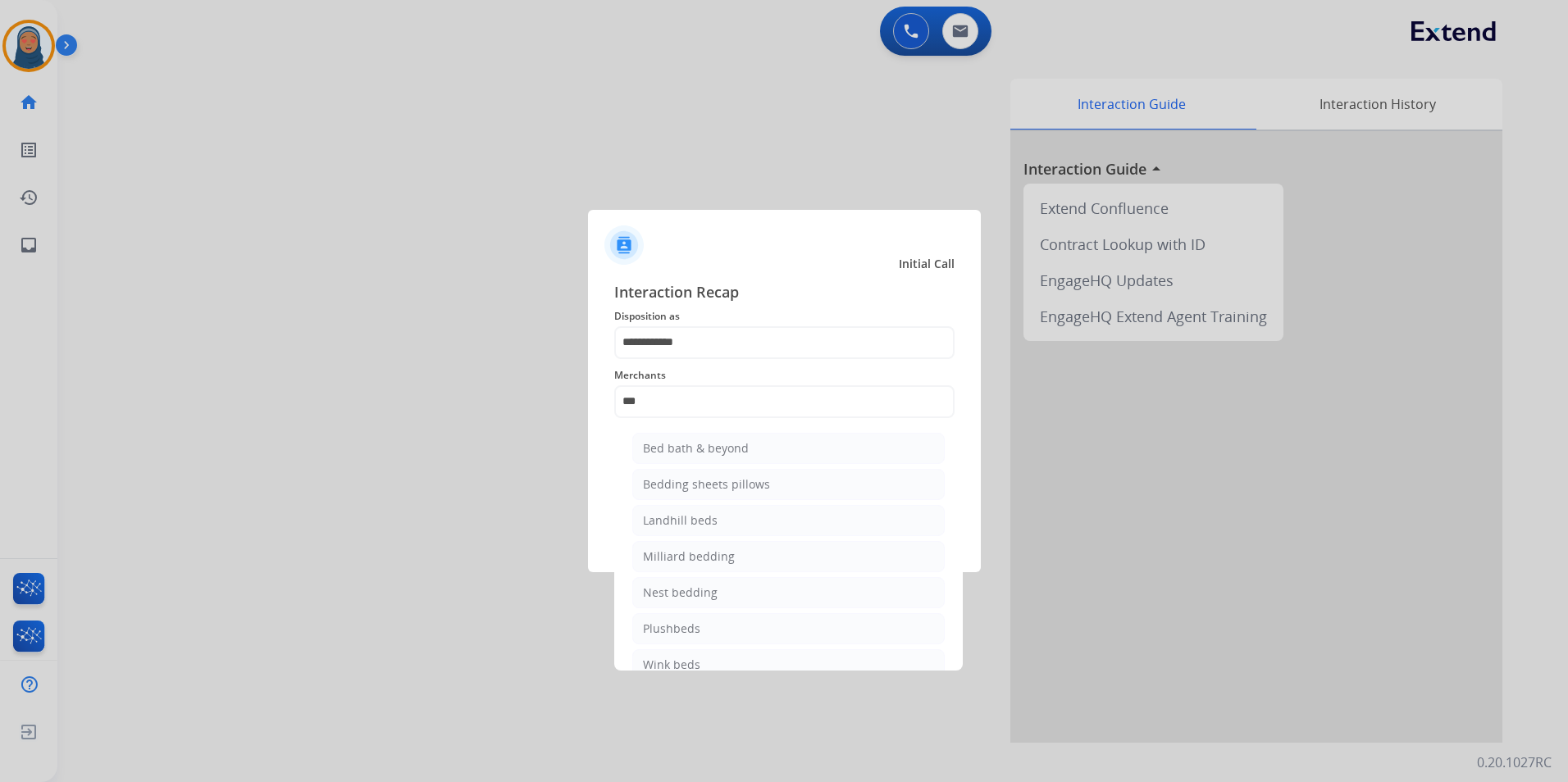
drag, startPoint x: 694, startPoint y: 459, endPoint x: 695, endPoint y: 451, distance: 8.1
click at [695, 457] on li "Bed bath & beyond" at bounding box center [788, 448] width 312 height 31
type input "**********"
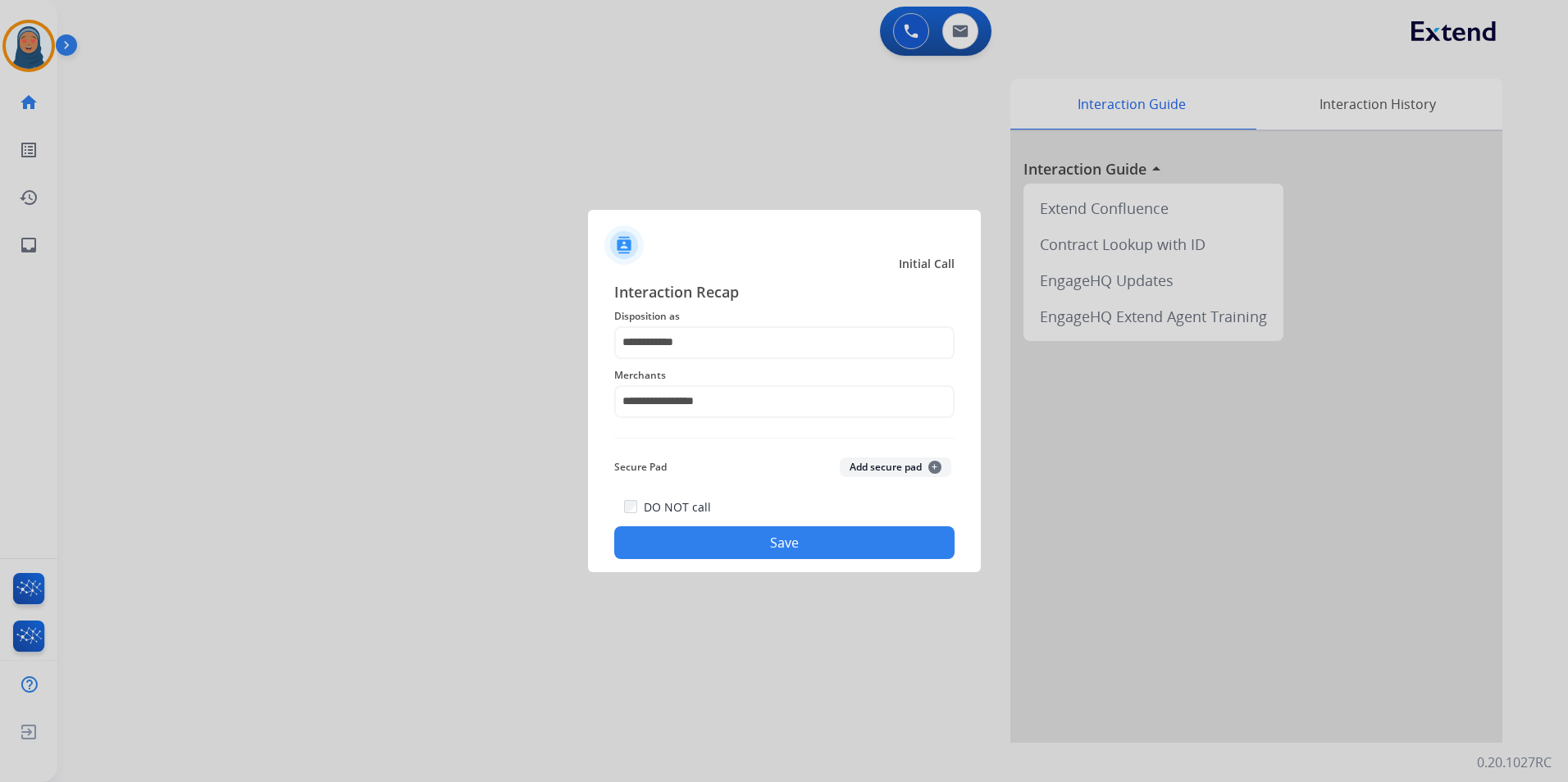
click at [854, 536] on button "Save" at bounding box center [785, 542] width 340 height 33
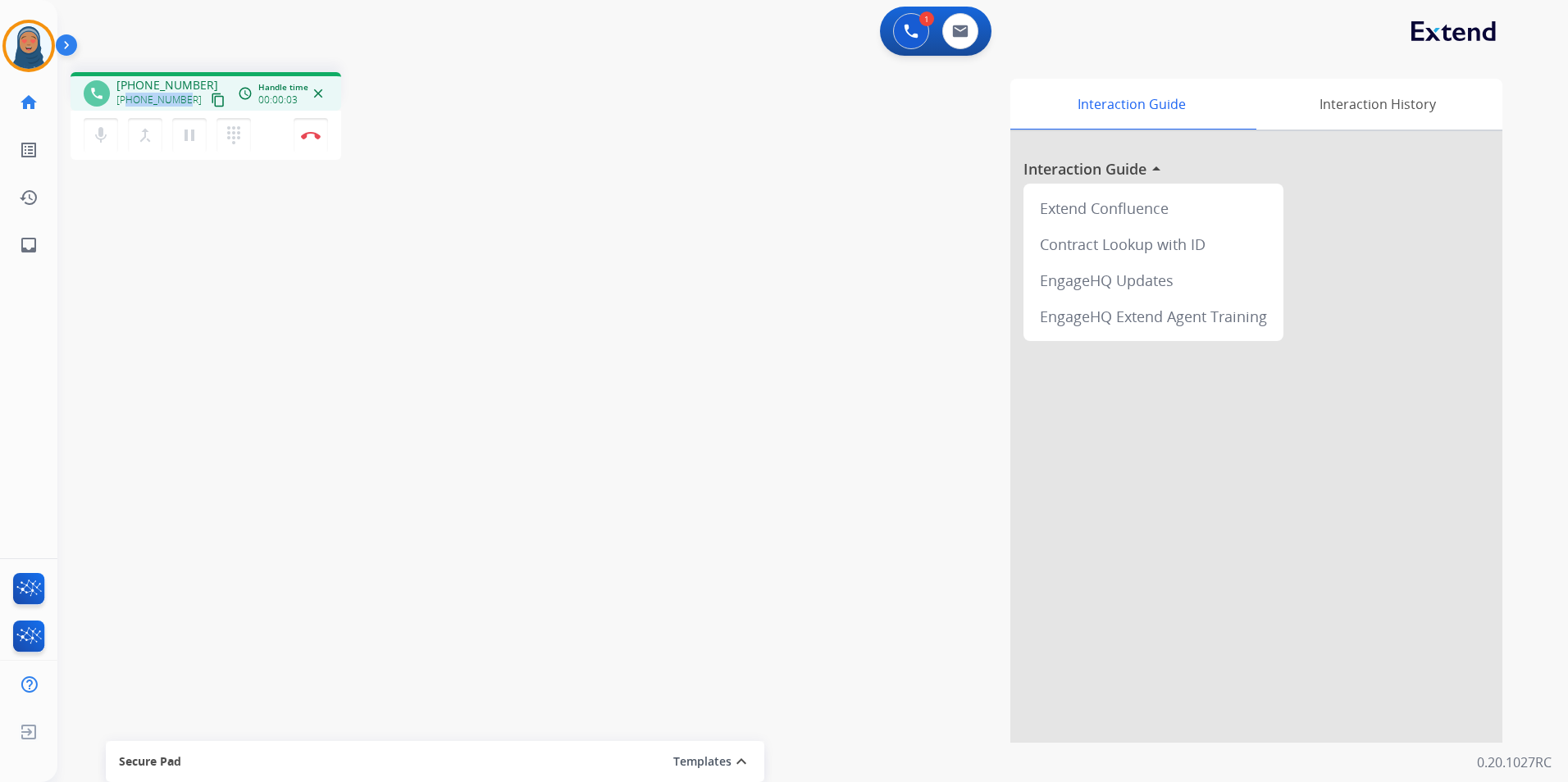
drag, startPoint x: 185, startPoint y: 98, endPoint x: 128, endPoint y: 101, distance: 57.1
click at [128, 101] on div "+17162392701 content_copy" at bounding box center [173, 100] width 112 height 19
copy span "7162392701"
click at [321, 140] on button "Disconnect" at bounding box center [311, 135] width 35 height 35
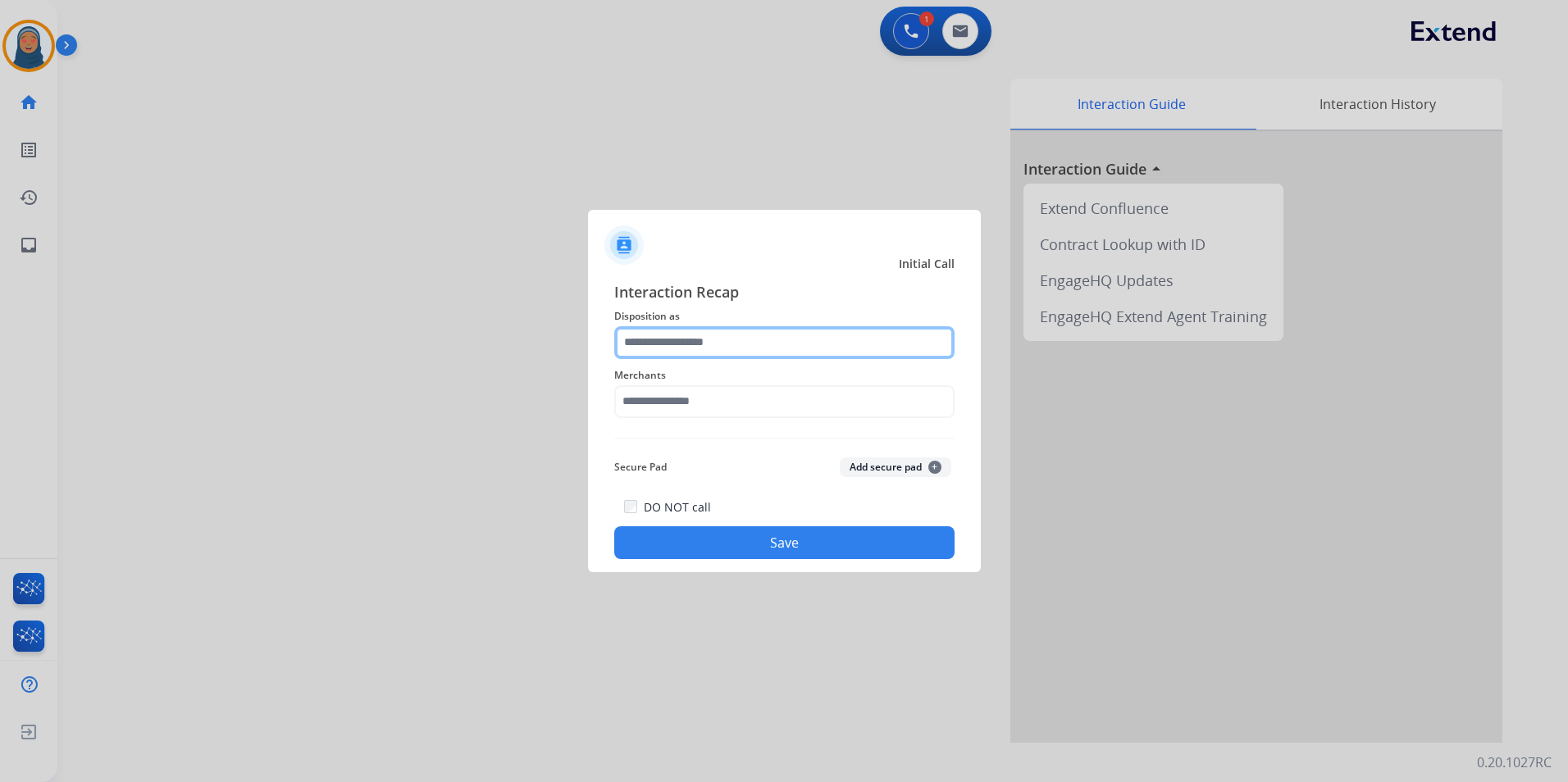
click at [731, 353] on input "text" at bounding box center [785, 343] width 340 height 33
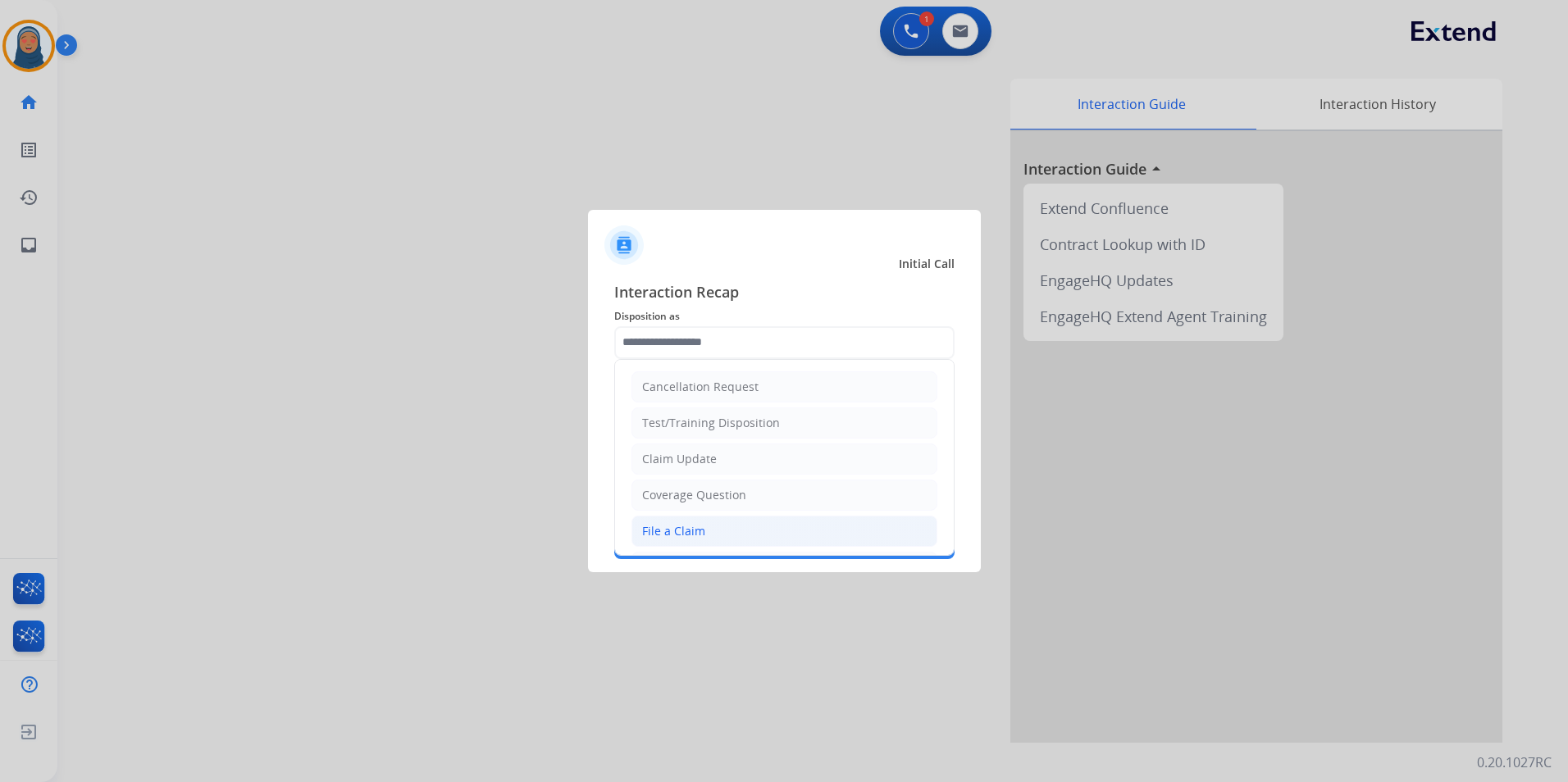
click at [730, 526] on li "File a Claim" at bounding box center [784, 531] width 306 height 31
type input "**********"
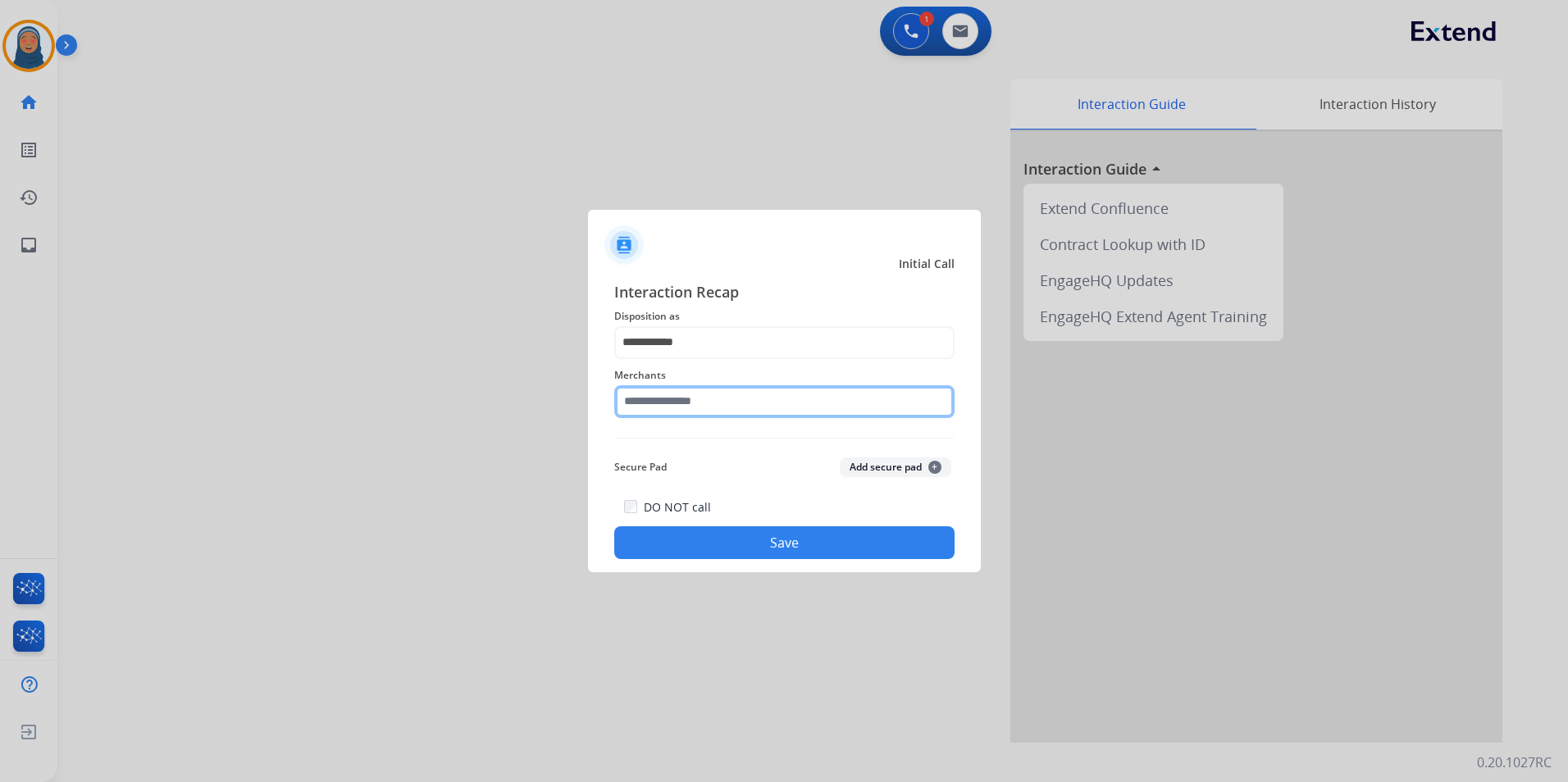
click at [720, 403] on input "text" at bounding box center [785, 401] width 340 height 33
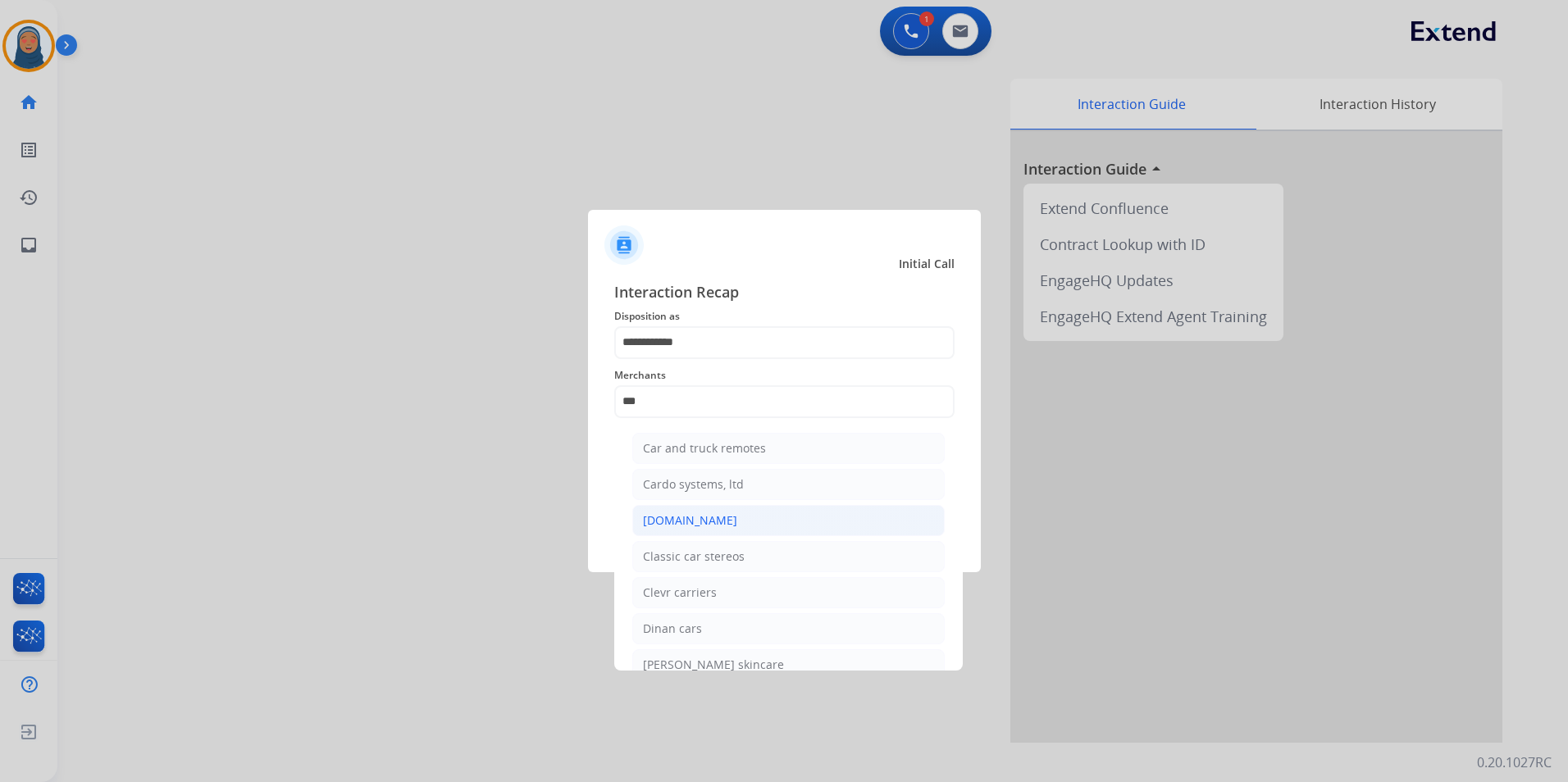
click at [693, 524] on div "Carparts.com" at bounding box center [689, 520] width 94 height 16
type input "**********"
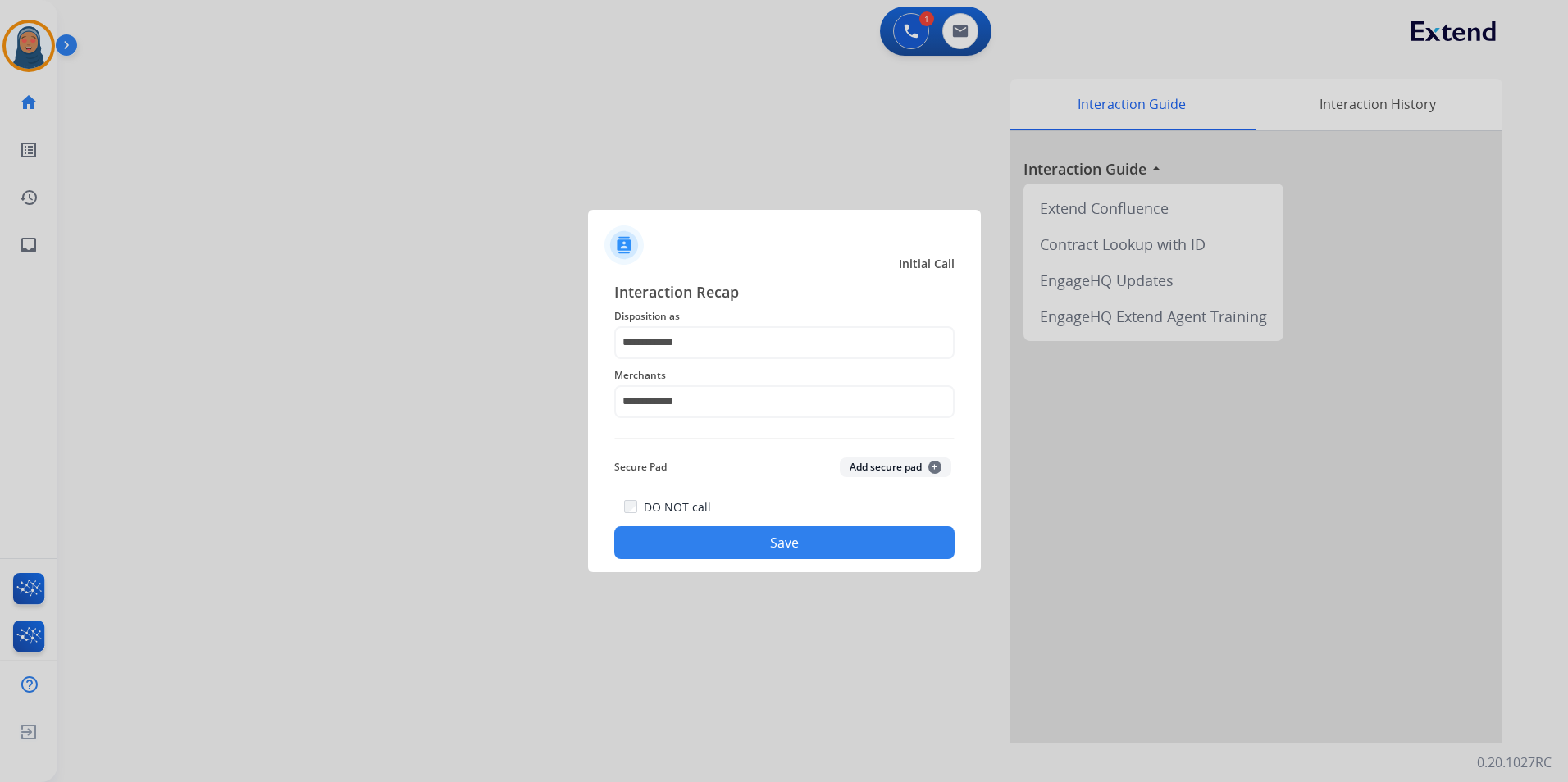
click at [802, 541] on button "Save" at bounding box center [785, 542] width 340 height 33
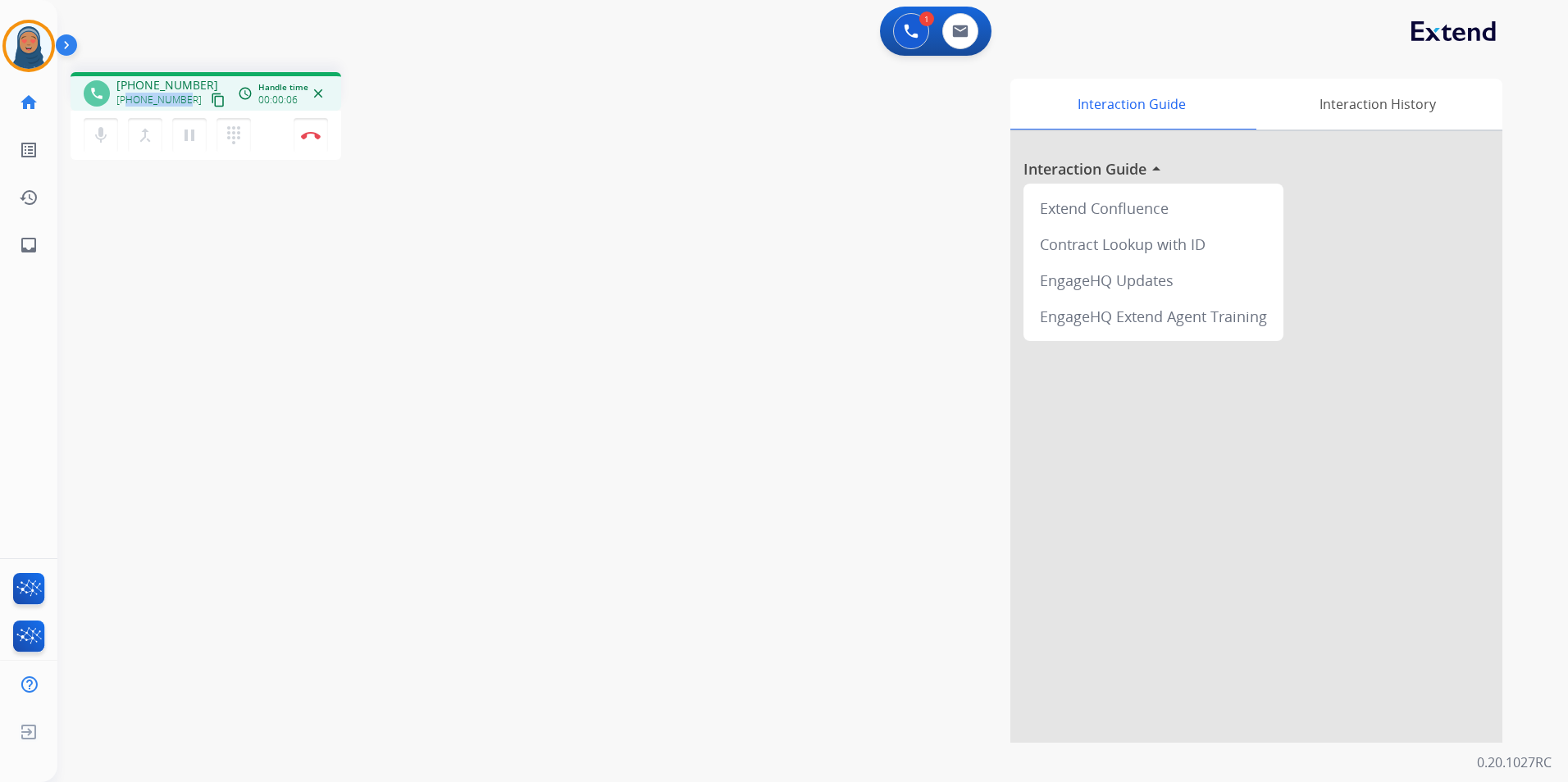
drag, startPoint x: 185, startPoint y: 100, endPoint x: 128, endPoint y: 107, distance: 57.4
click at [128, 107] on div "+14072951000 content_copy" at bounding box center [173, 100] width 112 height 19
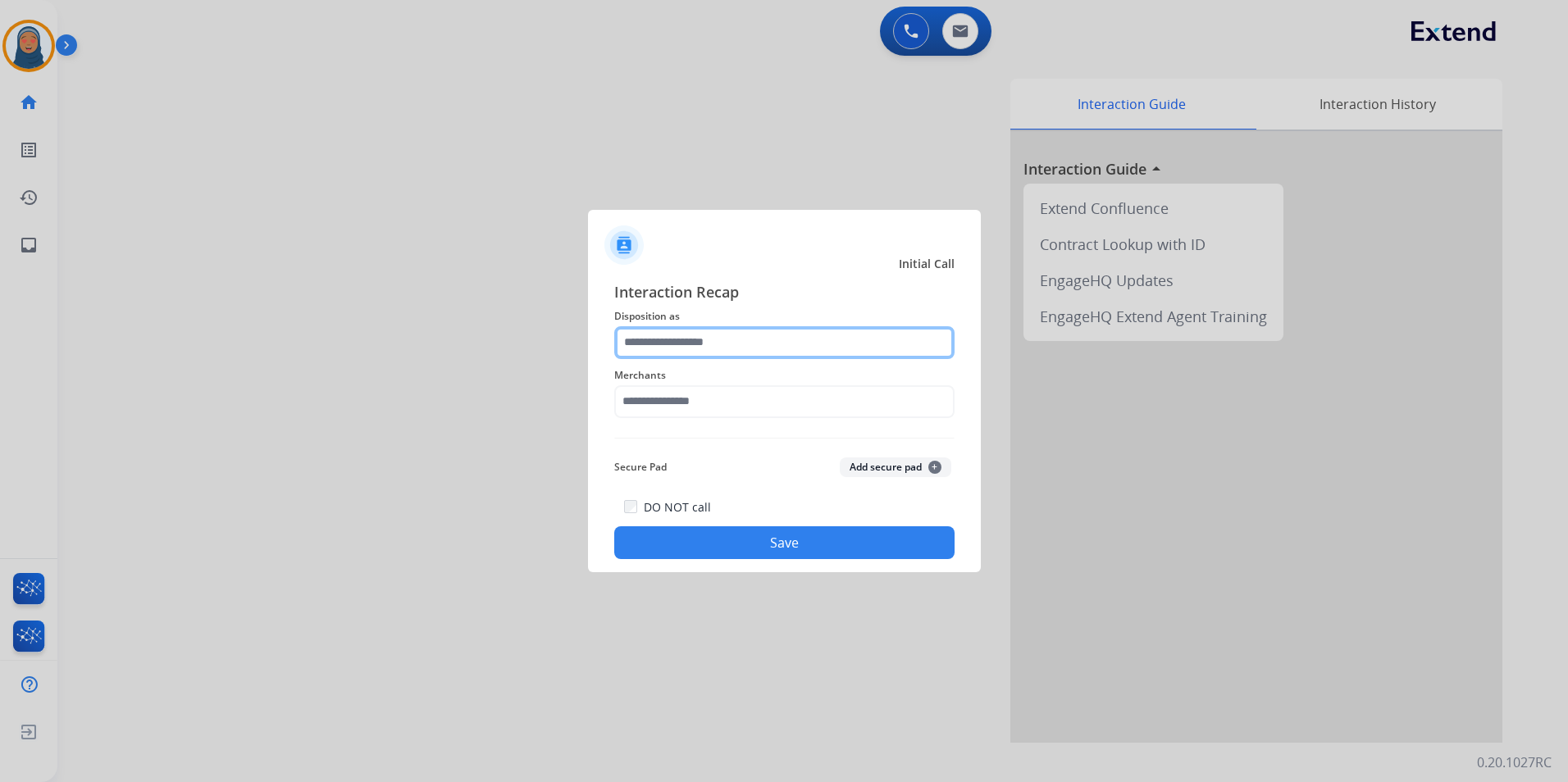
drag, startPoint x: 678, startPoint y: 348, endPoint x: 665, endPoint y: 340, distance: 15.3
click at [678, 346] on input "text" at bounding box center [785, 343] width 340 height 33
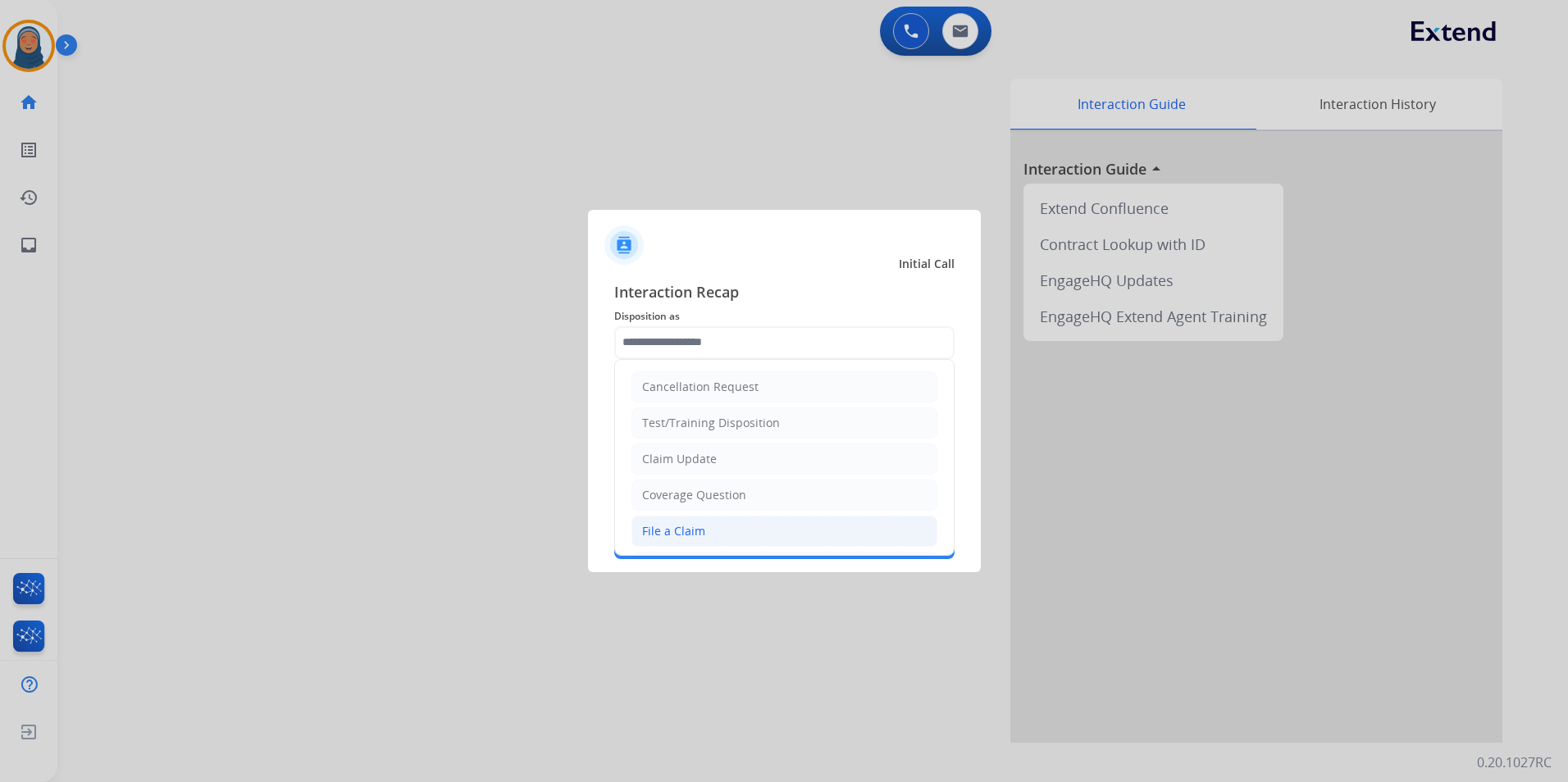
click at [716, 529] on li "File a Claim" at bounding box center [784, 531] width 306 height 31
type input "**********"
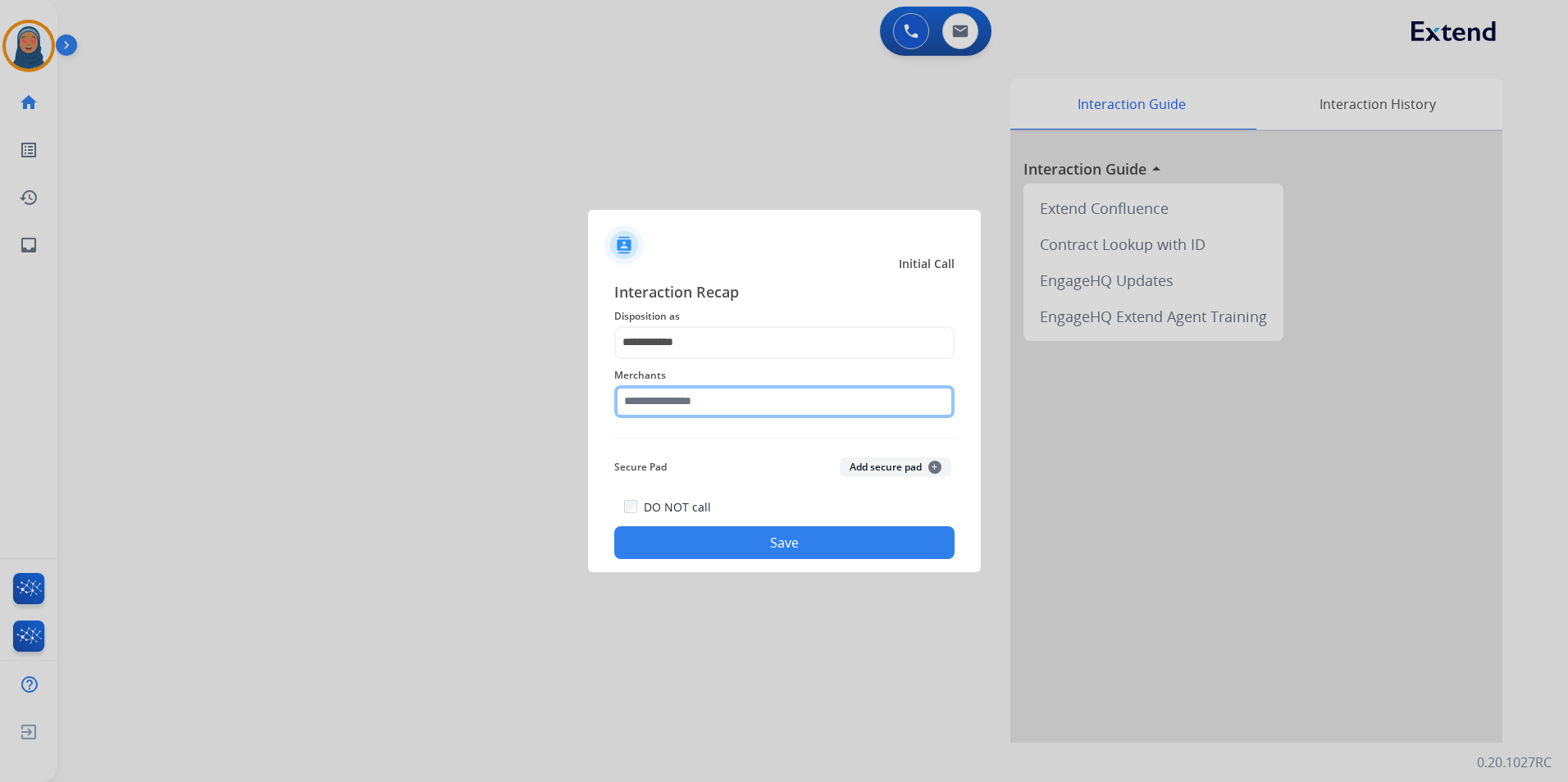
click at [732, 398] on input "text" at bounding box center [785, 401] width 340 height 33
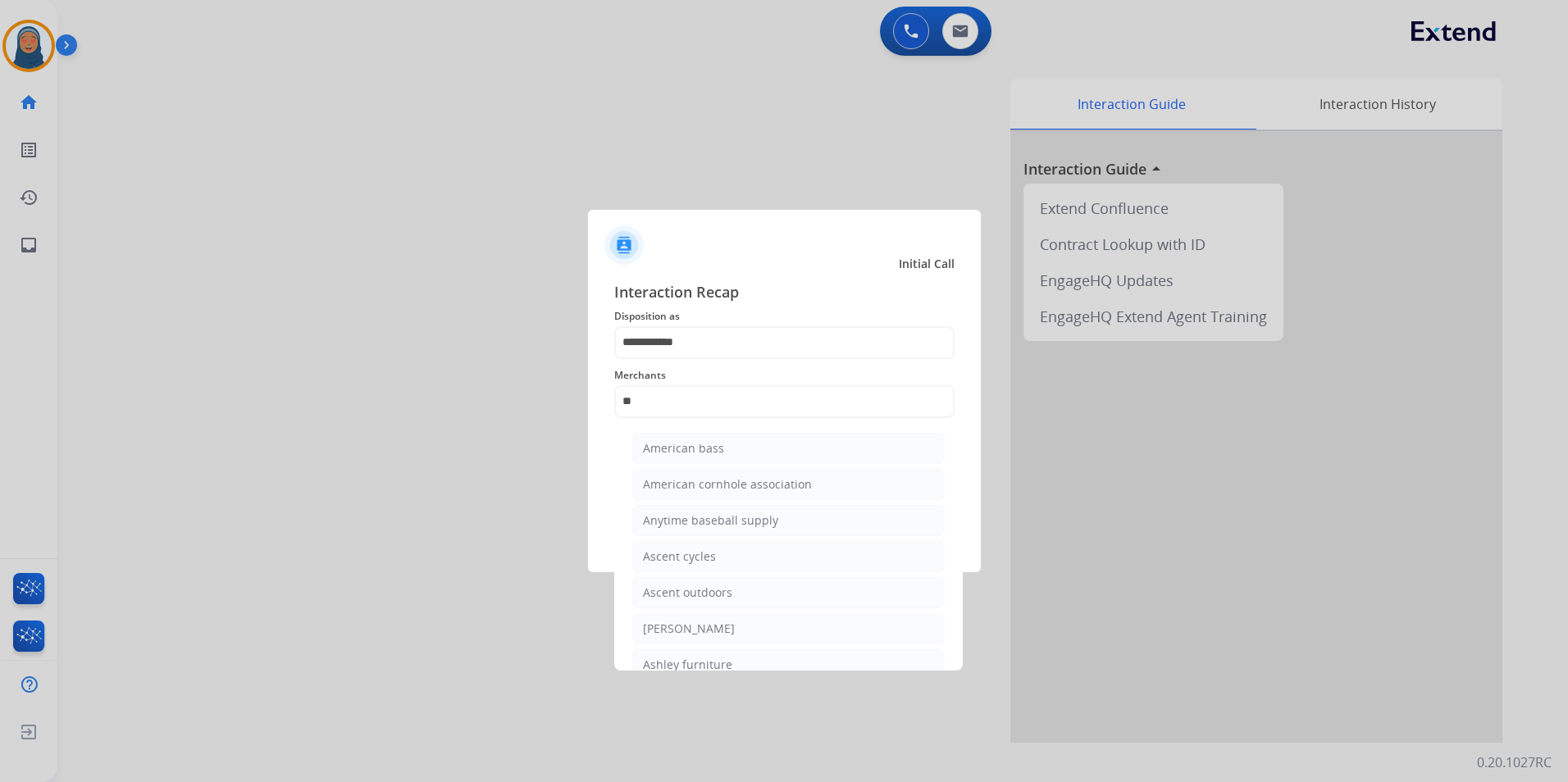
drag, startPoint x: 734, startPoint y: 631, endPoint x: 748, endPoint y: 570, distance: 62.6
click at [734, 628] on li "Ashley - Reguard" at bounding box center [788, 629] width 312 height 31
type input "**********"
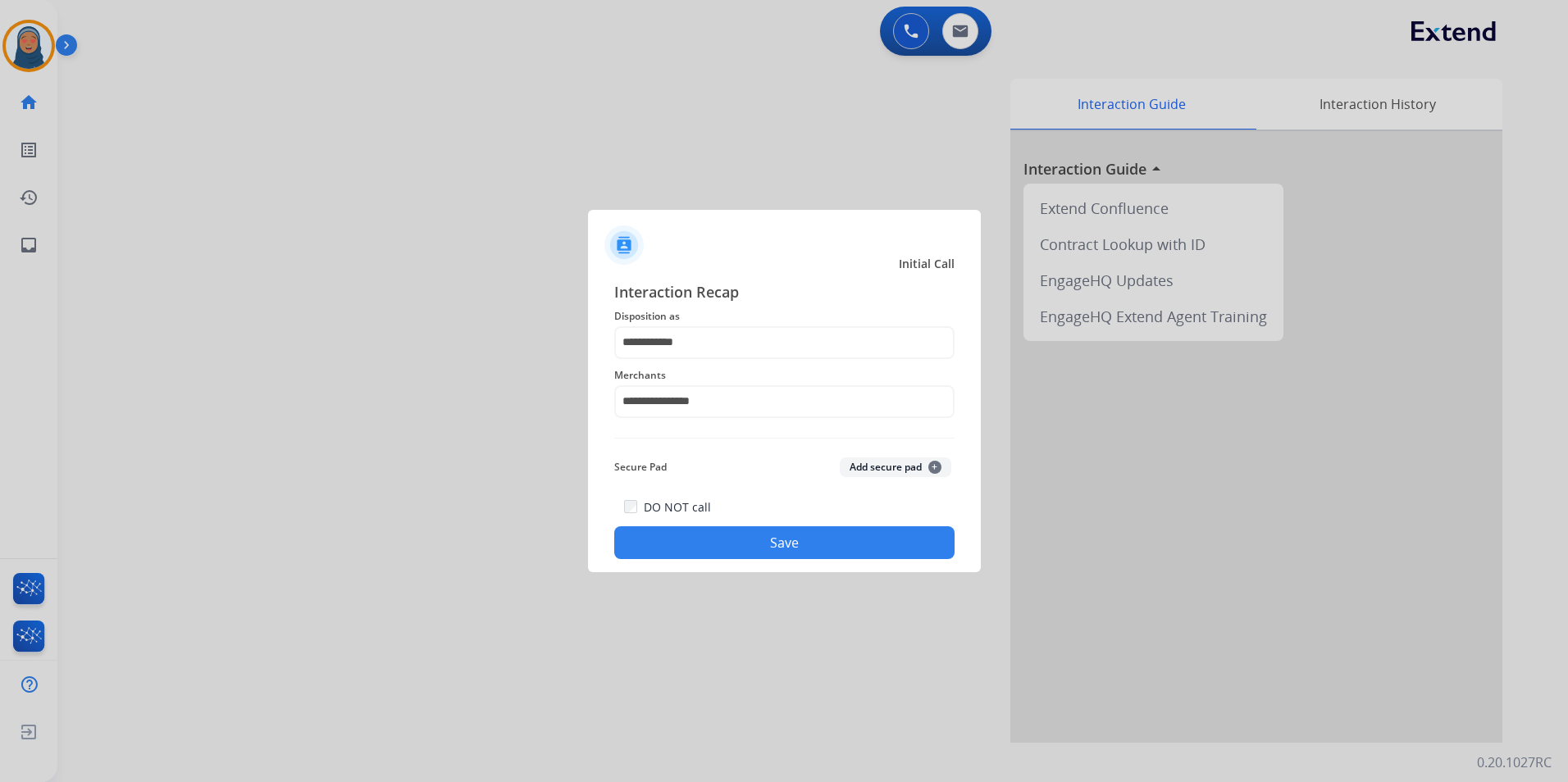
click at [774, 538] on button "Save" at bounding box center [785, 542] width 340 height 33
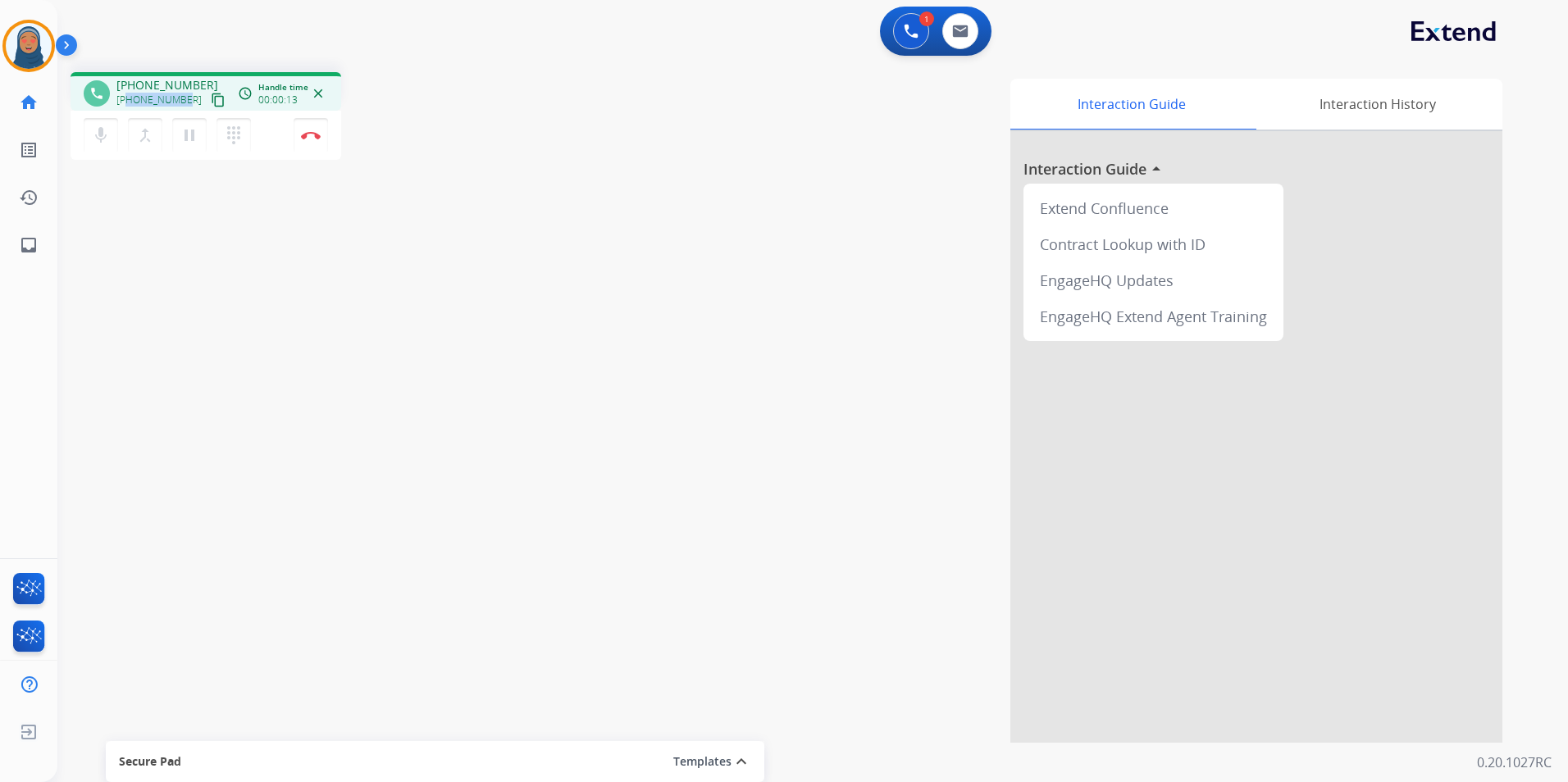
drag, startPoint x: 184, startPoint y: 99, endPoint x: 130, endPoint y: 102, distance: 54.1
click at [130, 102] on span "+12392877117" at bounding box center [159, 99] width 86 height 13
click at [313, 140] on button "Disconnect" at bounding box center [311, 135] width 35 height 35
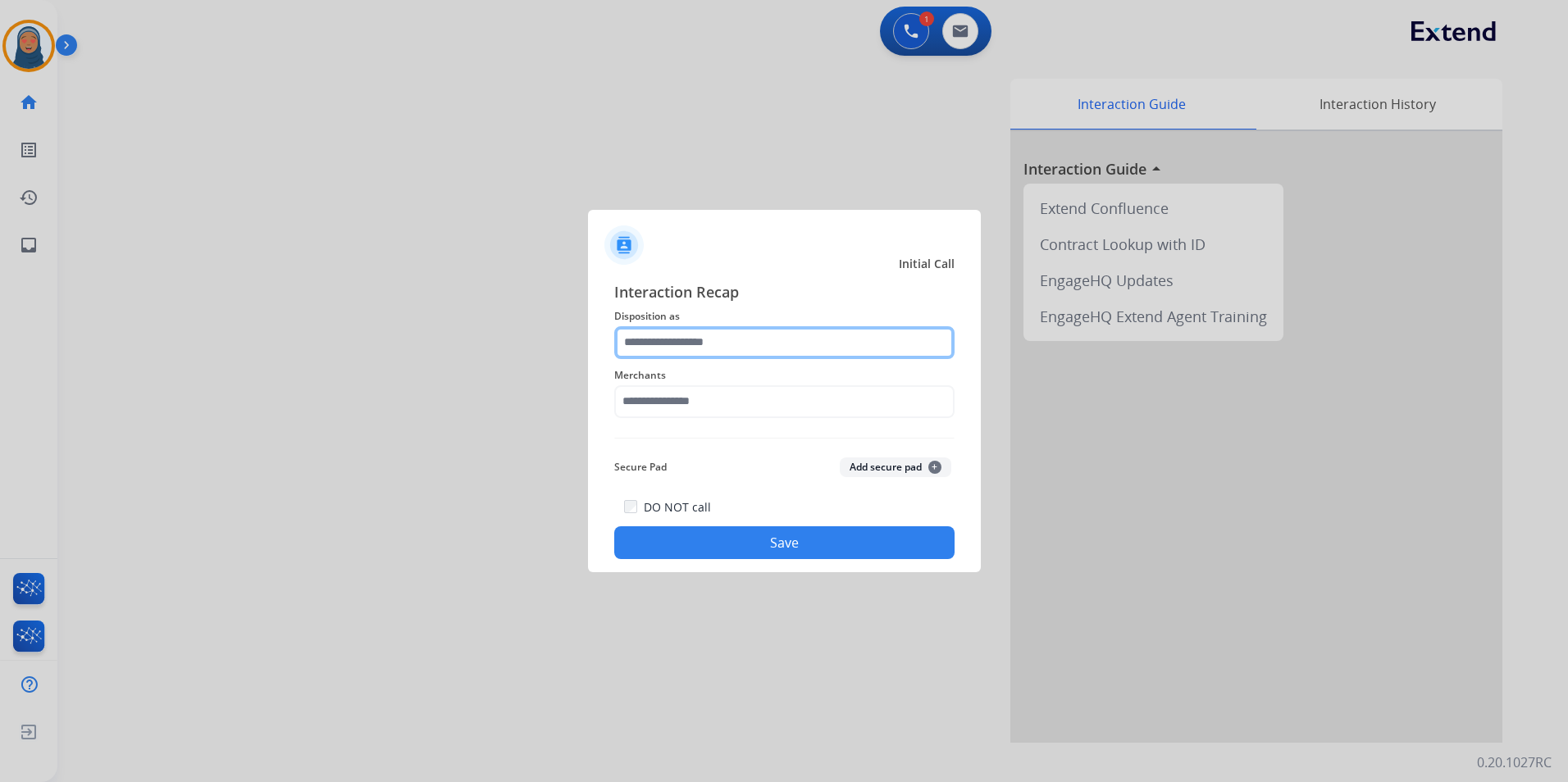
click at [739, 339] on input "text" at bounding box center [785, 343] width 340 height 33
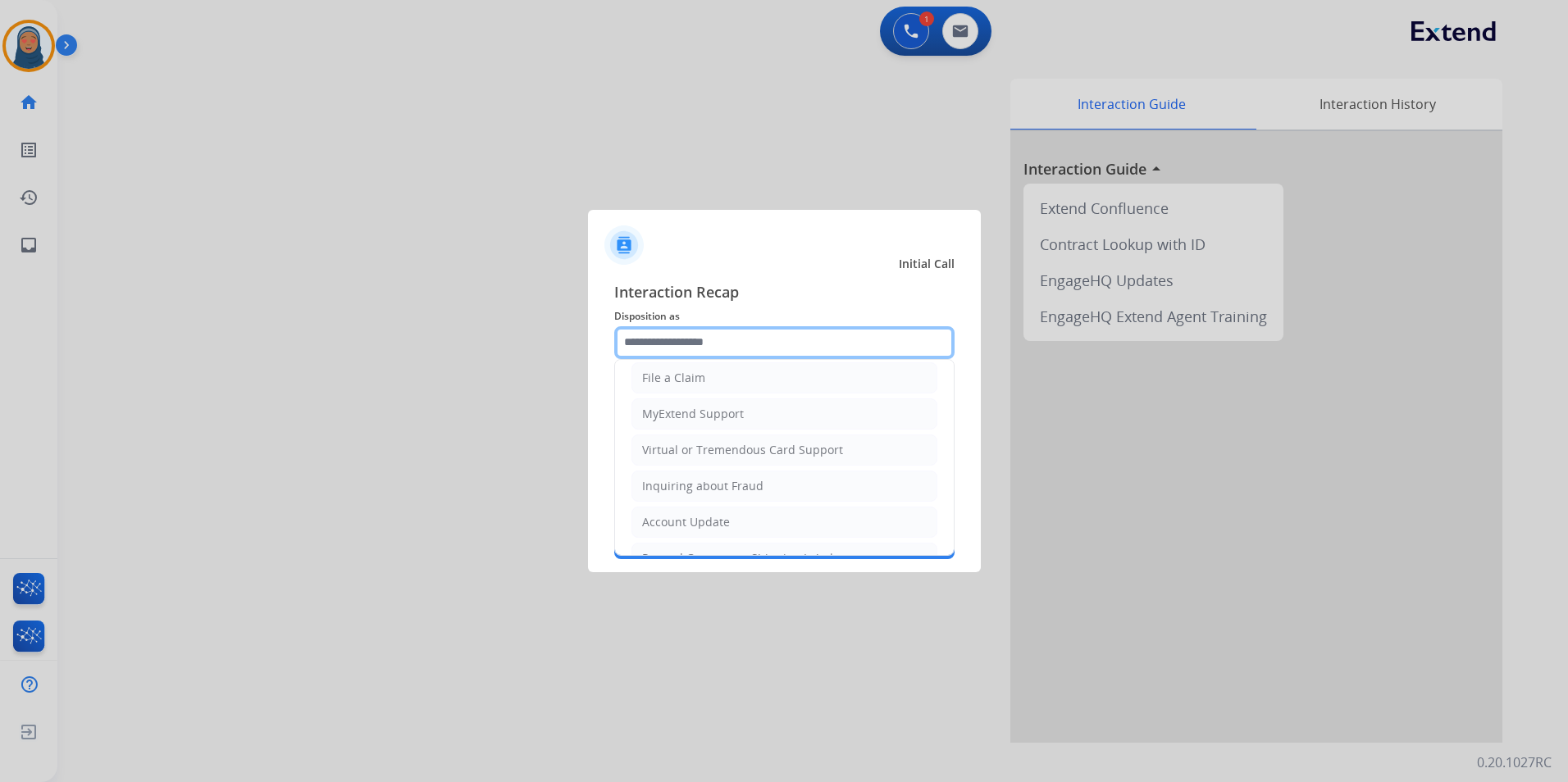
scroll to position [164, 0]
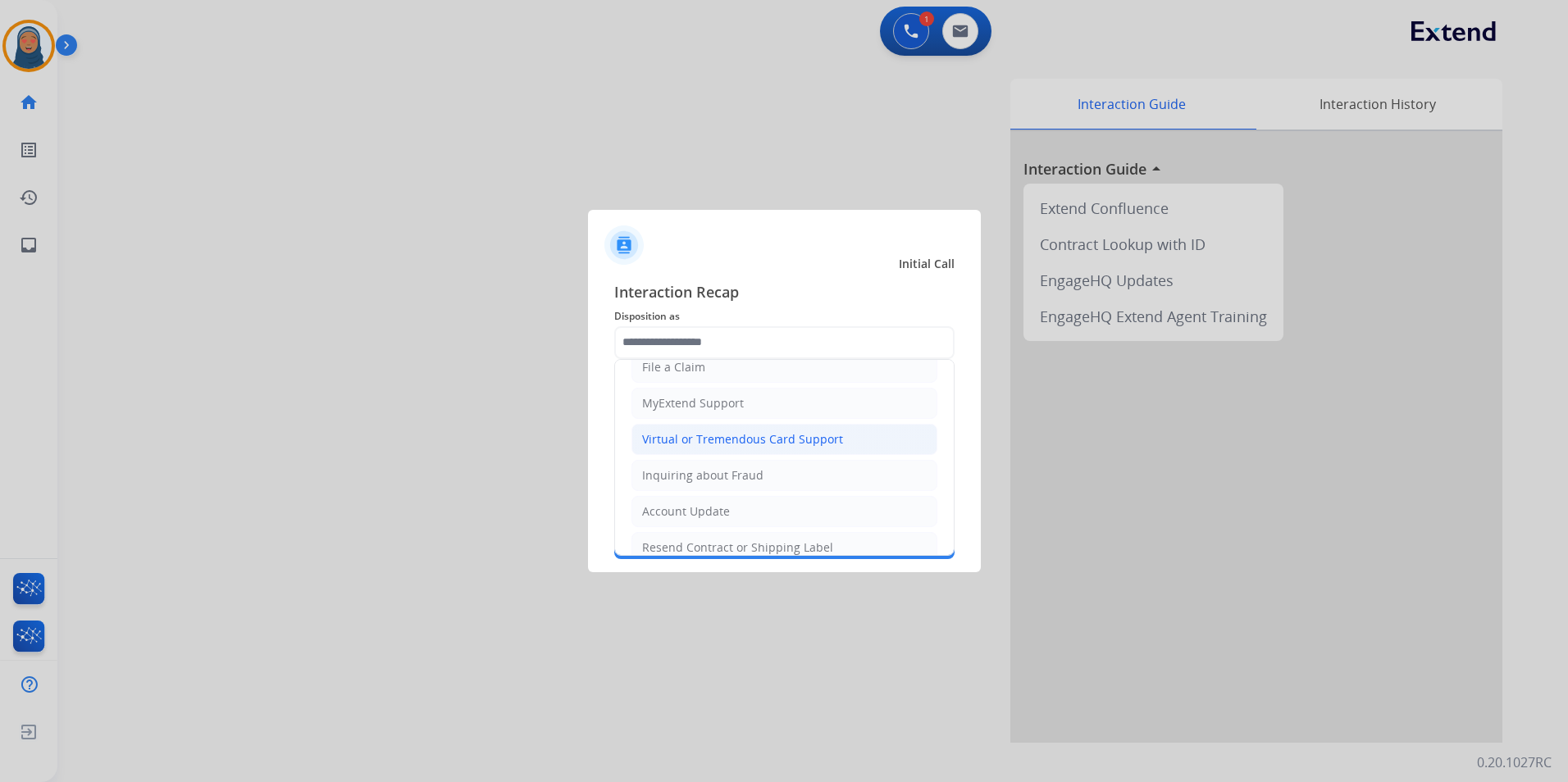
click at [710, 446] on div "Virtual or Tremendous Card Support" at bounding box center [742, 439] width 201 height 16
type input "**********"
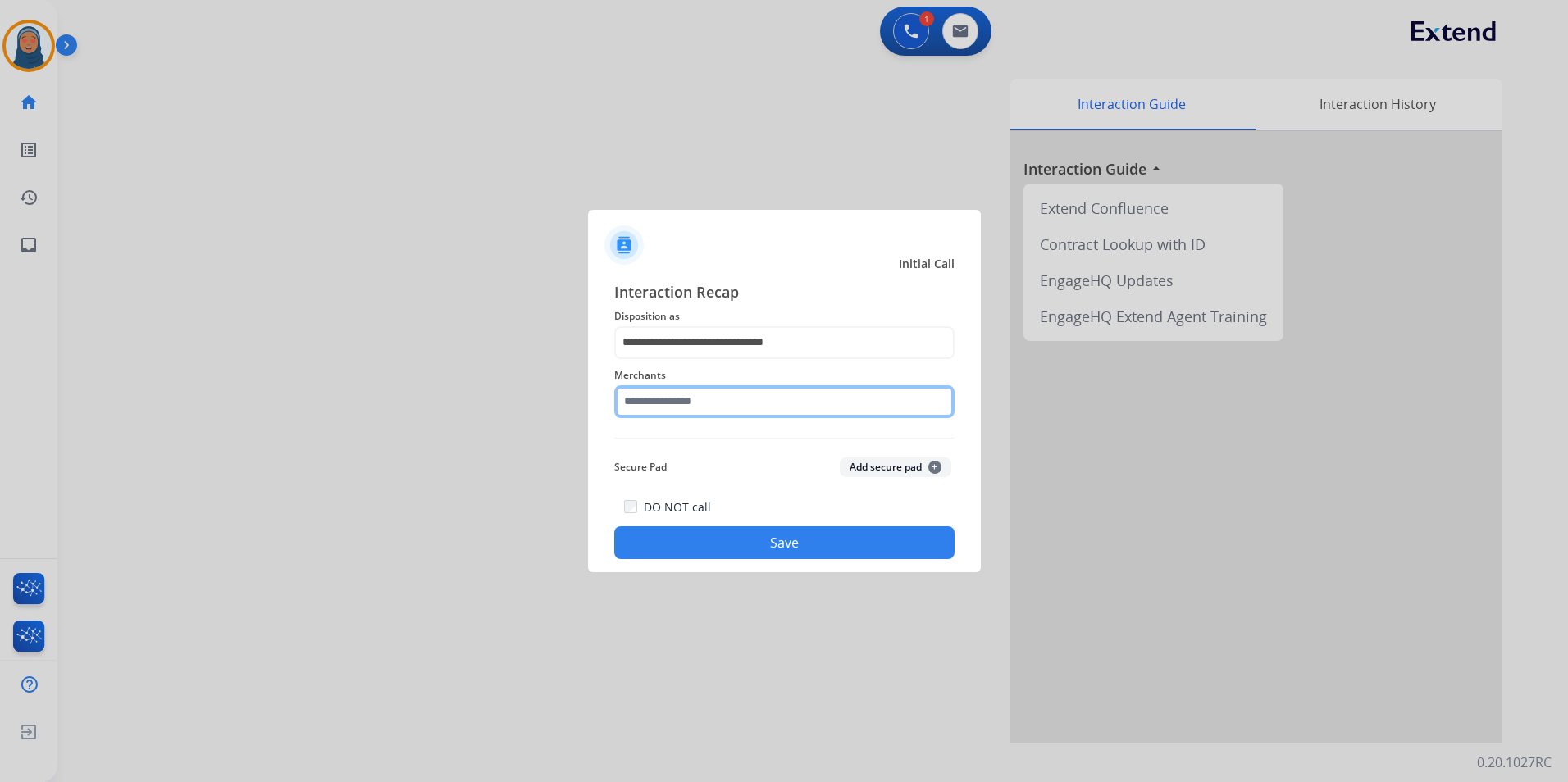
click at [713, 402] on input "text" at bounding box center [785, 401] width 340 height 33
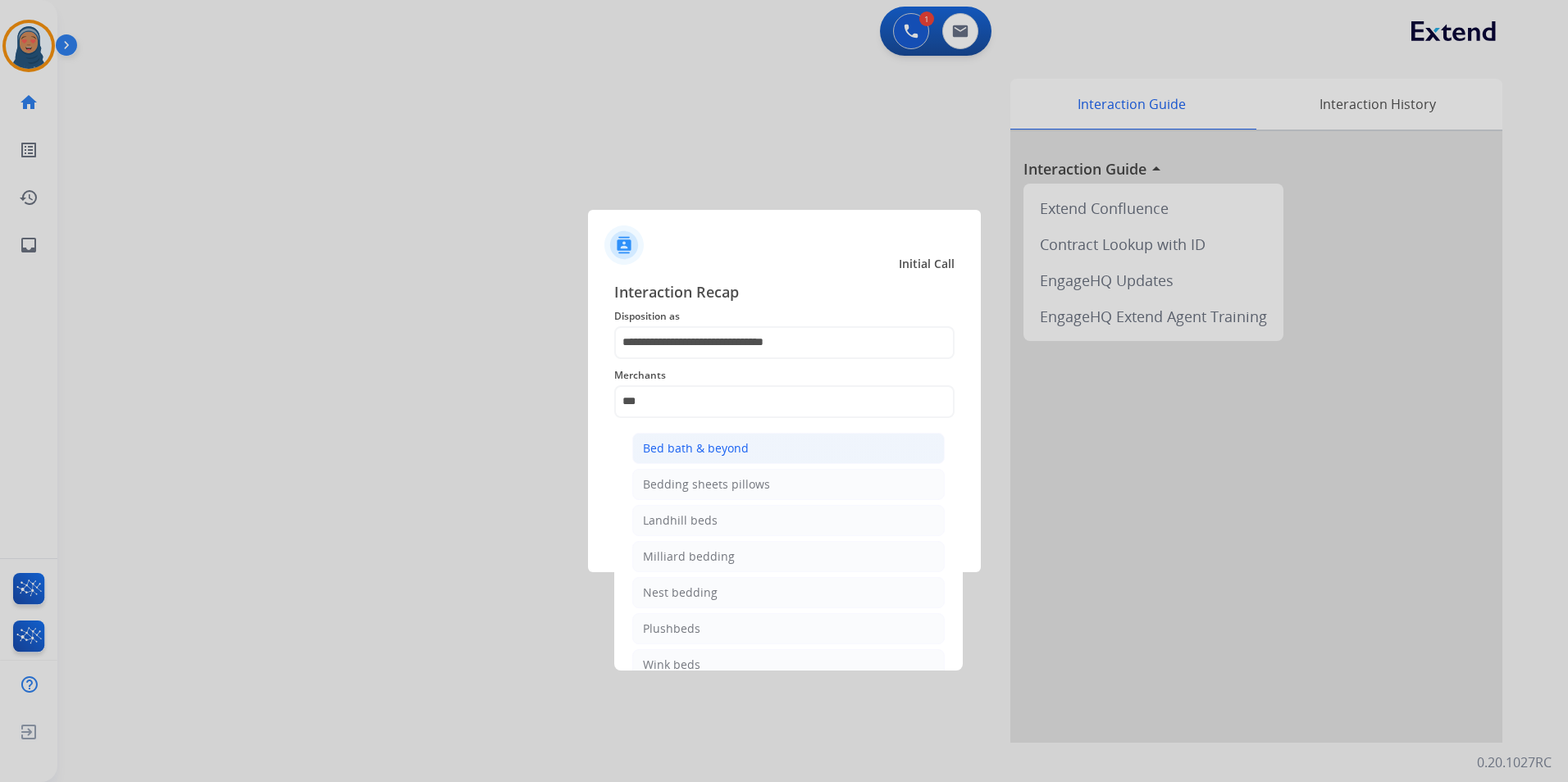
click at [721, 448] on div "Bed bath & beyond" at bounding box center [695, 448] width 106 height 16
type input "**********"
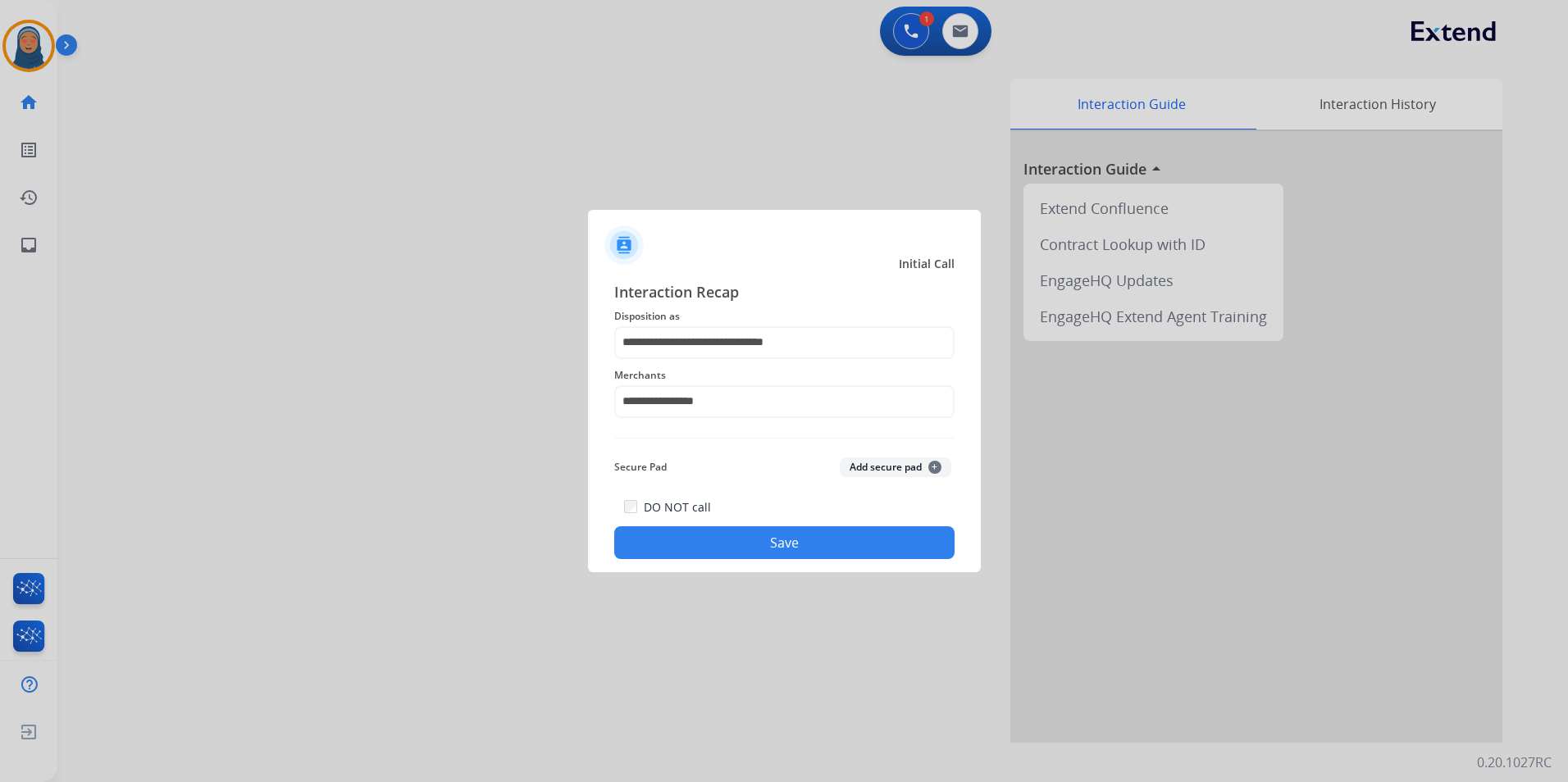
click at [762, 544] on button "Save" at bounding box center [785, 542] width 340 height 33
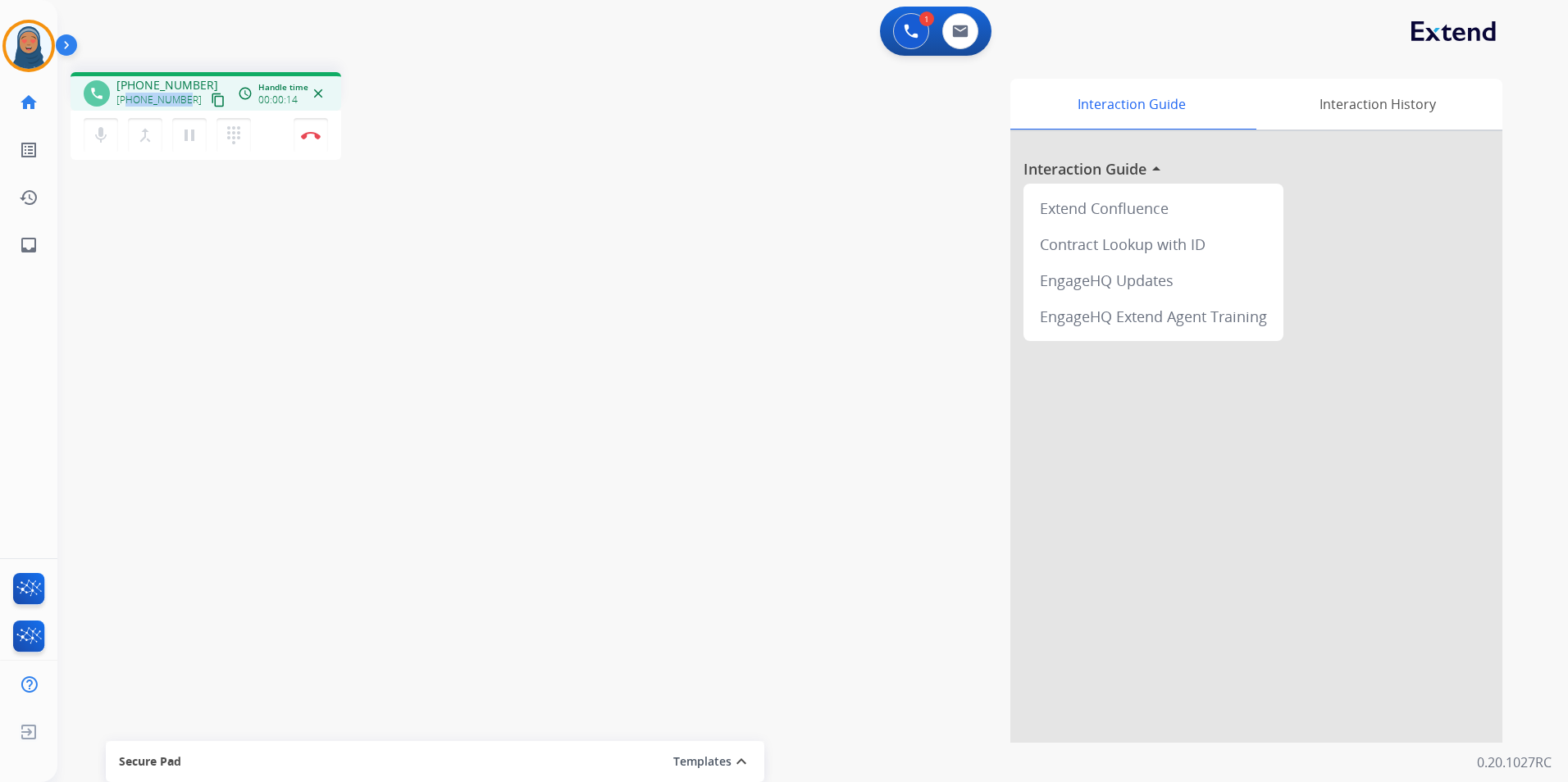
drag, startPoint x: 186, startPoint y: 98, endPoint x: 127, endPoint y: 102, distance: 59.1
click at [127, 102] on div "+13199398489 content_copy" at bounding box center [173, 100] width 112 height 19
click at [314, 140] on button "Disconnect" at bounding box center [311, 135] width 35 height 35
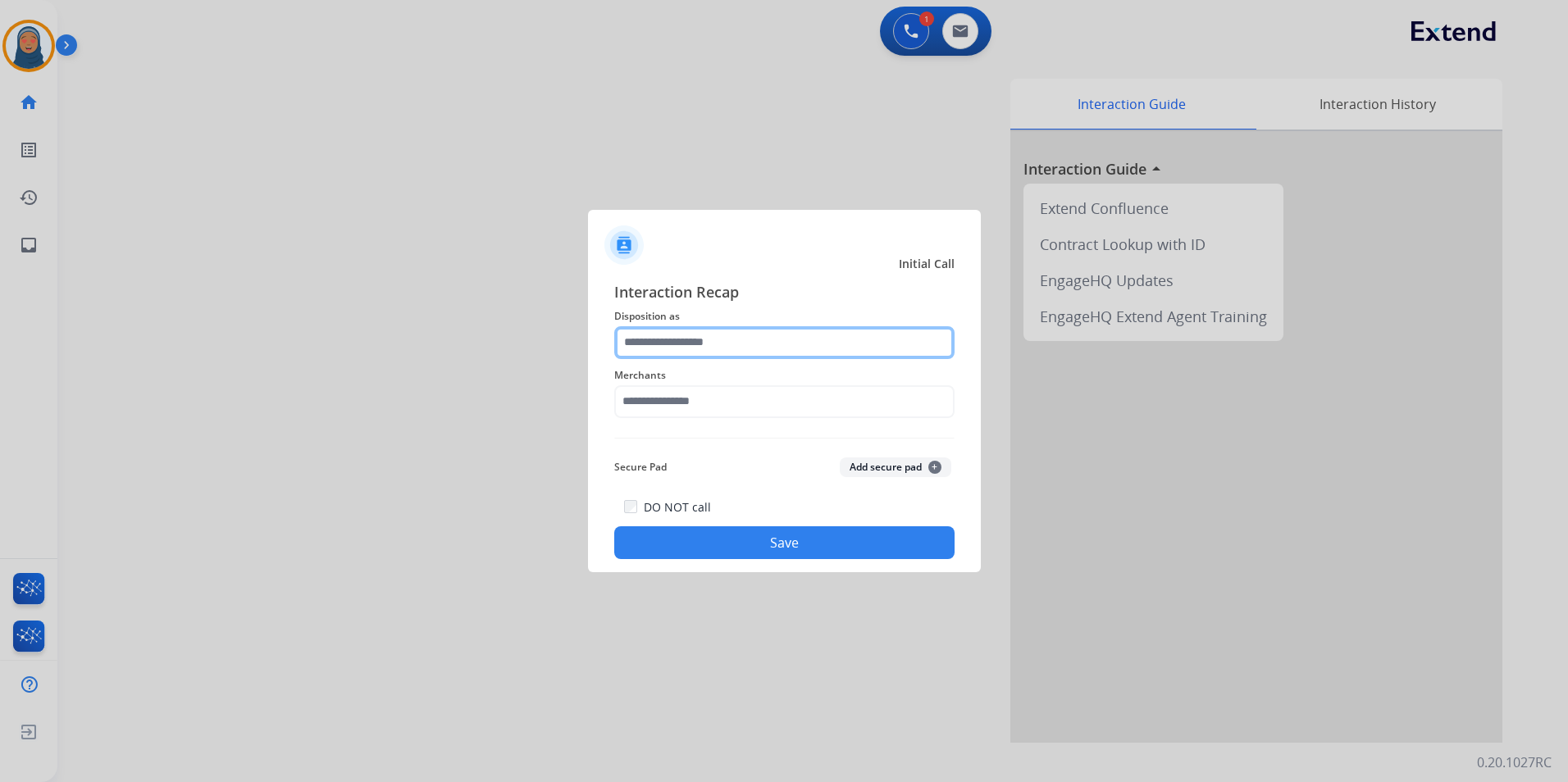
click at [778, 339] on input "text" at bounding box center [785, 343] width 340 height 33
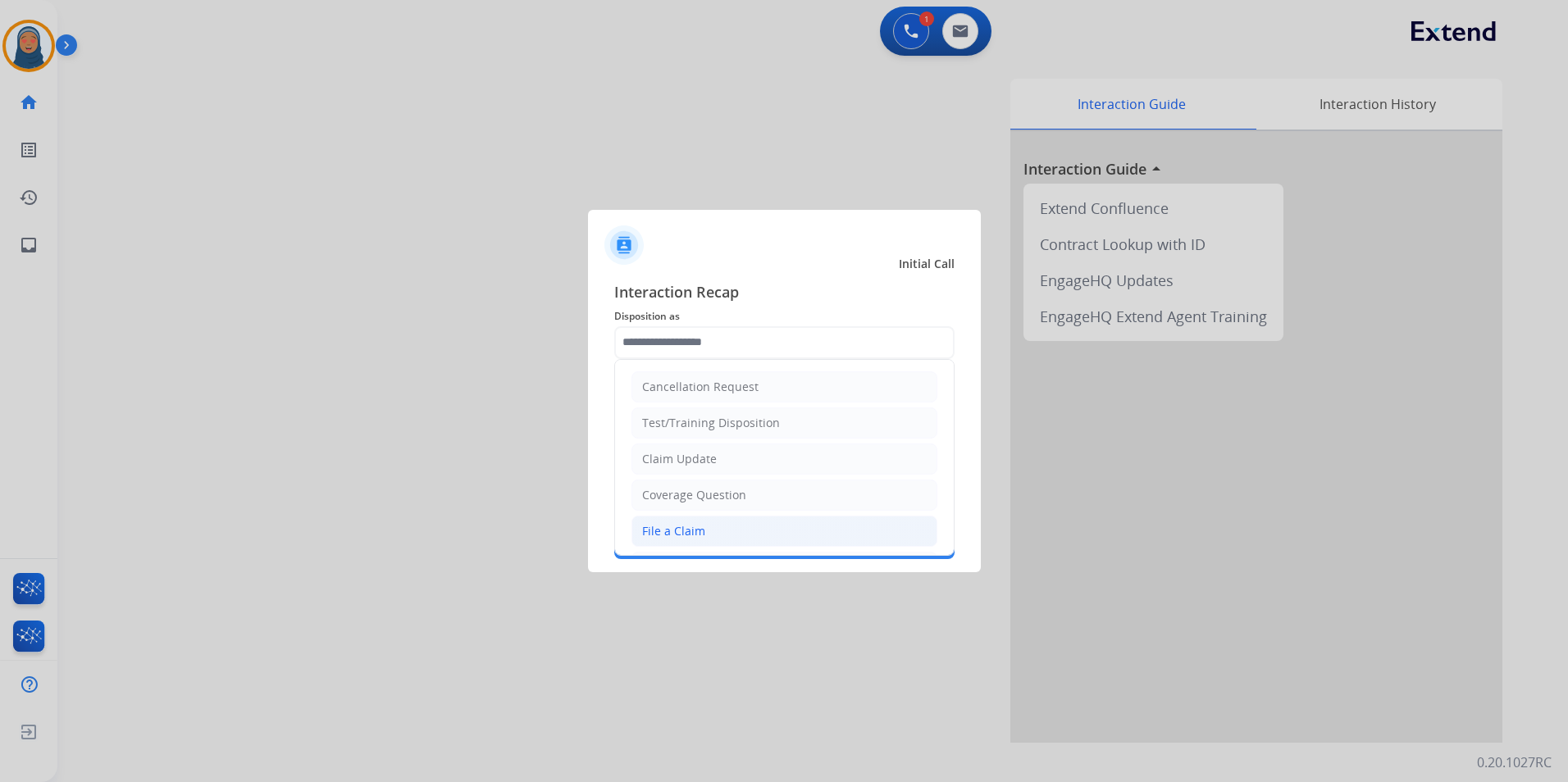
drag, startPoint x: 660, startPoint y: 527, endPoint x: 674, endPoint y: 431, distance: 97.0
click at [660, 527] on div "File a Claim" at bounding box center [673, 531] width 63 height 16
type input "**********"
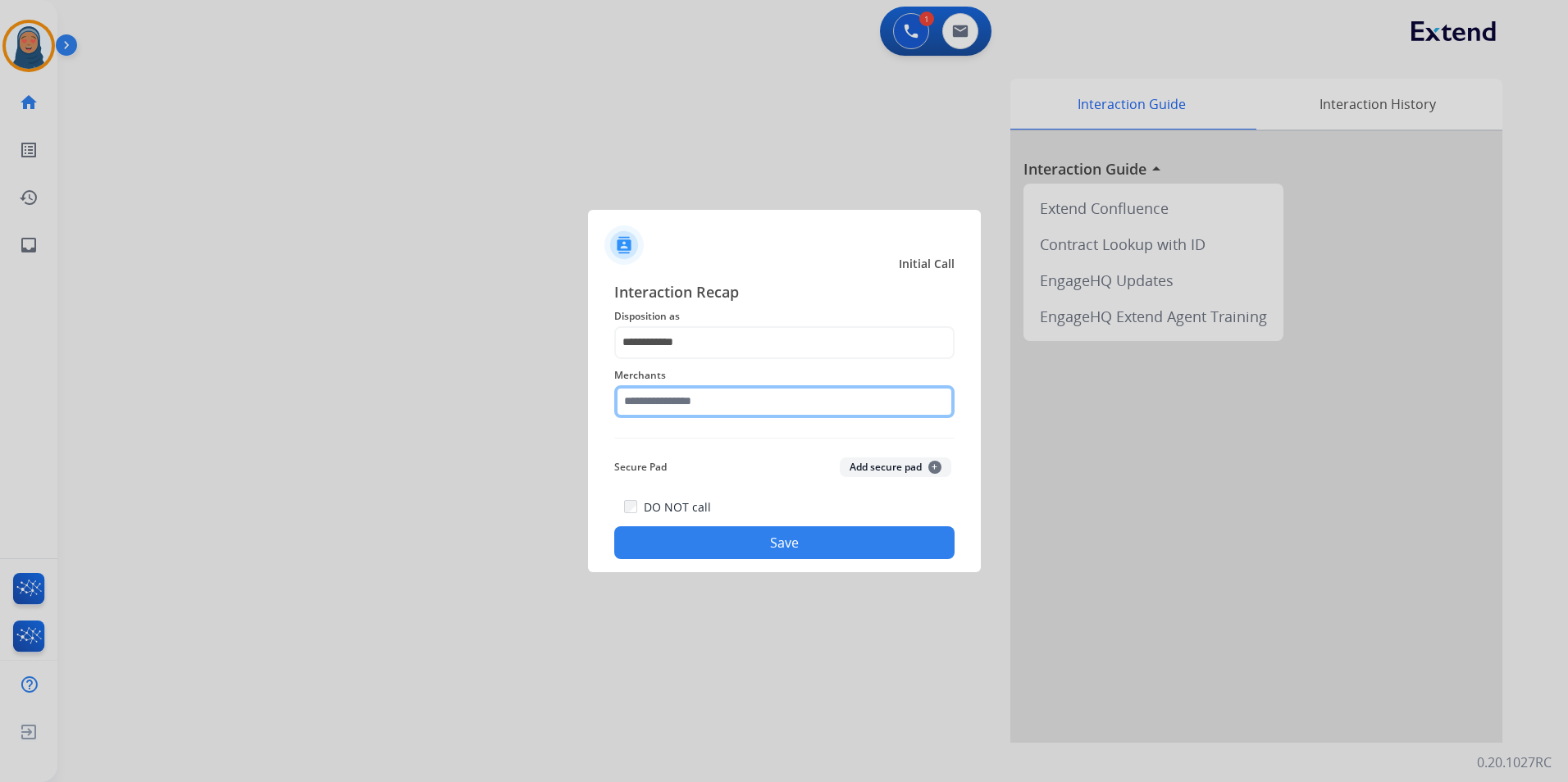
click at [680, 401] on input "text" at bounding box center [785, 401] width 340 height 33
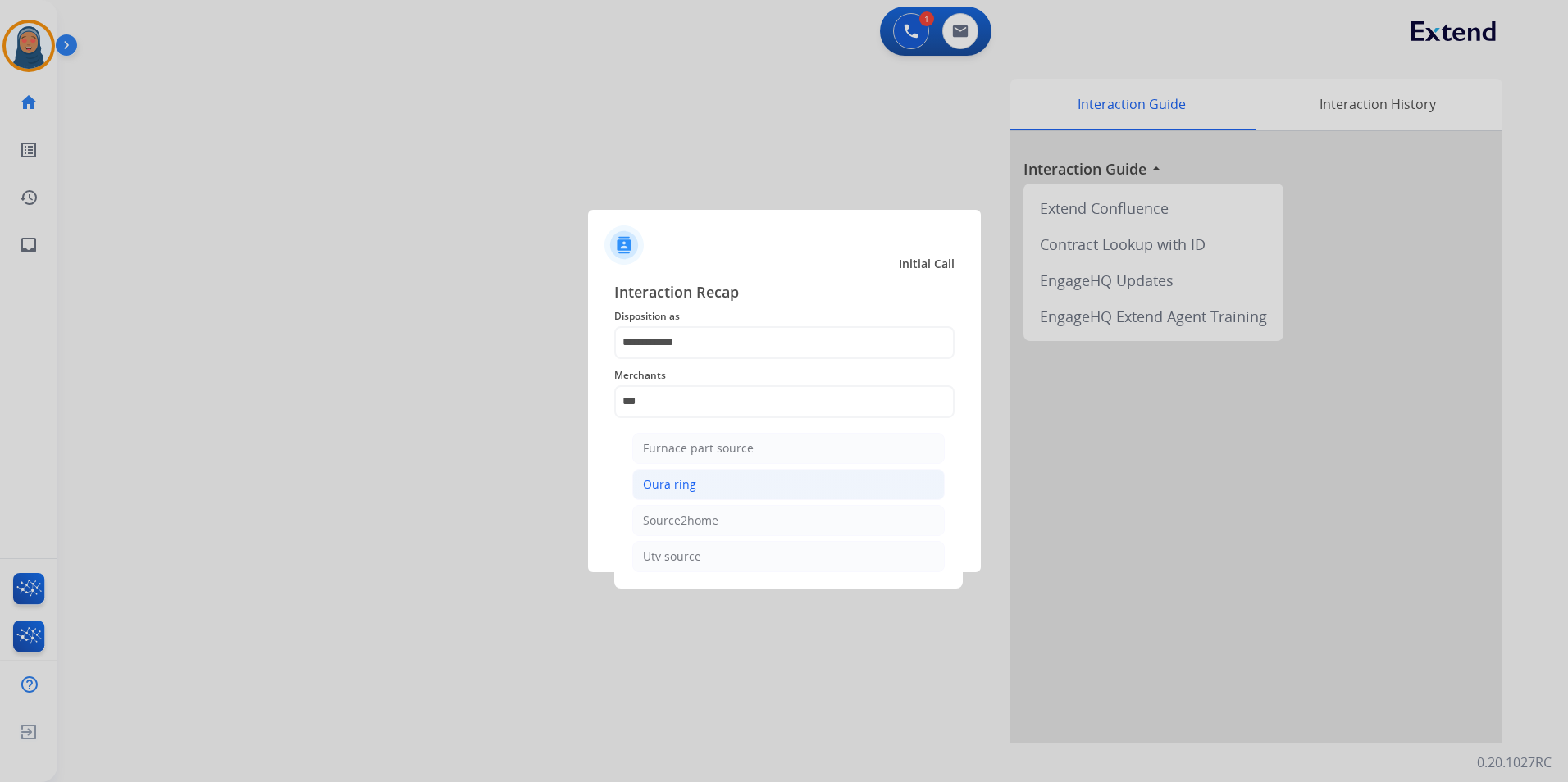
click at [698, 482] on li "Oura ring" at bounding box center [788, 484] width 312 height 31
type input "*********"
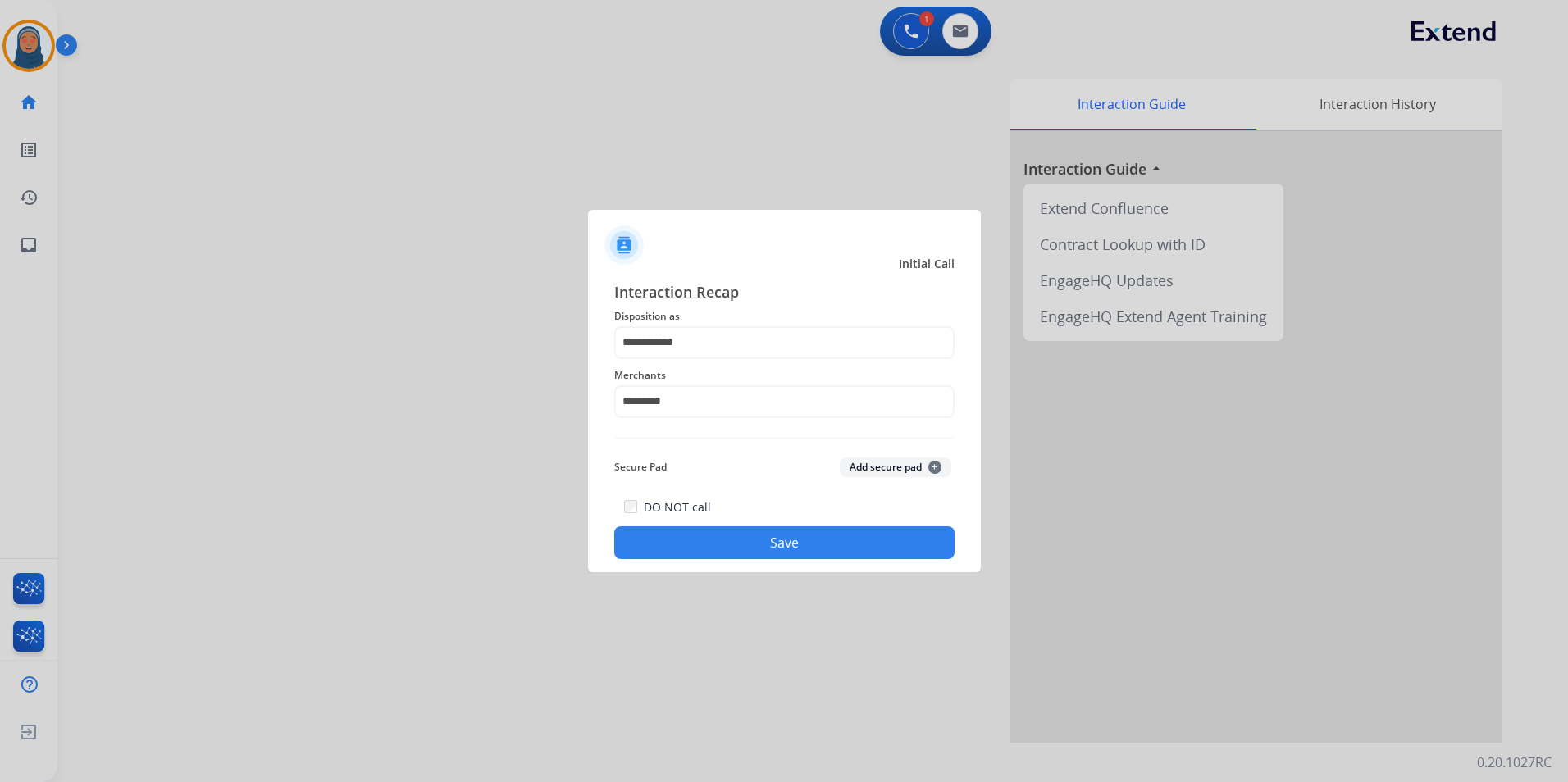
click at [825, 548] on button "Save" at bounding box center [785, 542] width 340 height 33
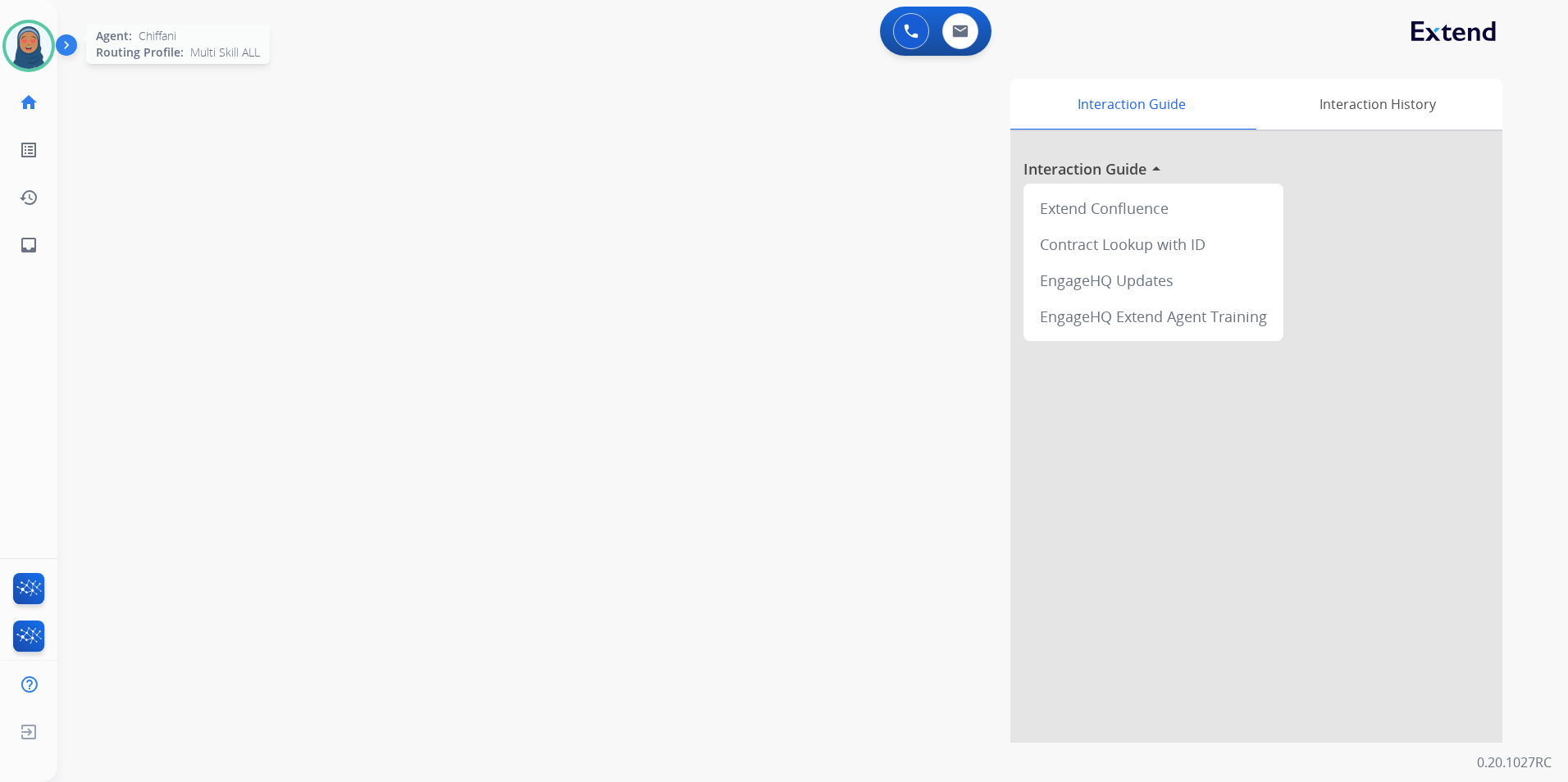
click at [17, 53] on img at bounding box center [29, 46] width 46 height 46
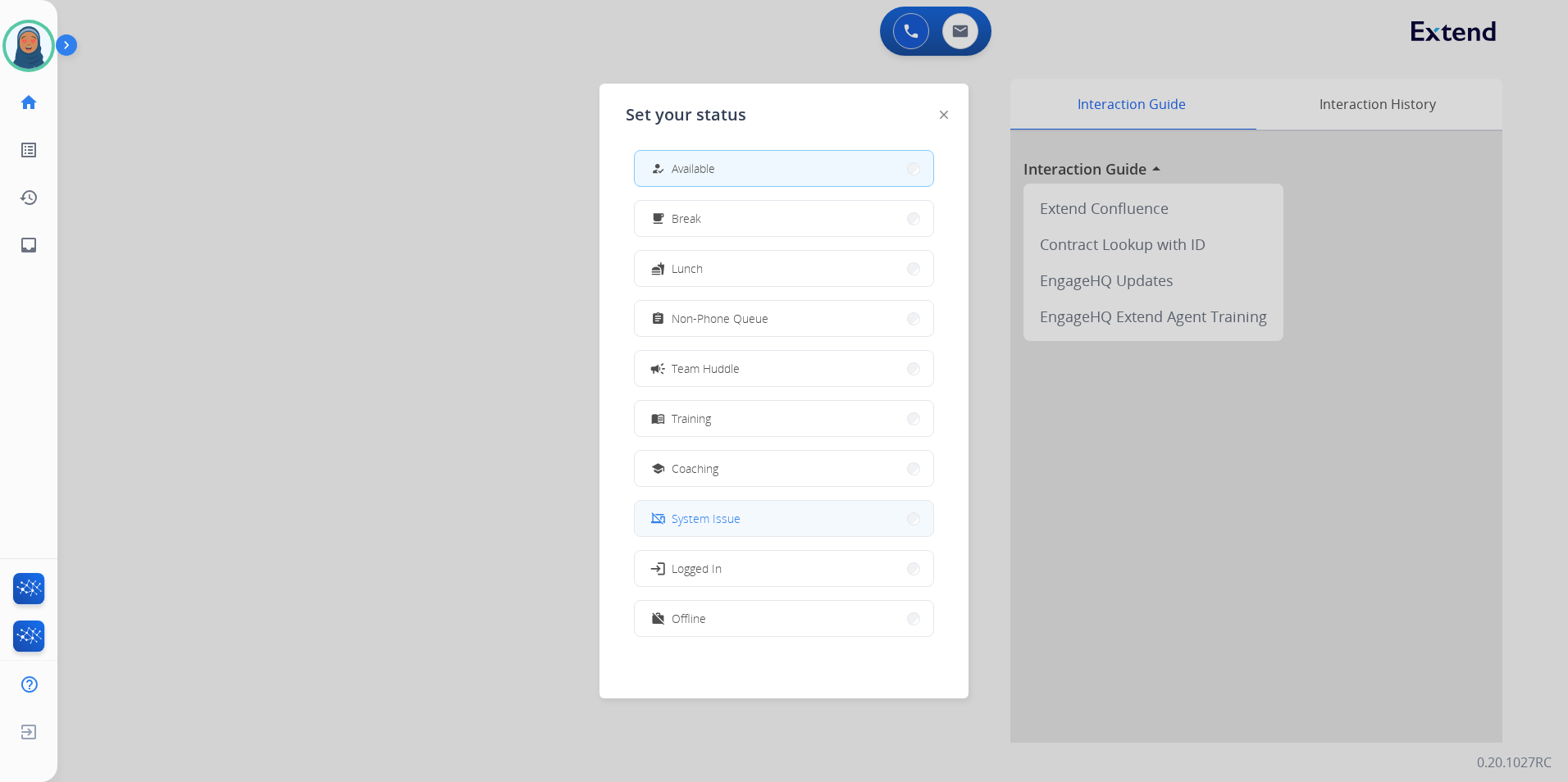
scroll to position [5, 0]
drag, startPoint x: 725, startPoint y: 623, endPoint x: 615, endPoint y: 596, distance: 113.3
click at [725, 622] on button "work_off Offline" at bounding box center [784, 618] width 299 height 36
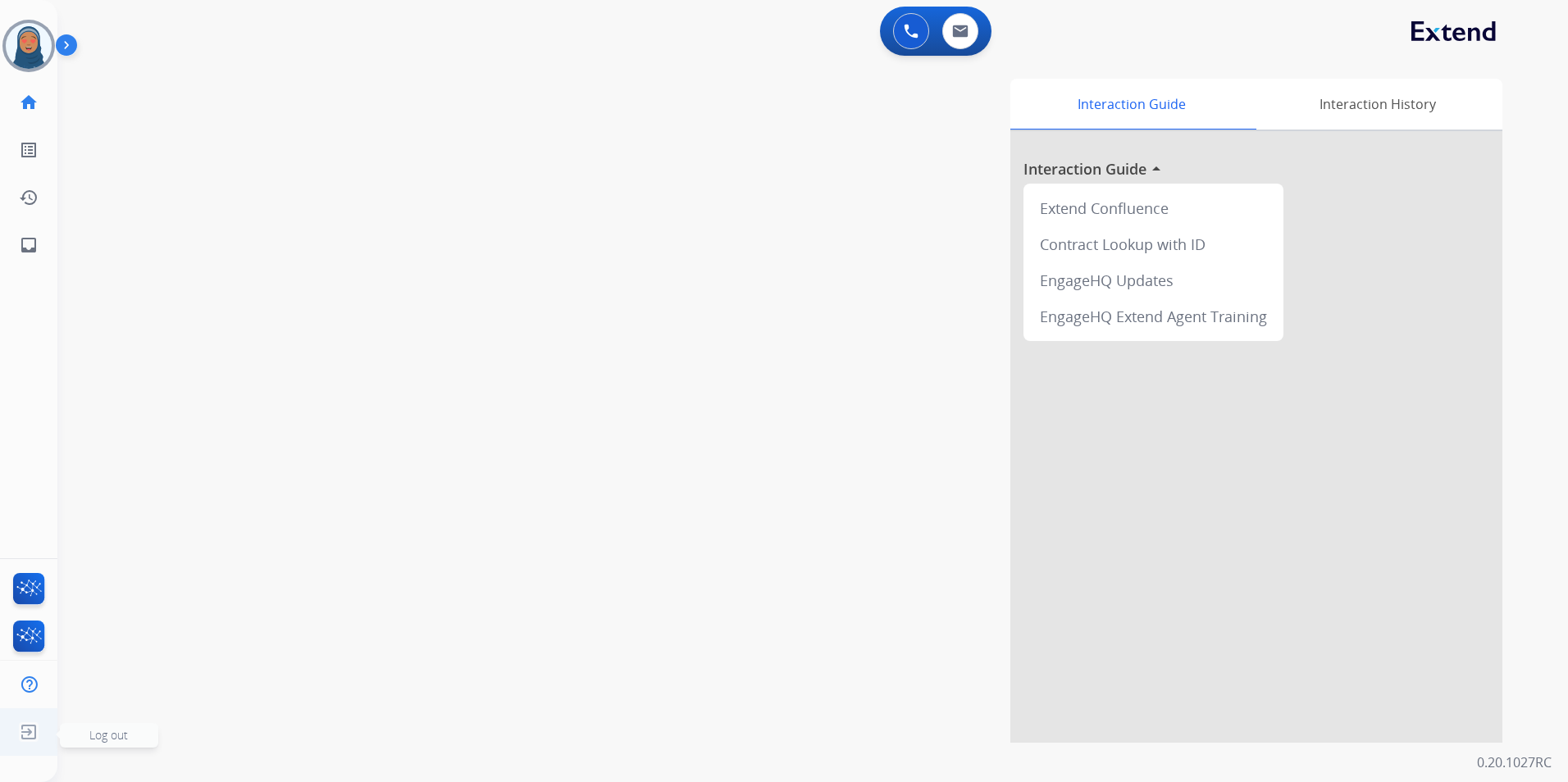
click at [102, 734] on span "Log out" at bounding box center [109, 735] width 39 height 15
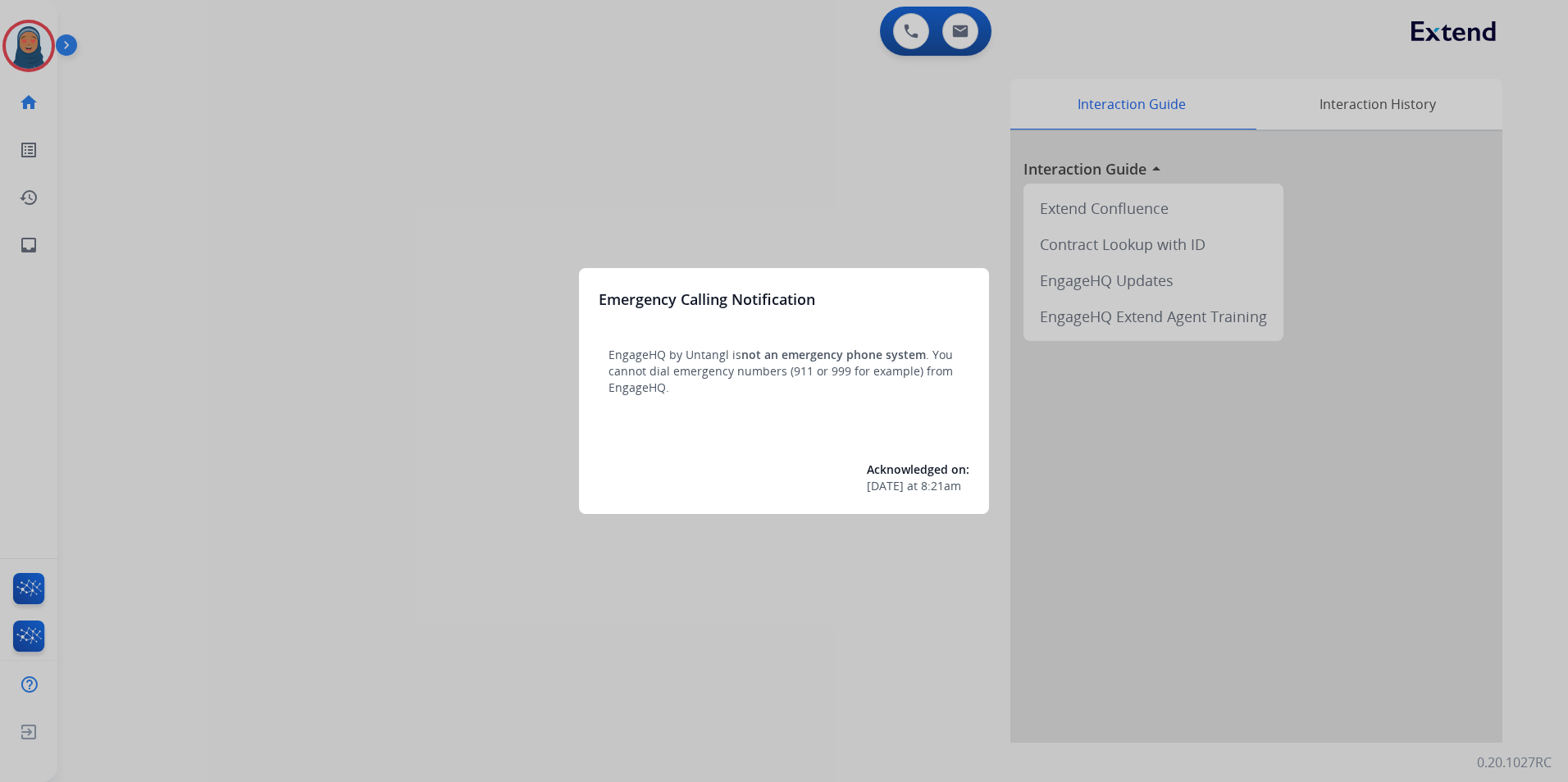
click at [34, 52] on div at bounding box center [784, 391] width 1568 height 782
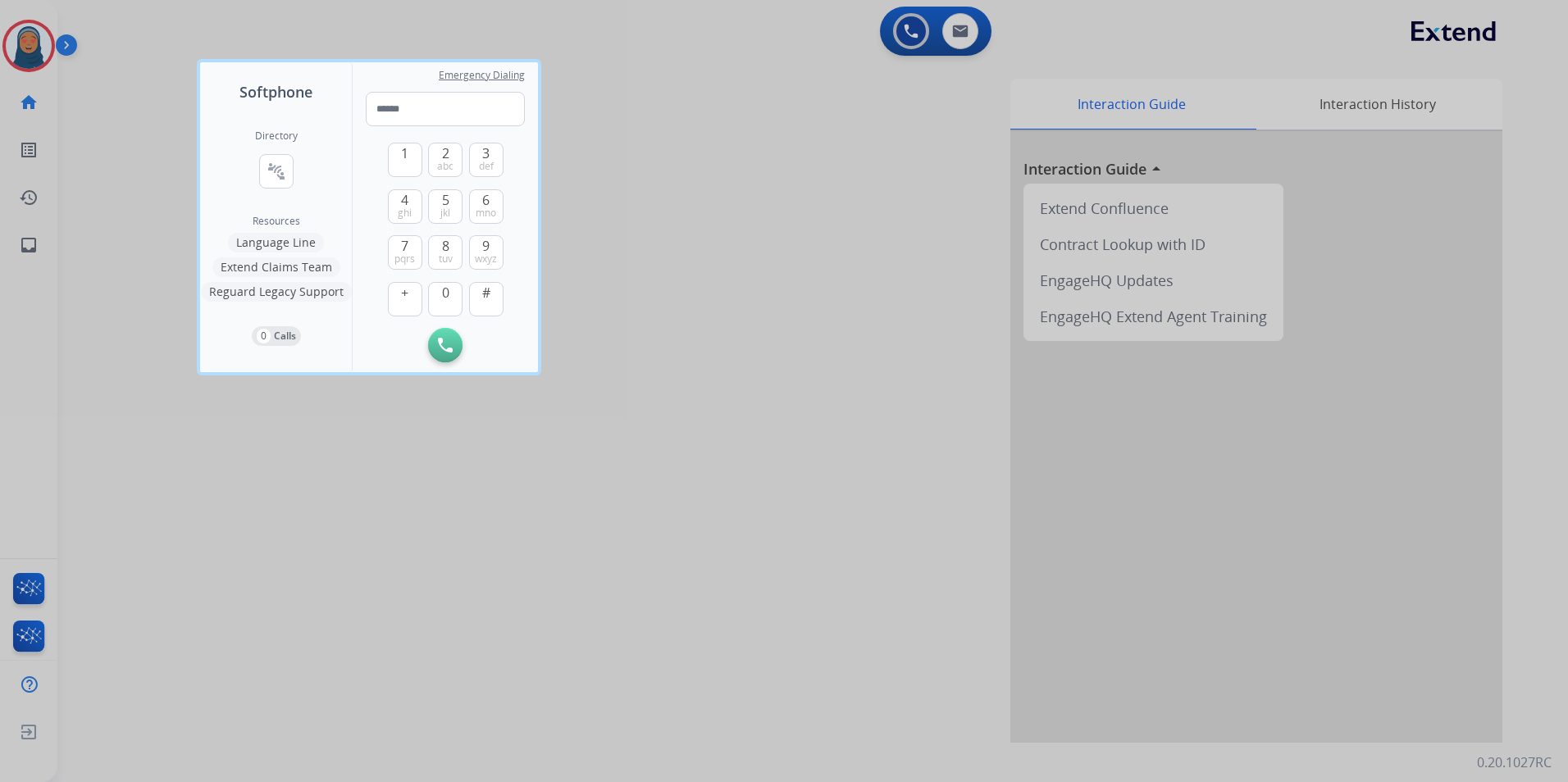
click at [33, 52] on div at bounding box center [784, 391] width 1568 height 782
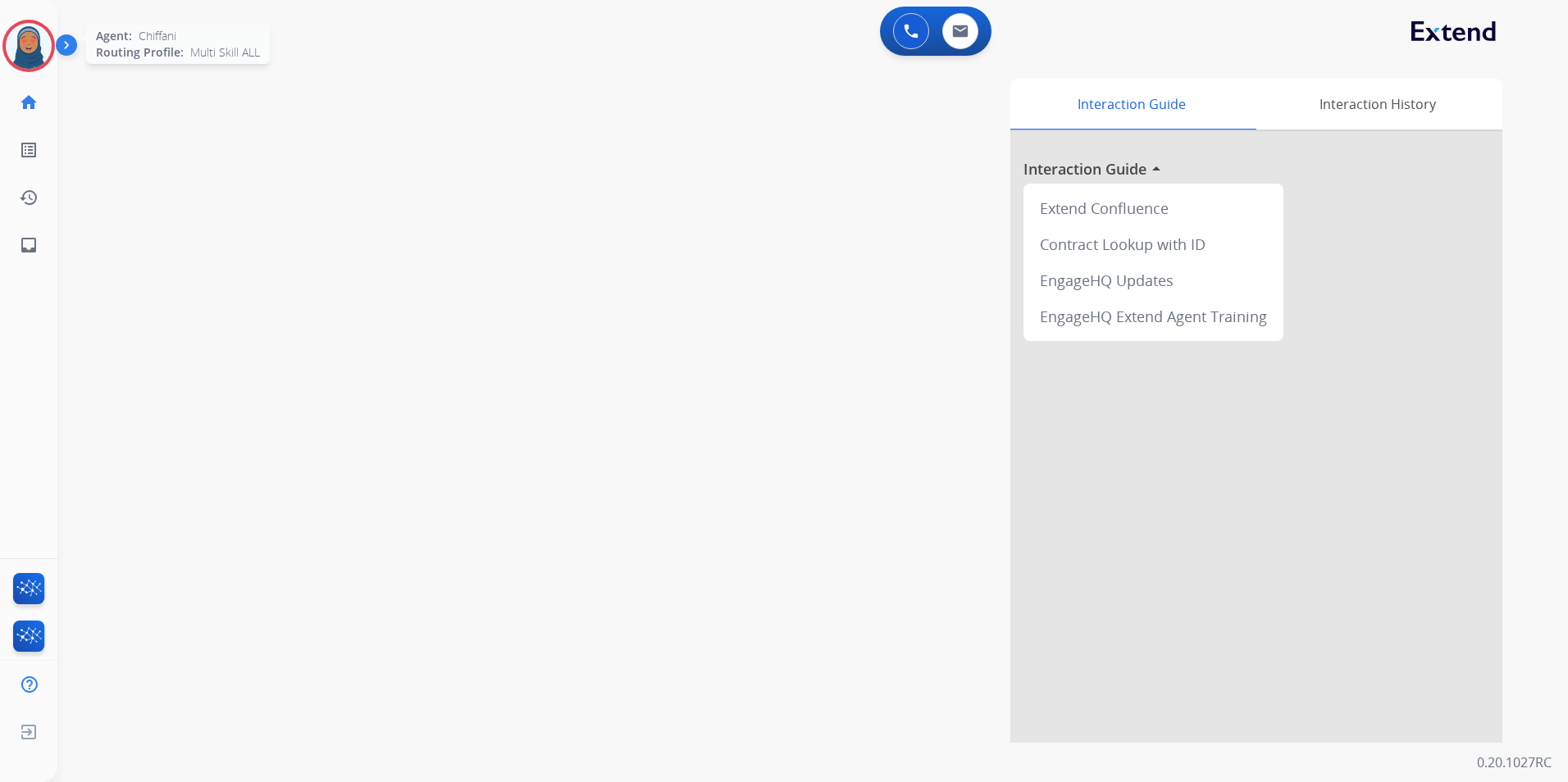
click at [23, 47] on img at bounding box center [29, 46] width 46 height 46
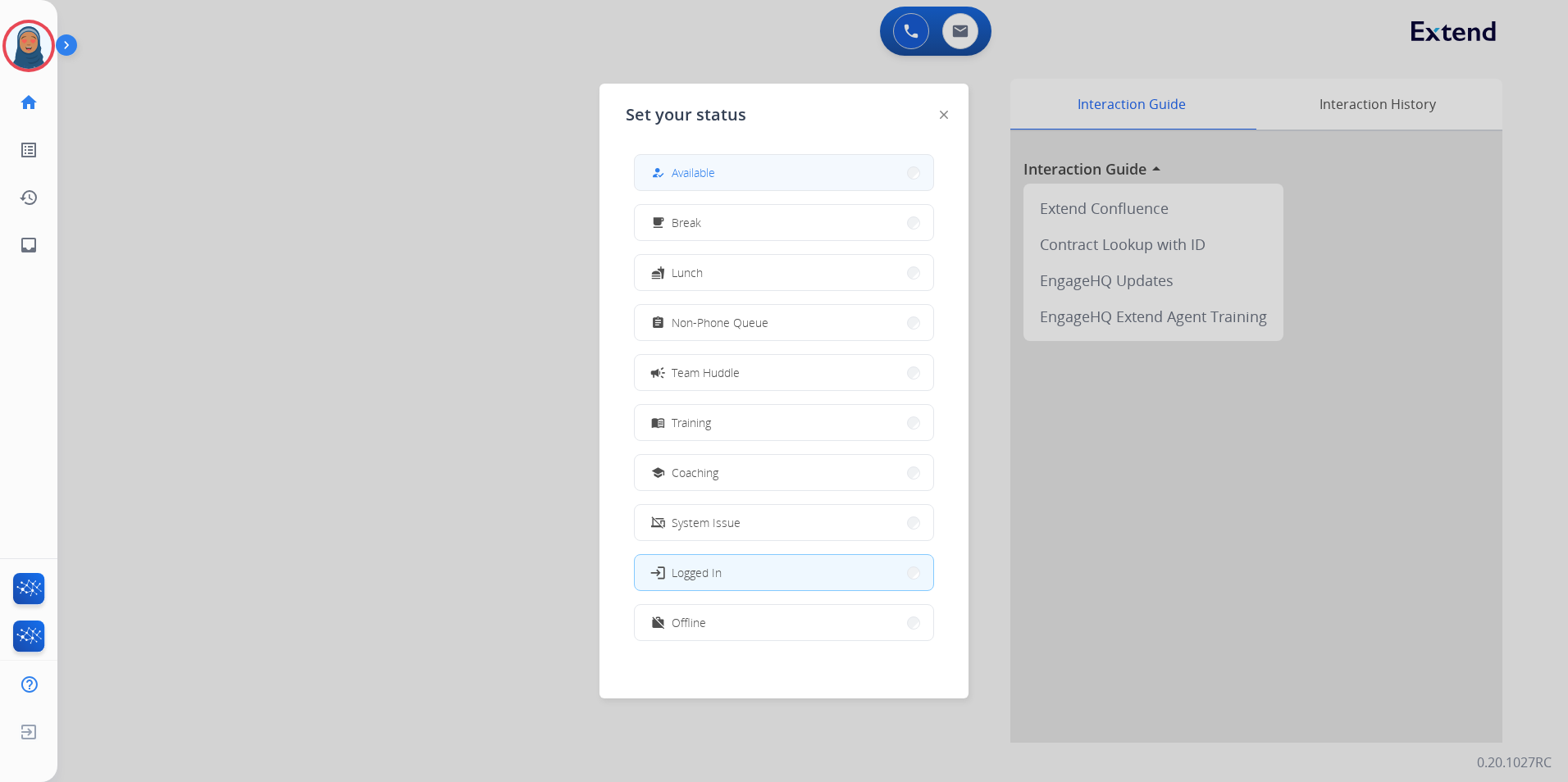
click at [714, 173] on span "Available" at bounding box center [693, 173] width 43 height 17
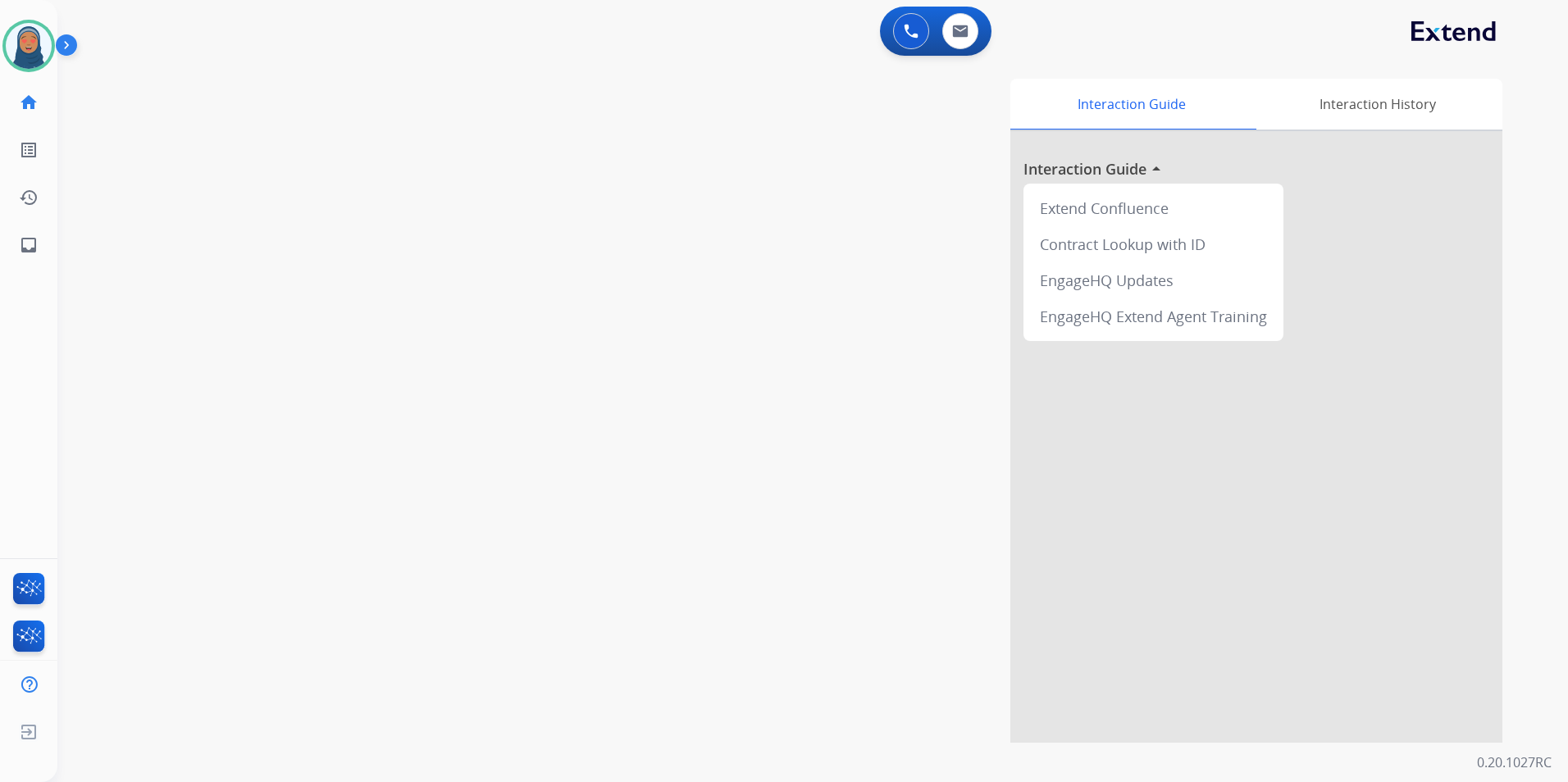
drag, startPoint x: 21, startPoint y: 52, endPoint x: 87, endPoint y: 61, distance: 66.6
click at [22, 52] on img at bounding box center [29, 46] width 46 height 46
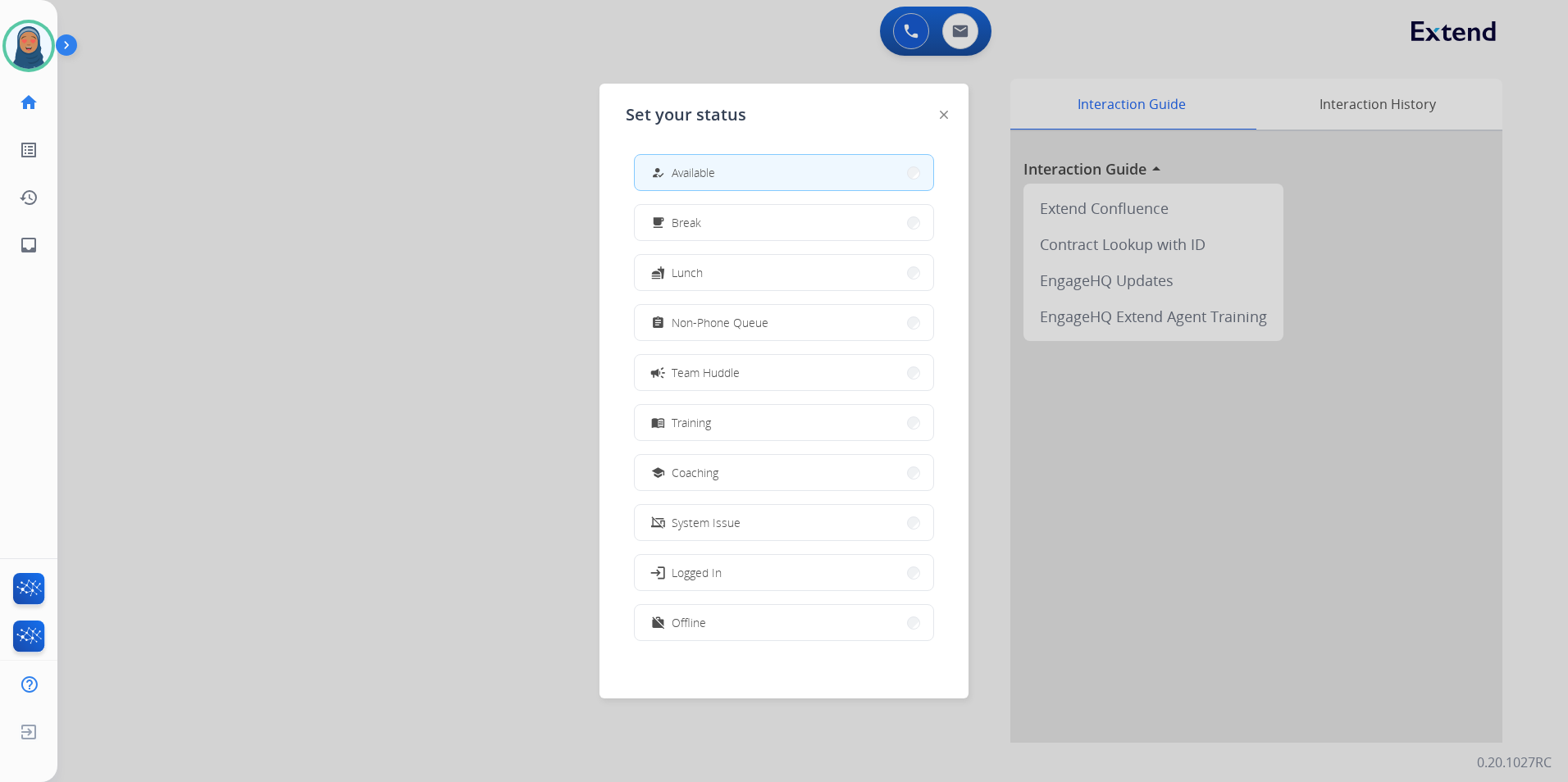
click at [736, 322] on span "Non-Phone Queue" at bounding box center [720, 322] width 97 height 17
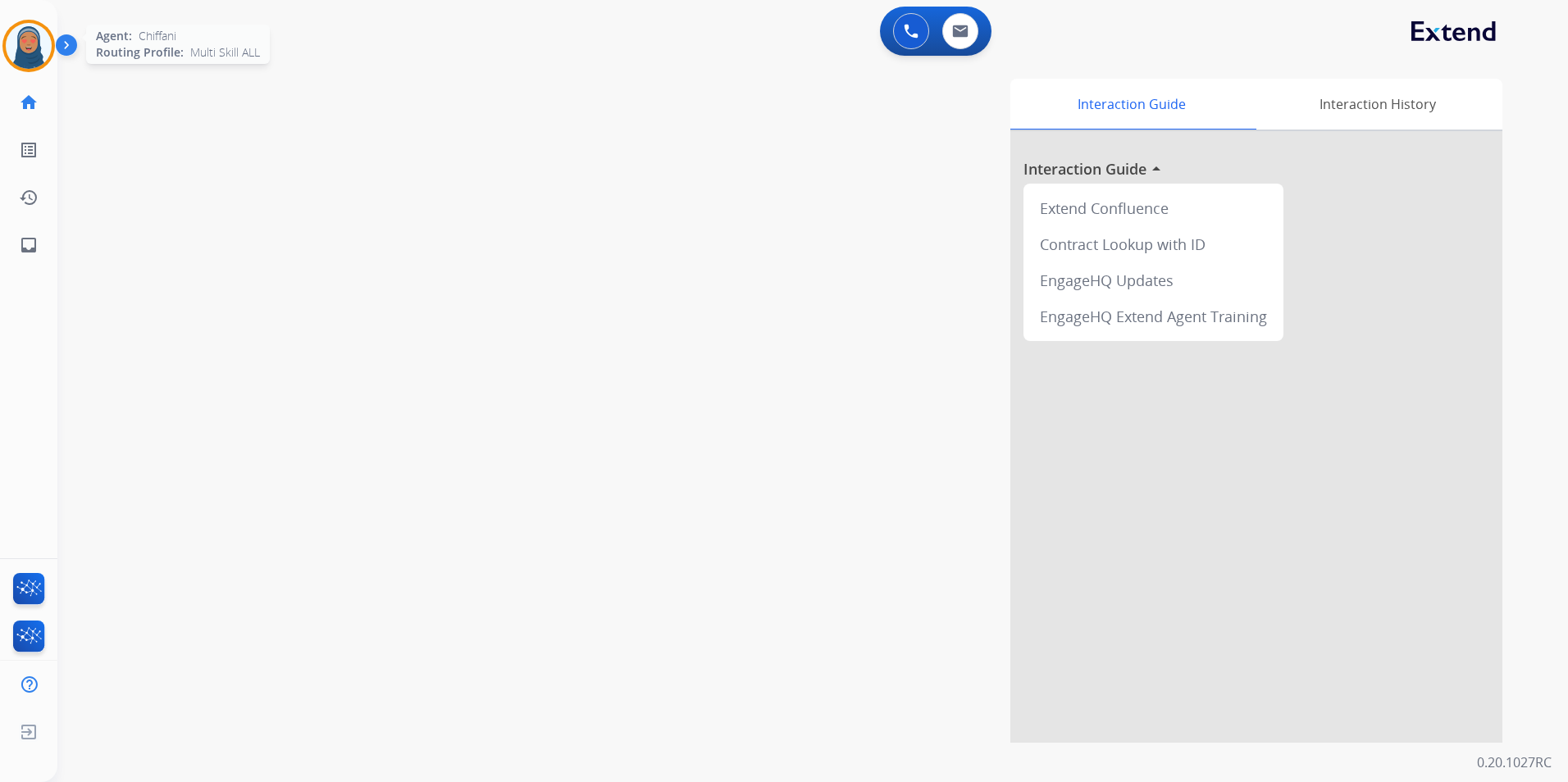
click at [33, 43] on img at bounding box center [29, 46] width 46 height 46
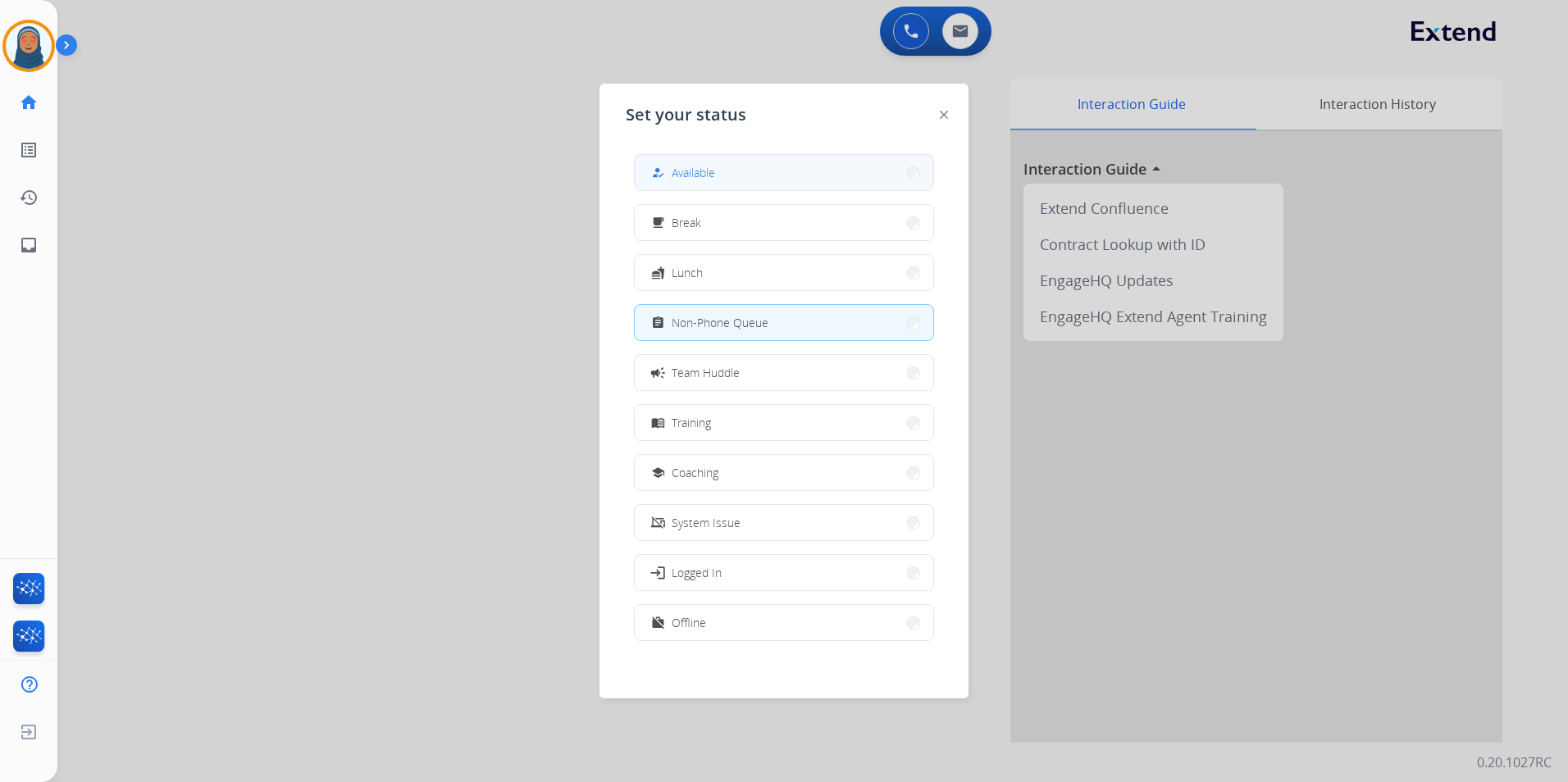
click at [751, 180] on button "how_to_reg Available" at bounding box center [784, 173] width 299 height 36
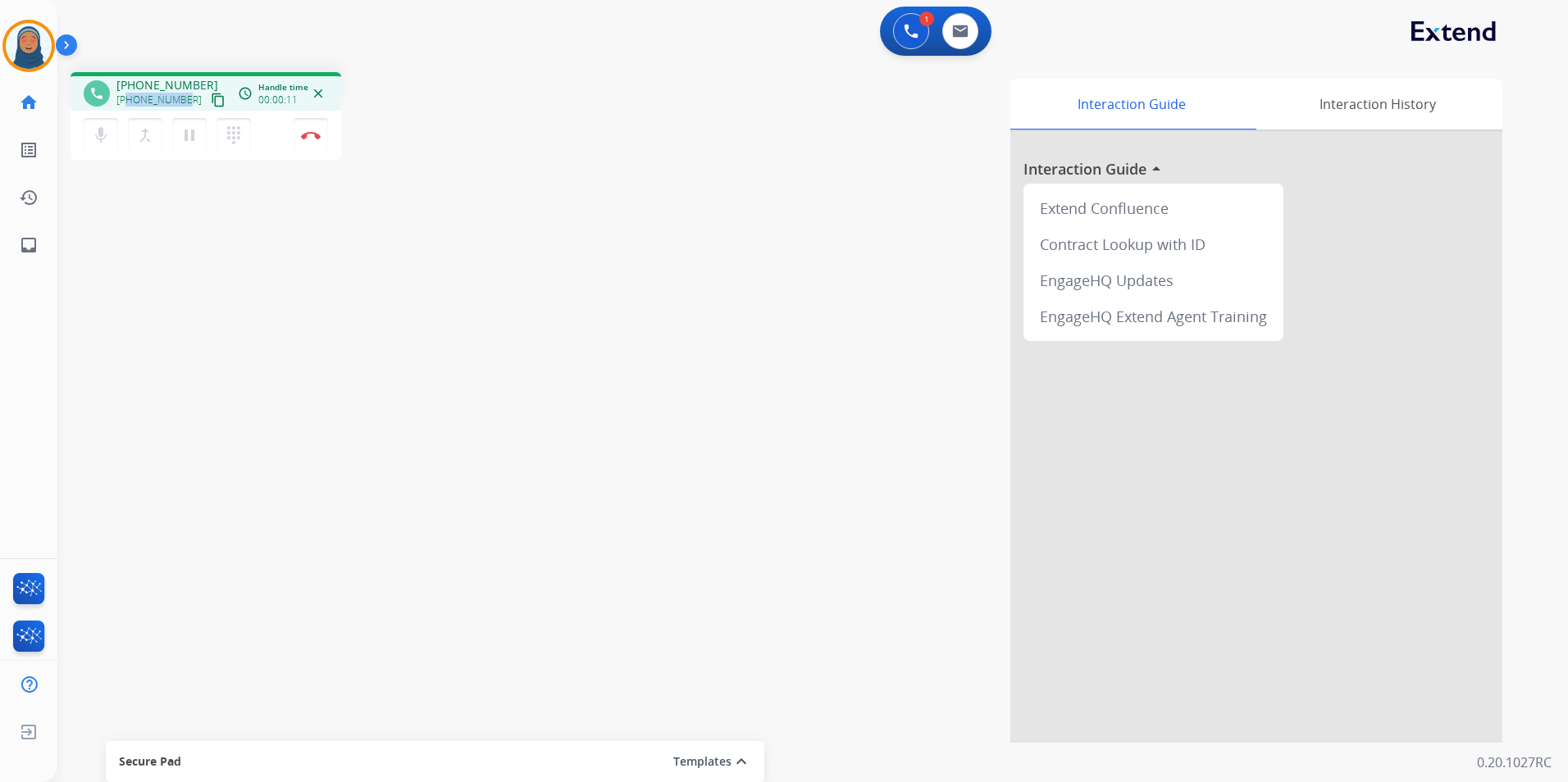
drag, startPoint x: 185, startPoint y: 101, endPoint x: 130, endPoint y: 108, distance: 55.4
click at [130, 108] on div "+14703304844 content_copy" at bounding box center [173, 100] width 112 height 19
copy span "4703304844"
click at [314, 138] on img at bounding box center [310, 135] width 19 height 8
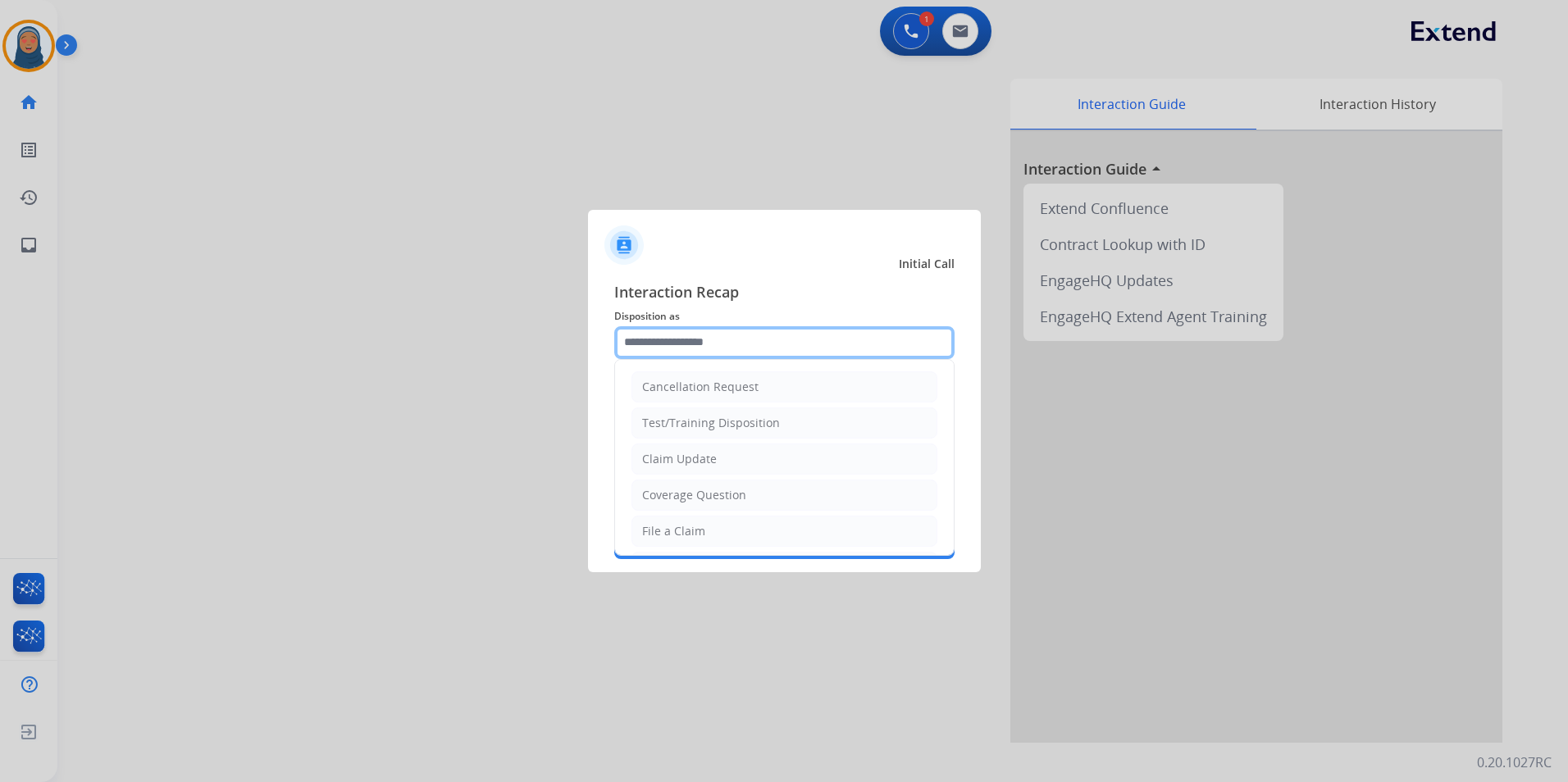
click at [786, 342] on input "text" at bounding box center [785, 343] width 340 height 33
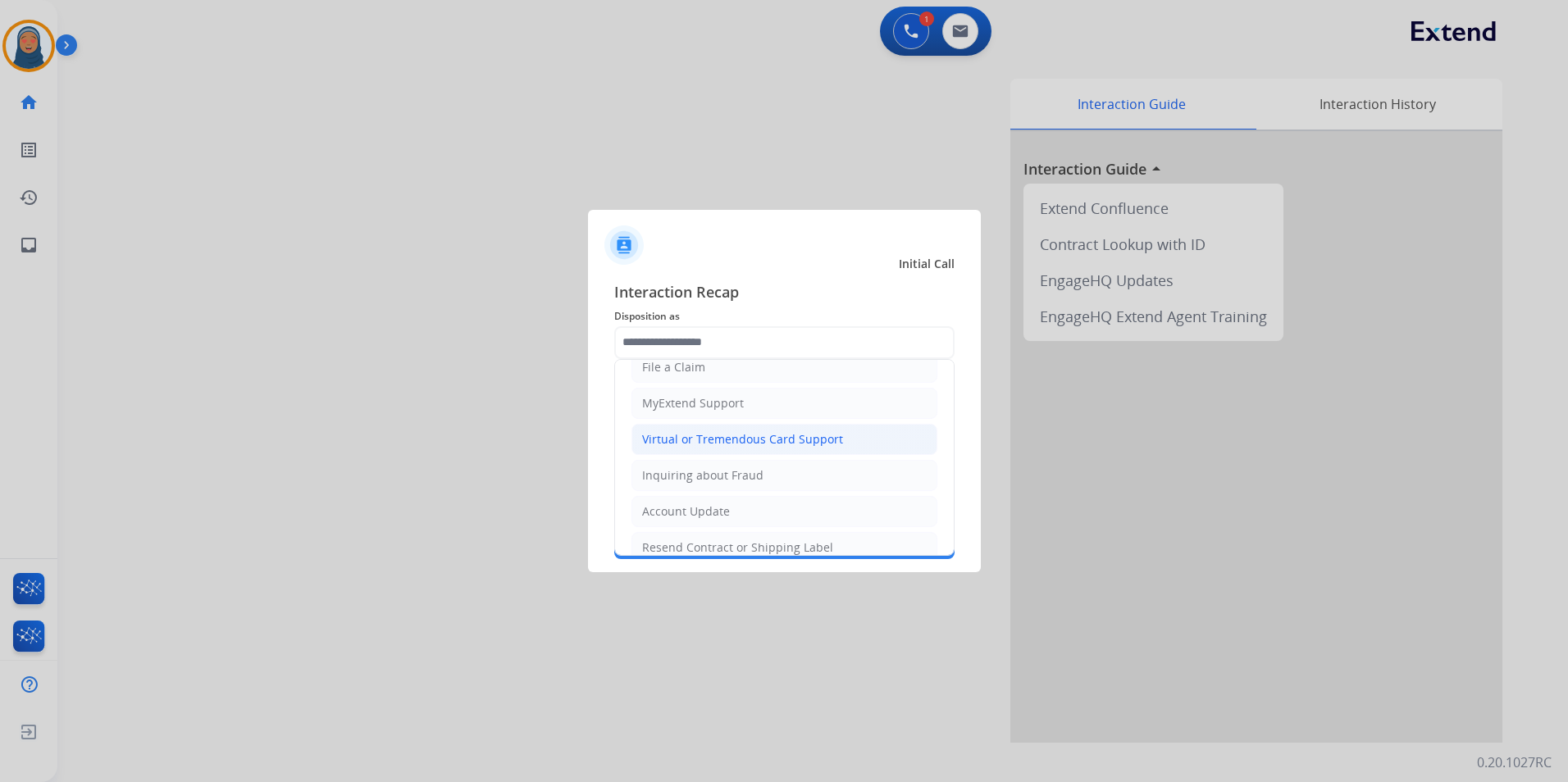
drag, startPoint x: 741, startPoint y: 439, endPoint x: 741, endPoint y: 409, distance: 30.0
click at [741, 435] on div "Virtual or Tremendous Card Support" at bounding box center [742, 439] width 201 height 16
type input "**********"
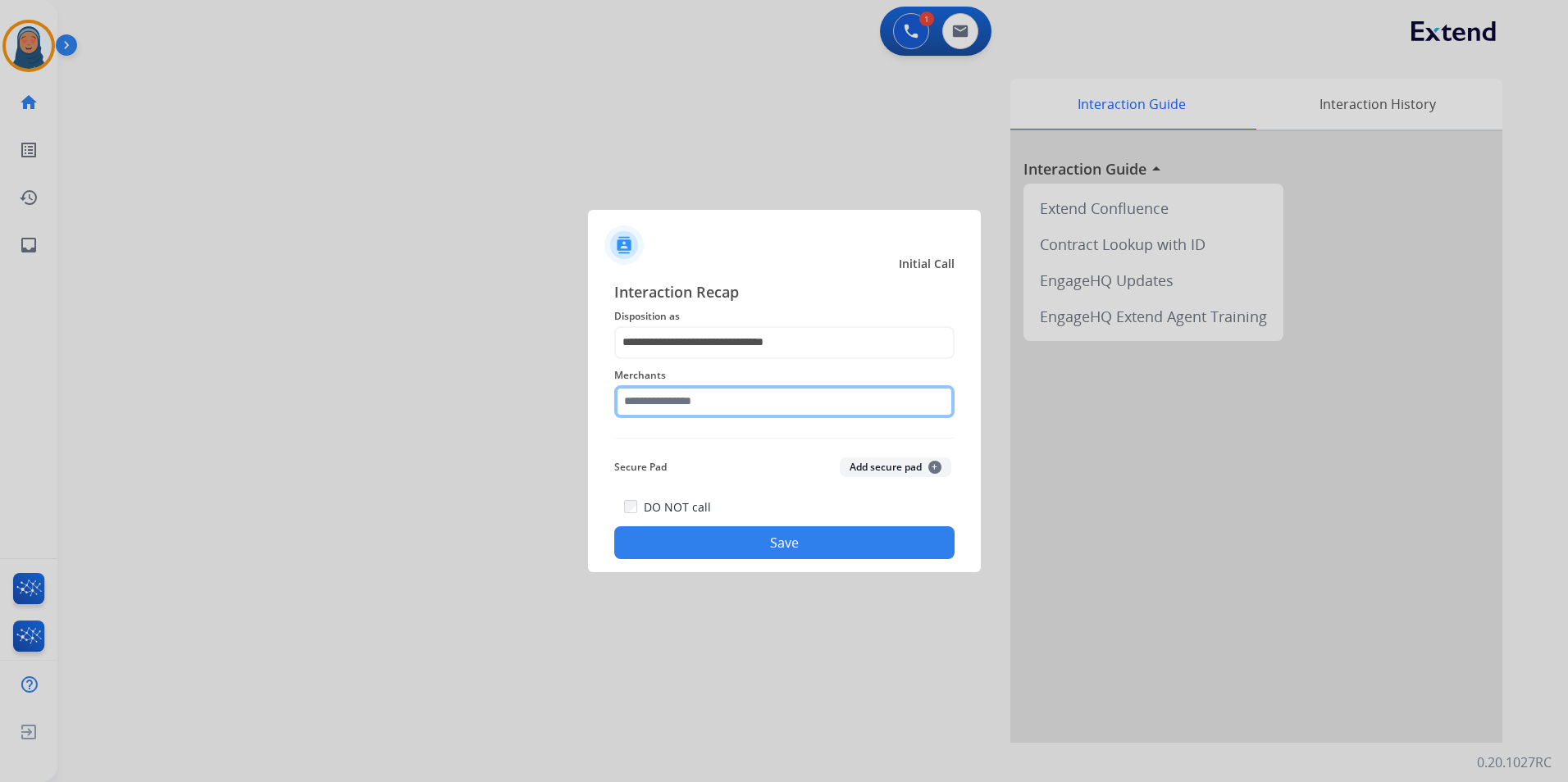
click at [741, 400] on input "text" at bounding box center [785, 401] width 340 height 33
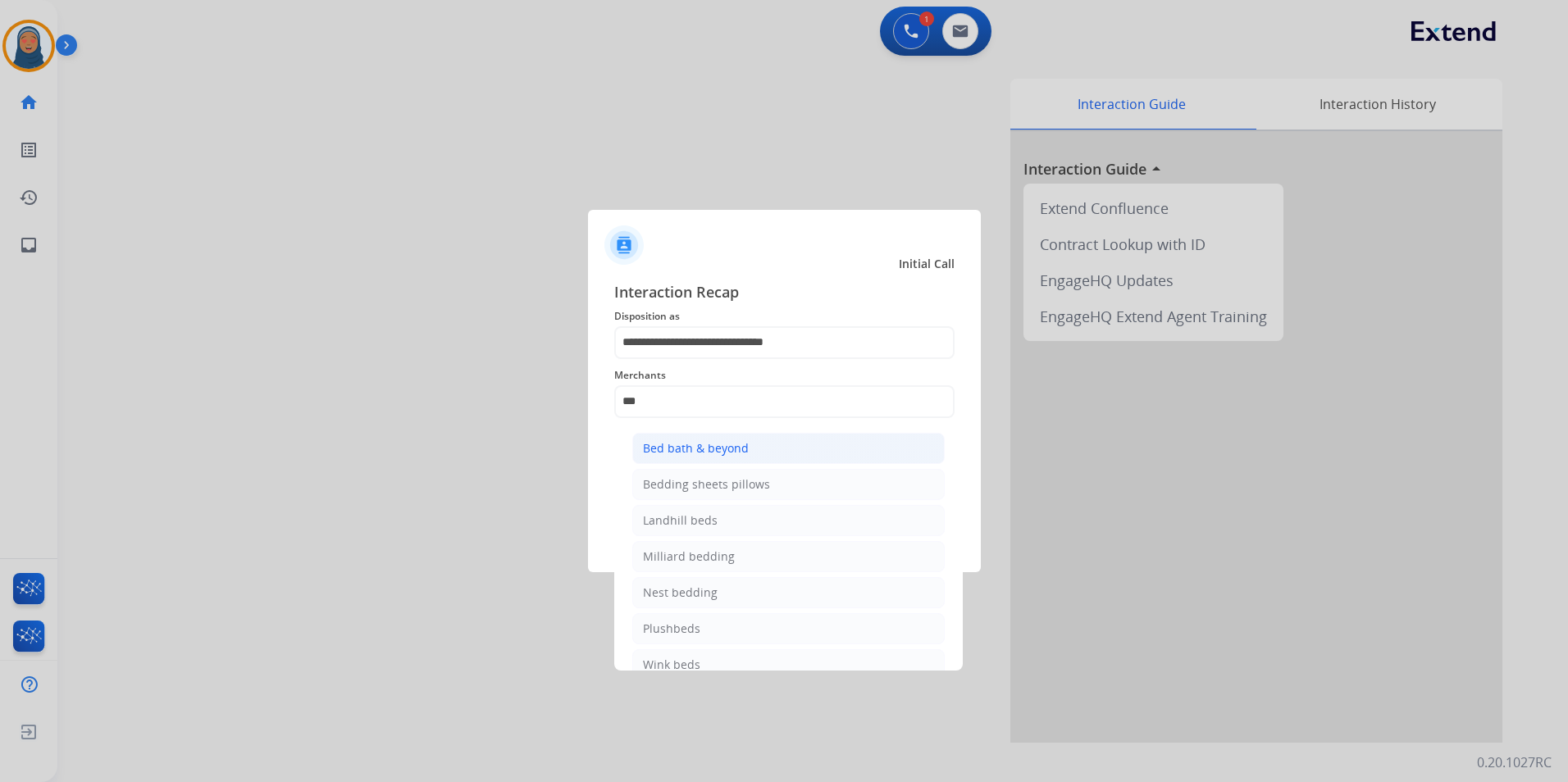
click at [693, 458] on li "Bed bath & beyond" at bounding box center [788, 448] width 312 height 31
type input "**********"
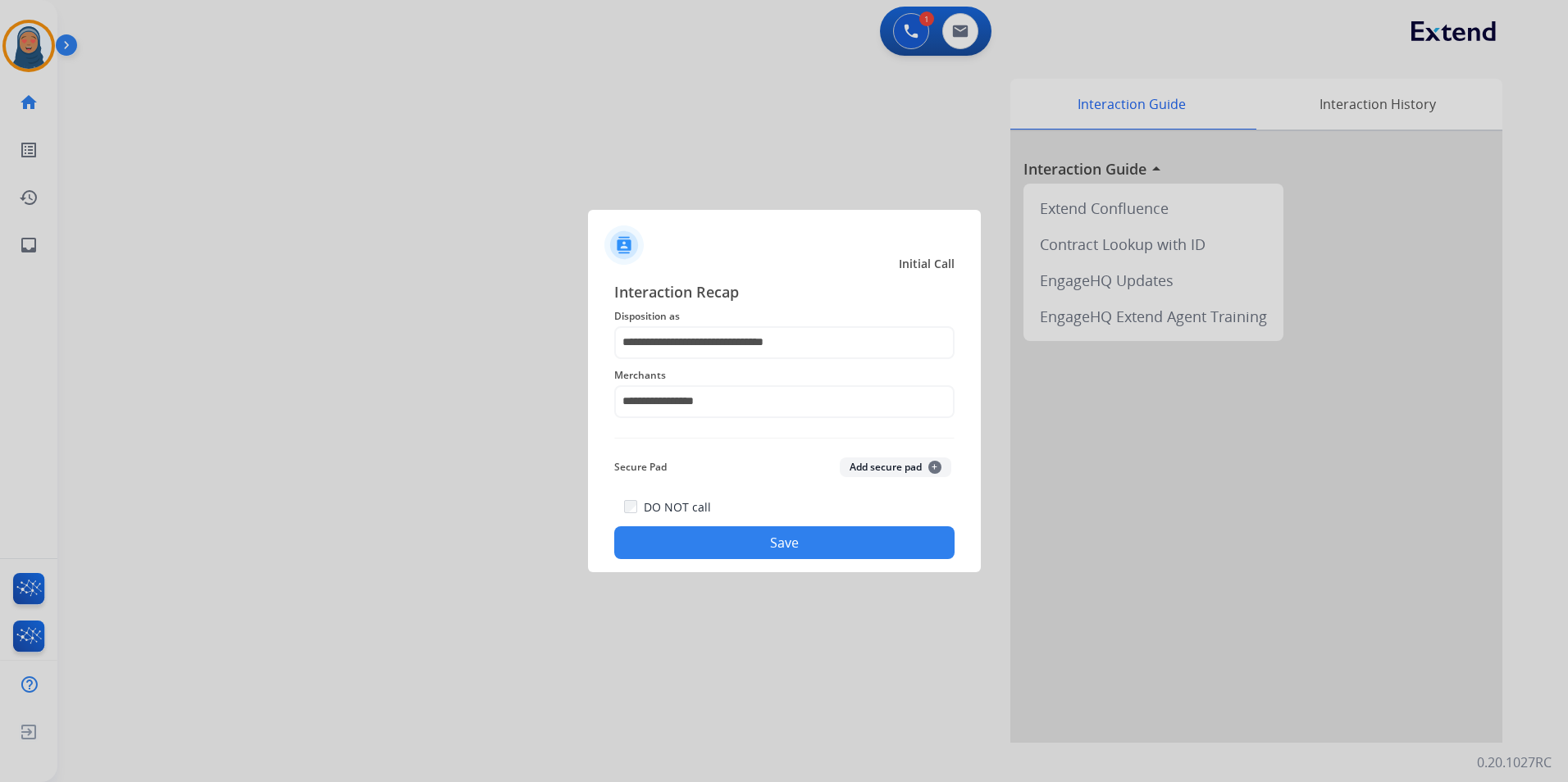
click at [765, 542] on button "Save" at bounding box center [785, 542] width 340 height 33
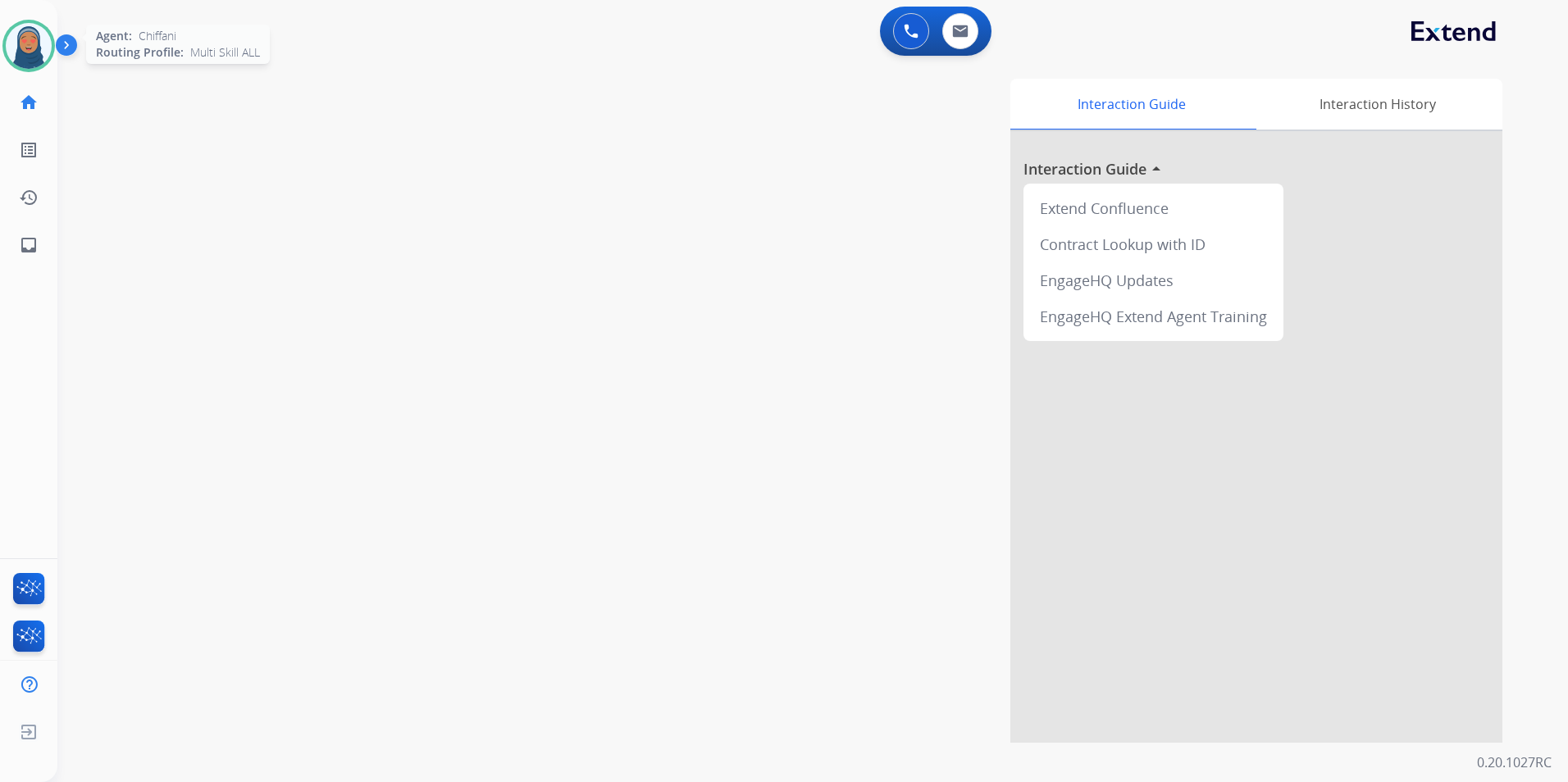
click at [30, 41] on img at bounding box center [29, 46] width 46 height 46
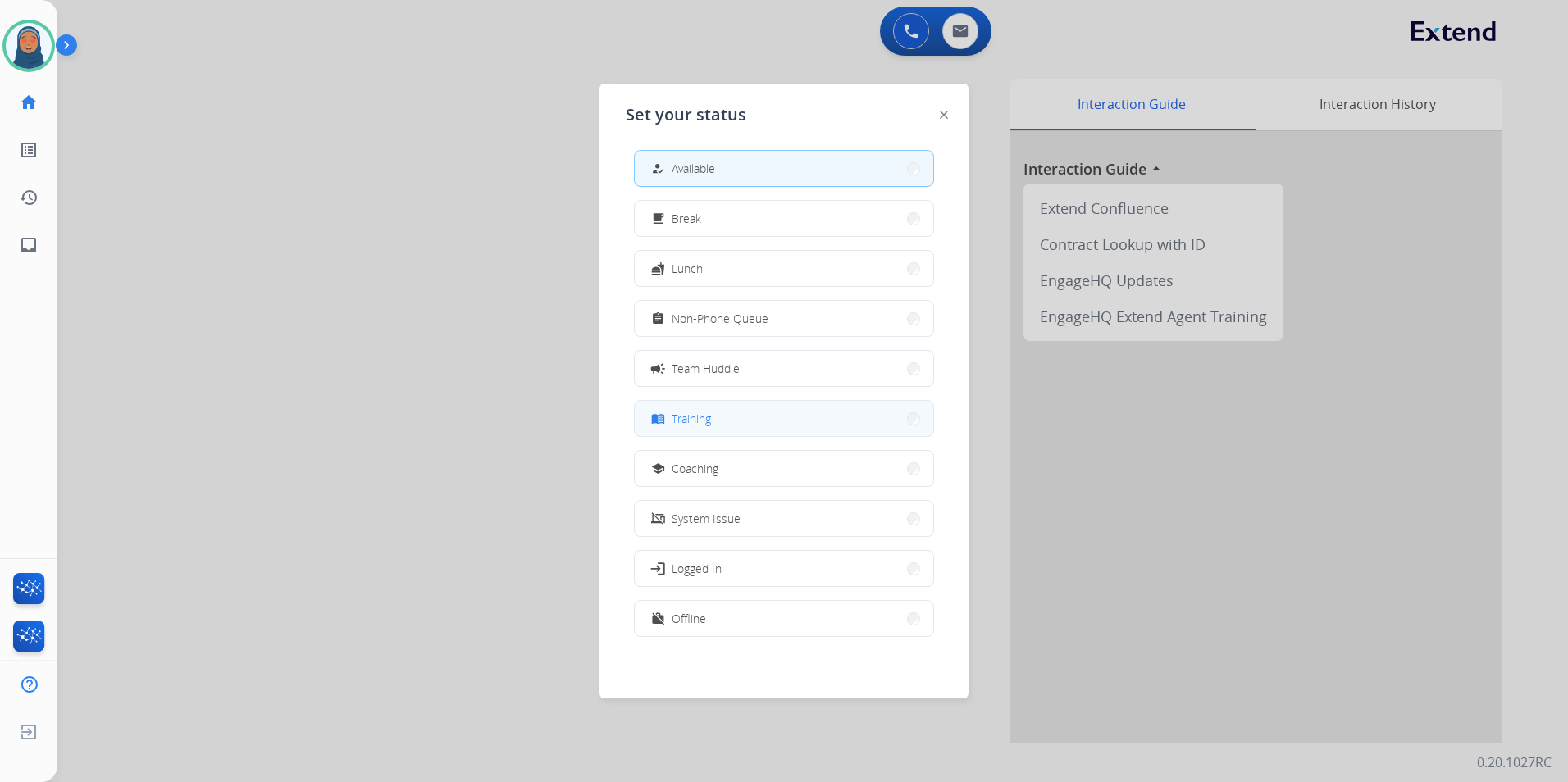
scroll to position [5, 0]
click at [908, 614] on button "work_off Offline" at bounding box center [784, 618] width 299 height 36
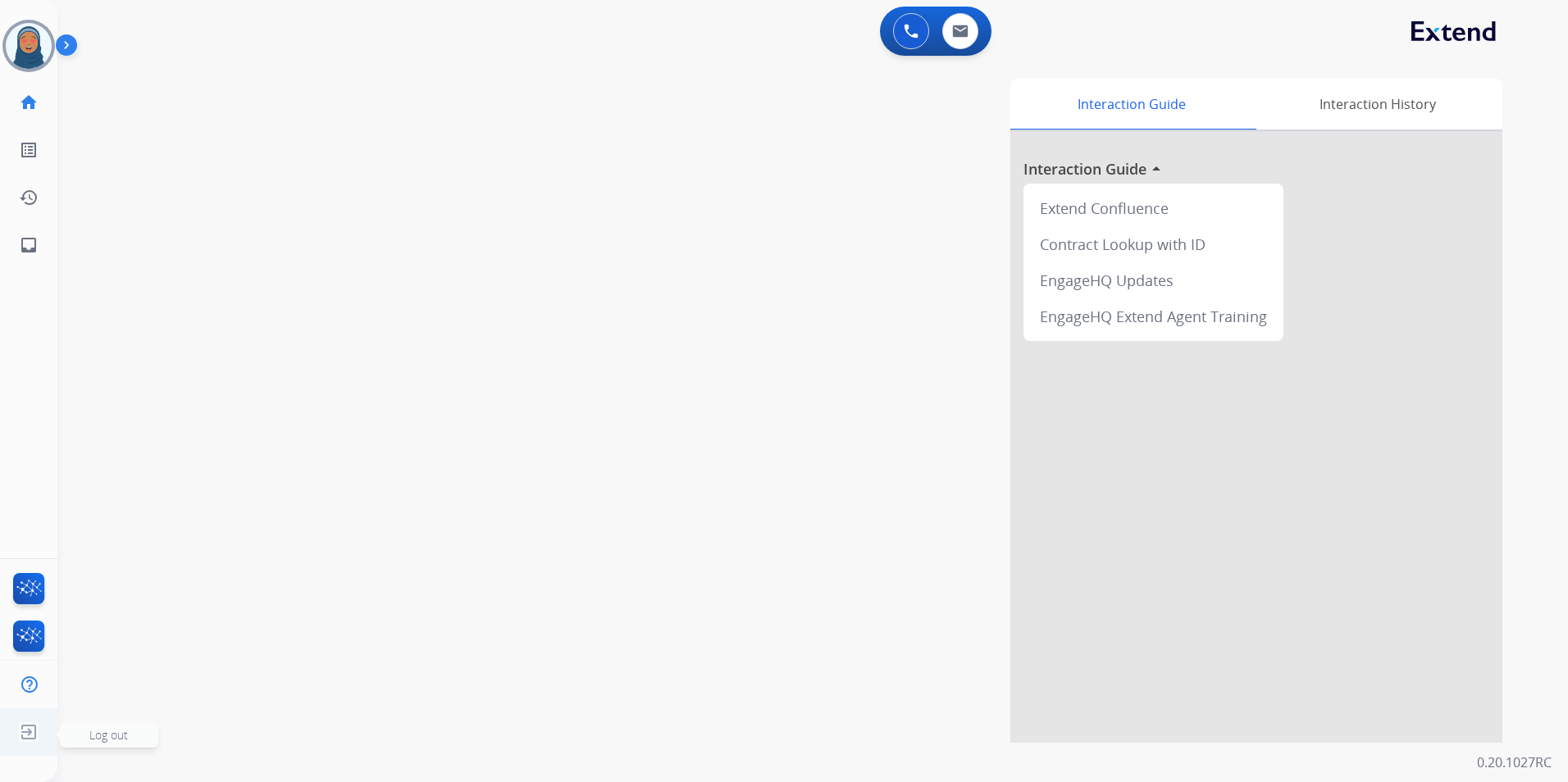
click at [95, 736] on span "Log out" at bounding box center [109, 735] width 39 height 15
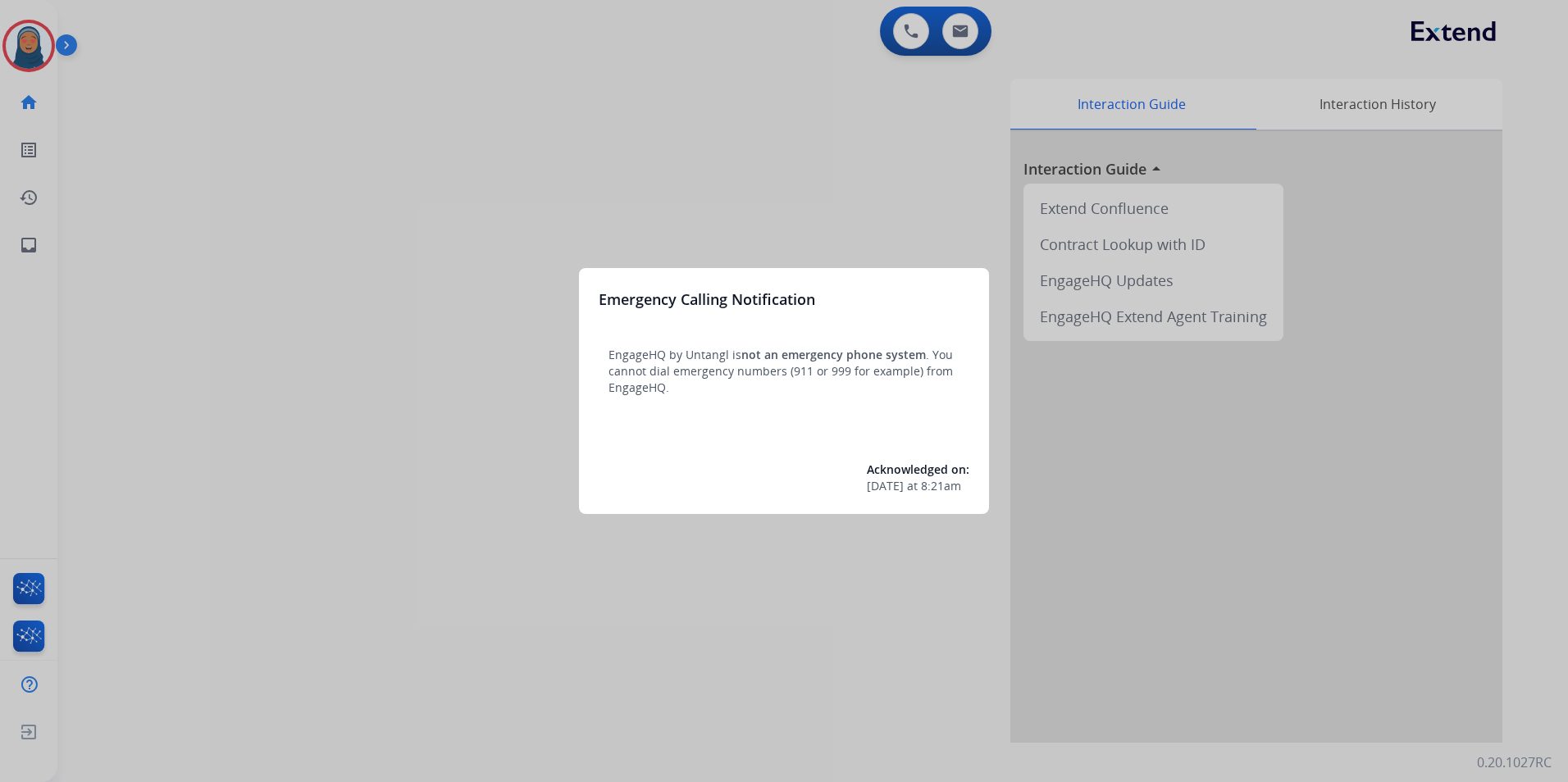
click at [207, 83] on div at bounding box center [784, 391] width 1568 height 782
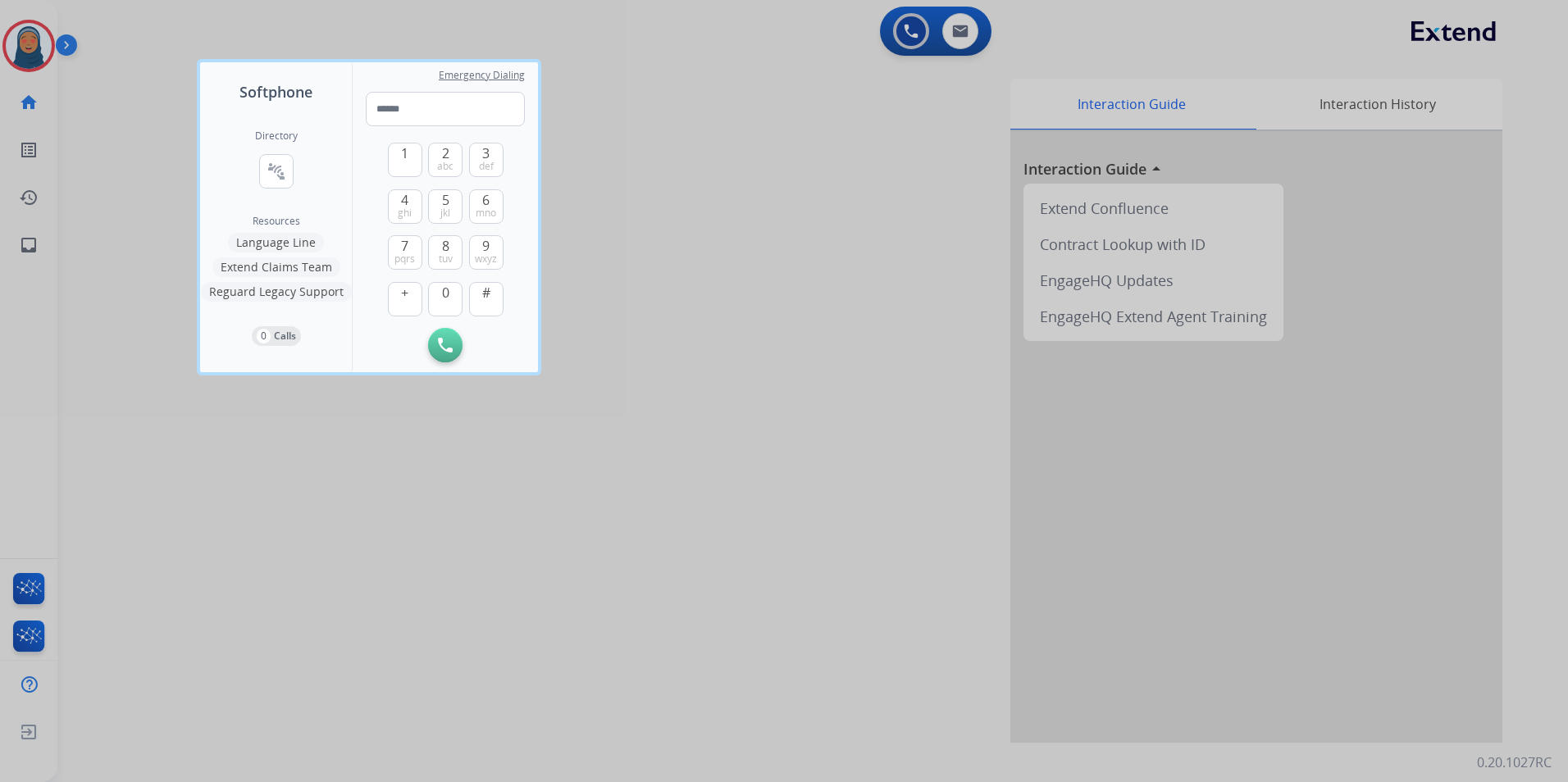
click at [201, 83] on div "Softphone" at bounding box center [275, 83] width 152 height 41
click at [124, 104] on div at bounding box center [784, 391] width 1568 height 782
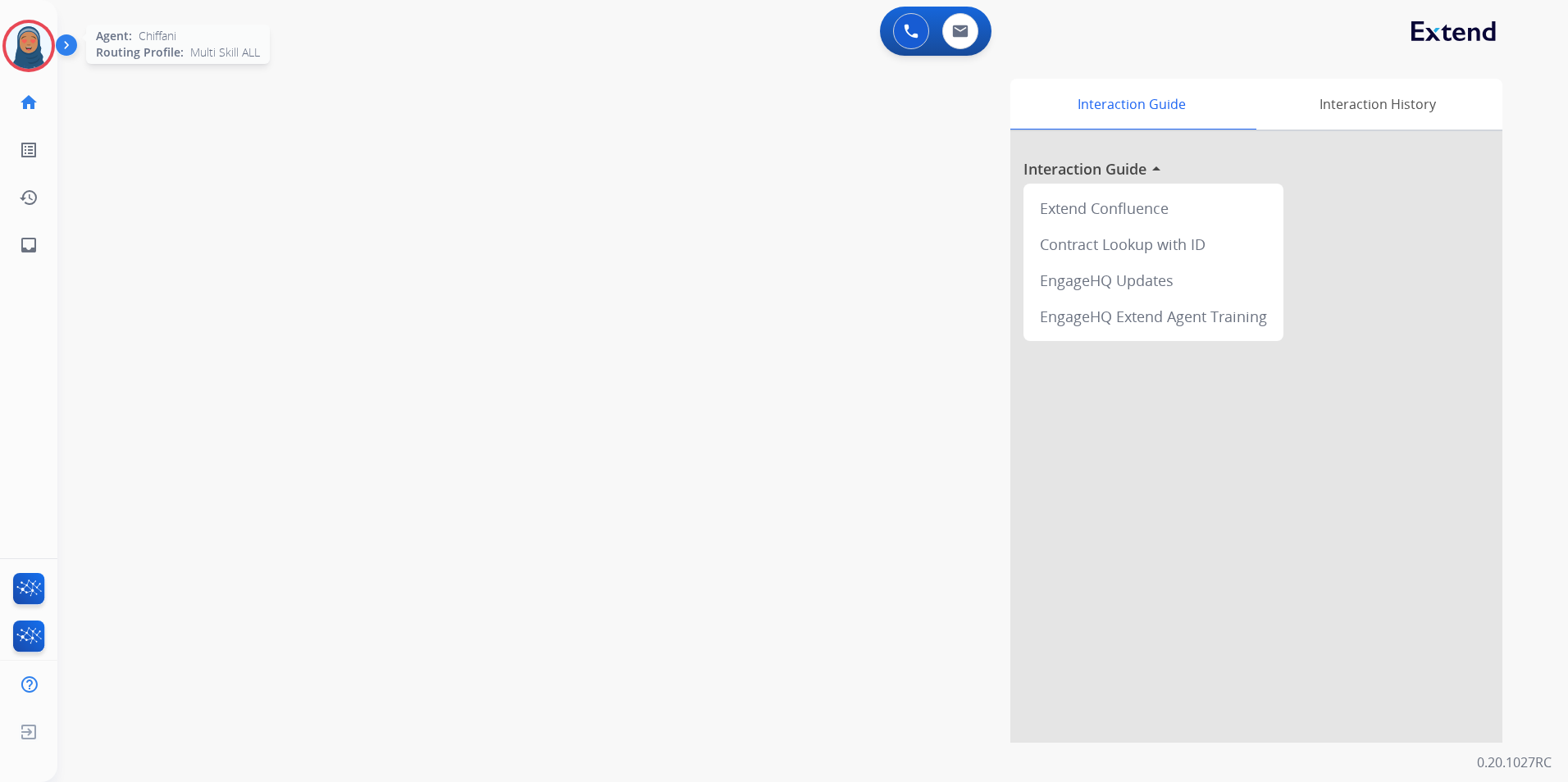
click at [29, 52] on img at bounding box center [29, 46] width 46 height 46
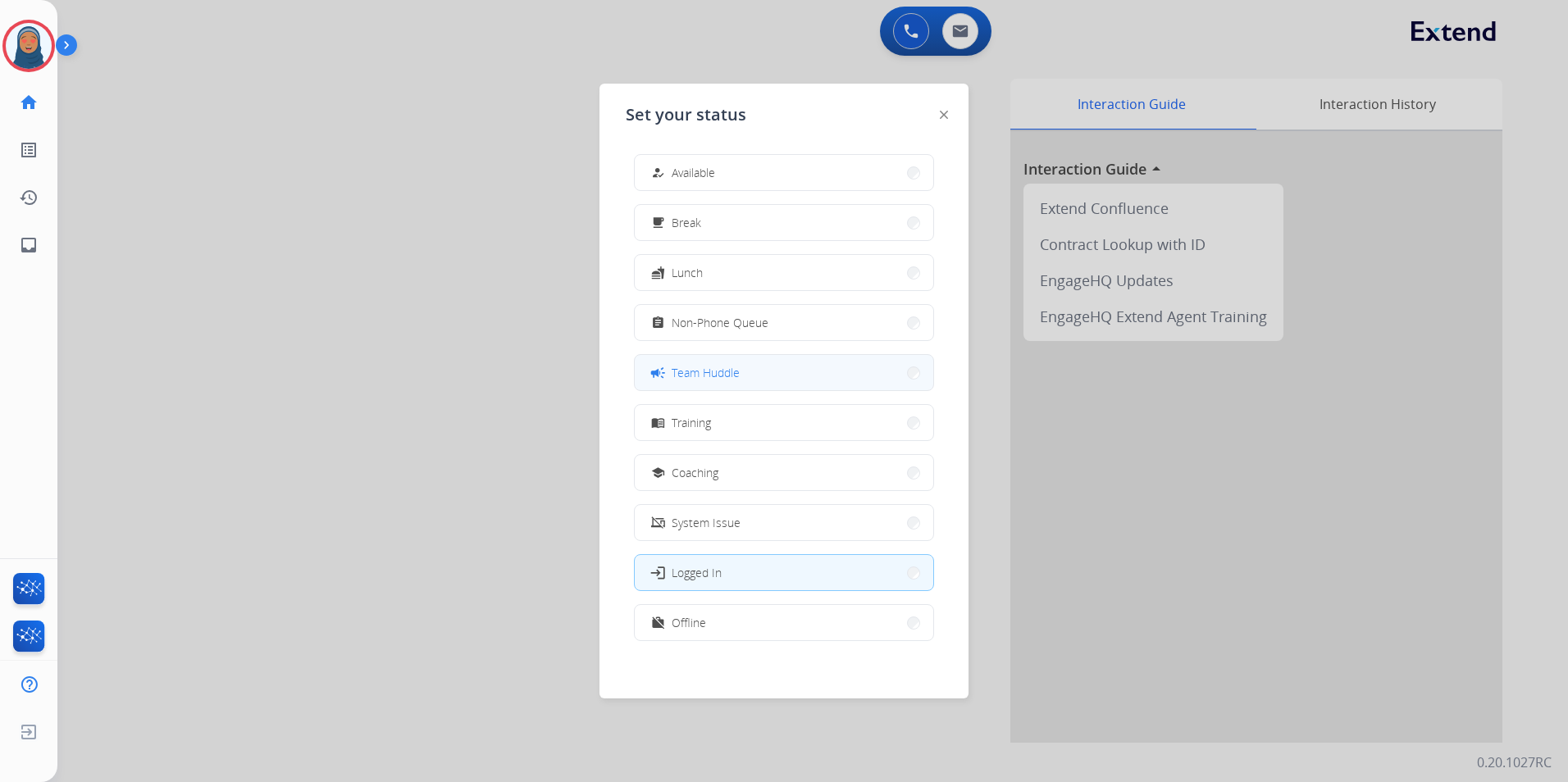
click at [760, 372] on button "campaign Team Huddle" at bounding box center [784, 372] width 299 height 36
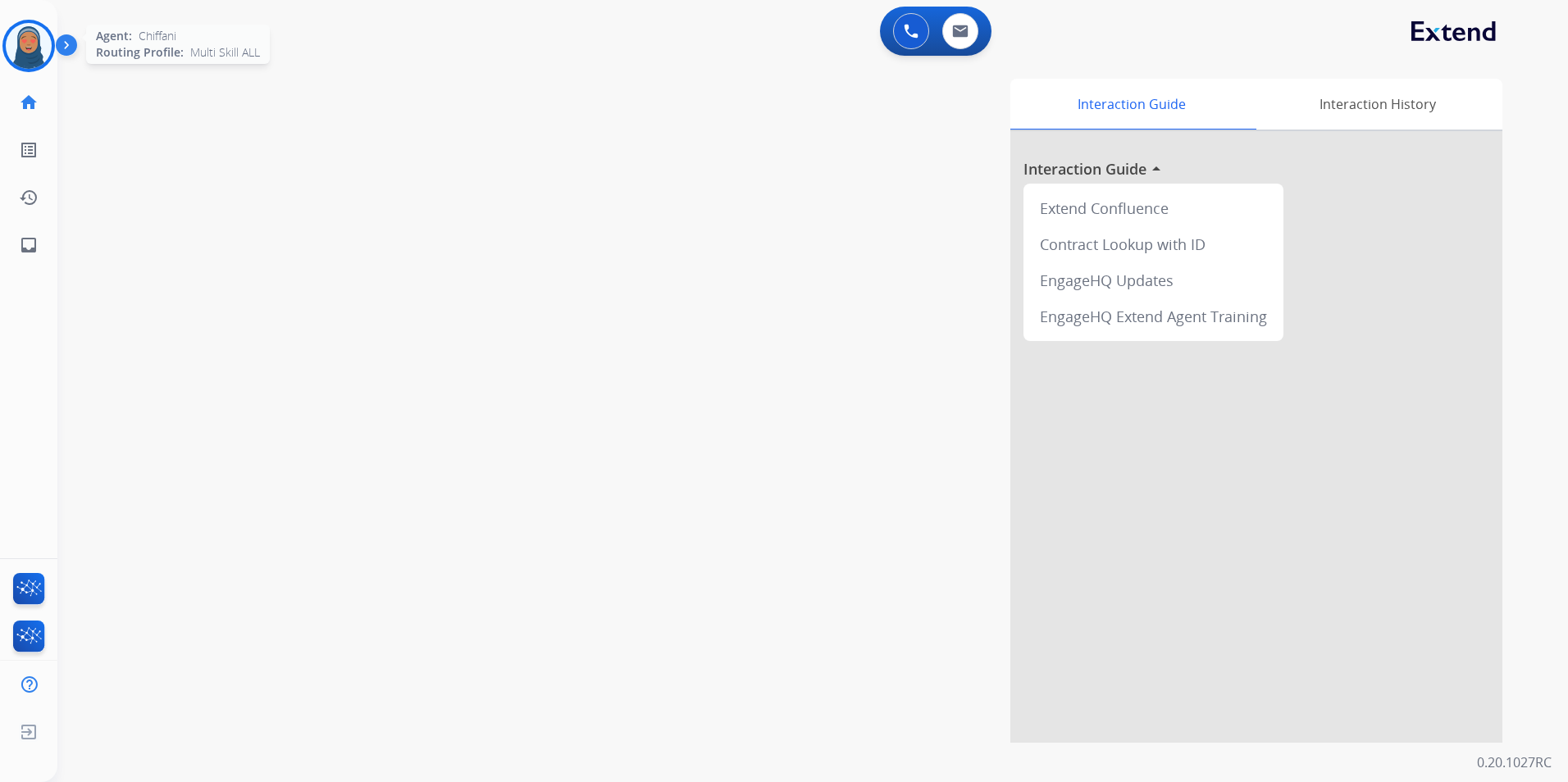
click at [28, 58] on img at bounding box center [29, 46] width 46 height 46
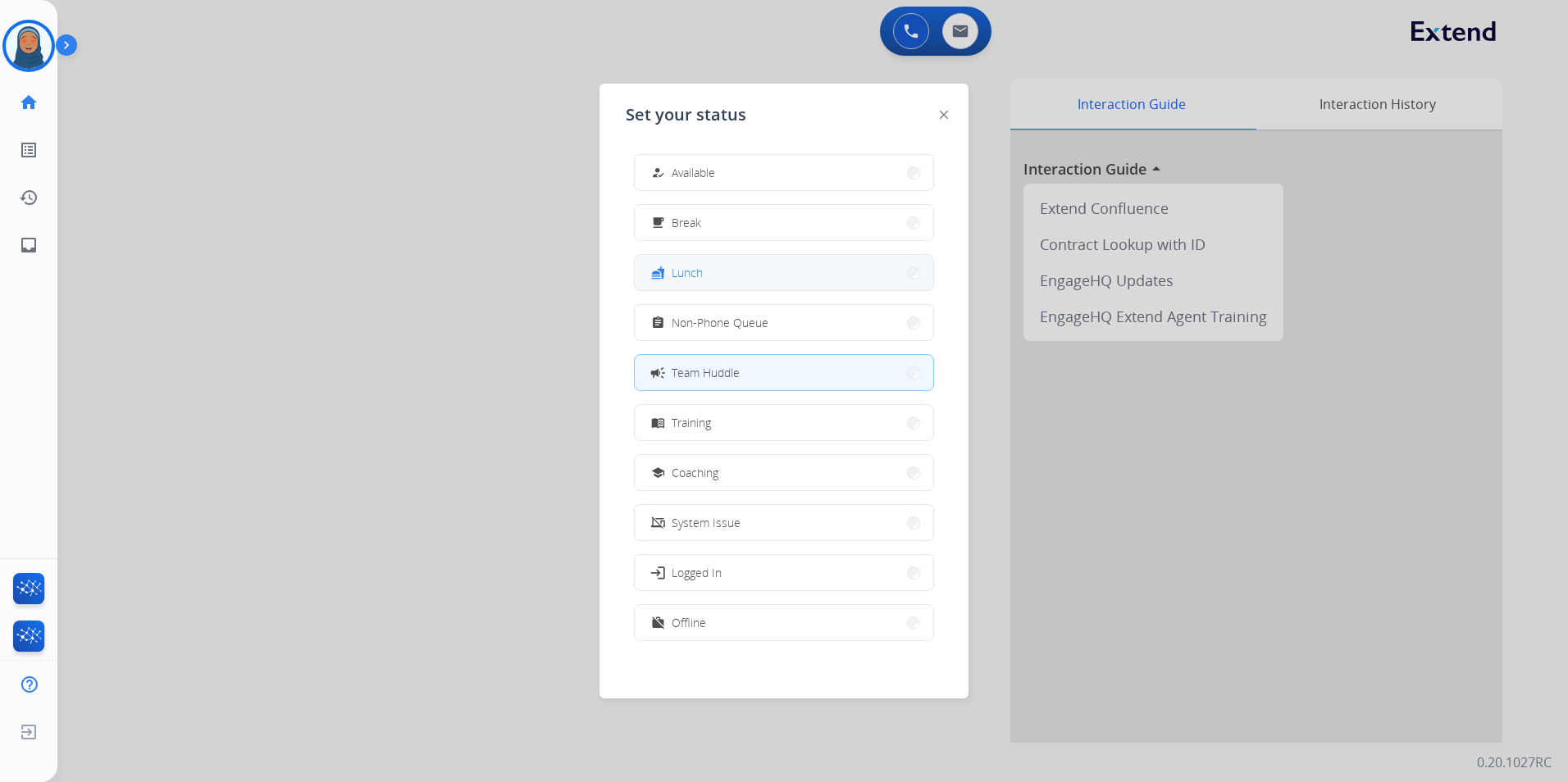
click at [726, 277] on button "fastfood Lunch" at bounding box center [784, 273] width 299 height 36
